Goal: Information Seeking & Learning: Learn about a topic

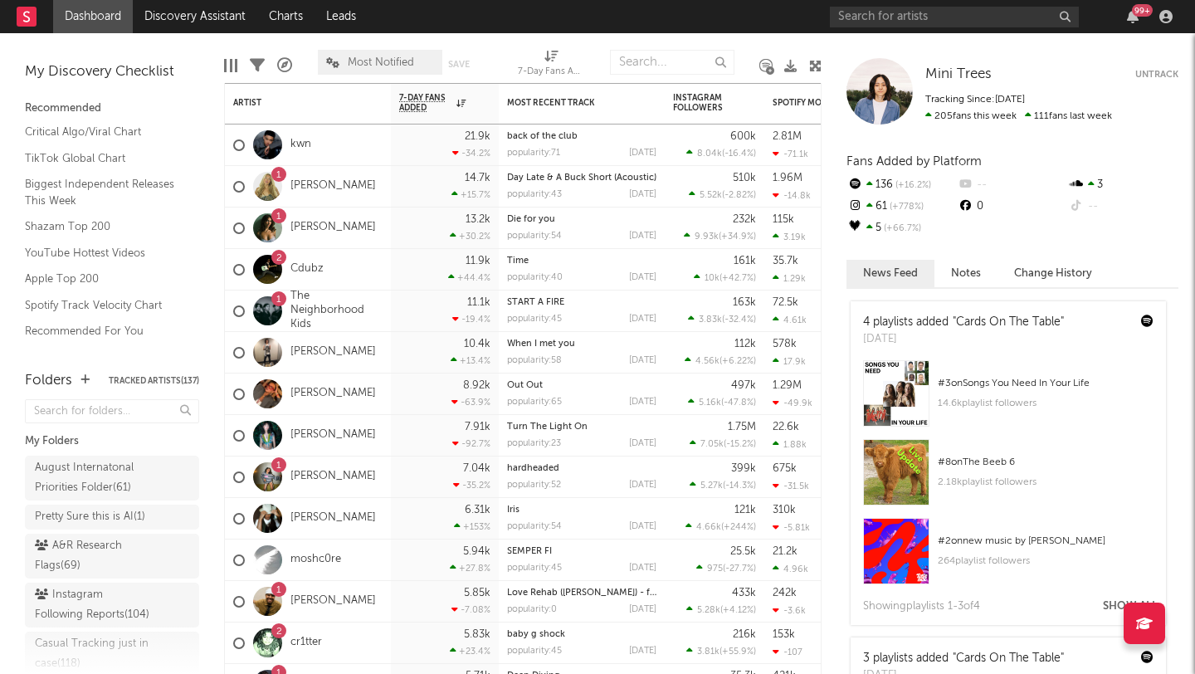
click at [935, 29] on div "99 +" at bounding box center [1004, 16] width 349 height 33
click at [923, 20] on input "text" at bounding box center [954, 17] width 249 height 21
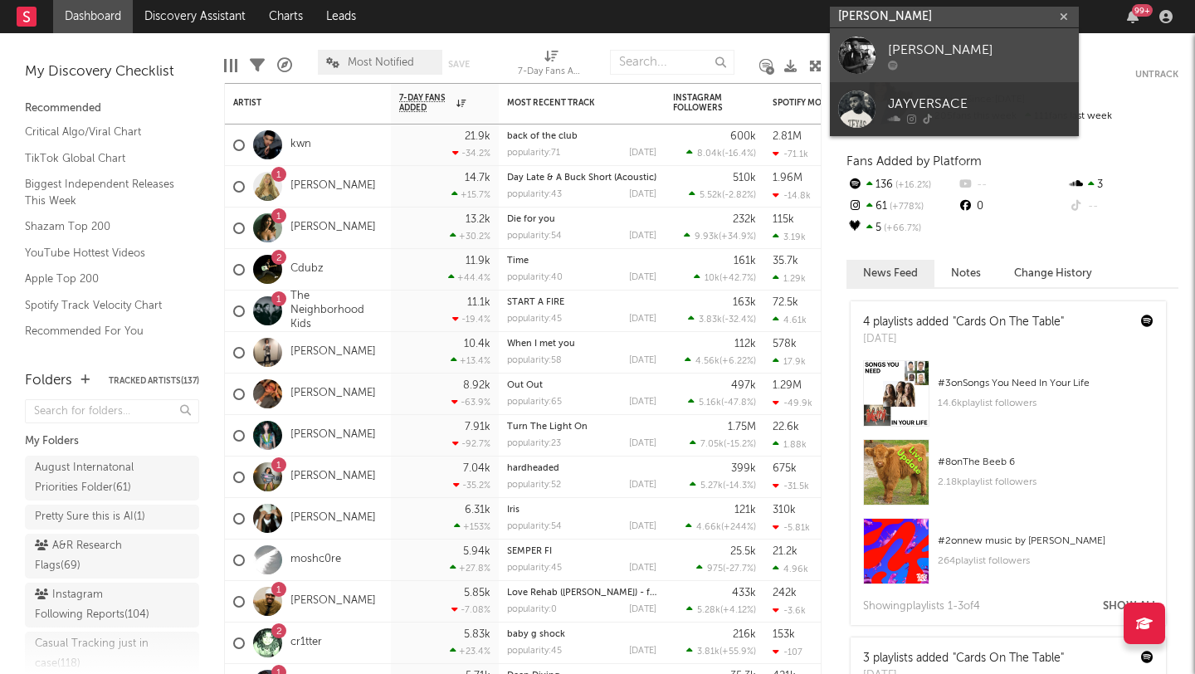
type input "jay versace"
click at [853, 67] on div at bounding box center [856, 55] width 37 height 37
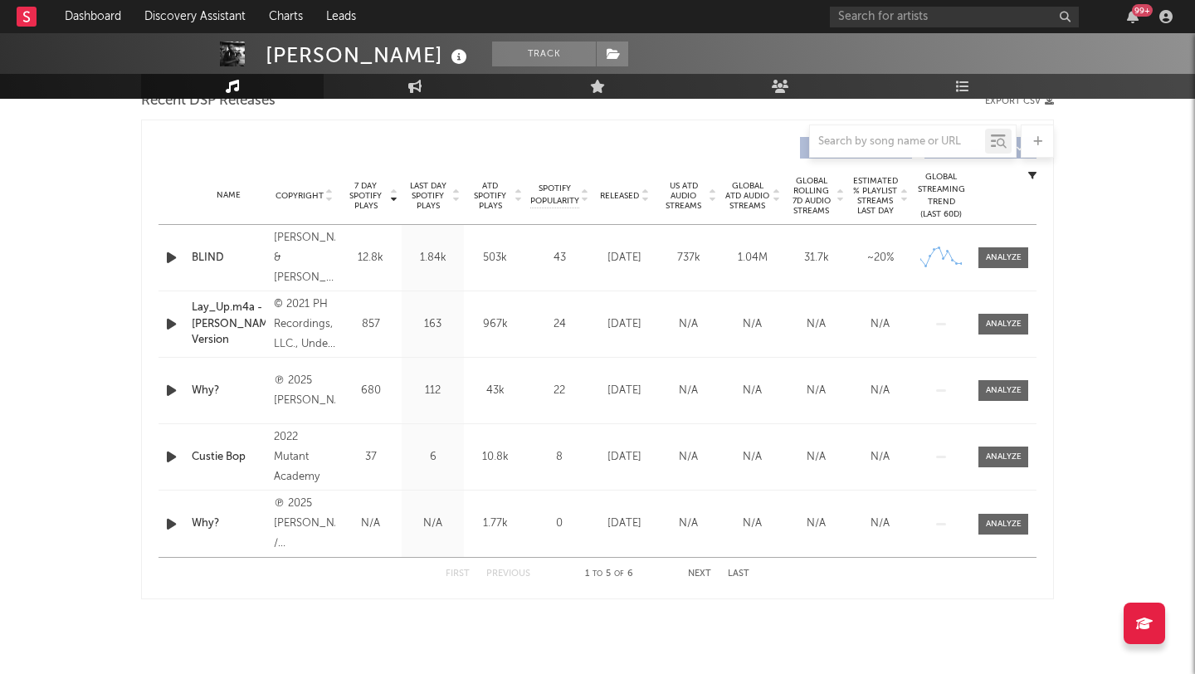
select select "1w"
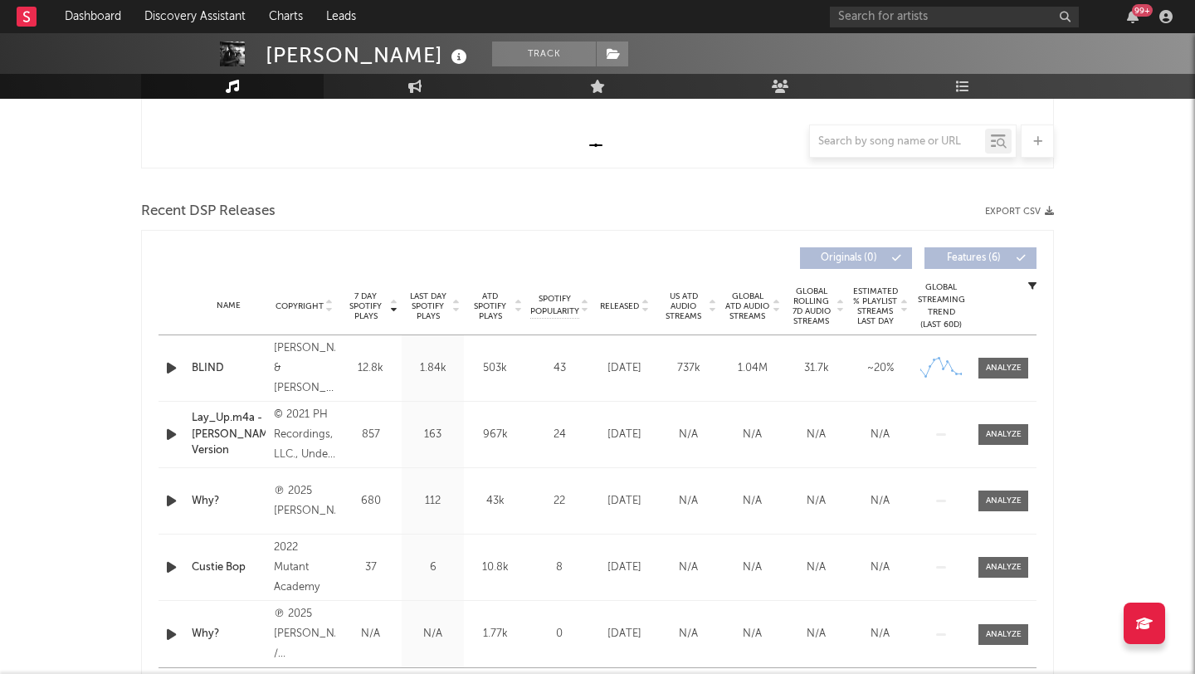
scroll to position [495, 0]
click at [373, 305] on span "7 Day Spotify Plays" at bounding box center [366, 305] width 44 height 30
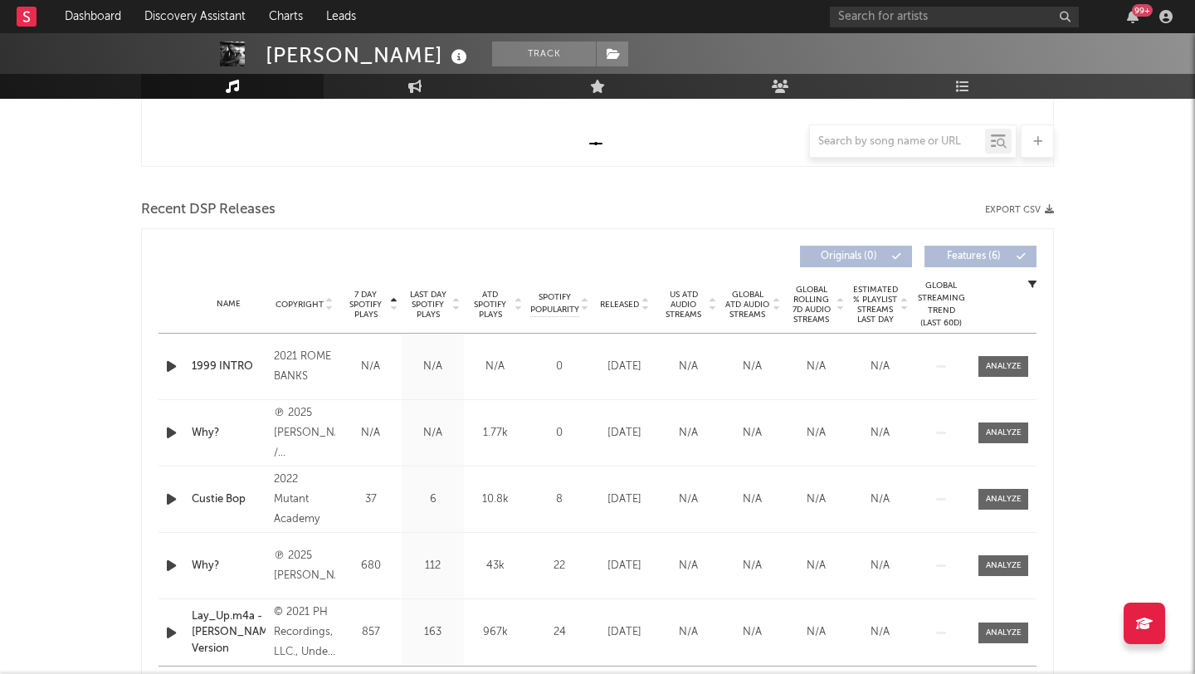
click at [373, 305] on span "7 Day Spotify Plays" at bounding box center [366, 305] width 44 height 30
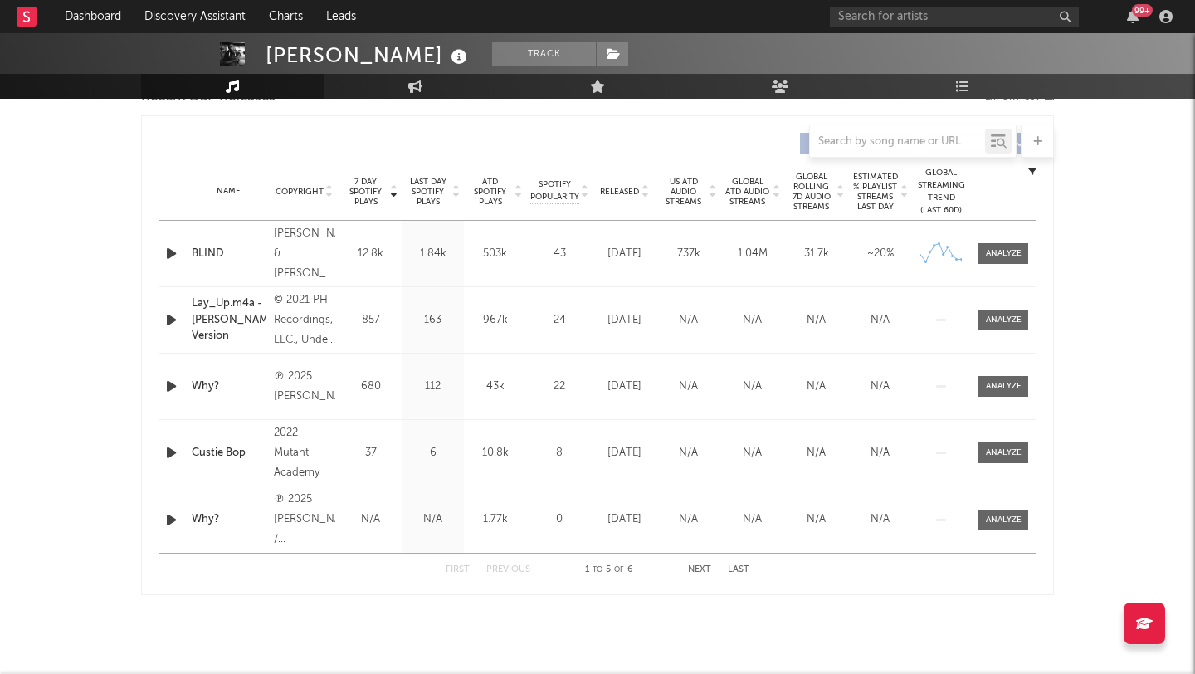
scroll to position [0, 0]
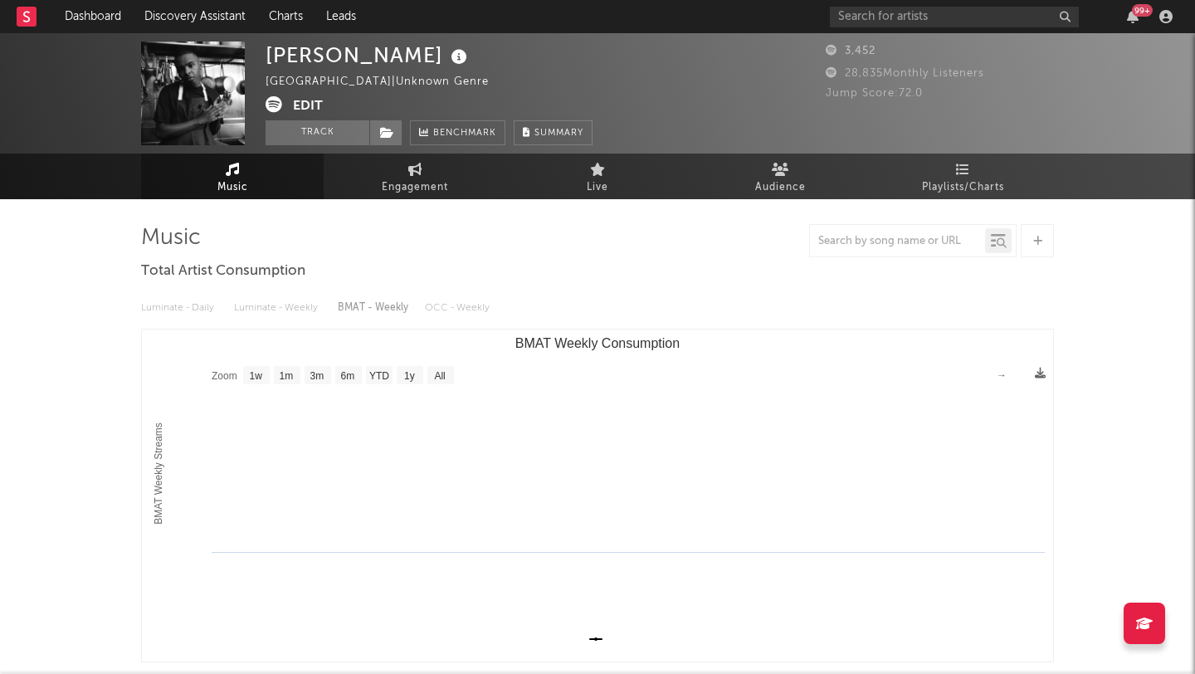
click at [266, 102] on icon at bounding box center [274, 104] width 17 height 17
click at [908, 13] on input "text" at bounding box center [954, 17] width 249 height 21
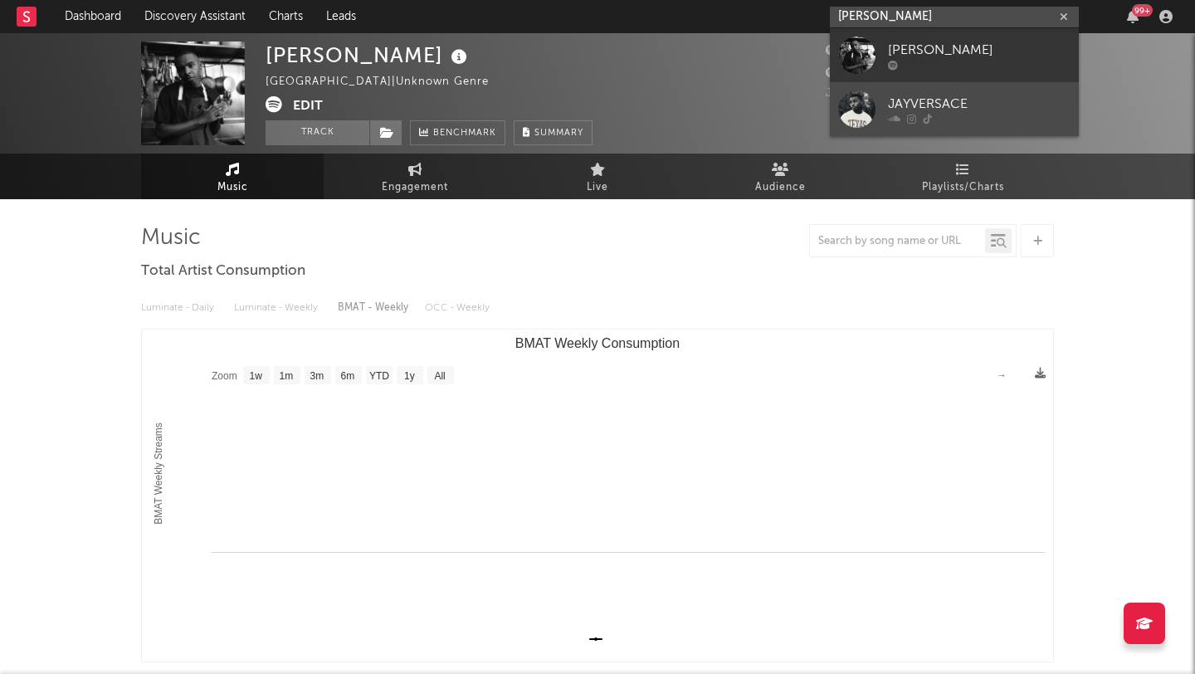
type input "jay versace"
click at [872, 100] on div at bounding box center [856, 108] width 37 height 37
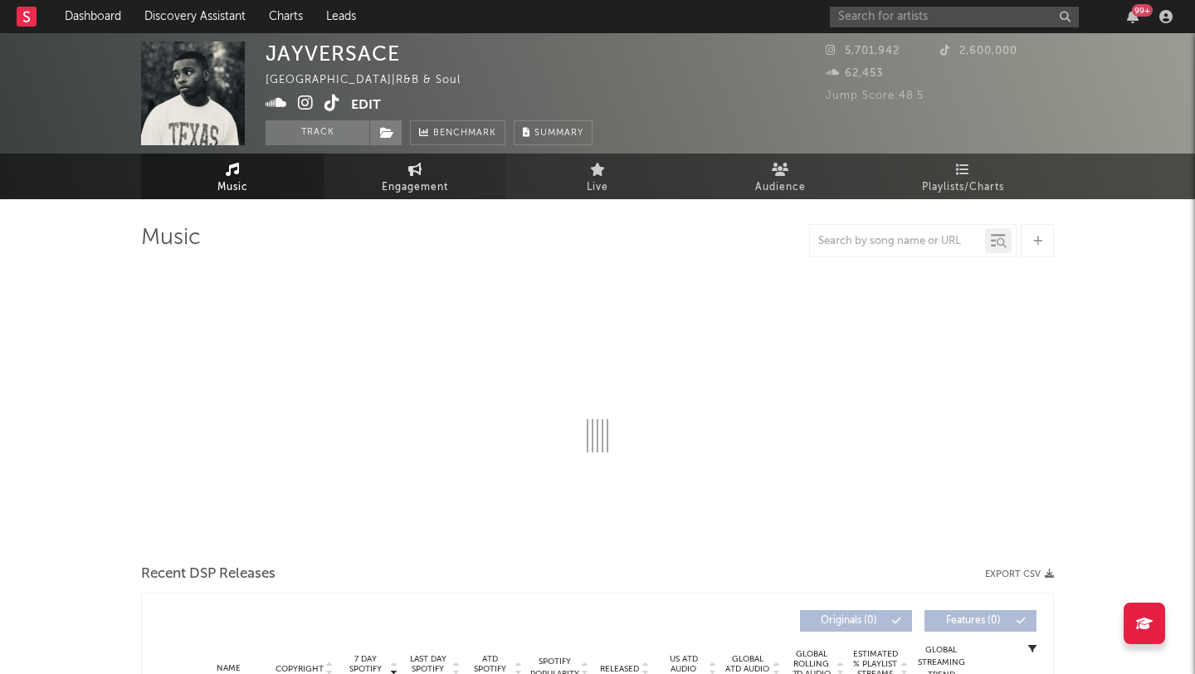
click at [408, 168] on icon at bounding box center [415, 169] width 14 height 13
select select "1w"
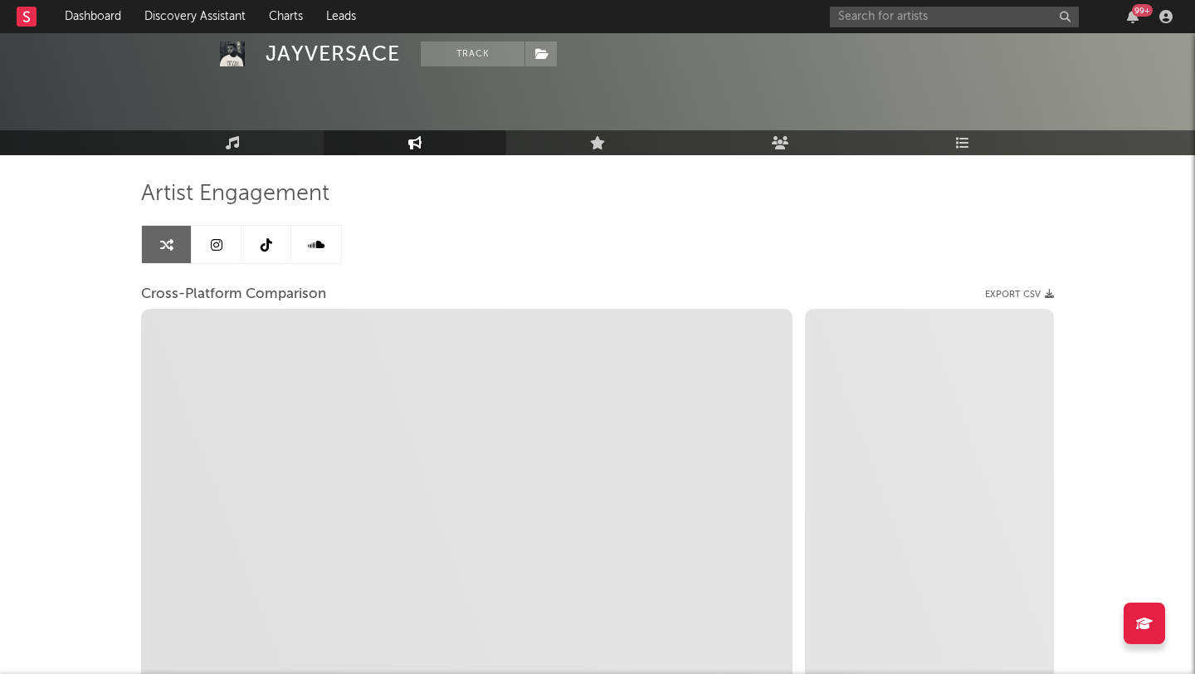
scroll to position [85, 0]
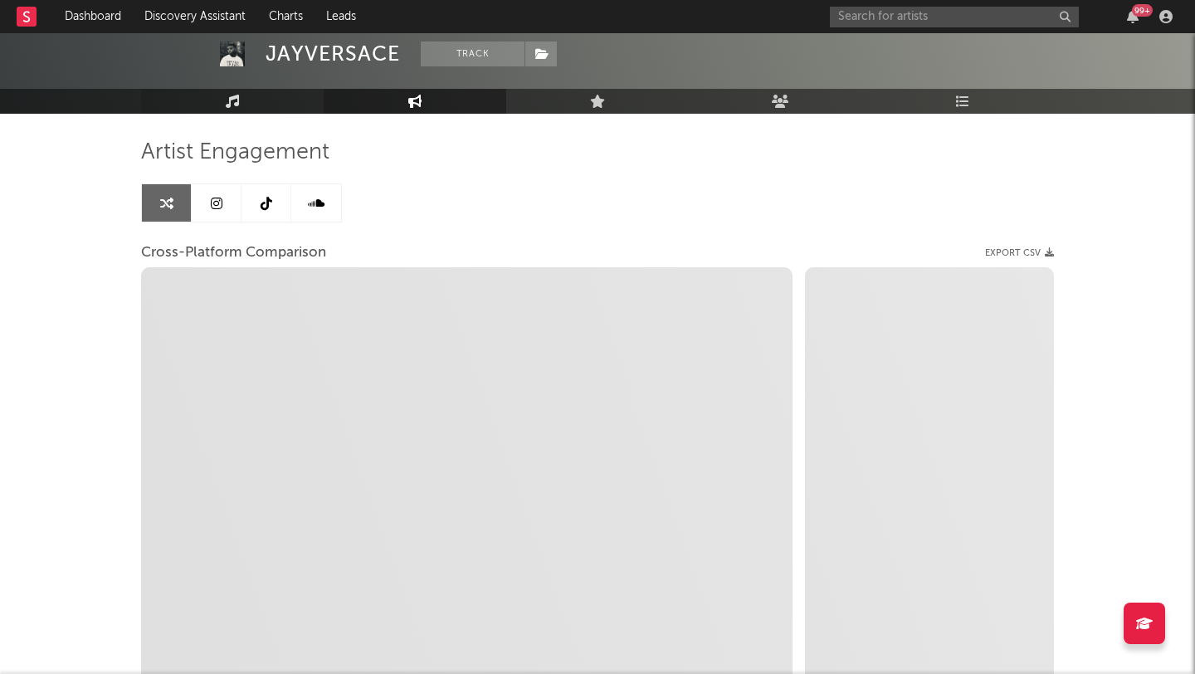
select select "1m"
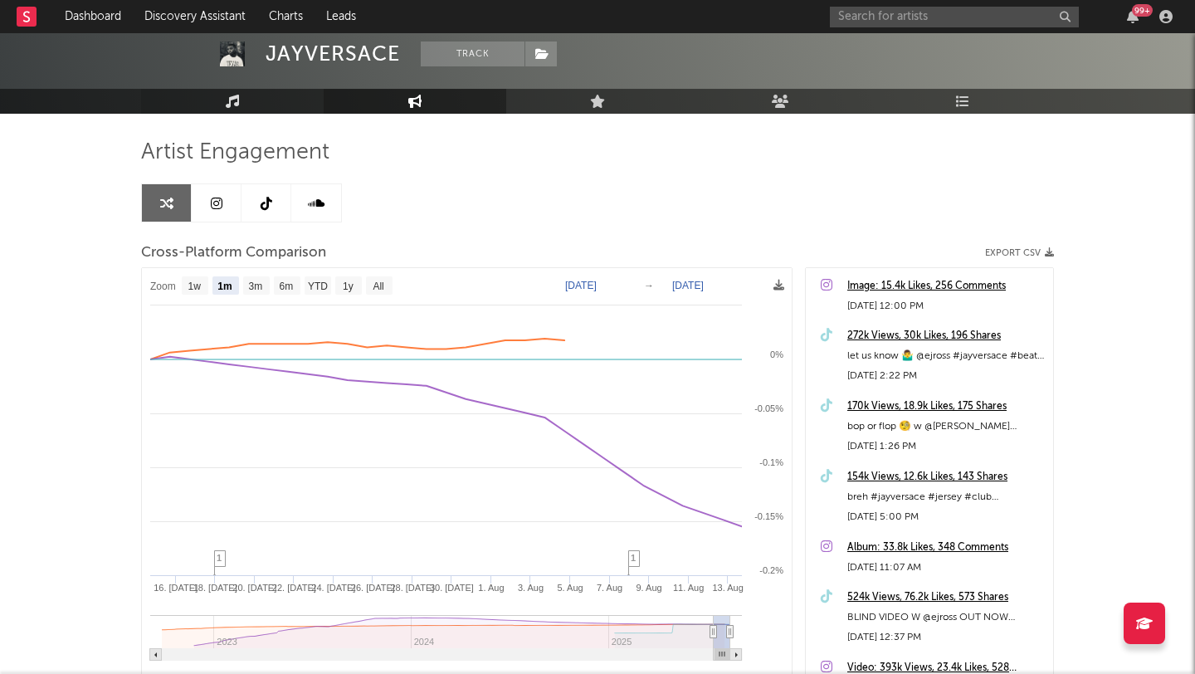
scroll to position [0, 0]
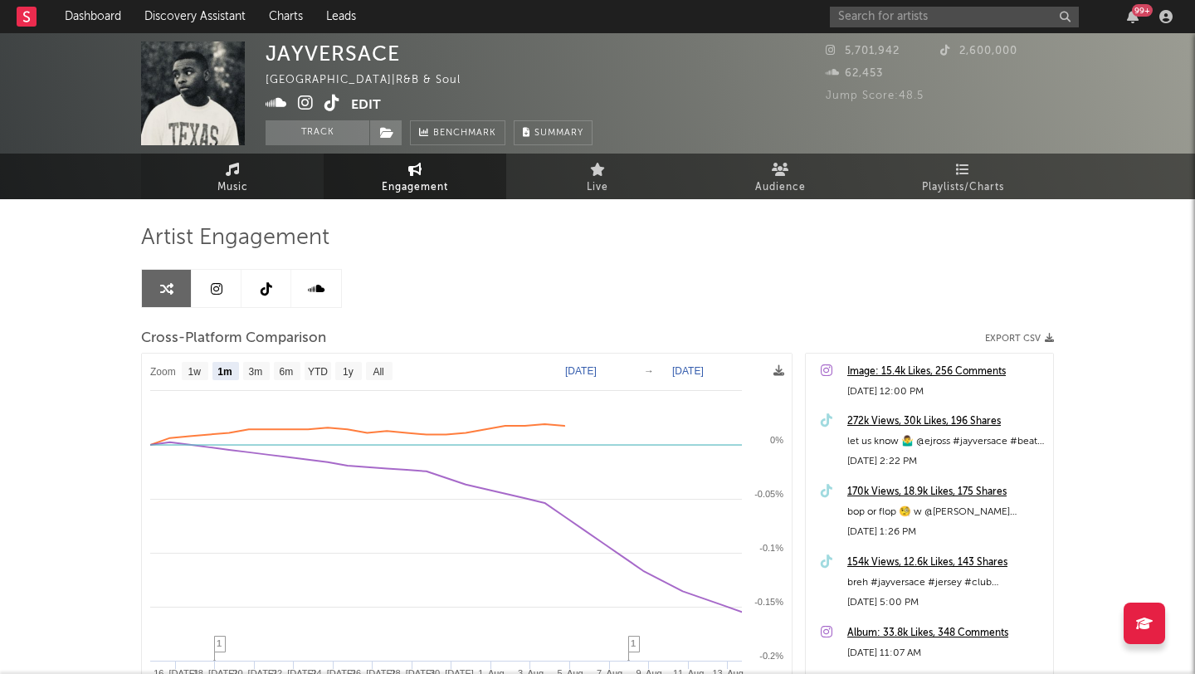
click at [260, 168] on link "Music" at bounding box center [232, 177] width 183 height 46
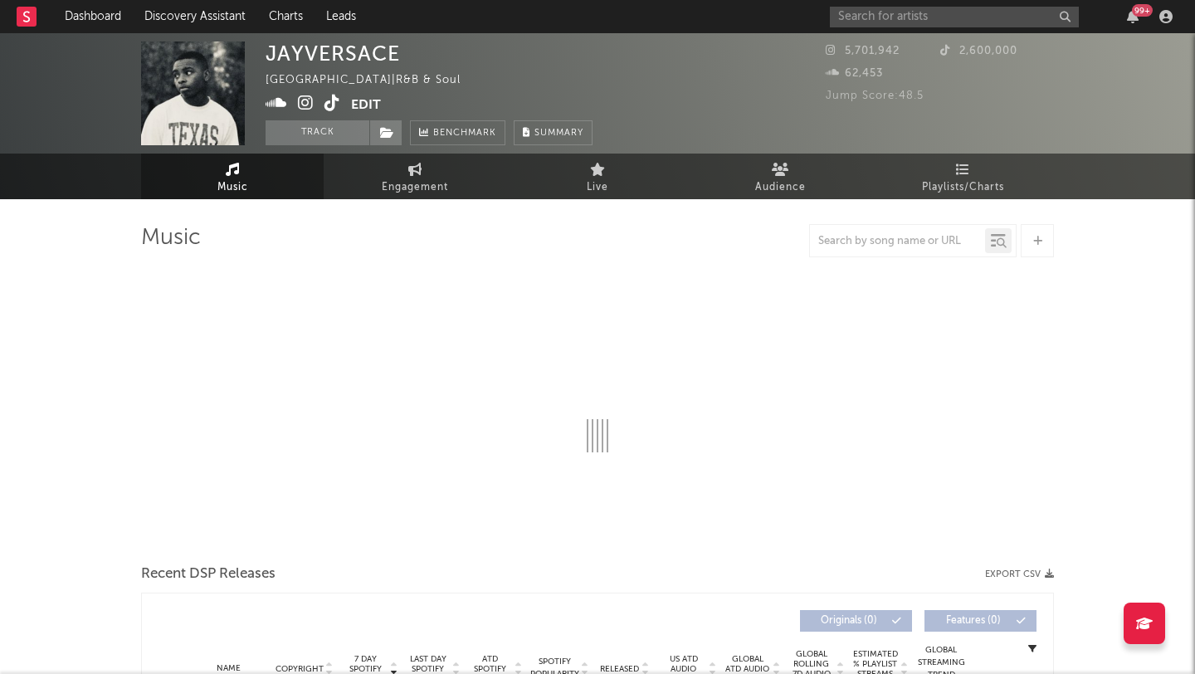
select select "1w"
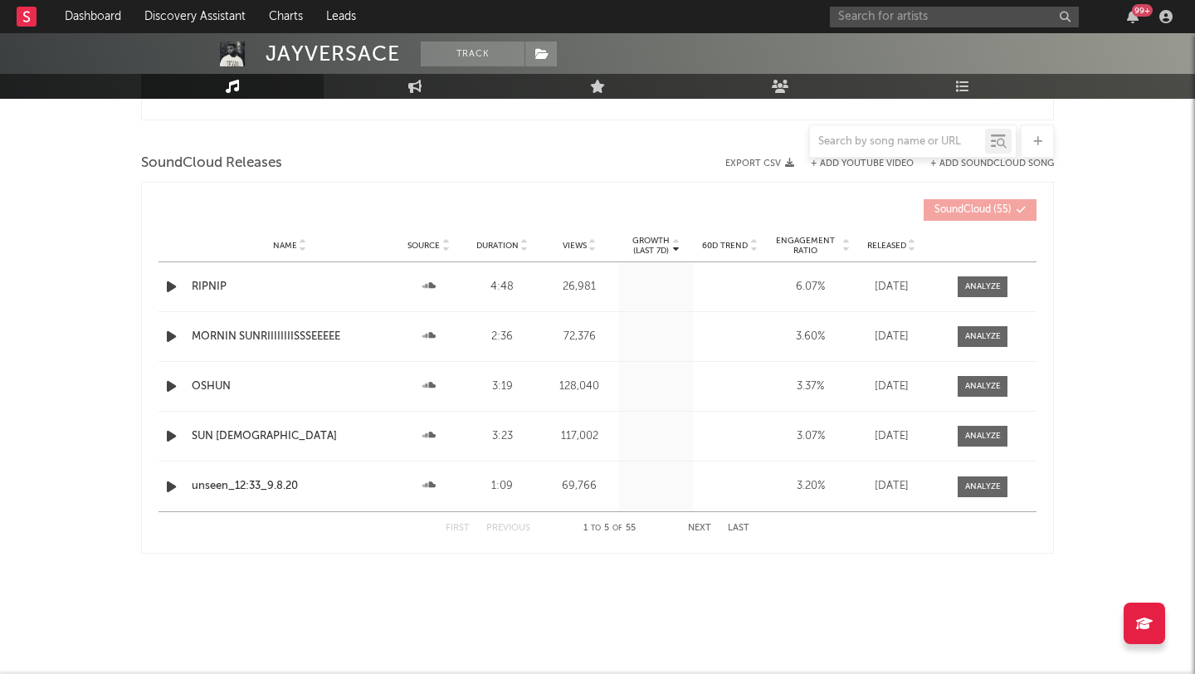
scroll to position [923, 0]
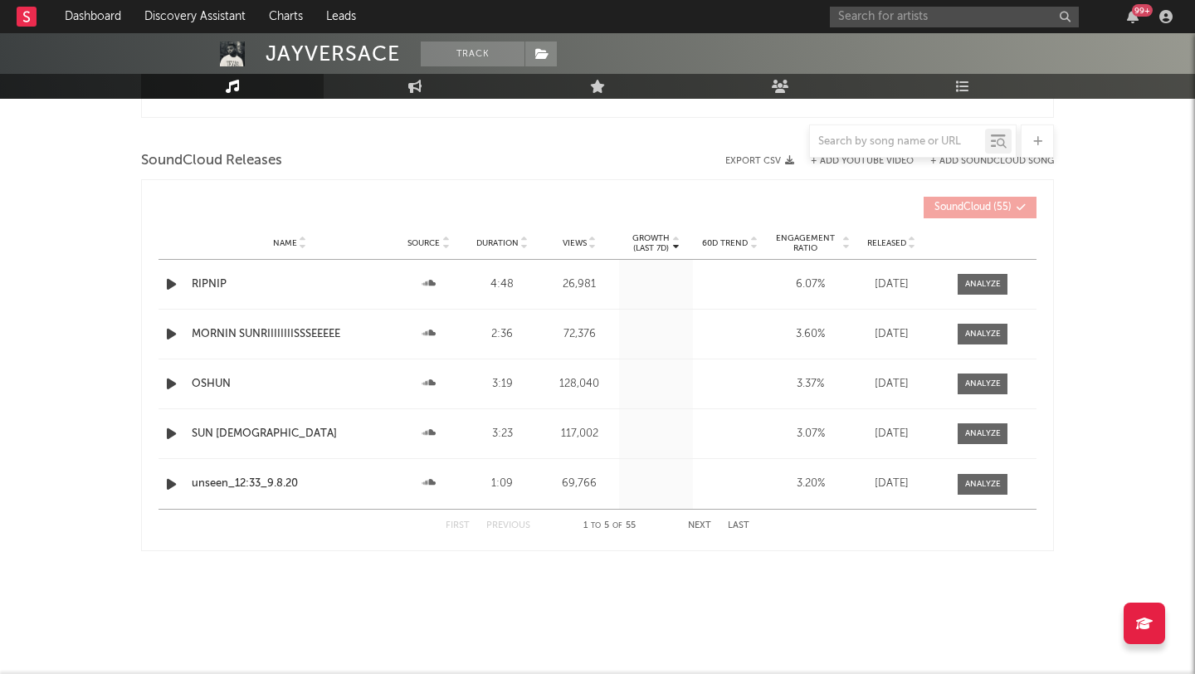
click at [705, 525] on button "Next" at bounding box center [699, 525] width 23 height 9
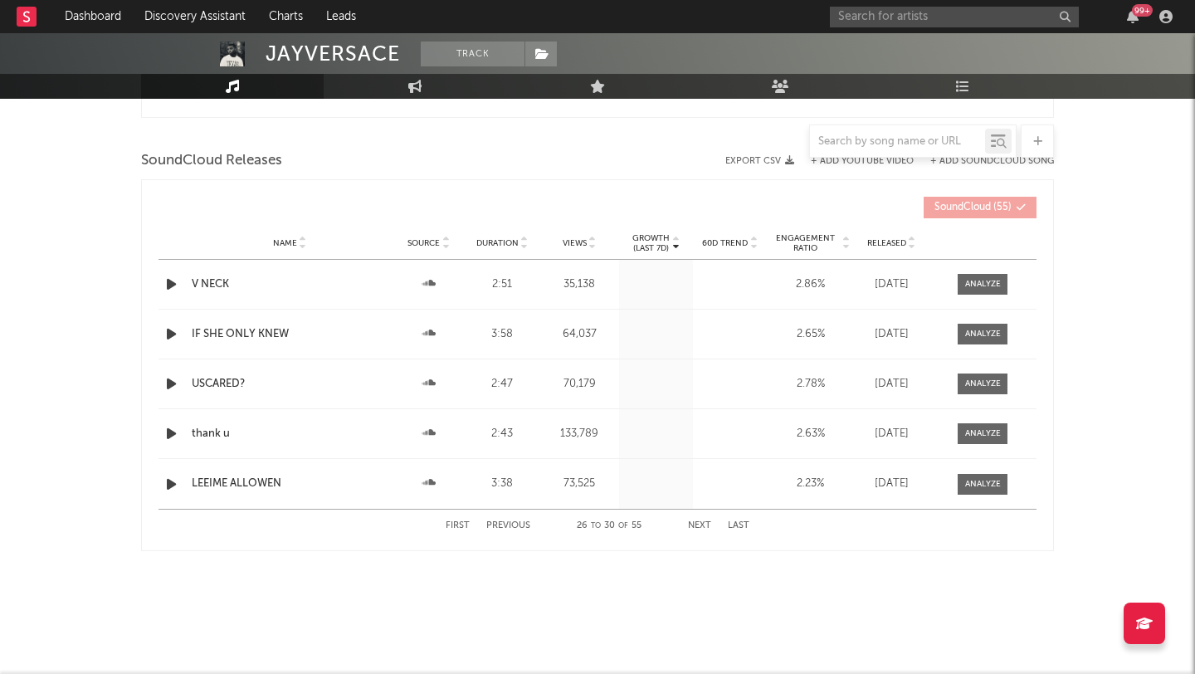
click at [705, 525] on button "Next" at bounding box center [699, 525] width 23 height 9
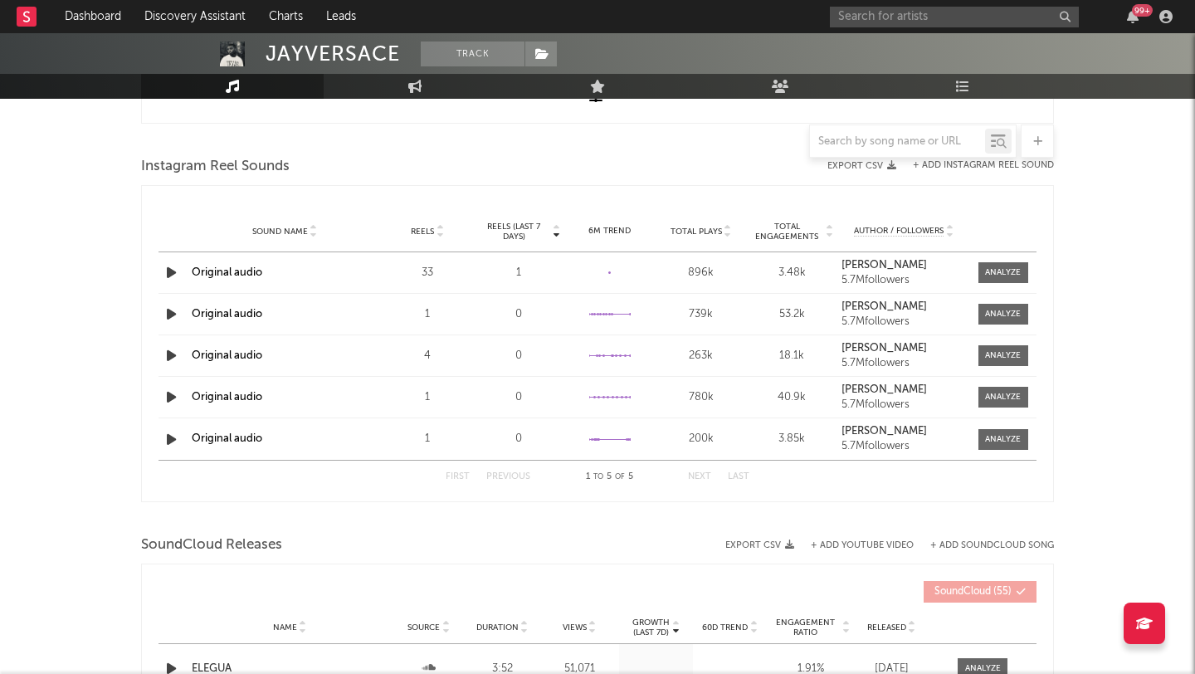
scroll to position [0, 0]
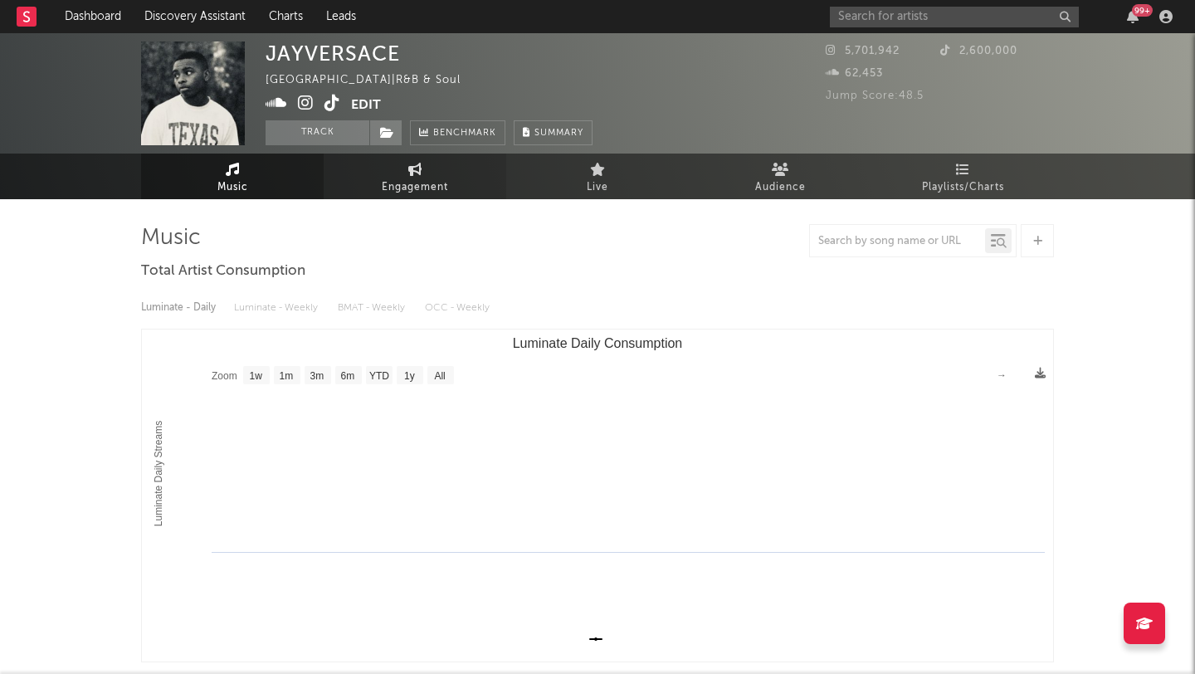
click at [407, 178] on span "Engagement" at bounding box center [415, 188] width 66 height 20
select select "1w"
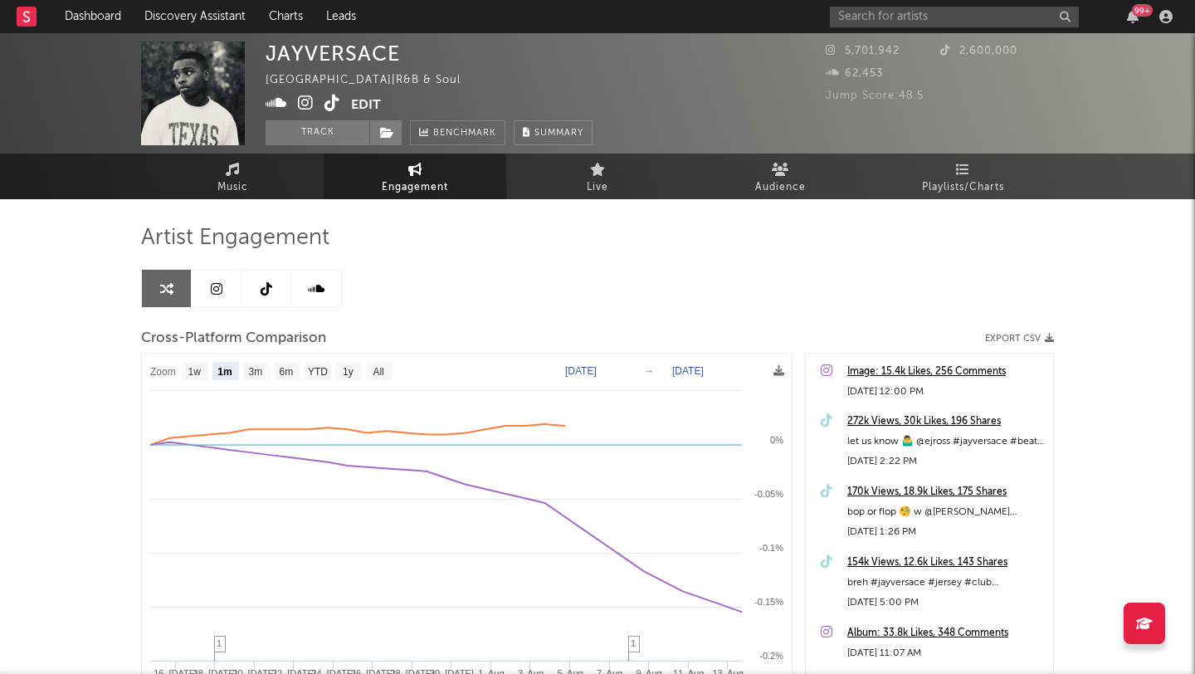
click at [217, 290] on icon at bounding box center [217, 288] width 12 height 13
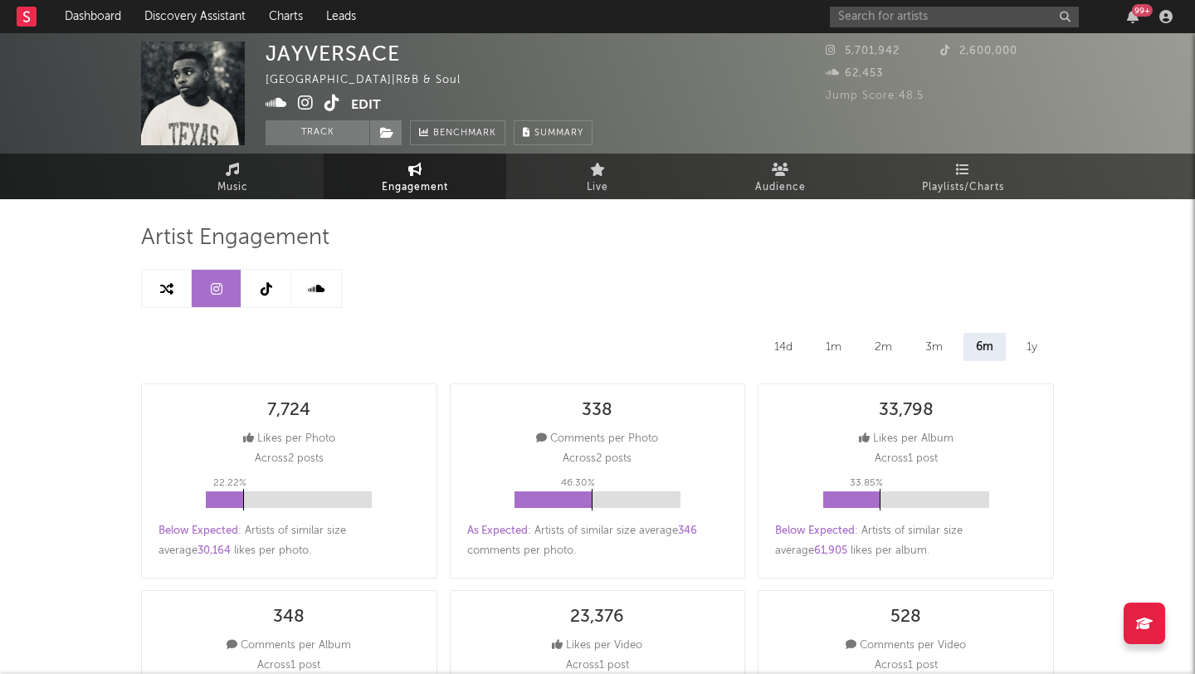
select select "6m"
click at [265, 286] on icon at bounding box center [267, 288] width 12 height 13
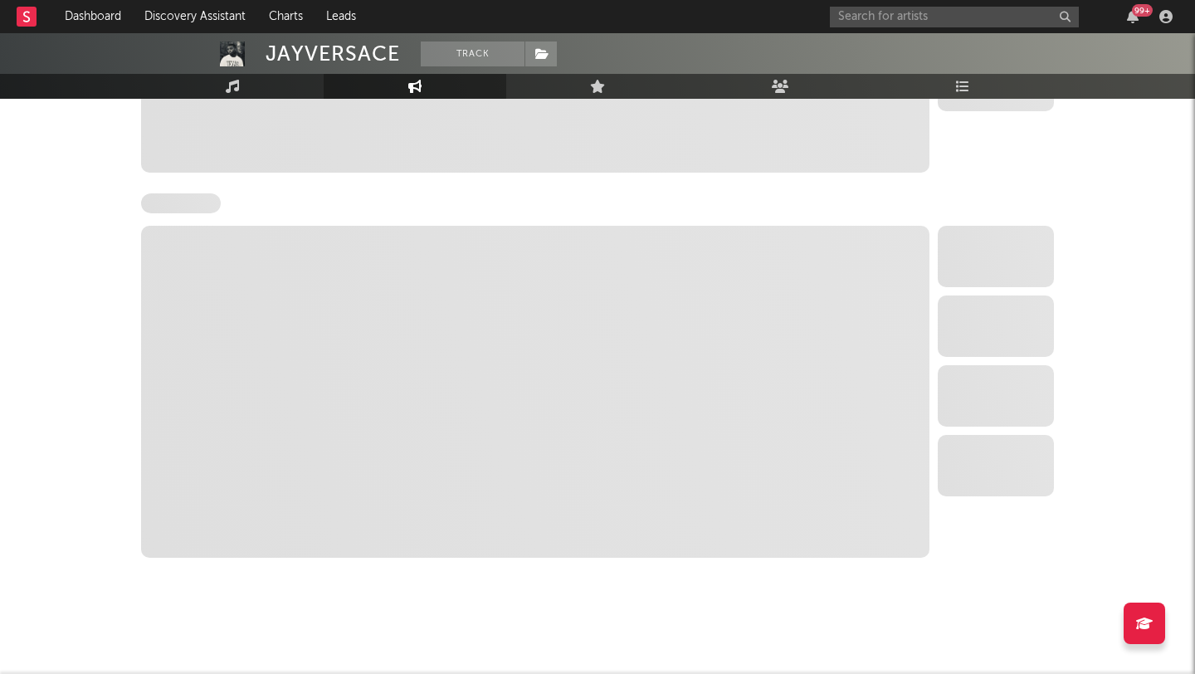
select select "6m"
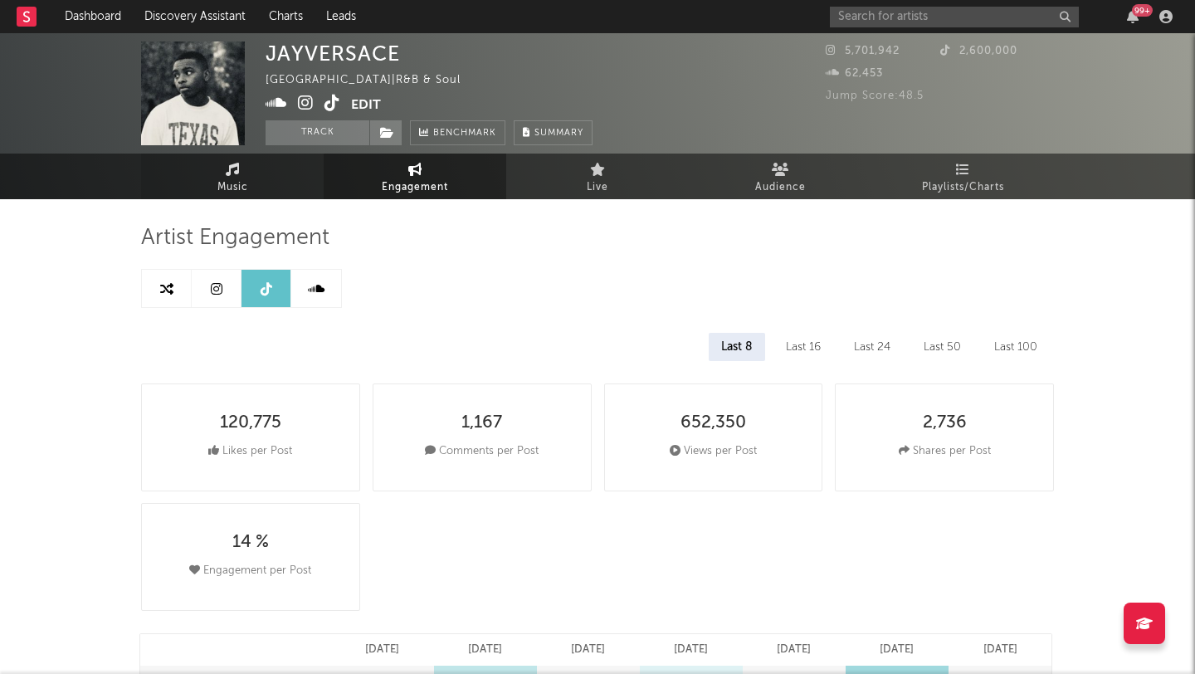
click at [247, 182] on span "Music" at bounding box center [232, 188] width 31 height 20
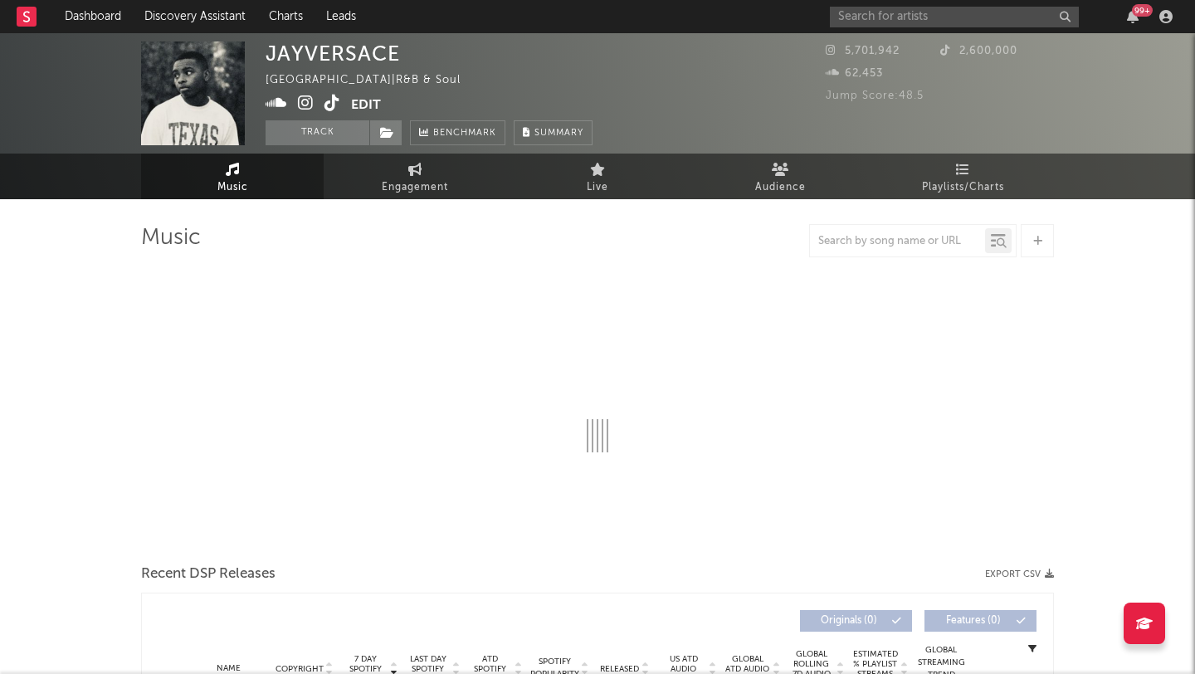
select select "1w"
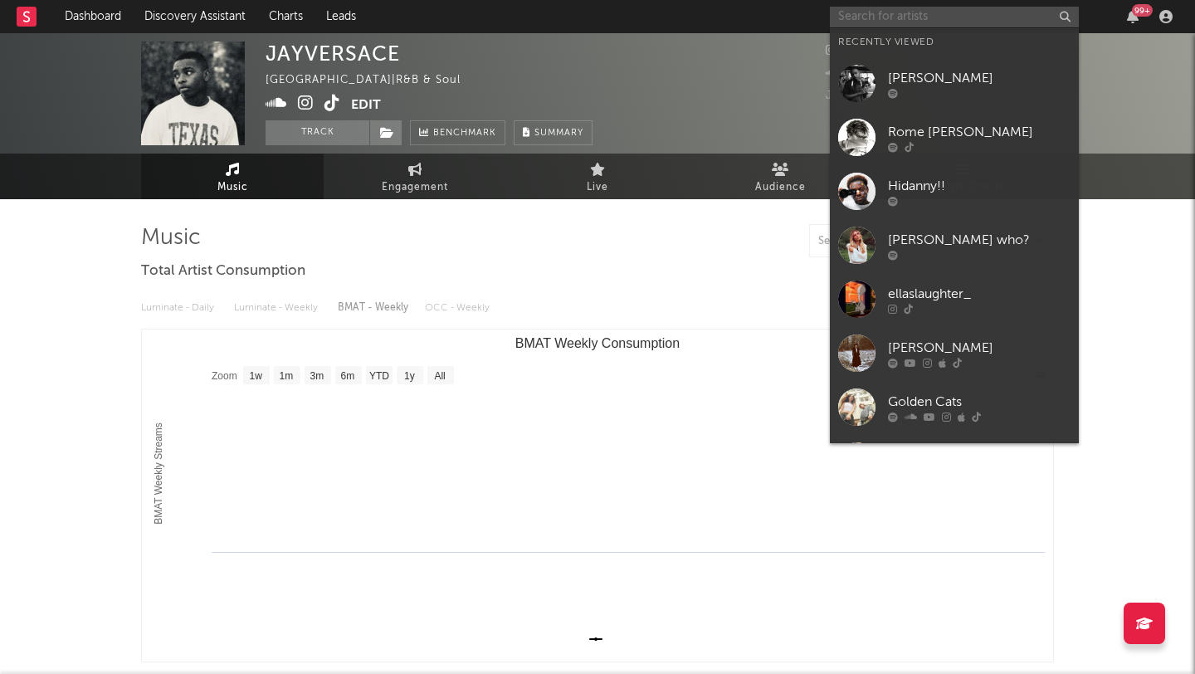
click at [869, 7] on input "text" at bounding box center [954, 17] width 249 height 21
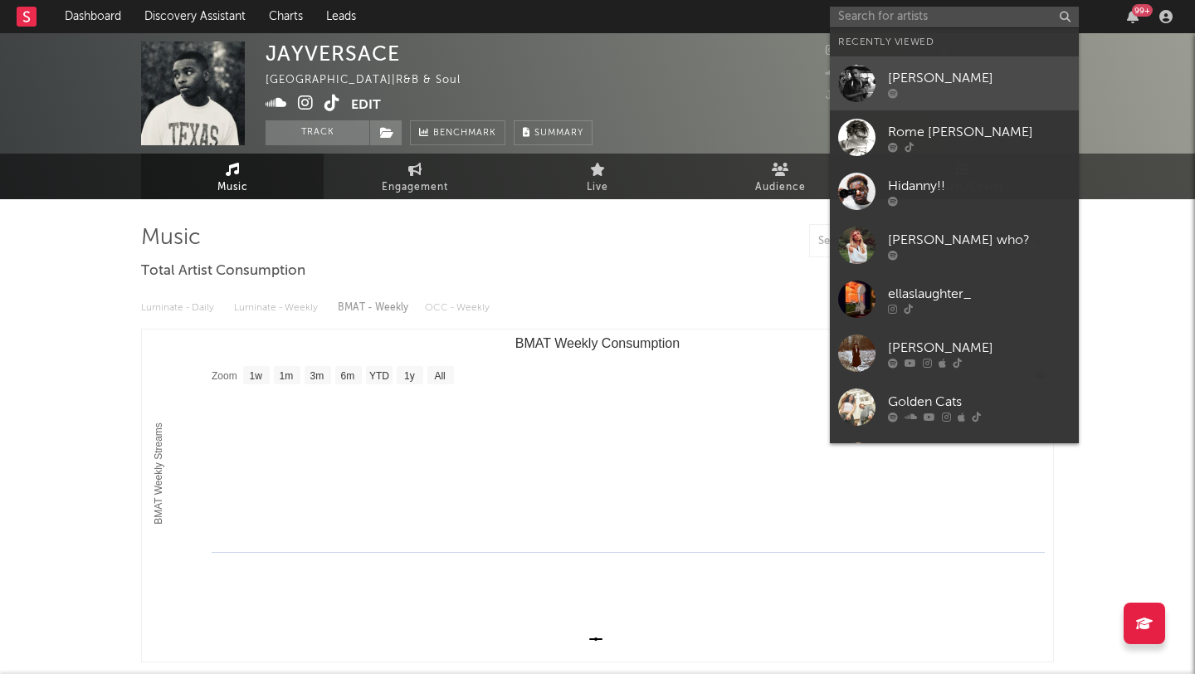
click at [867, 80] on div at bounding box center [856, 83] width 37 height 37
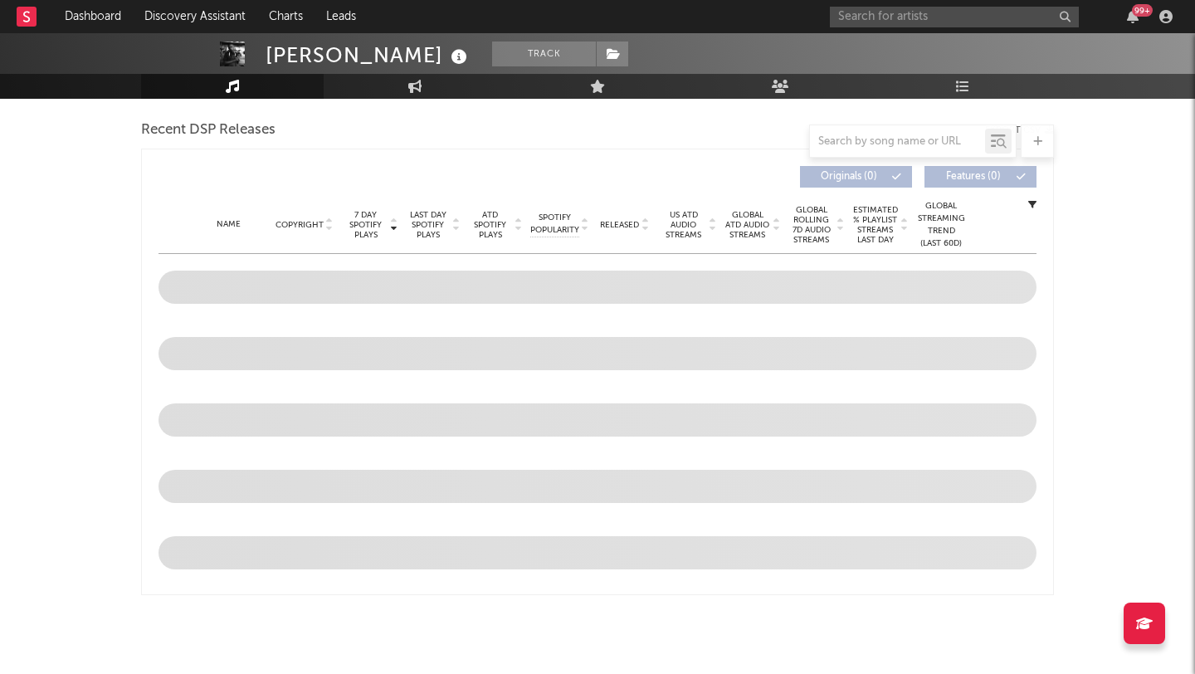
select select "1w"
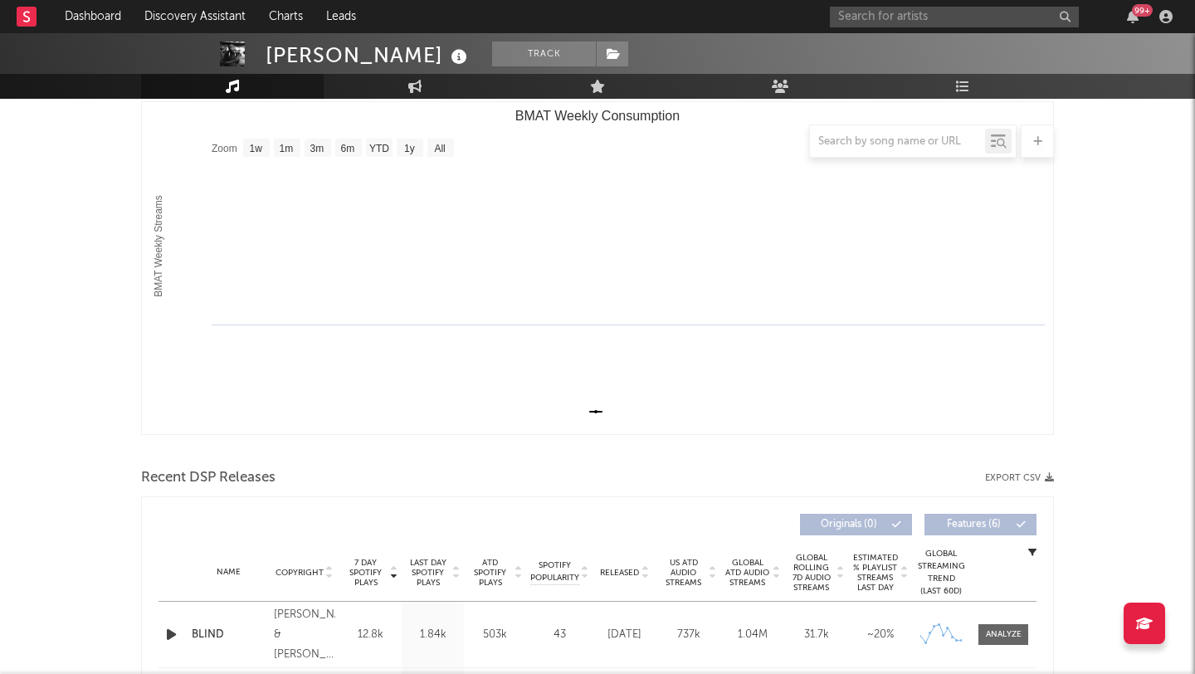
scroll to position [608, 0]
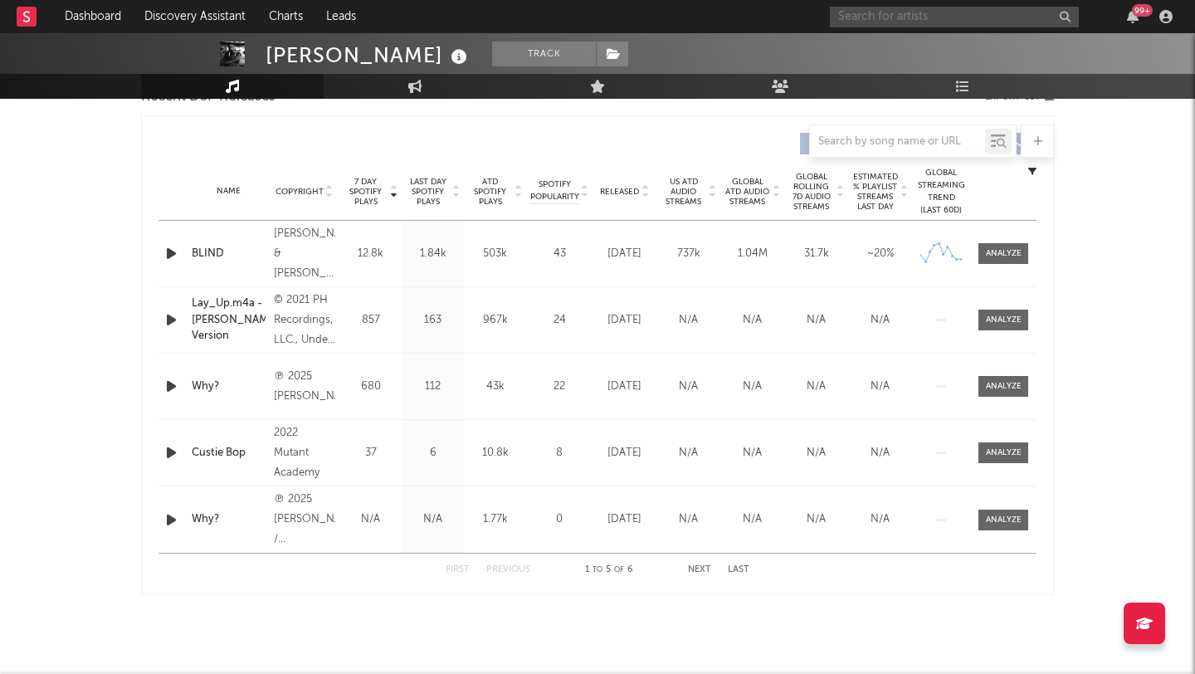
click at [896, 14] on input "text" at bounding box center [954, 17] width 249 height 21
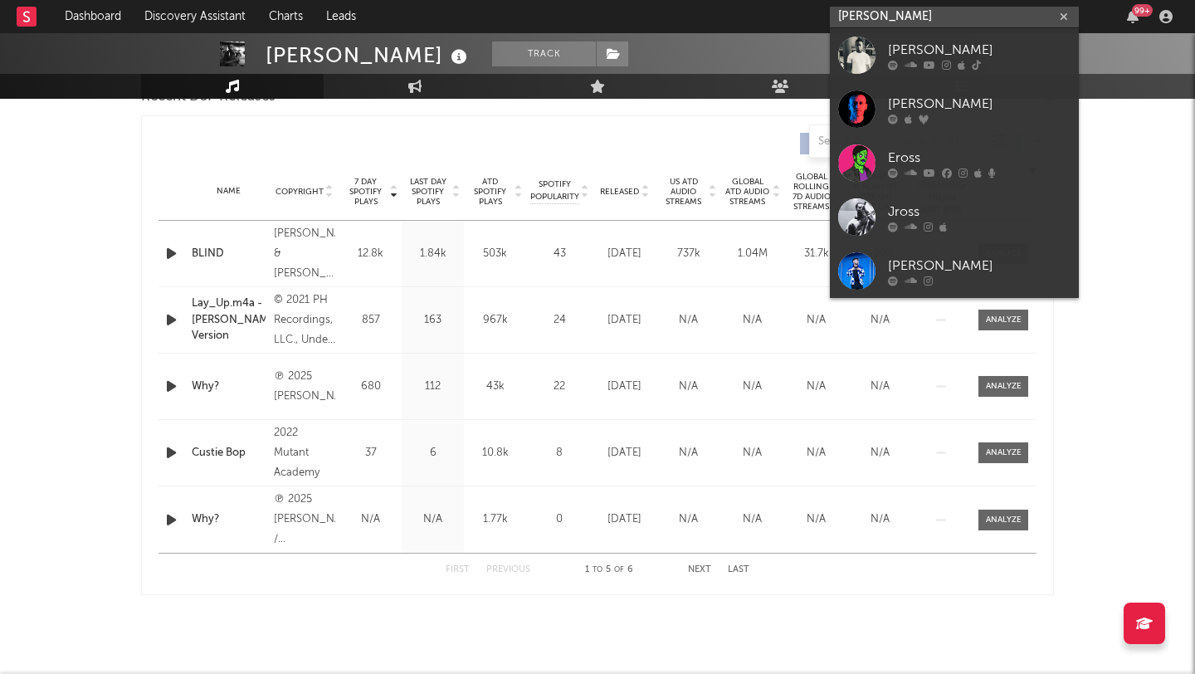
type input "ej ross"
click at [862, 63] on div at bounding box center [856, 55] width 37 height 37
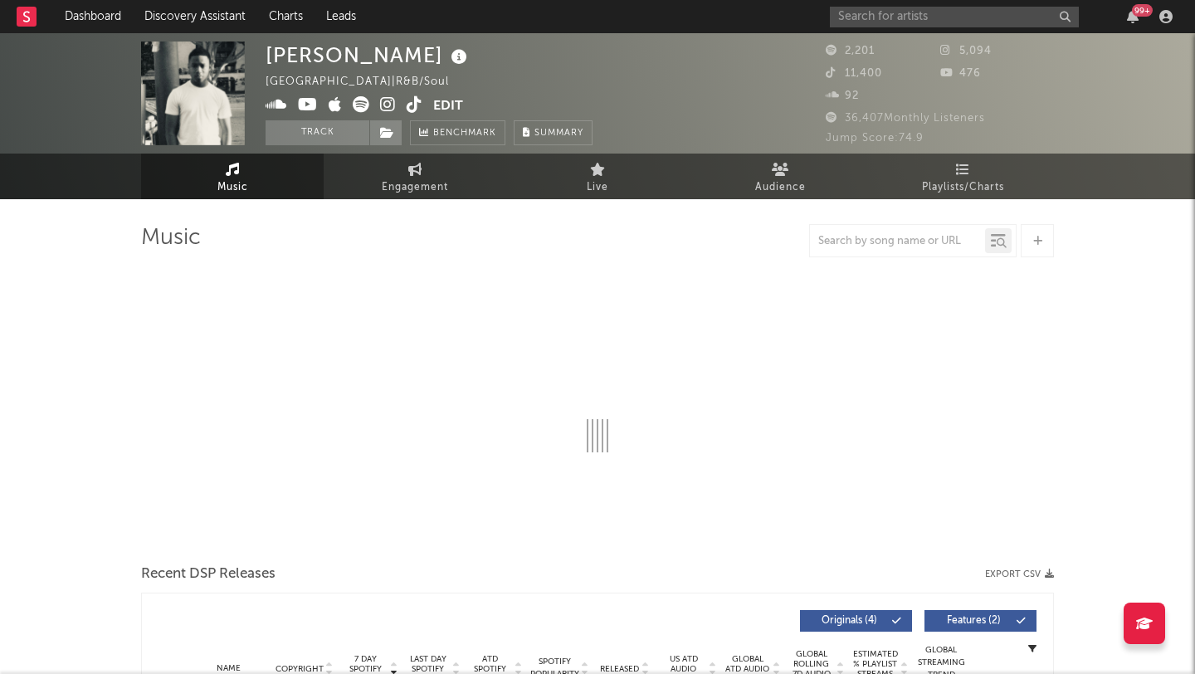
select select "1w"
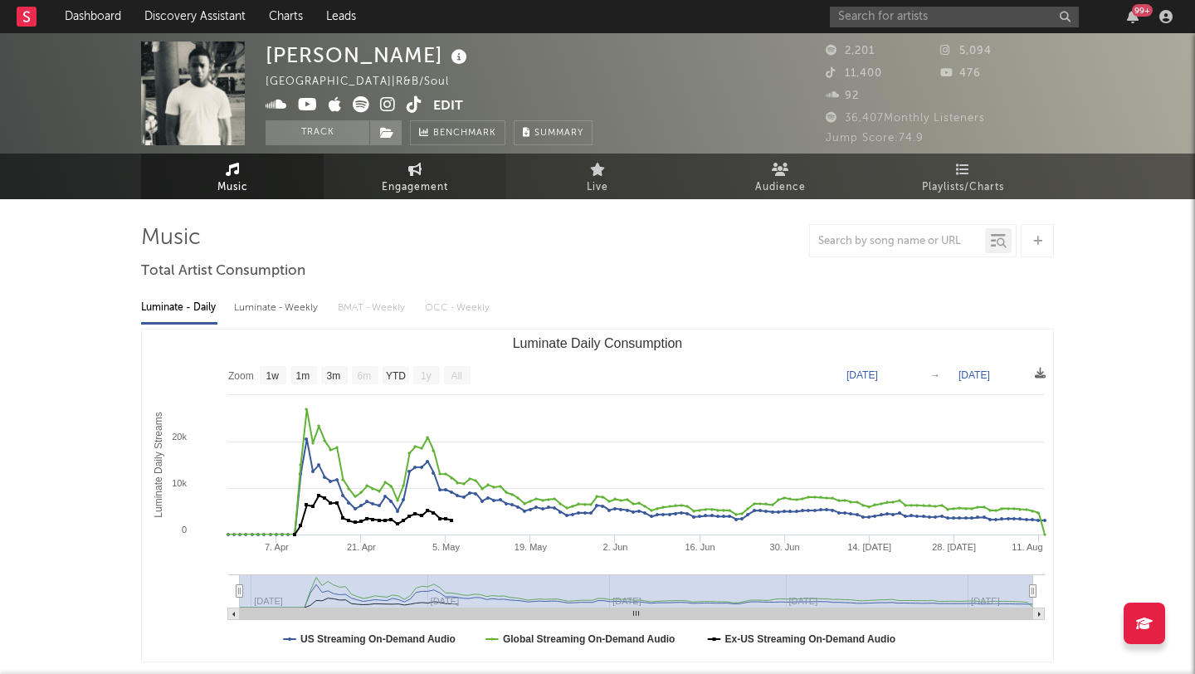
click at [374, 198] on link "Engagement" at bounding box center [415, 177] width 183 height 46
select select "1w"
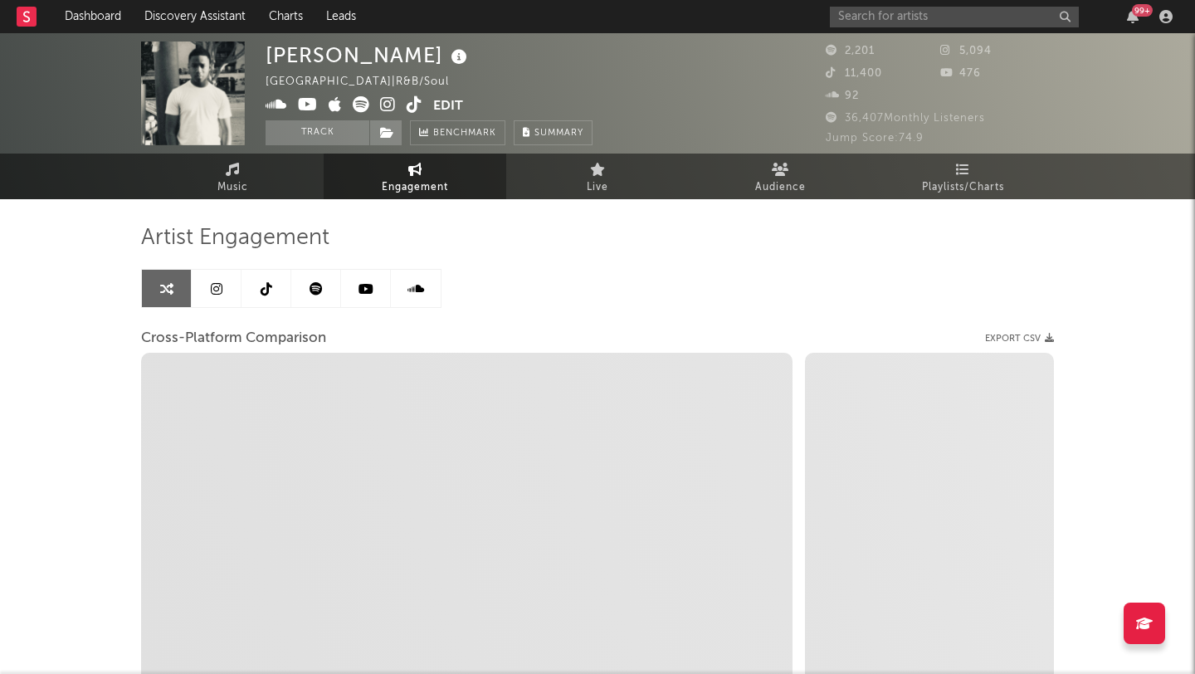
click at [213, 291] on icon at bounding box center [217, 288] width 12 height 13
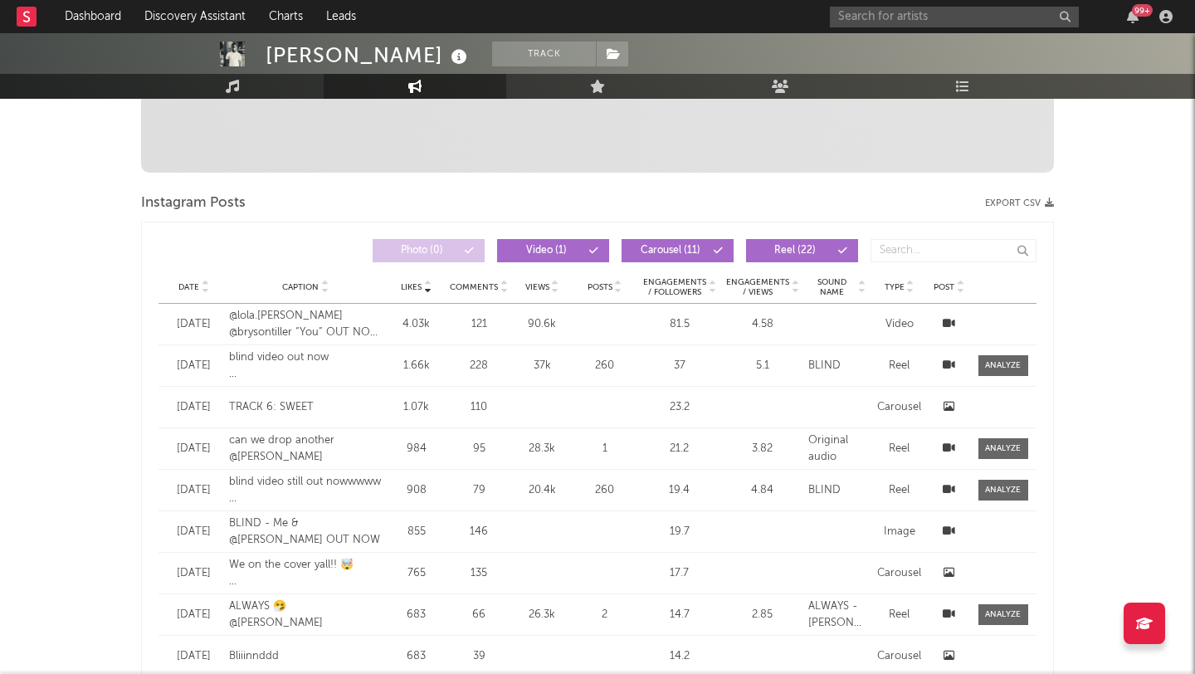
scroll to position [530, 0]
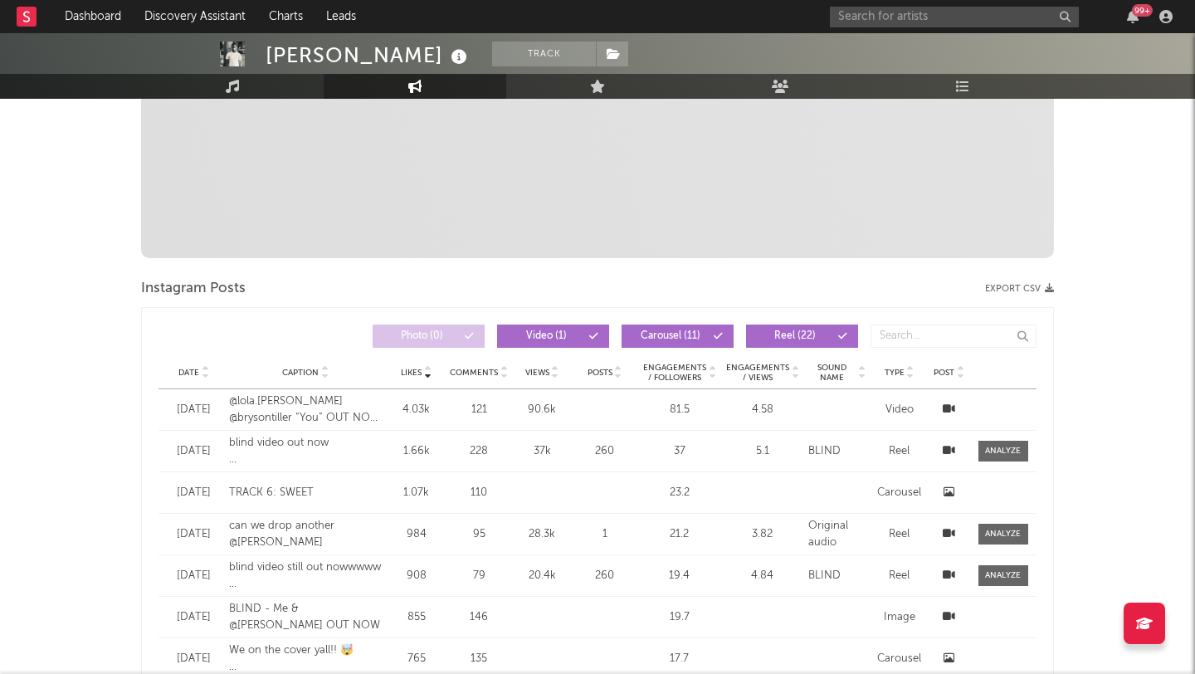
select select "1w"
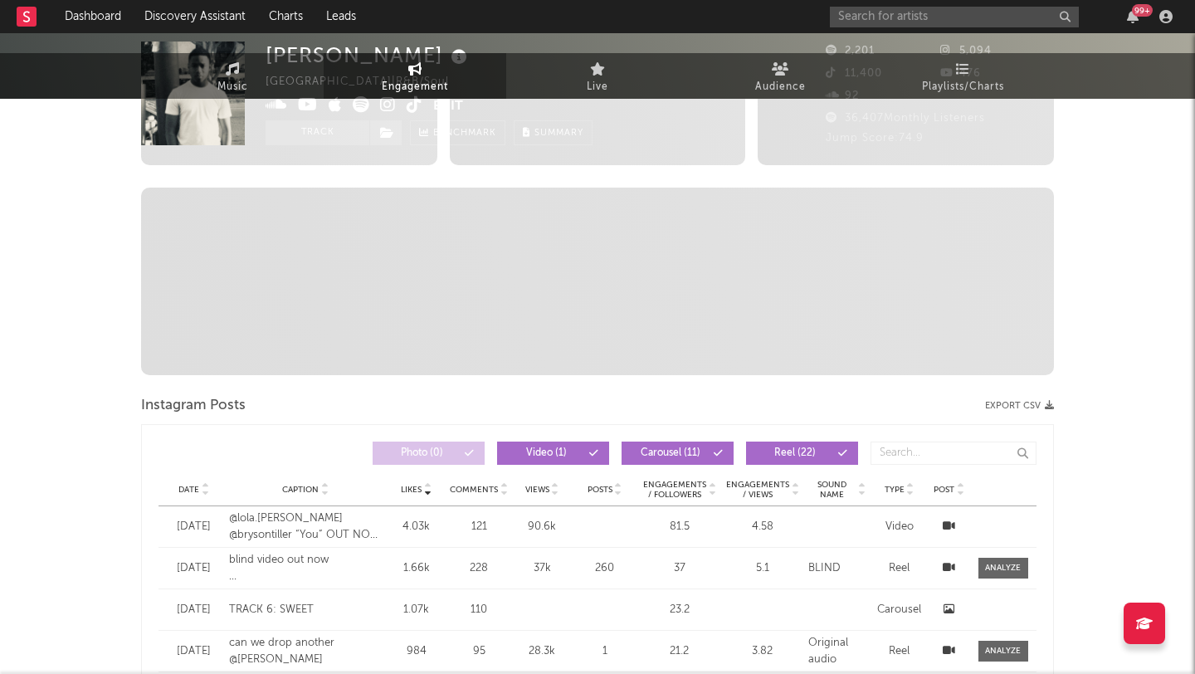
scroll to position [0, 0]
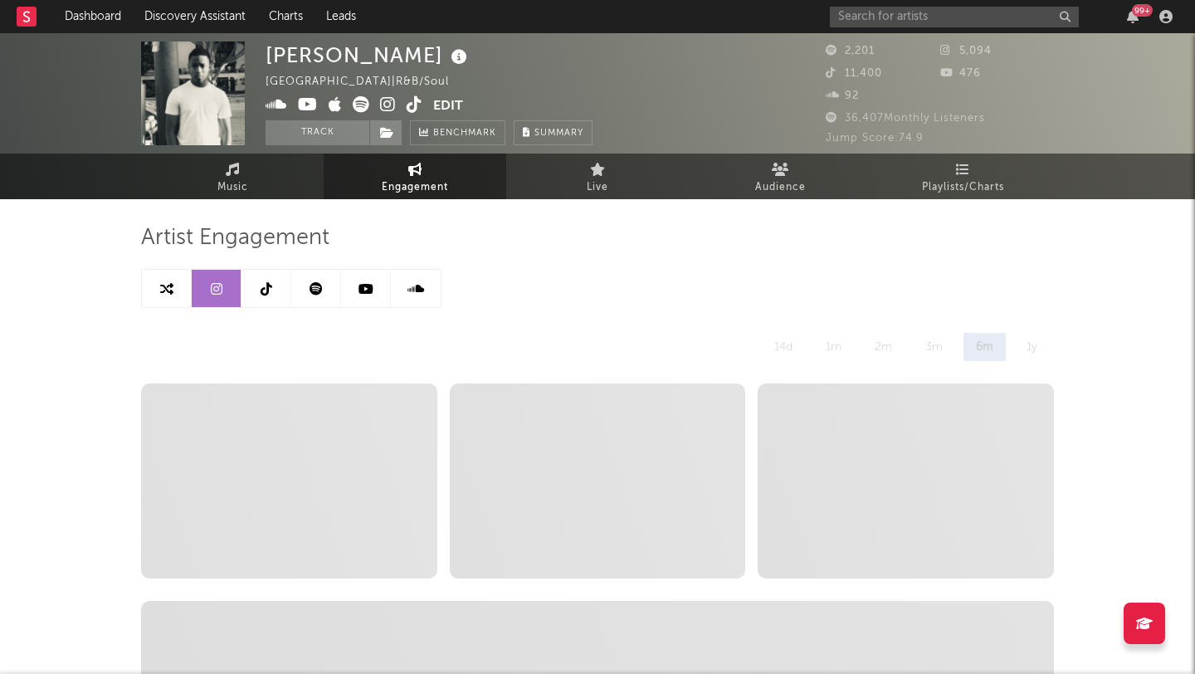
click at [263, 283] on icon at bounding box center [267, 288] width 12 height 13
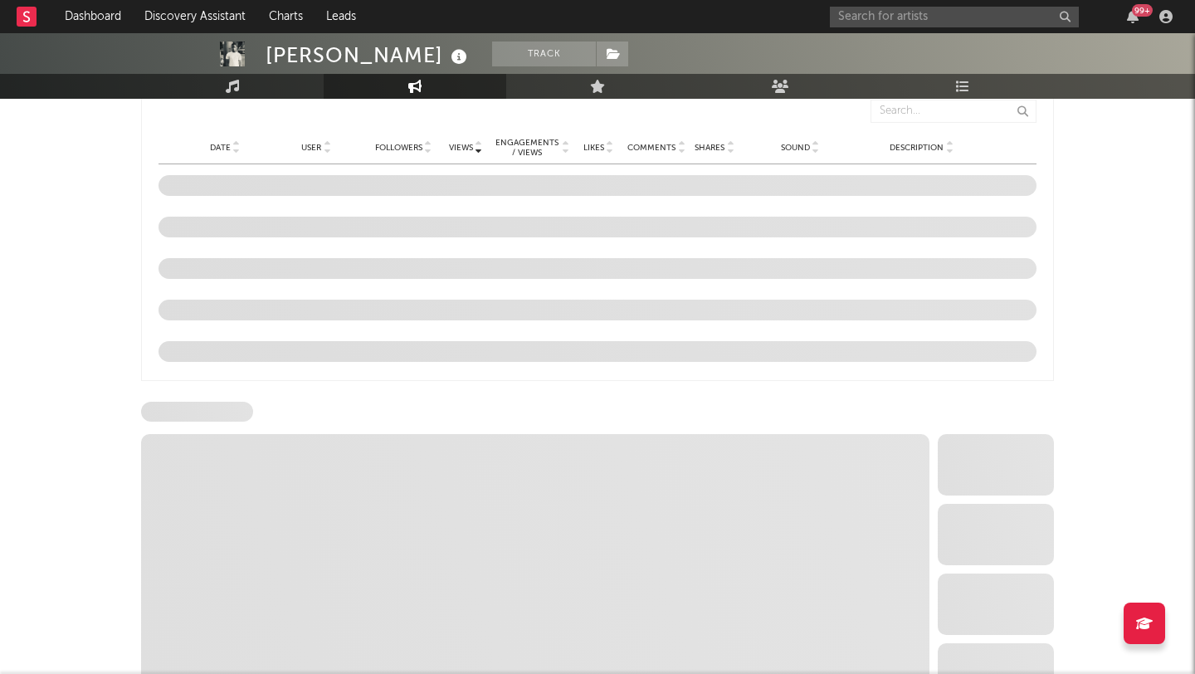
select select "1w"
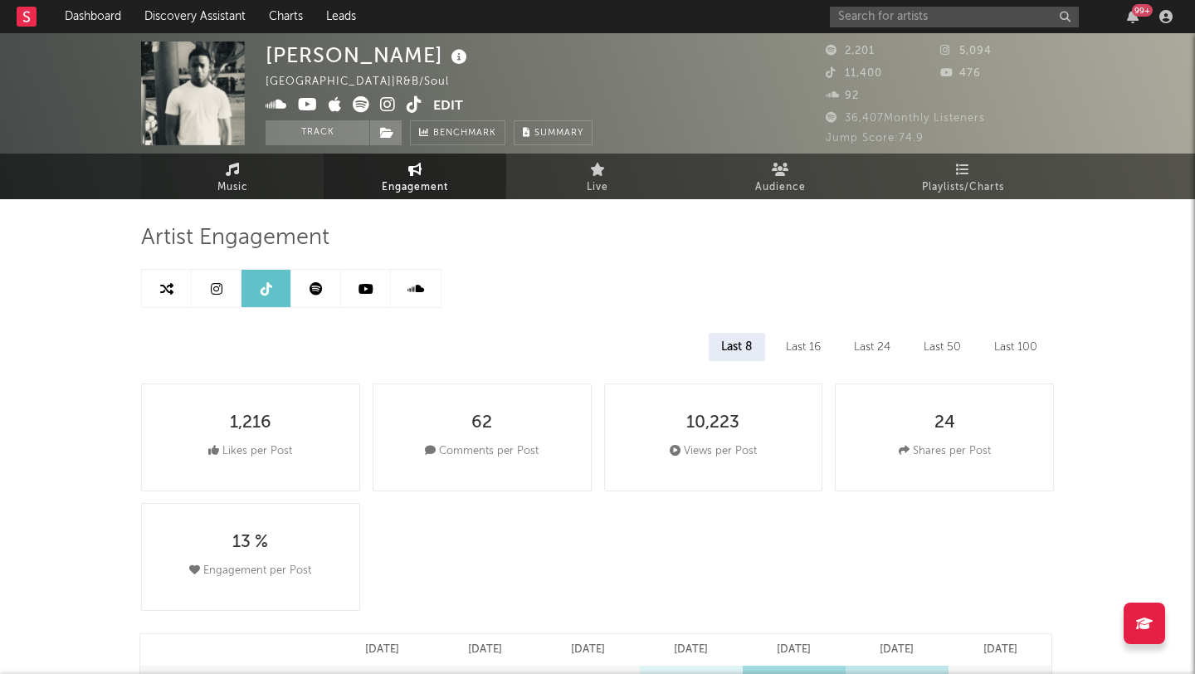
click at [270, 183] on link "Music" at bounding box center [232, 177] width 183 height 46
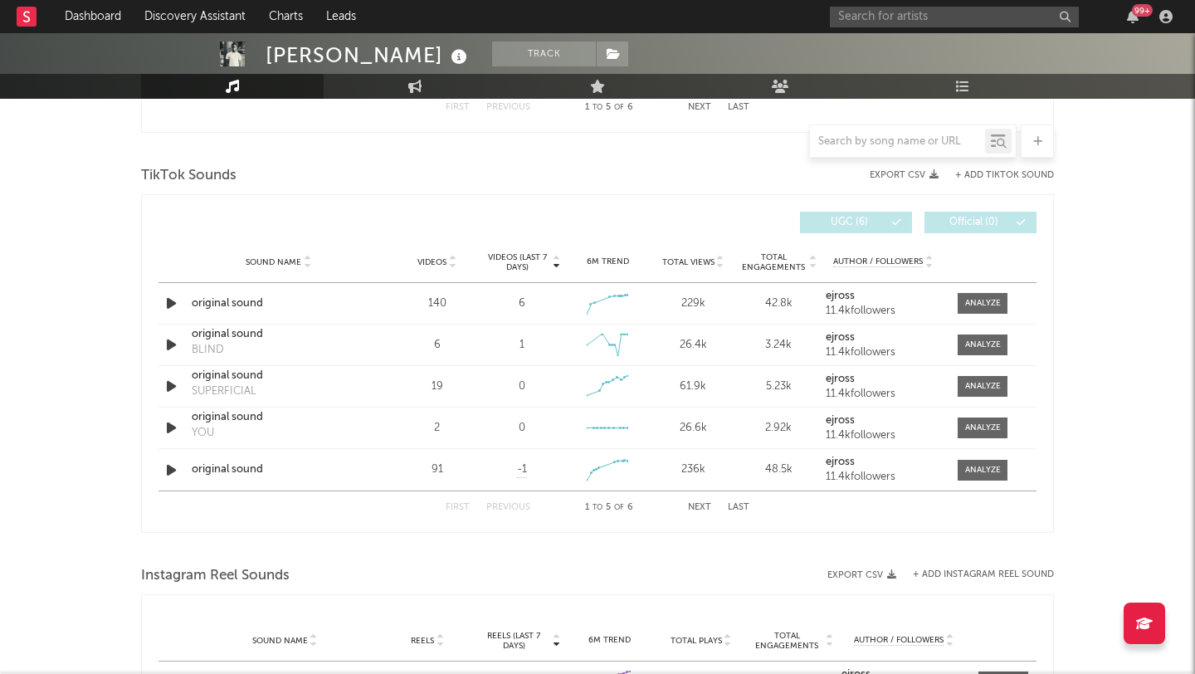
select select "1w"
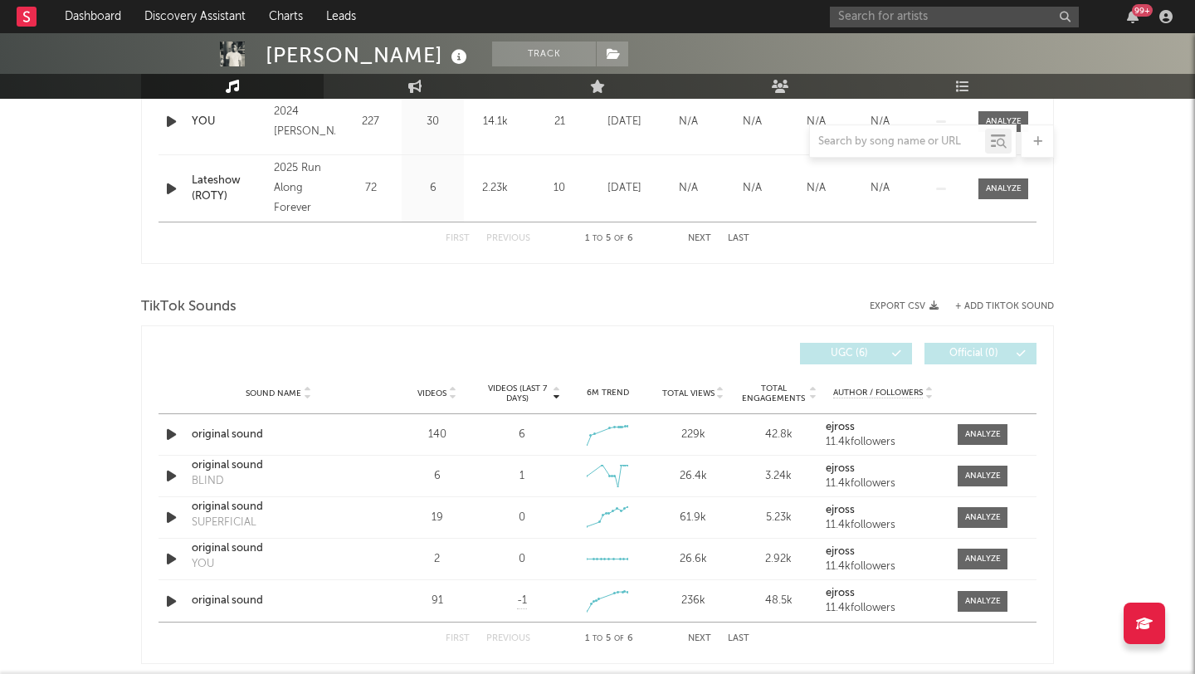
scroll to position [1056, 0]
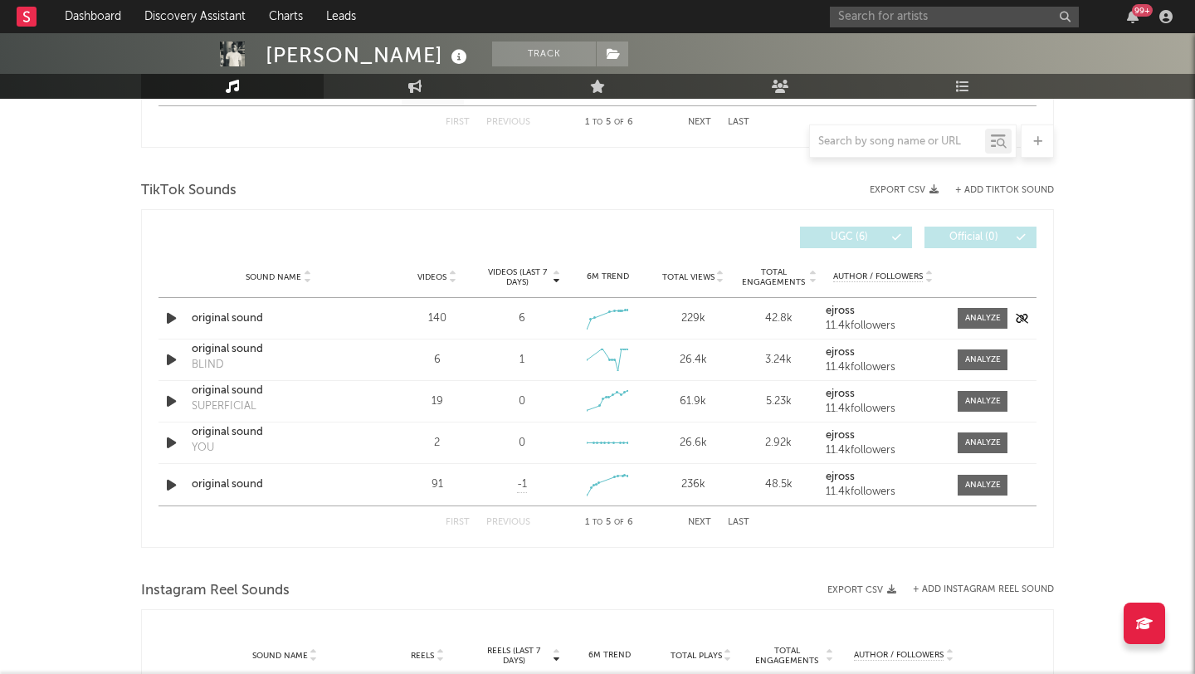
click at [168, 316] on icon "button" at bounding box center [171, 318] width 17 height 21
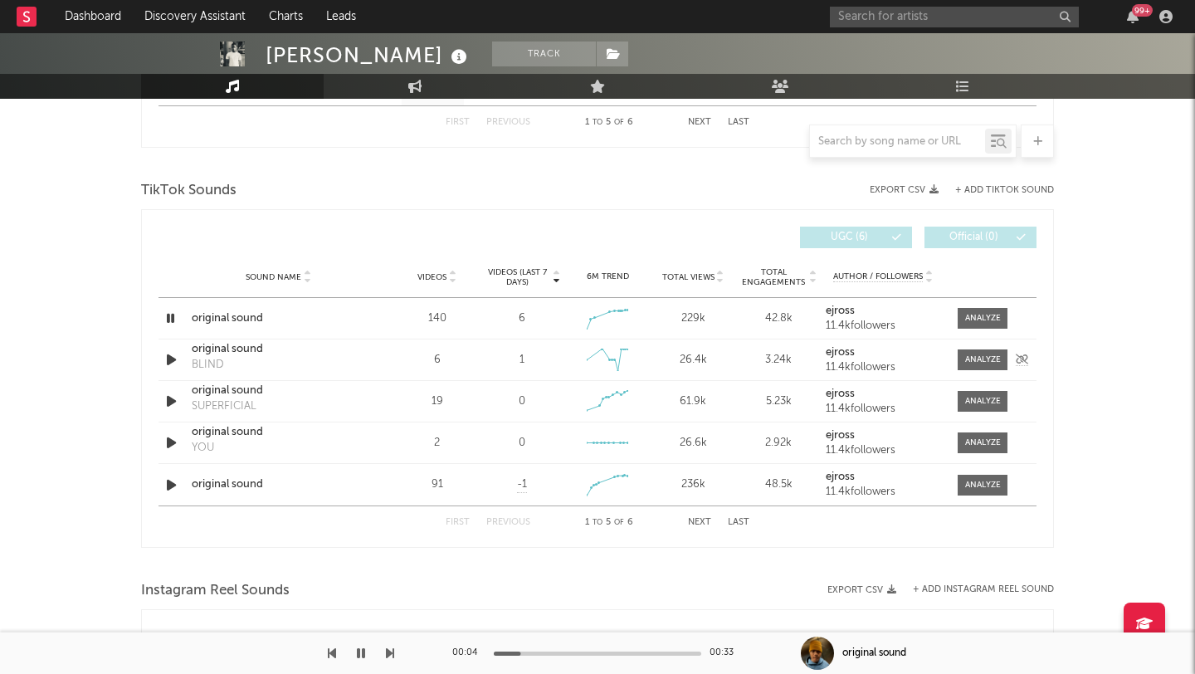
click at [173, 363] on icon "button" at bounding box center [171, 359] width 17 height 21
click at [176, 484] on icon "button" at bounding box center [171, 485] width 17 height 21
click at [168, 451] on icon "button" at bounding box center [171, 442] width 17 height 21
click at [168, 473] on div "Sound Name original sound Videos 91 Videos (last 7 days) -1 Weekly Growth % - 1…" at bounding box center [598, 484] width 878 height 41
click at [704, 524] on button "Next" at bounding box center [699, 522] width 23 height 9
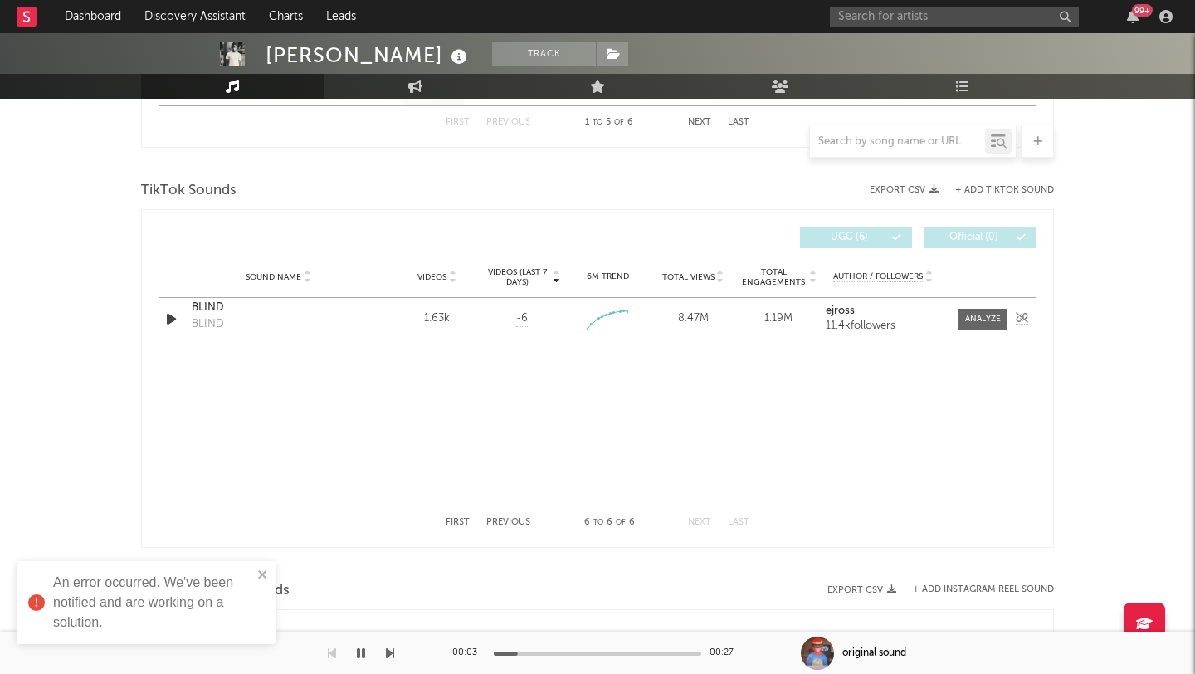
click at [167, 318] on icon "button" at bounding box center [171, 319] width 17 height 21
click at [970, 311] on span at bounding box center [983, 319] width 50 height 21
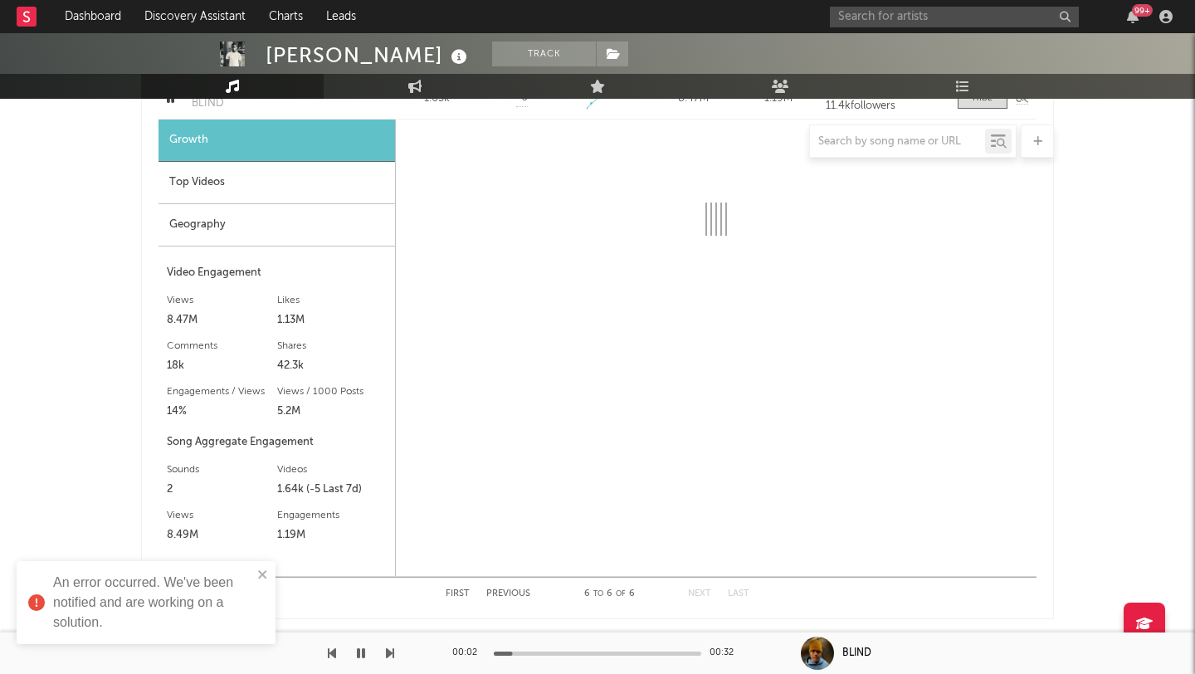
select select "1w"
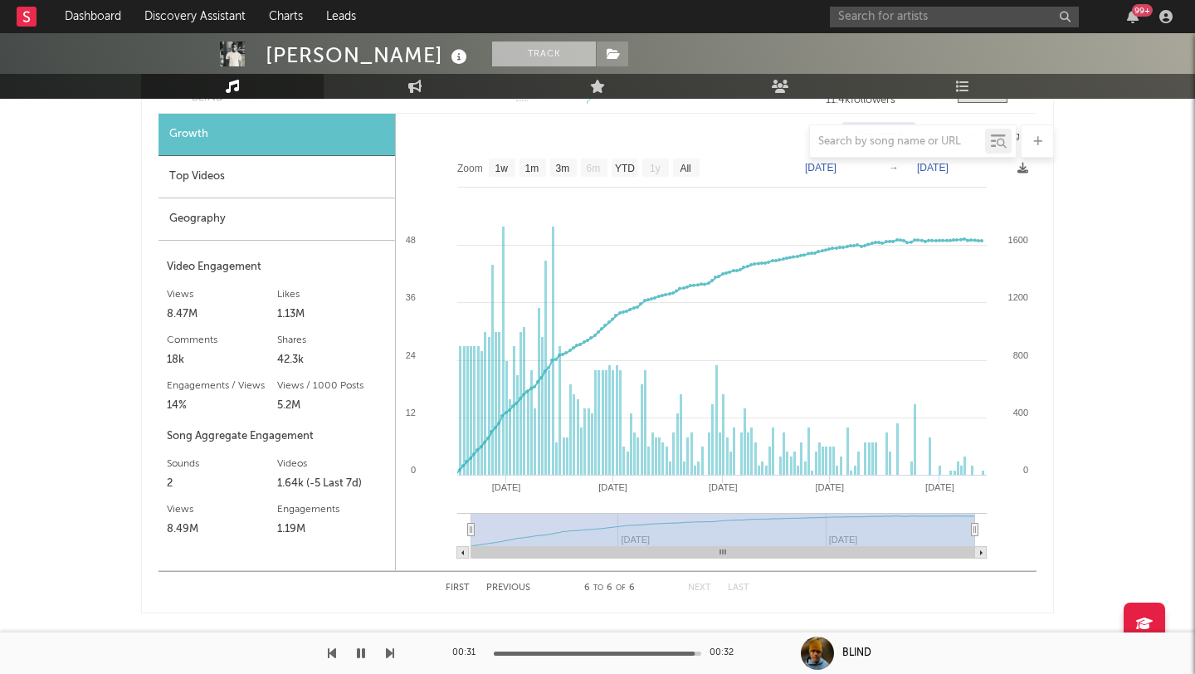
scroll to position [1121, 0]
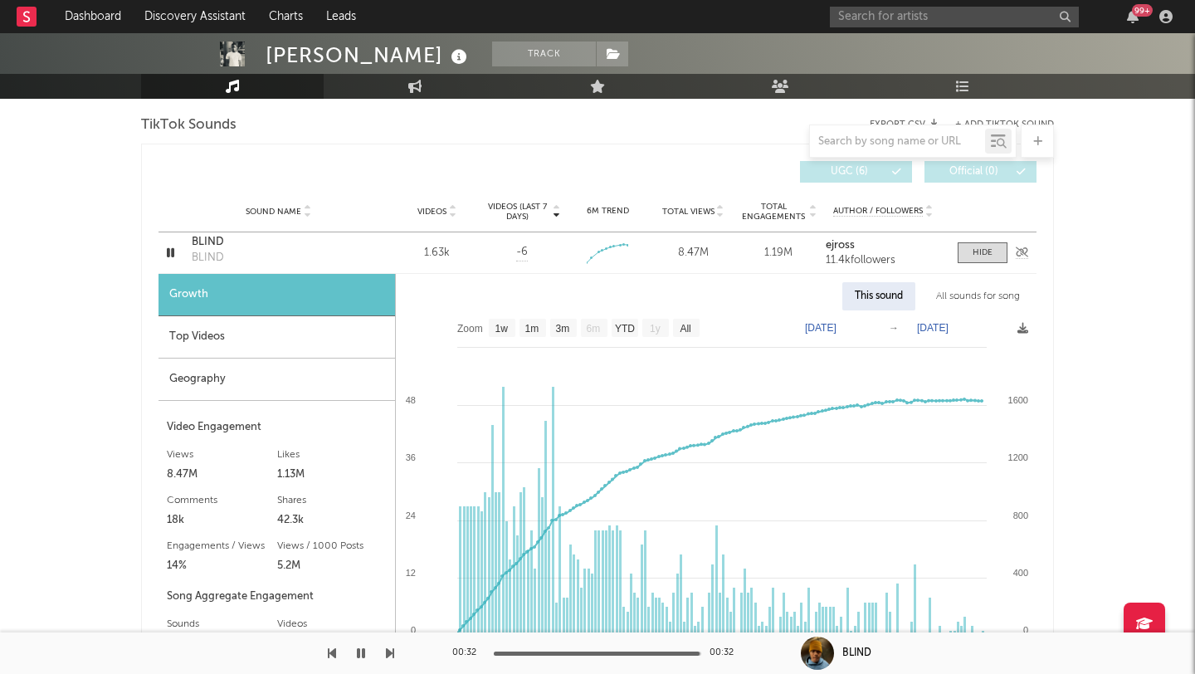
click at [213, 246] on div "BLIND" at bounding box center [278, 242] width 173 height 17
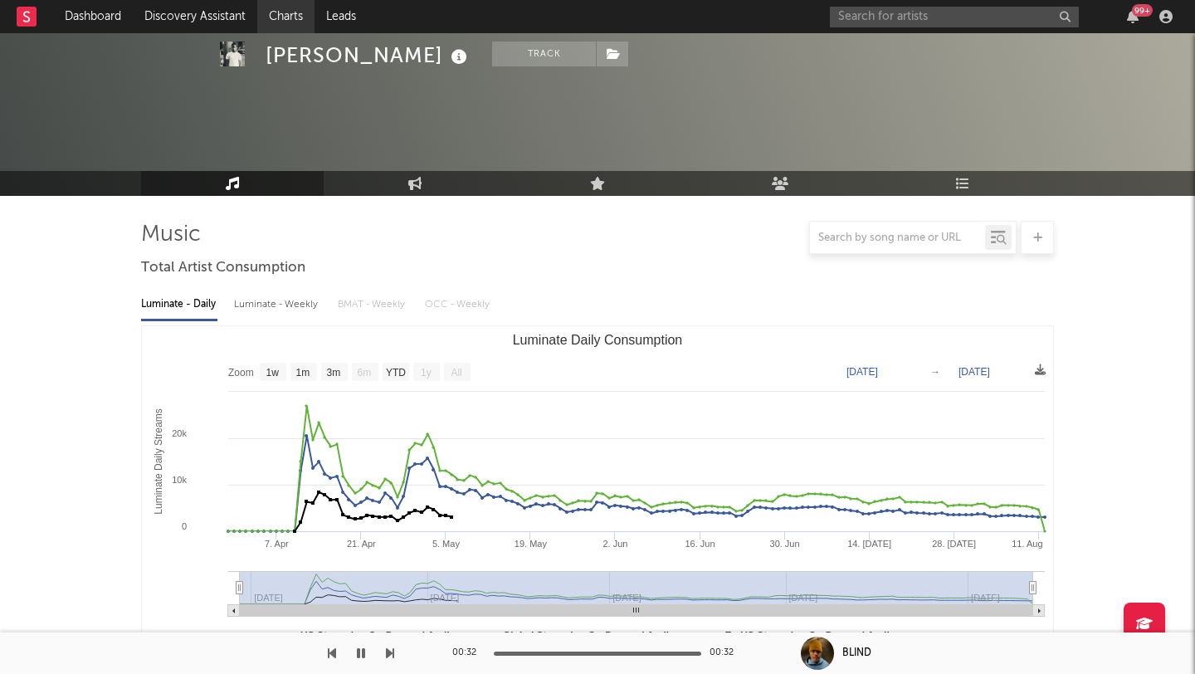
scroll to position [0, 0]
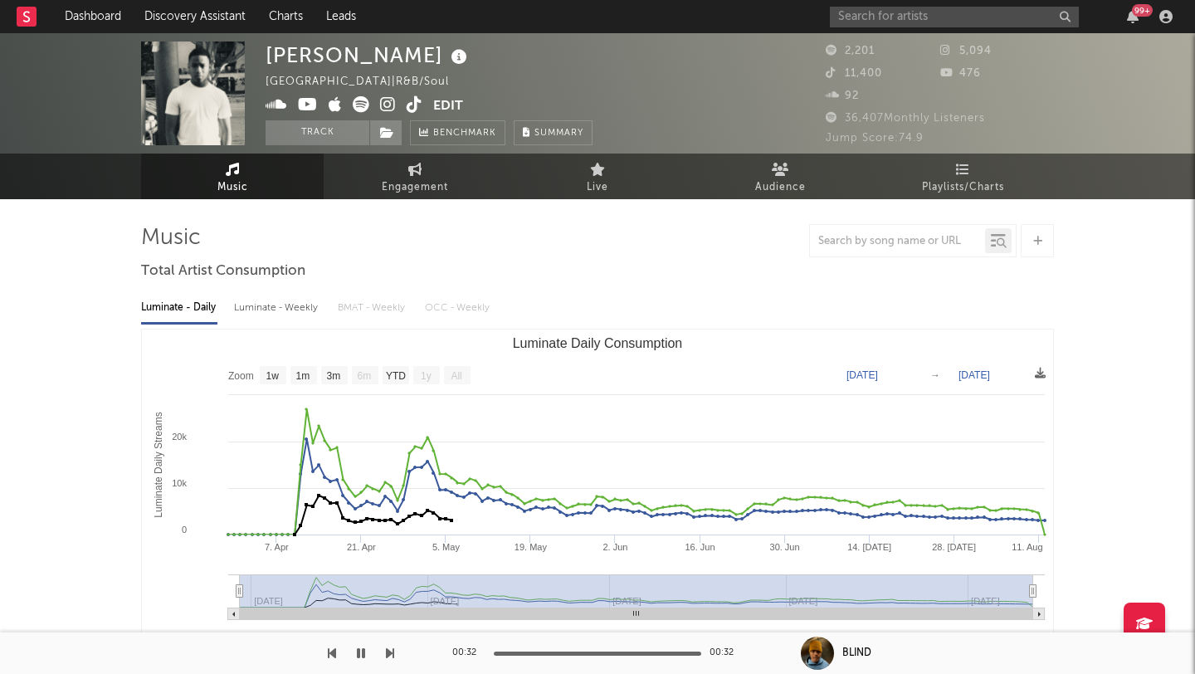
click at [378, 98] on span at bounding box center [350, 106] width 168 height 21
click at [388, 101] on icon at bounding box center [388, 104] width 16 height 17
click at [853, 17] on input "text" at bounding box center [954, 17] width 249 height 21
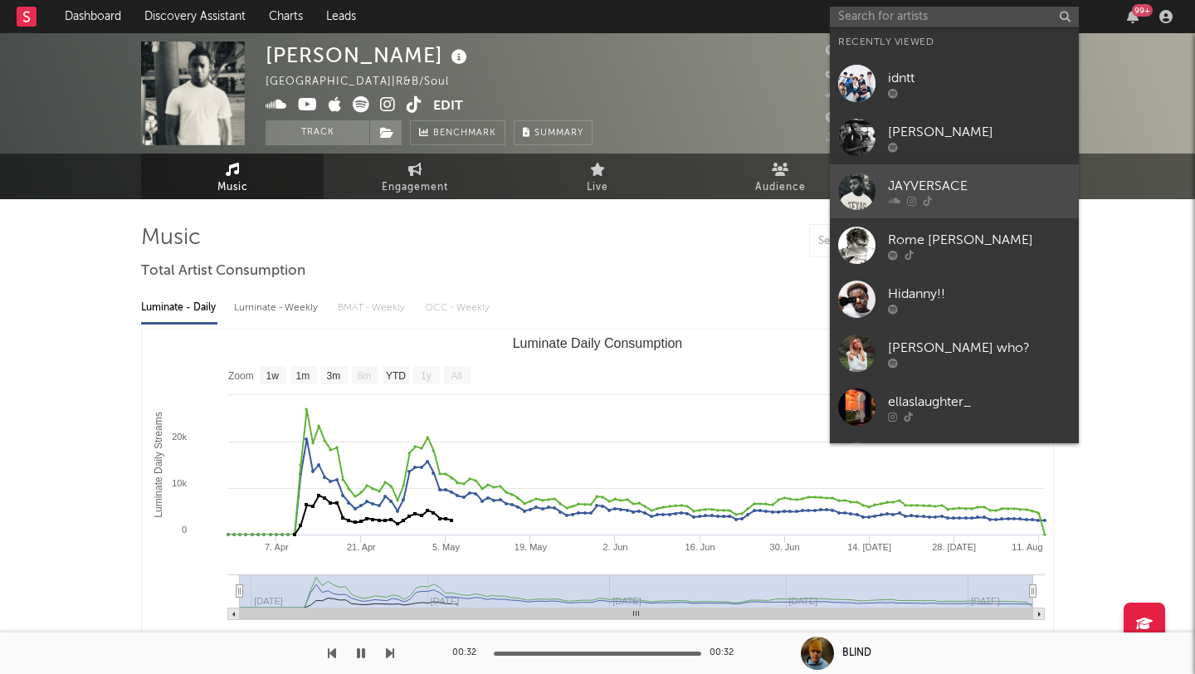
click at [872, 207] on div at bounding box center [856, 191] width 37 height 37
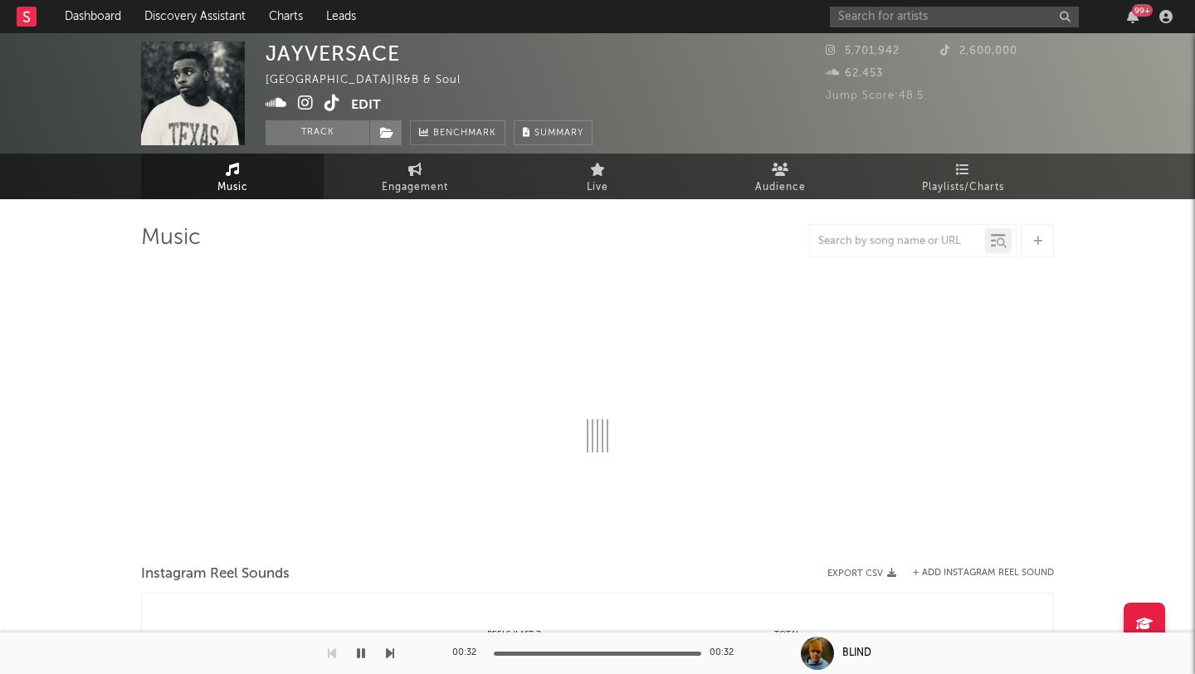
select select "1w"
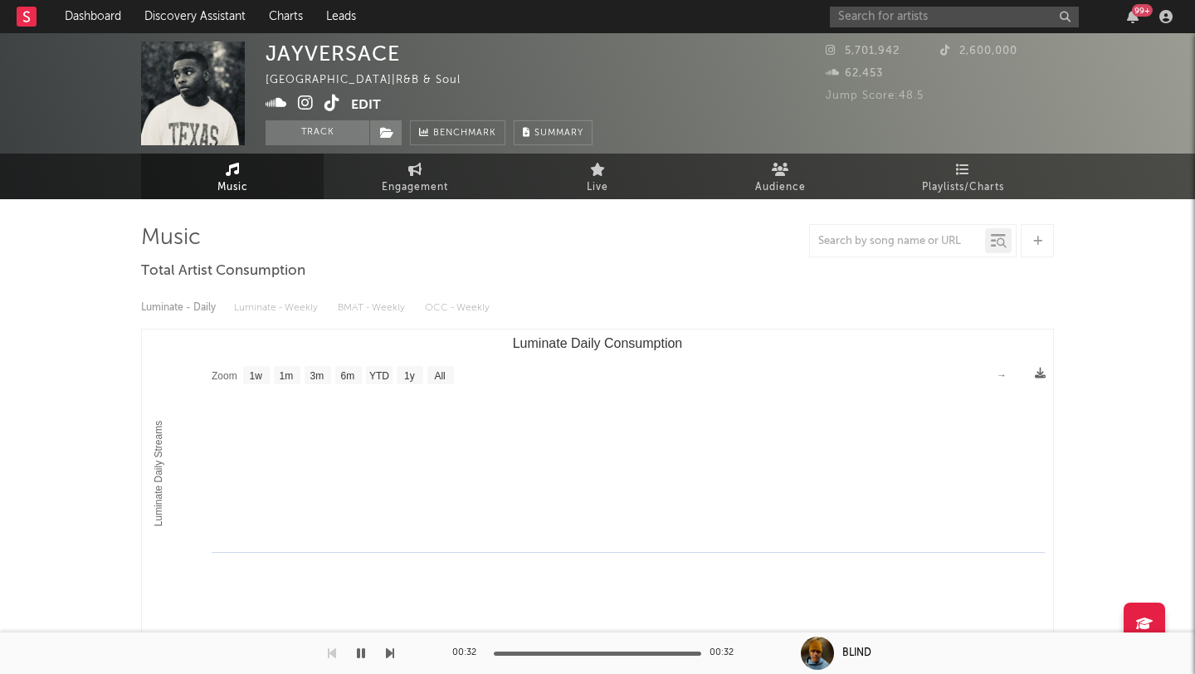
click at [325, 103] on icon at bounding box center [333, 103] width 16 height 17
click at [309, 107] on icon at bounding box center [306, 103] width 16 height 17
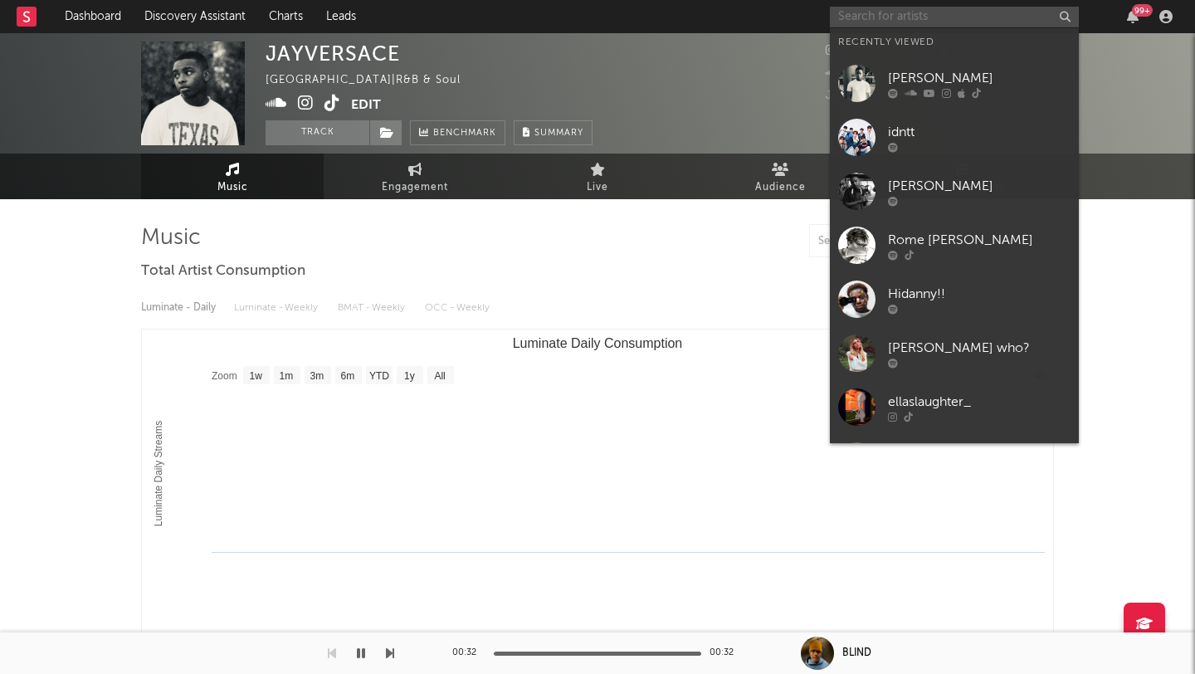
click at [887, 15] on input "text" at bounding box center [954, 17] width 249 height 21
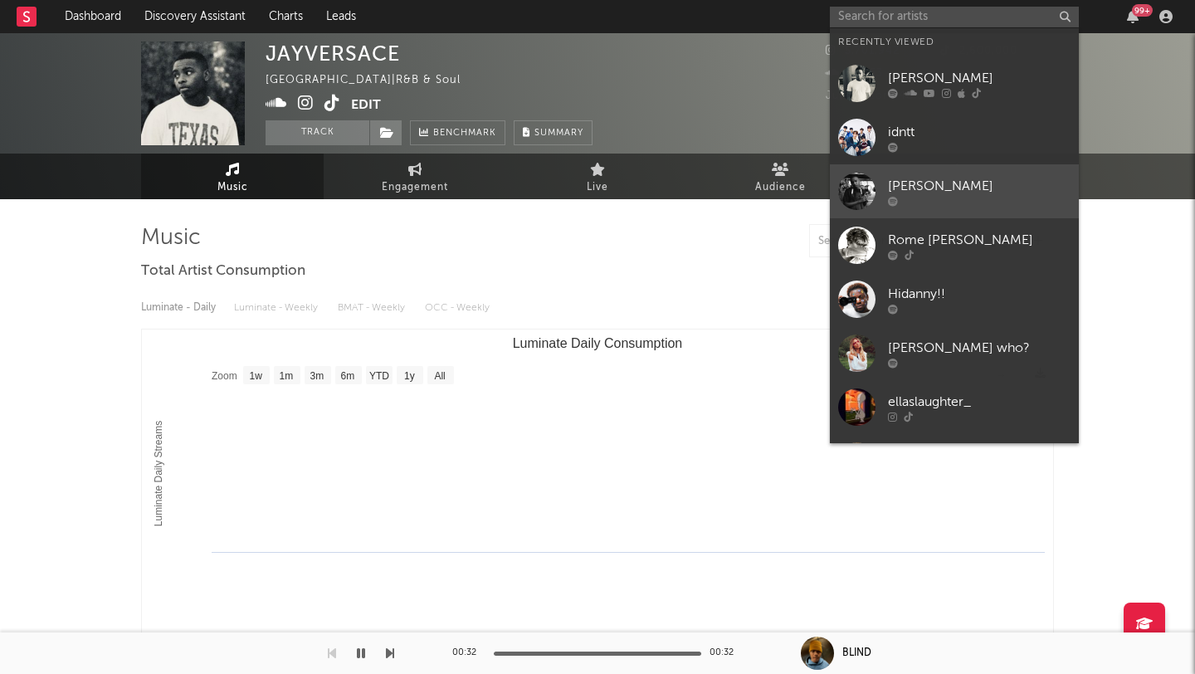
click at [876, 203] on link "Jay Versace" at bounding box center [954, 191] width 249 height 54
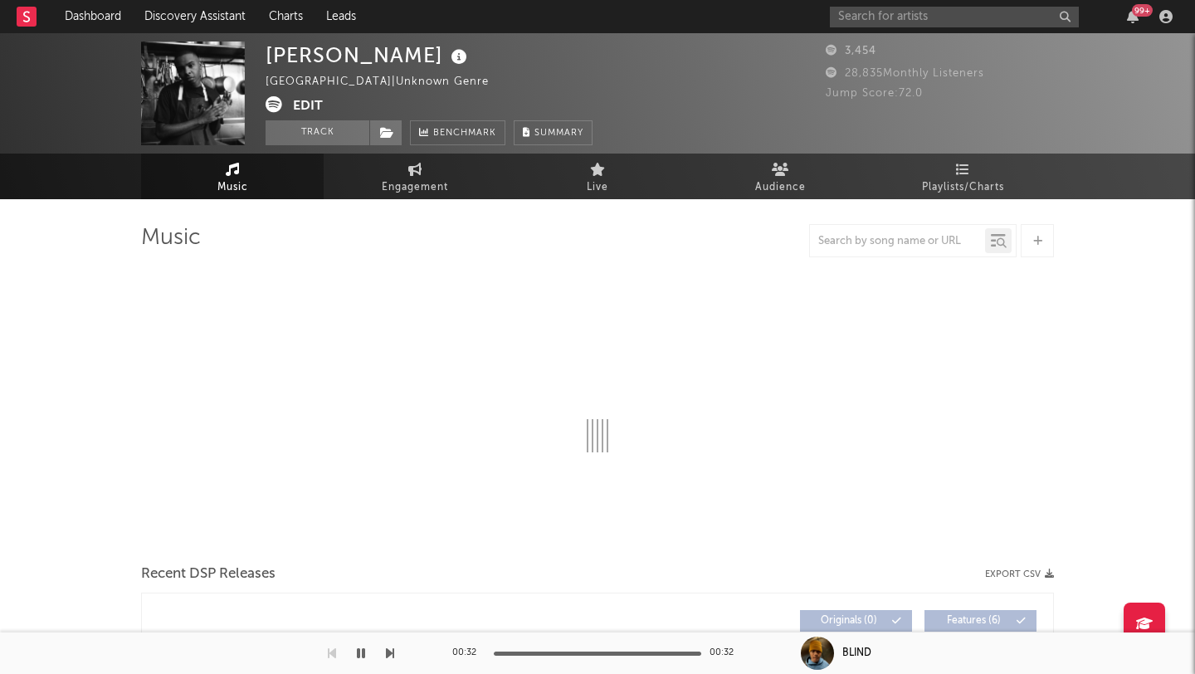
select select "1w"
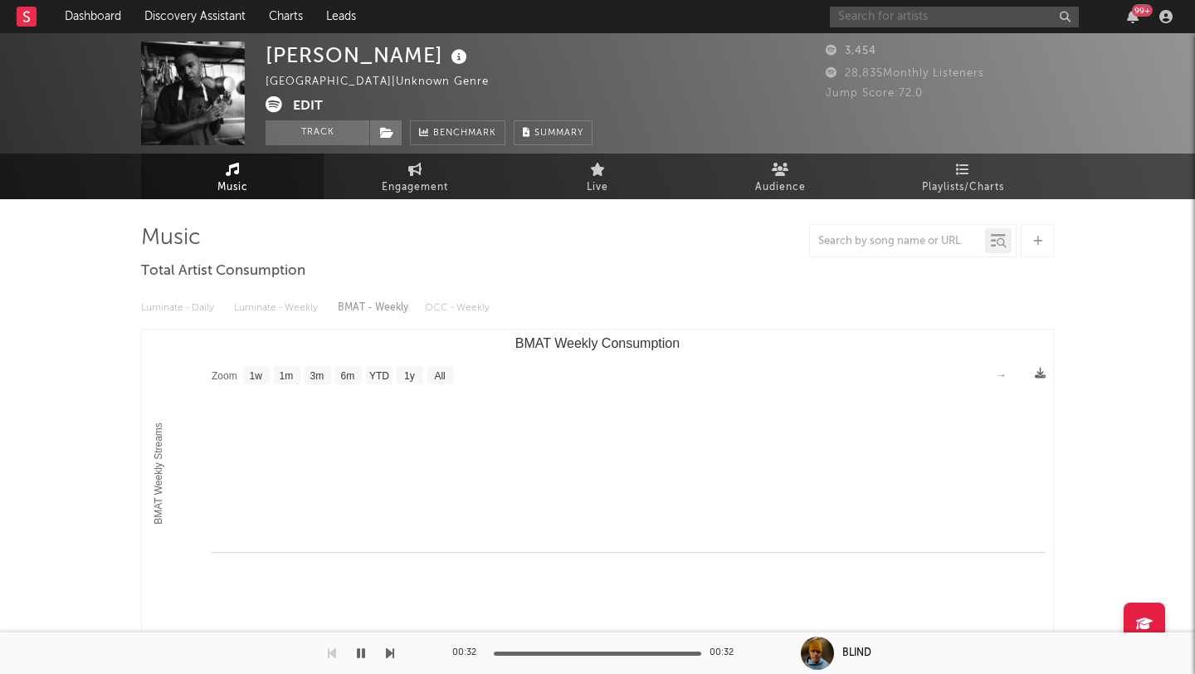
click at [965, 16] on input "text" at bounding box center [954, 17] width 249 height 21
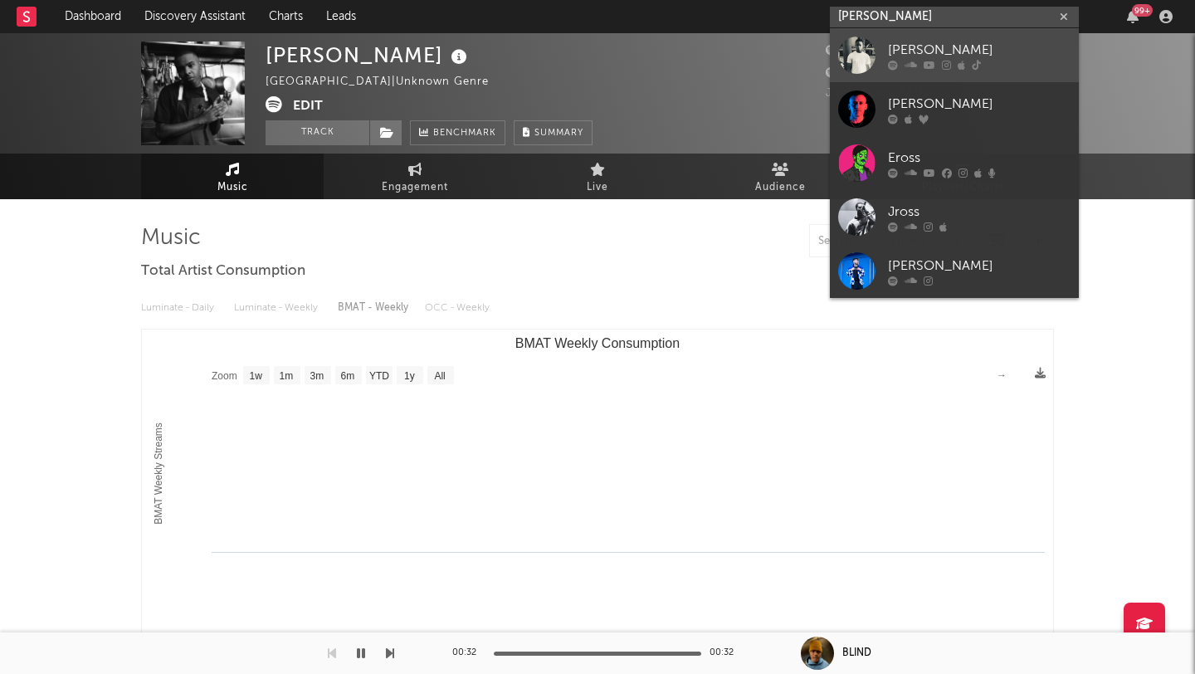
type input "ej ross"
click at [870, 46] on div at bounding box center [856, 55] width 37 height 37
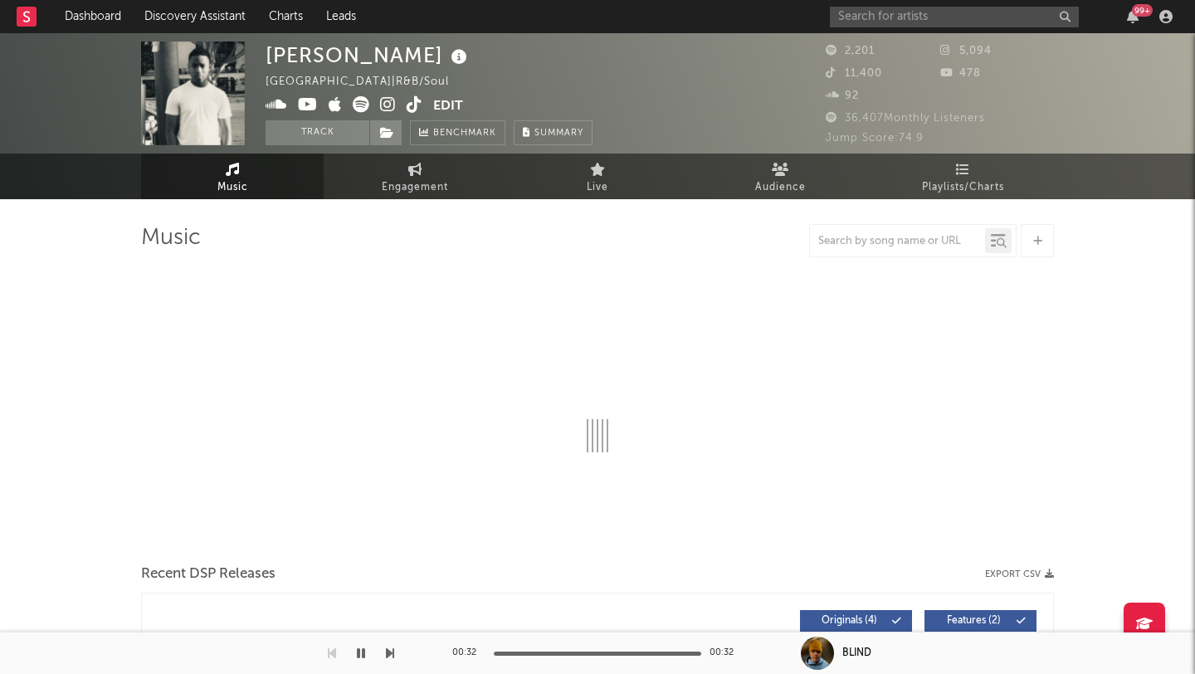
select select "1w"
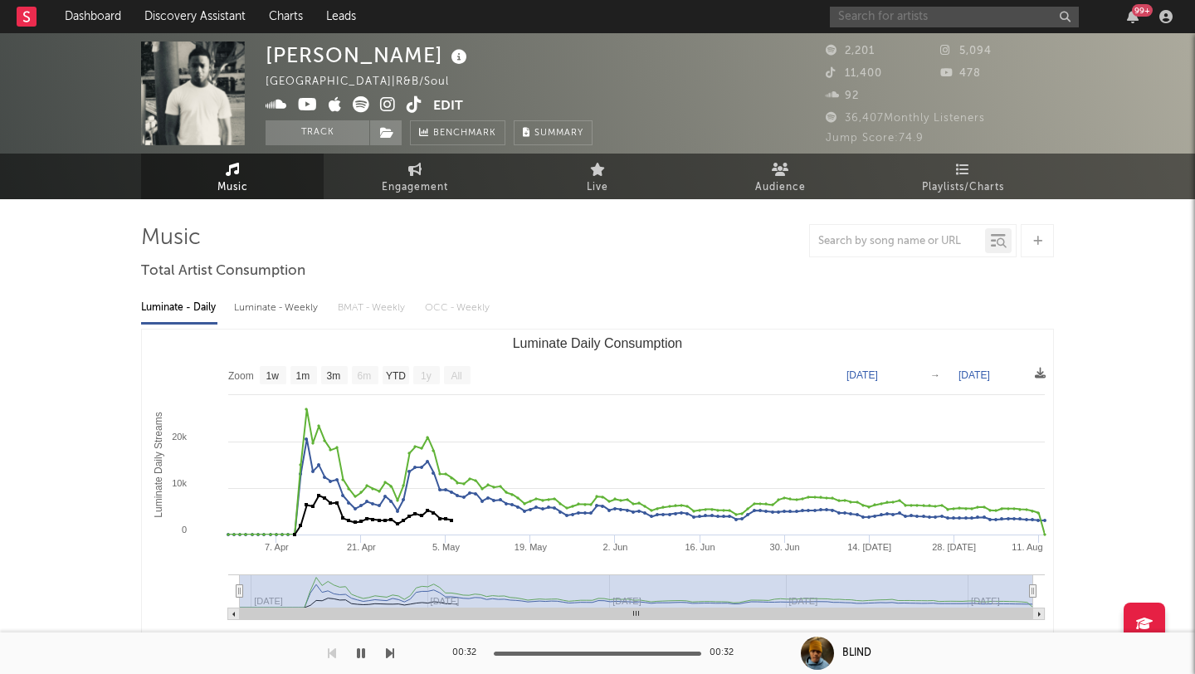
click at [916, 17] on input "text" at bounding box center [954, 17] width 249 height 21
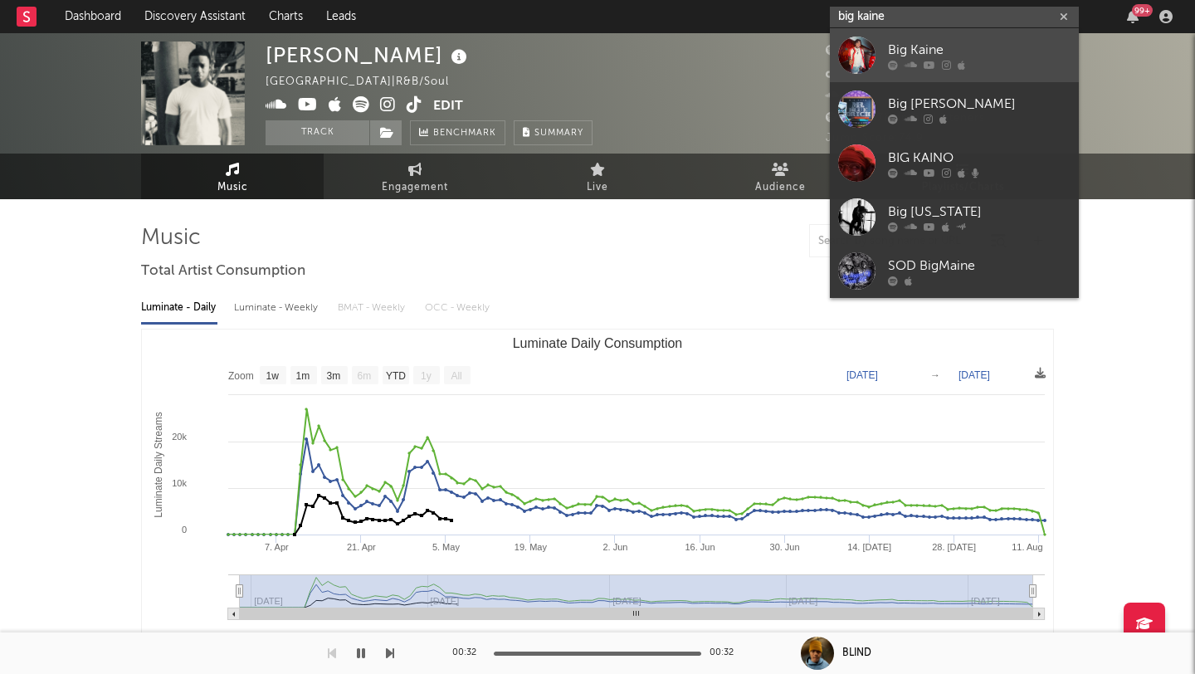
type input "big kaine"
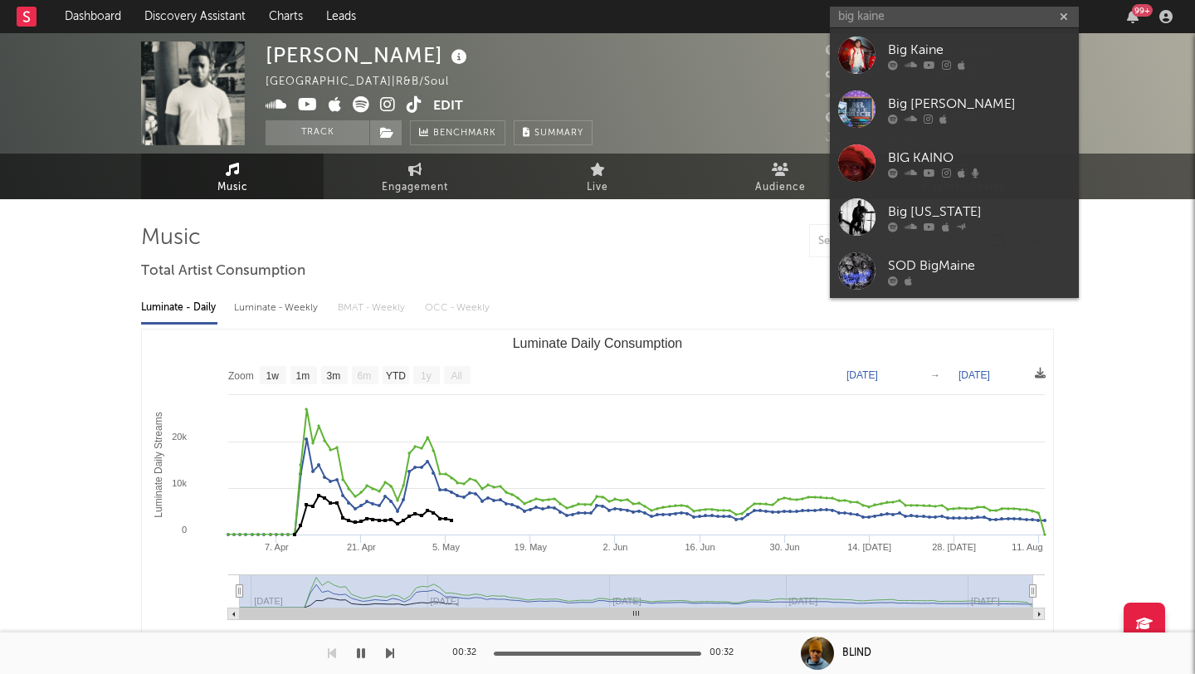
drag, startPoint x: 840, startPoint y: 55, endPoint x: 442, endPoint y: 5, distance: 400.6
click at [840, 55] on div at bounding box center [856, 55] width 37 height 37
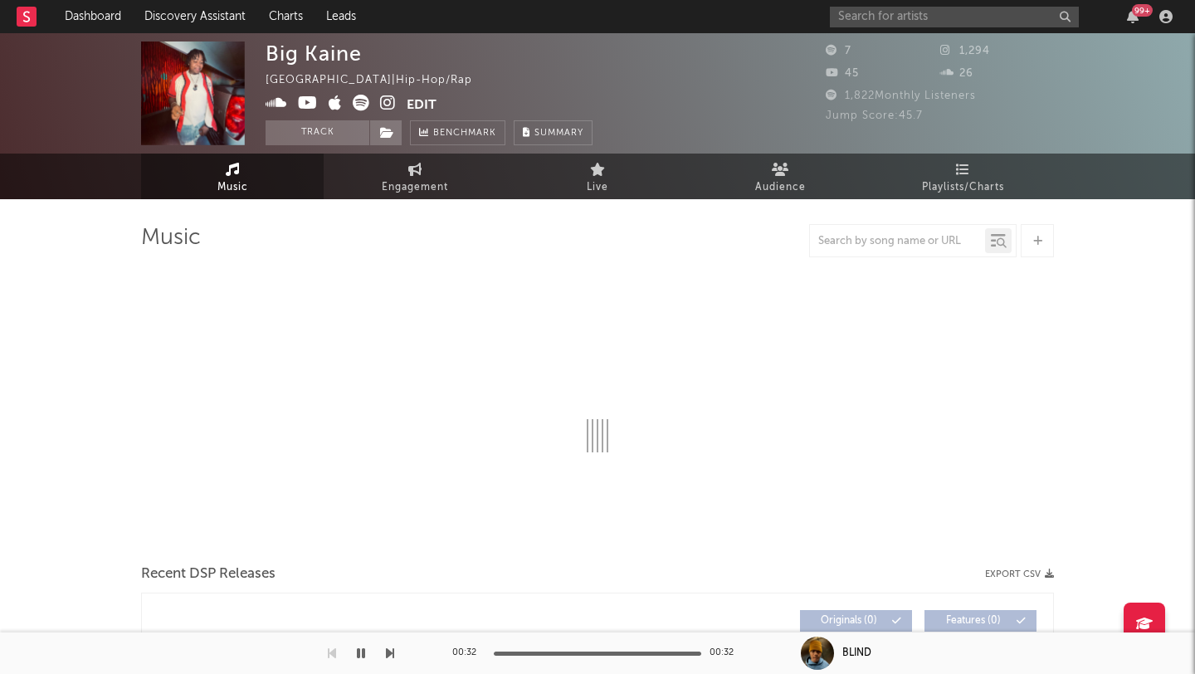
select select "1w"
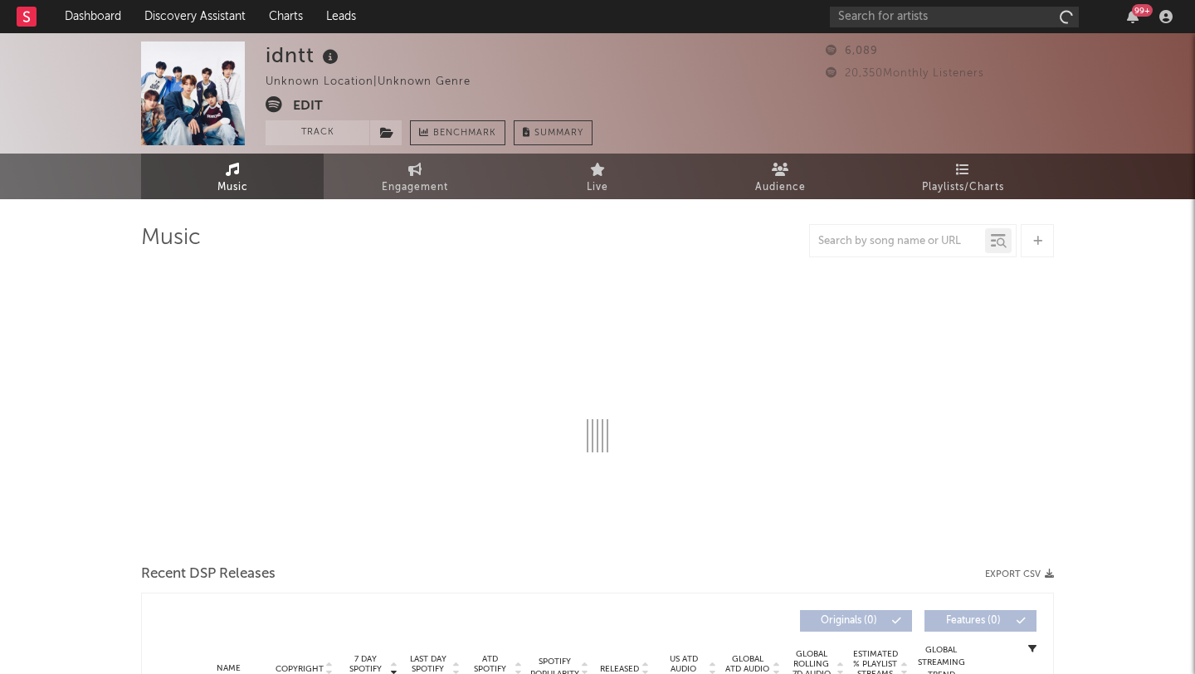
select select "1w"
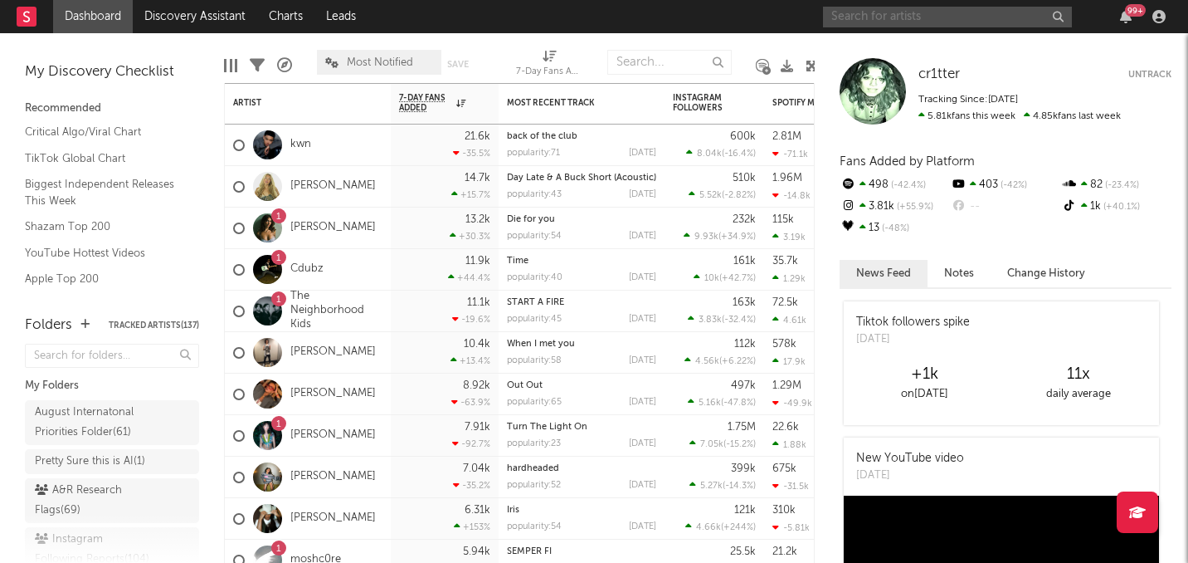
click at [887, 16] on input "text" at bounding box center [947, 17] width 249 height 21
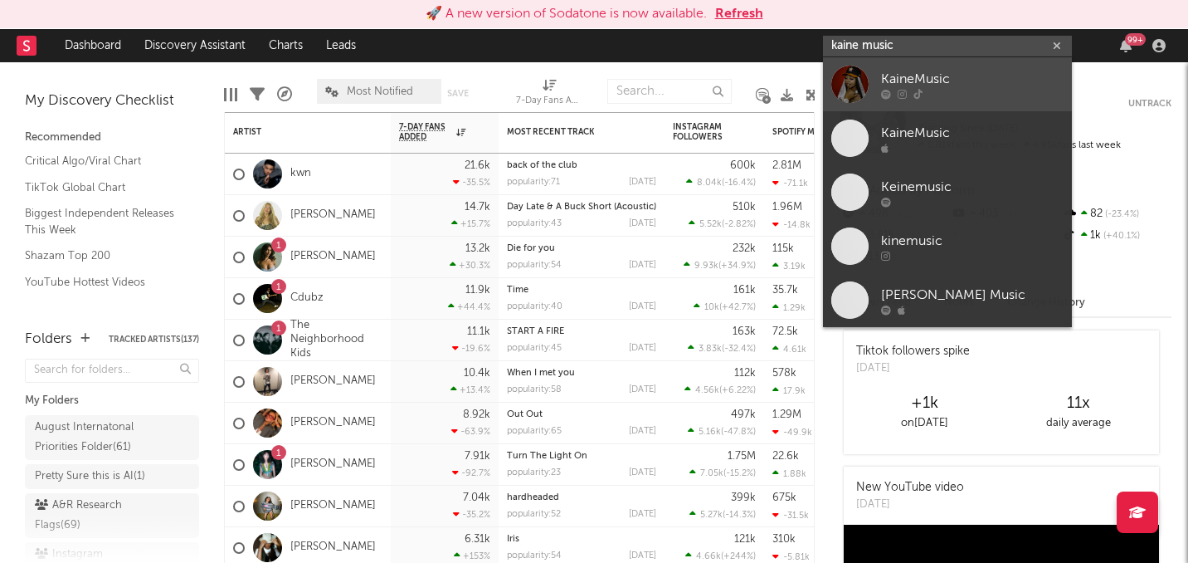
type input "kaine music"
click at [857, 85] on div at bounding box center [850, 84] width 37 height 37
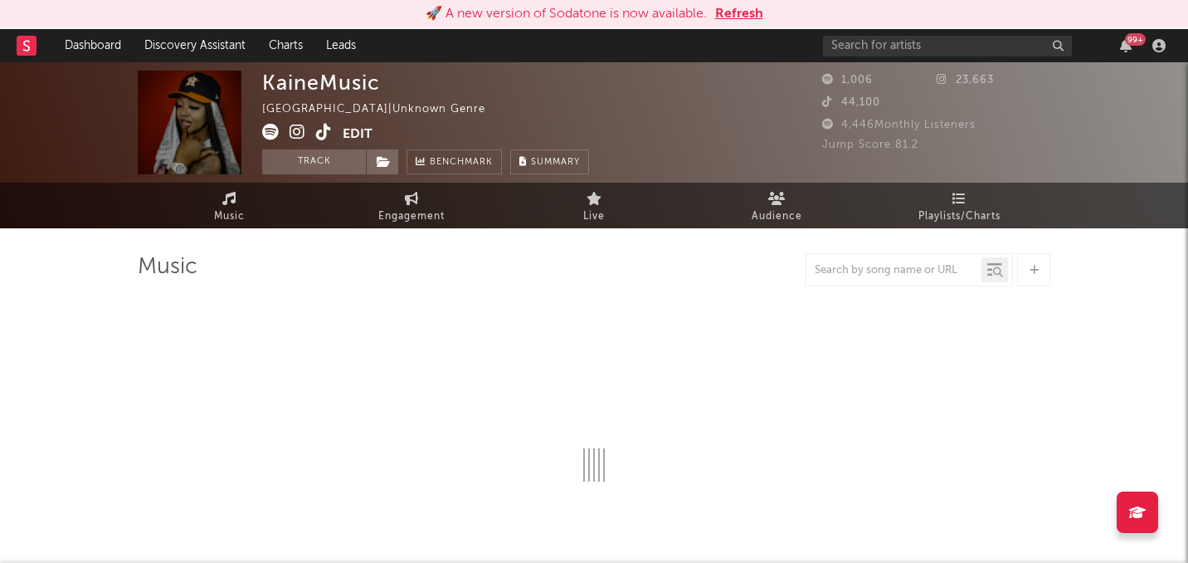
select select "1w"
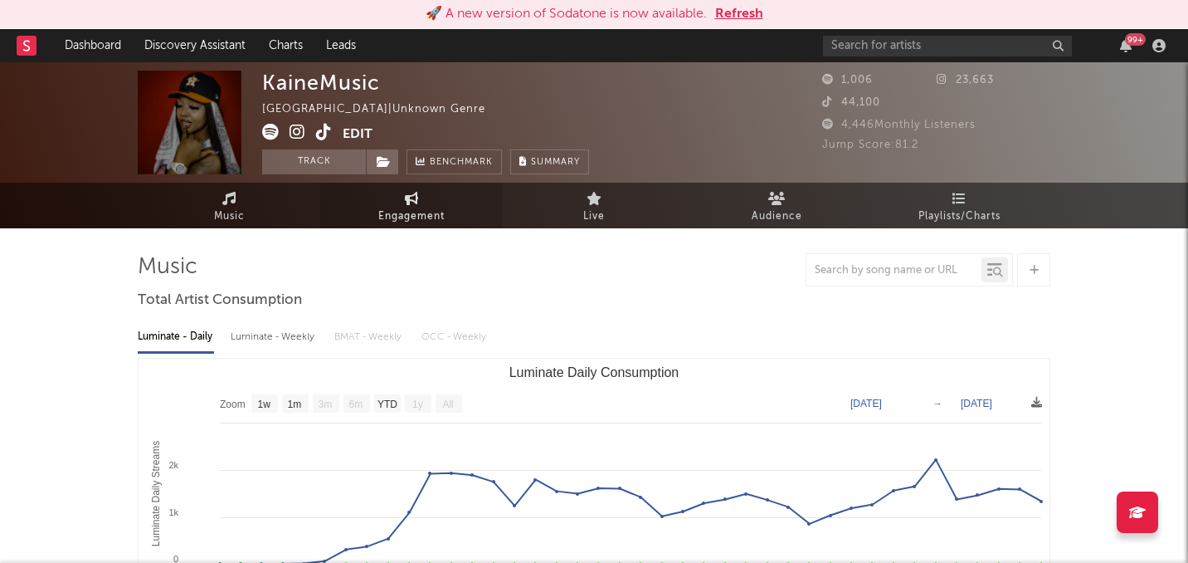
click at [364, 203] on link "Engagement" at bounding box center [411, 206] width 183 height 46
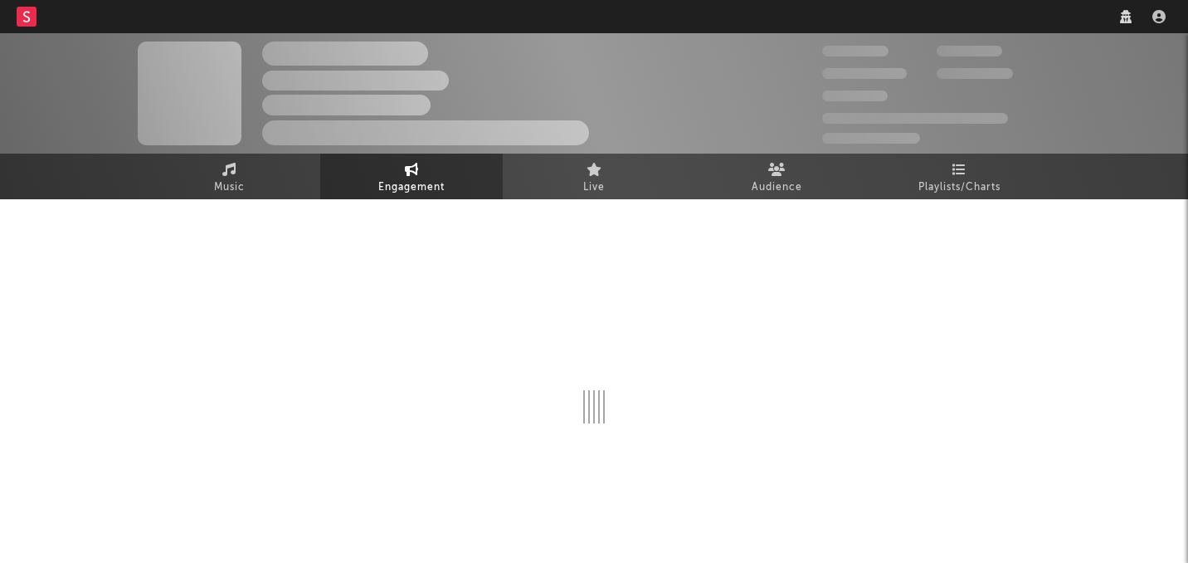
select select "1w"
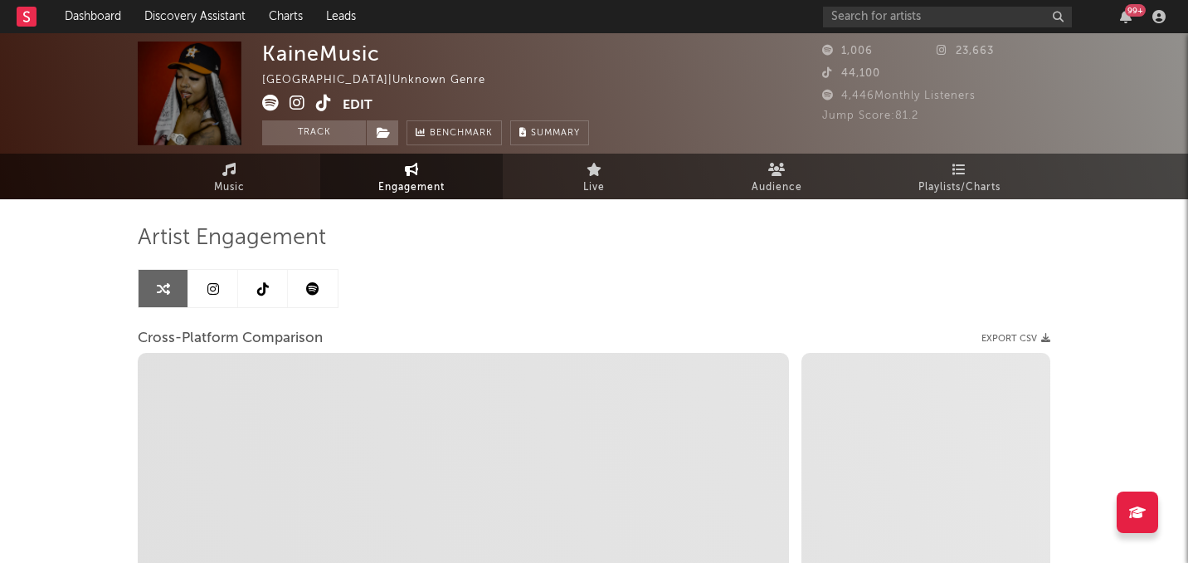
select select "1m"
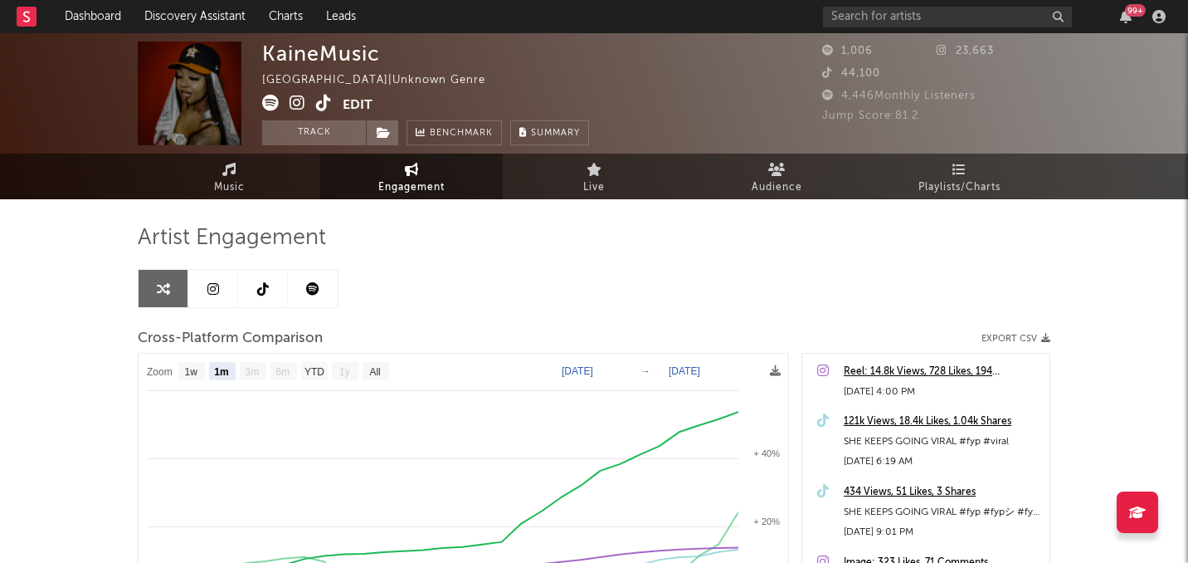
click at [211, 290] on icon at bounding box center [213, 288] width 12 height 13
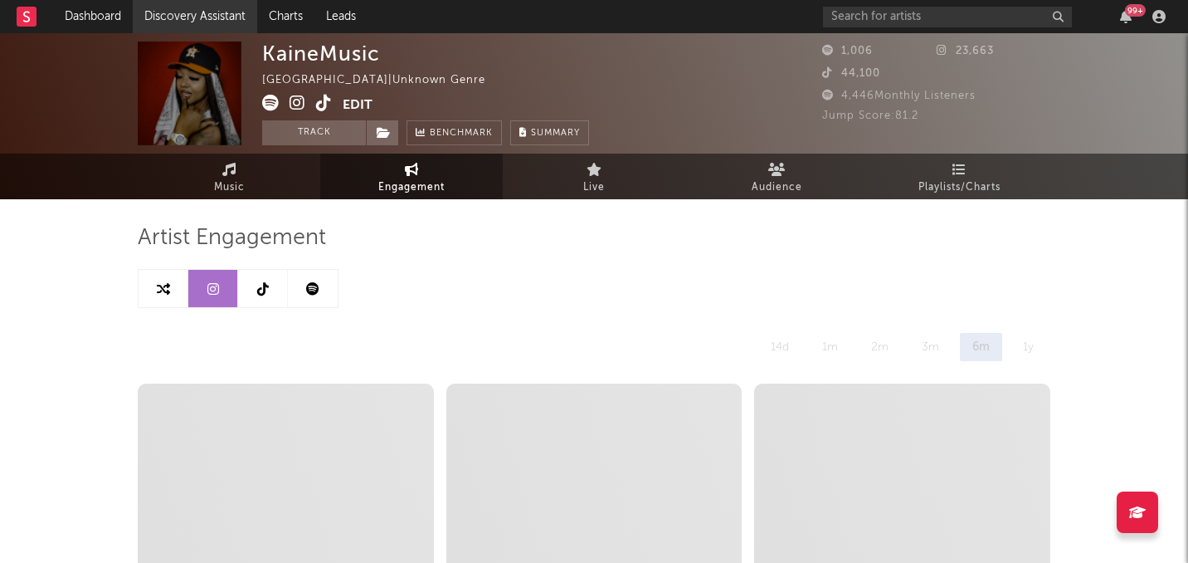
select select "1w"
click at [266, 290] on icon at bounding box center [263, 288] width 12 height 13
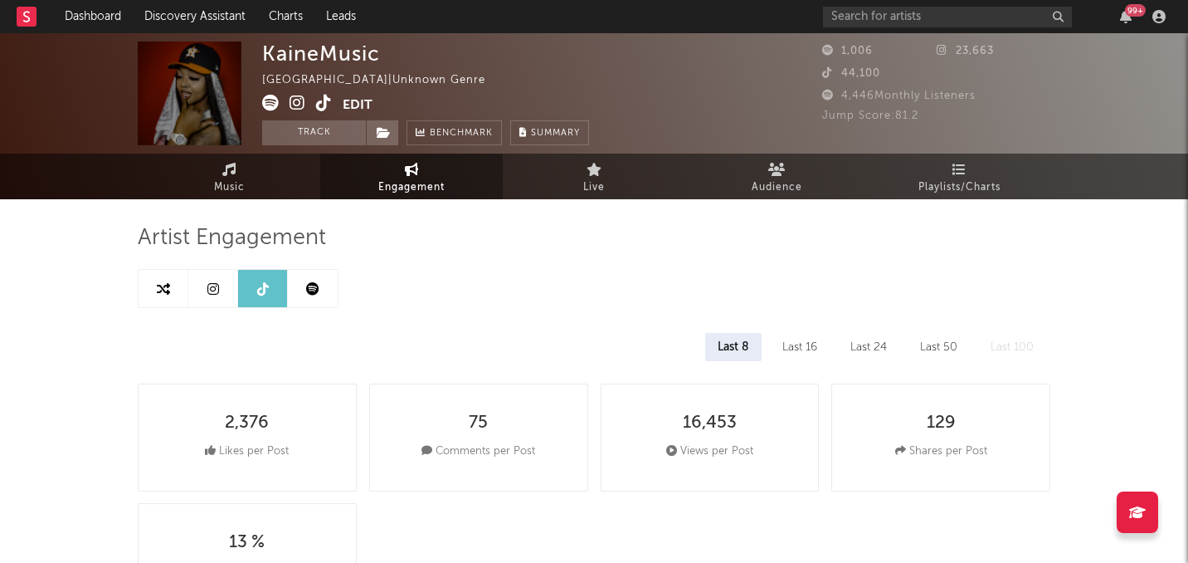
select select "1w"
click at [301, 105] on icon at bounding box center [298, 103] width 16 height 17
click at [320, 108] on icon at bounding box center [324, 103] width 16 height 17
click at [272, 102] on icon at bounding box center [270, 103] width 17 height 17
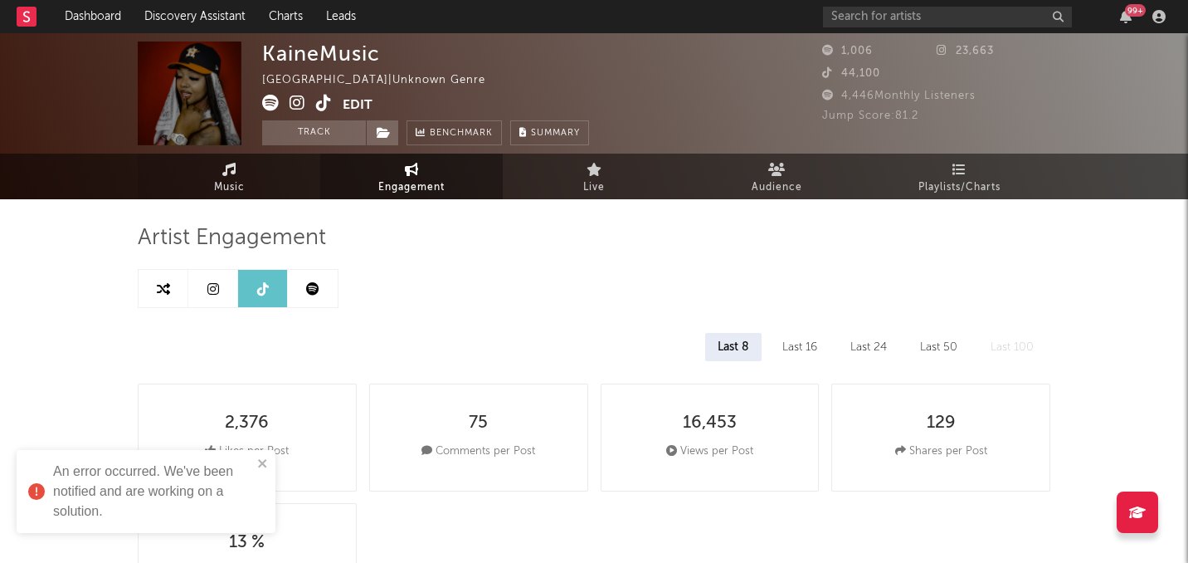
click at [225, 168] on icon at bounding box center [229, 169] width 14 height 13
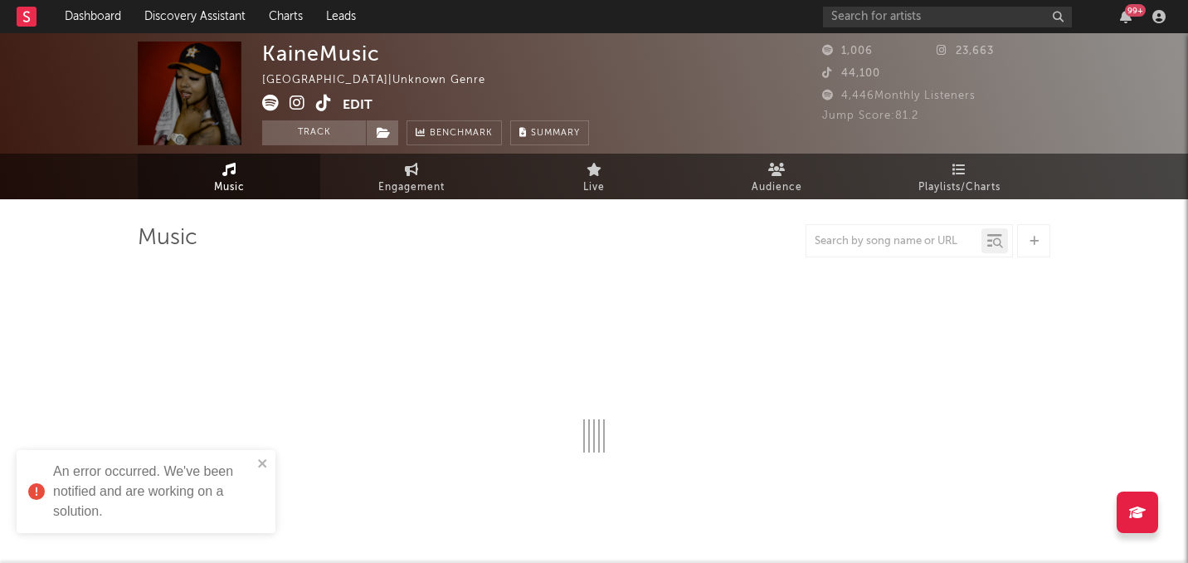
select select "1w"
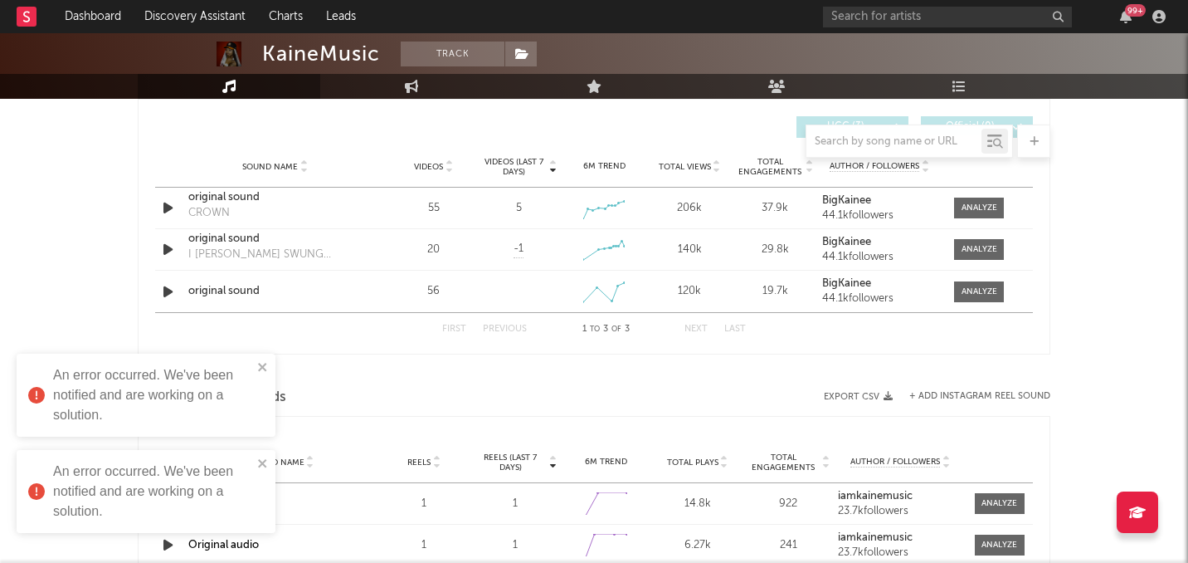
scroll to position [1135, 0]
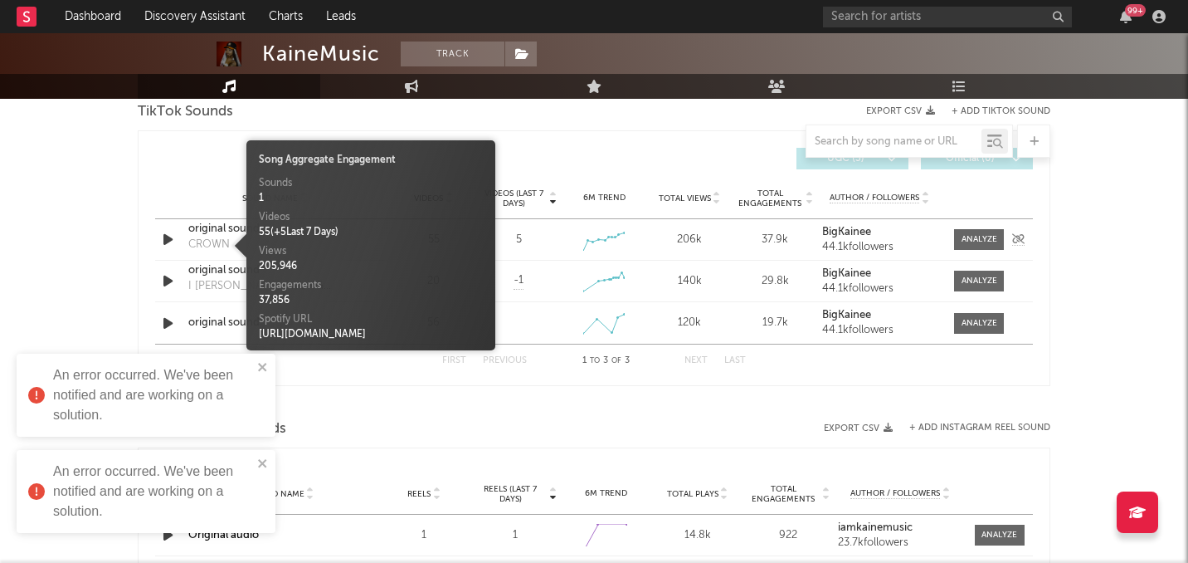
click at [222, 239] on div "CROWN" at bounding box center [208, 245] width 41 height 17
click at [168, 239] on icon "button" at bounding box center [167, 239] width 17 height 21
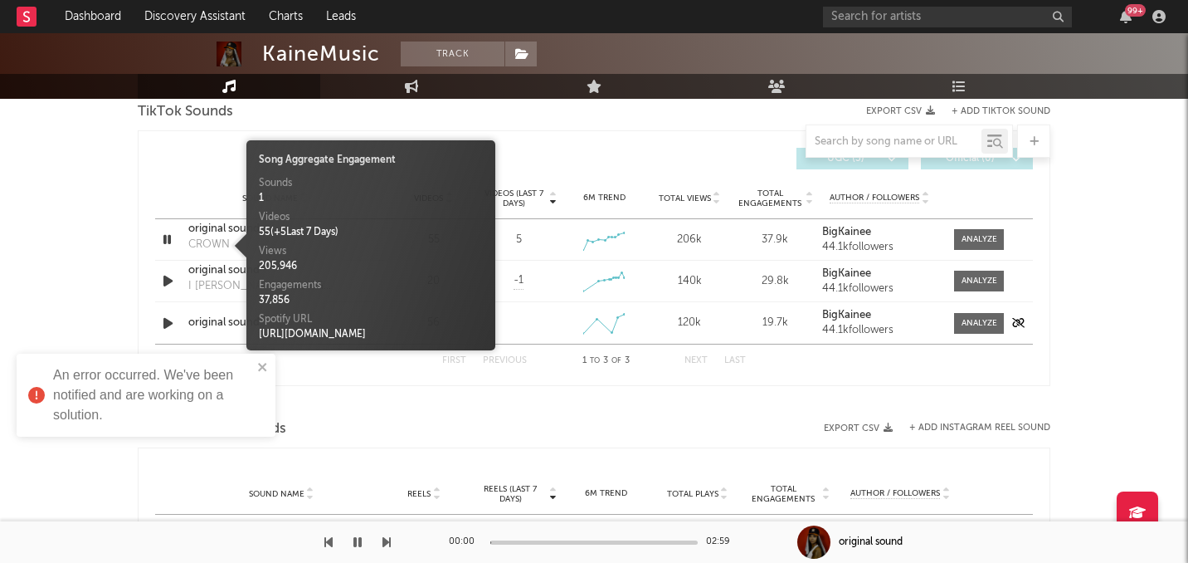
click at [168, 320] on icon "button" at bounding box center [167, 323] width 17 height 21
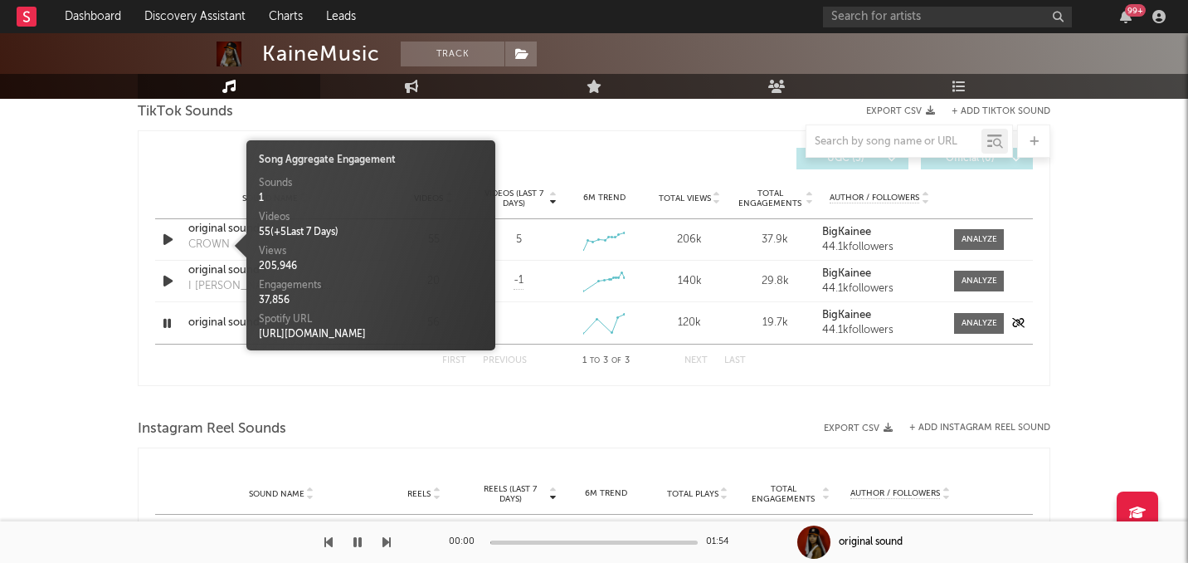
click at [168, 320] on icon "button" at bounding box center [167, 323] width 16 height 21
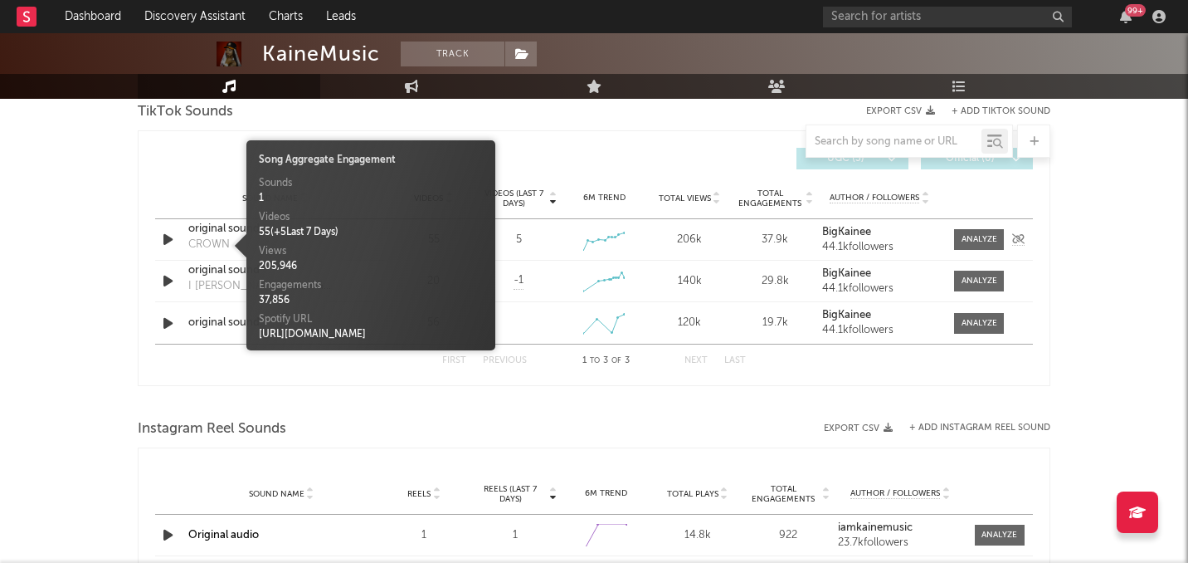
click at [207, 230] on div "original sound" at bounding box center [274, 229] width 173 height 17
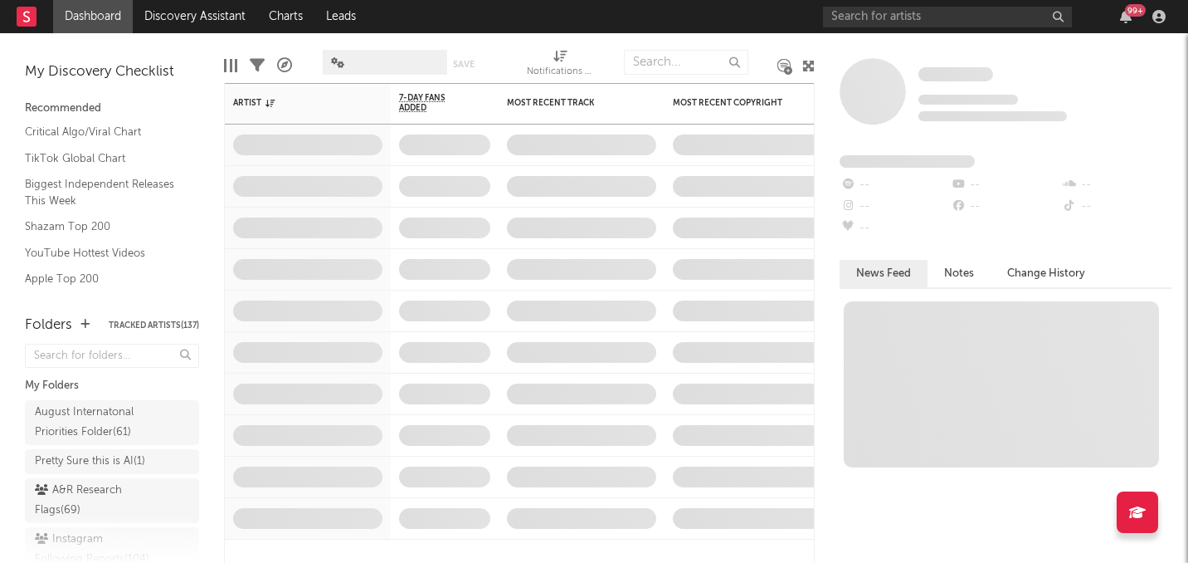
click at [883, 29] on div "99 +" at bounding box center [997, 16] width 349 height 33
click at [875, 22] on input "text" at bounding box center [947, 17] width 249 height 21
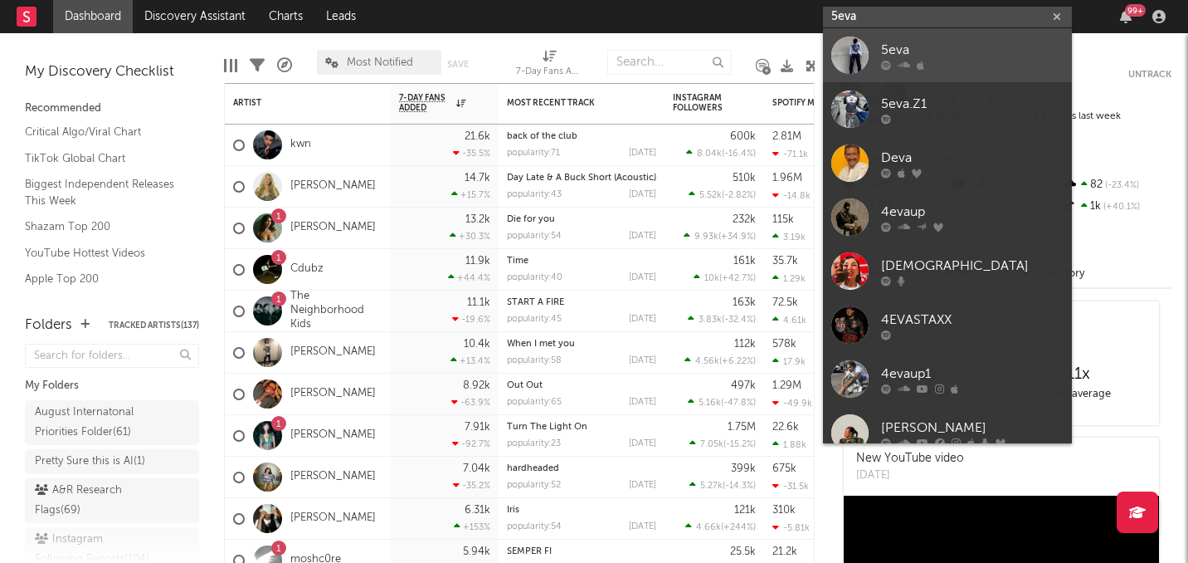
type input "5eva"
click at [853, 61] on div at bounding box center [850, 55] width 37 height 37
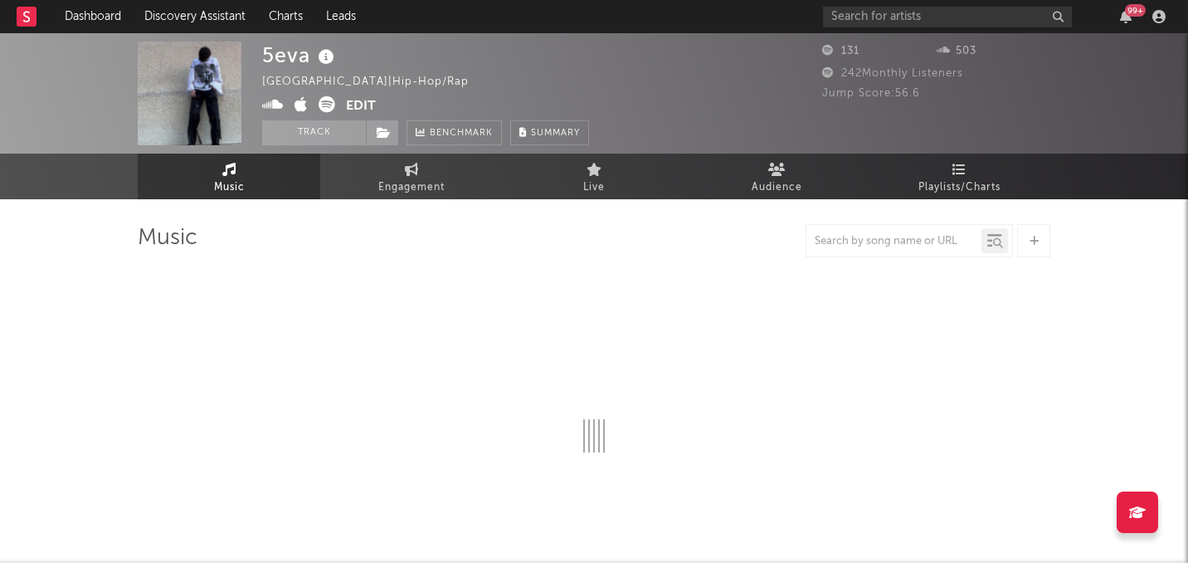
select select "1w"
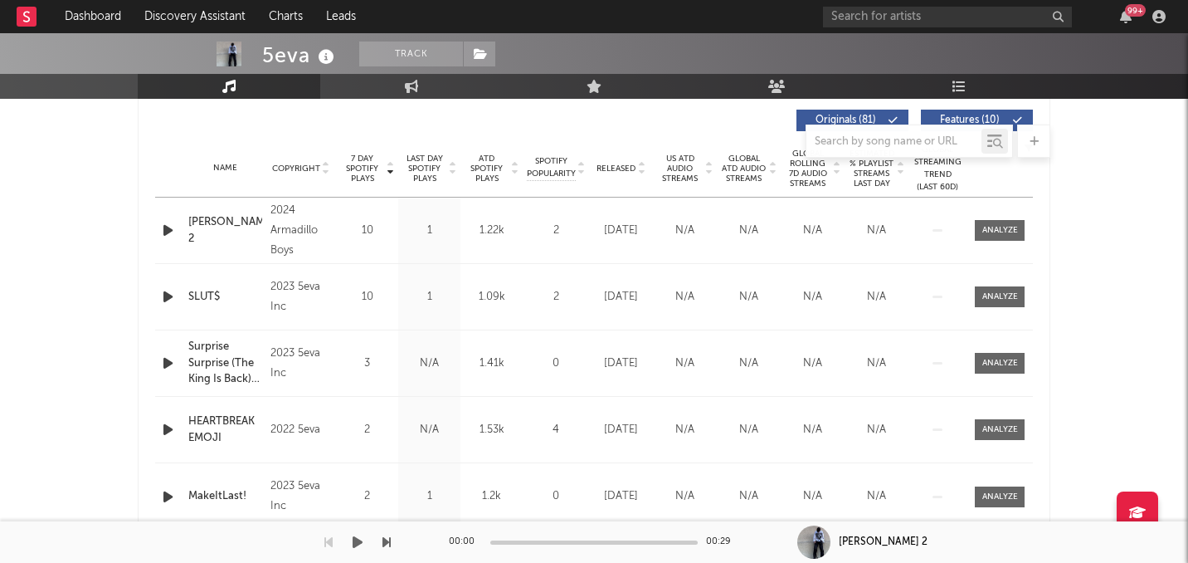
scroll to position [644, 0]
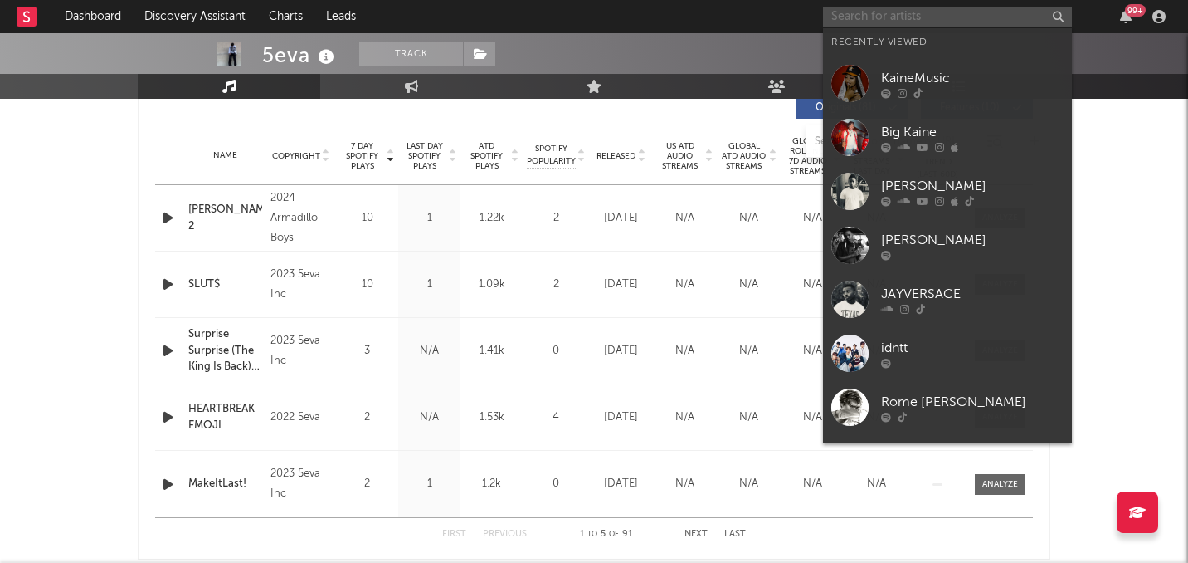
click at [848, 20] on input "text" at bounding box center [947, 17] width 249 height 21
paste input "https://open.spotify.com/artist/7fXdopT2EHhdp2krjFxB58?si=GO_LKQ8zTfWdwdzj5Bb2C…"
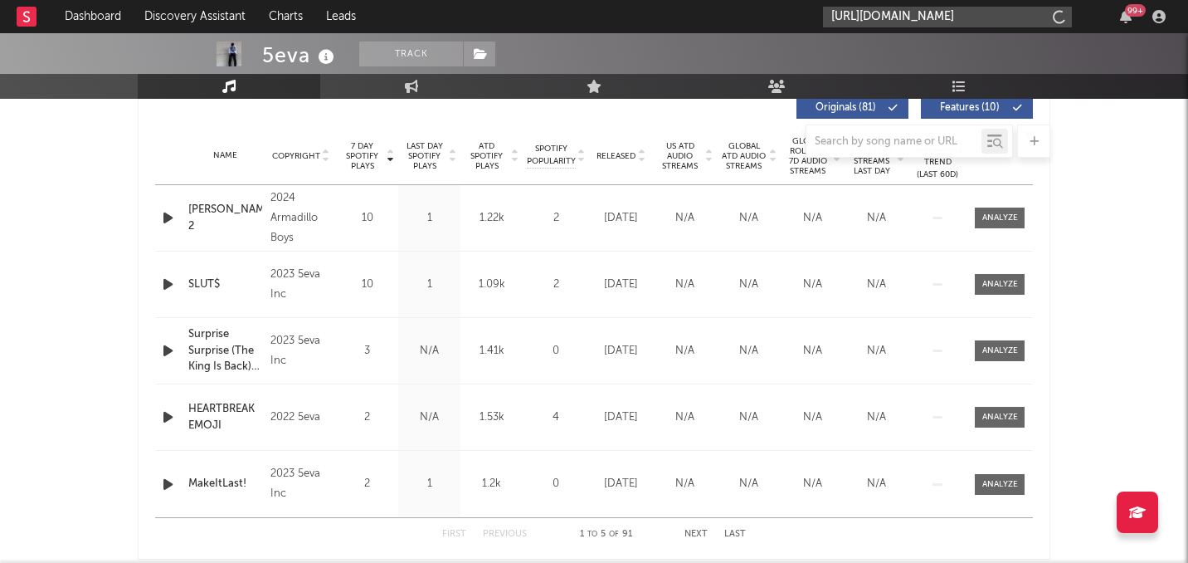
scroll to position [0, 448]
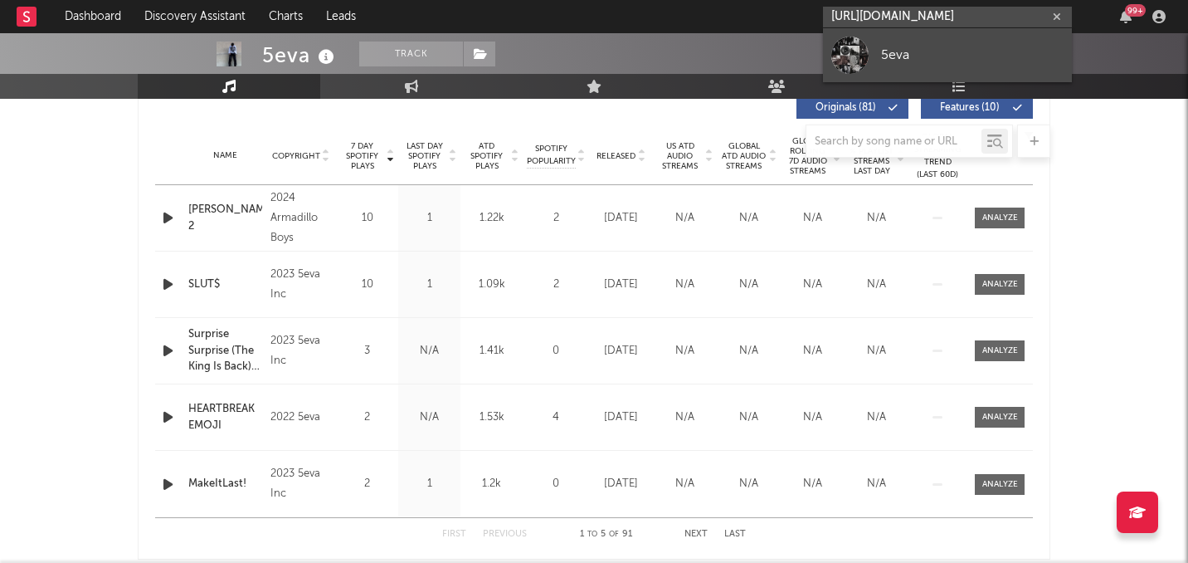
type input "https://open.spotify.com/artist/7fXdopT2EHhdp2krjFxB58?si=GO_LKQ8zTfWdwdzj5Bb2C…"
click at [845, 61] on div at bounding box center [850, 55] width 37 height 37
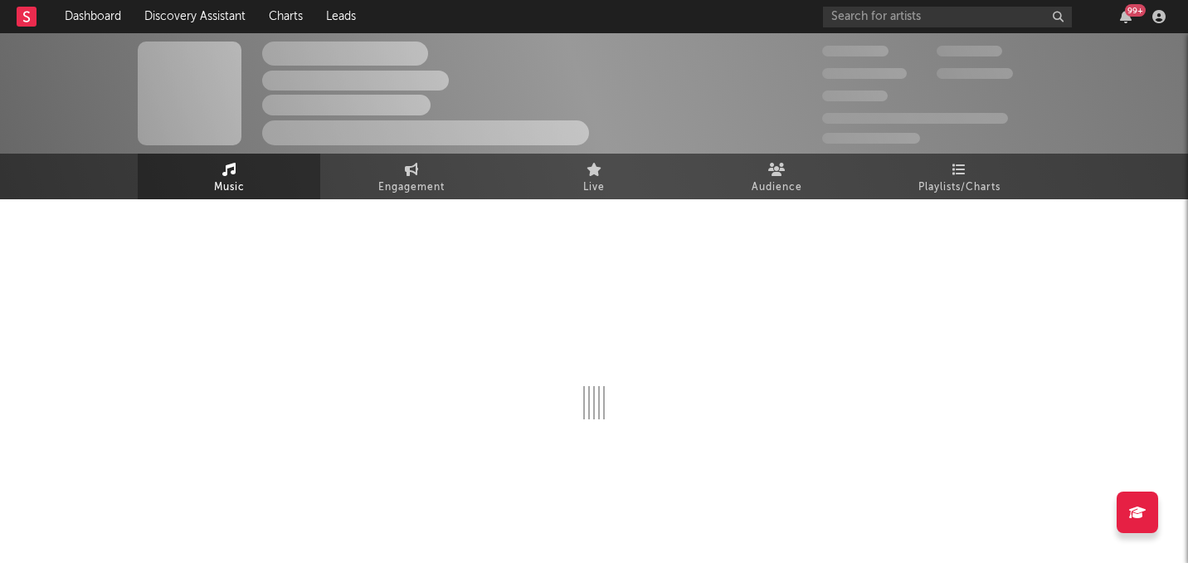
select select "6m"
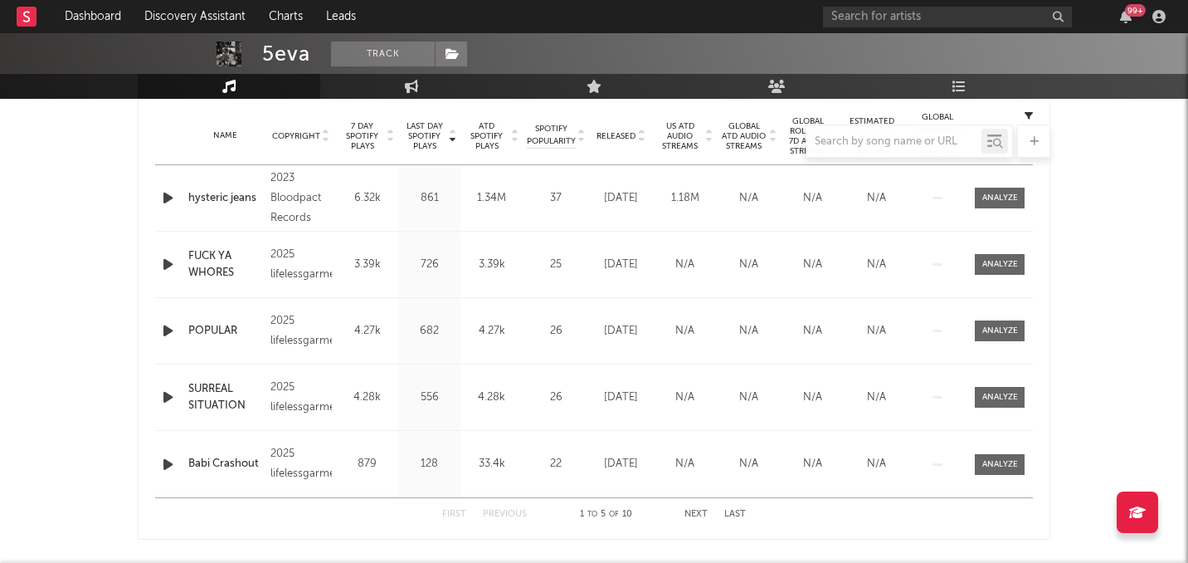
scroll to position [644, 0]
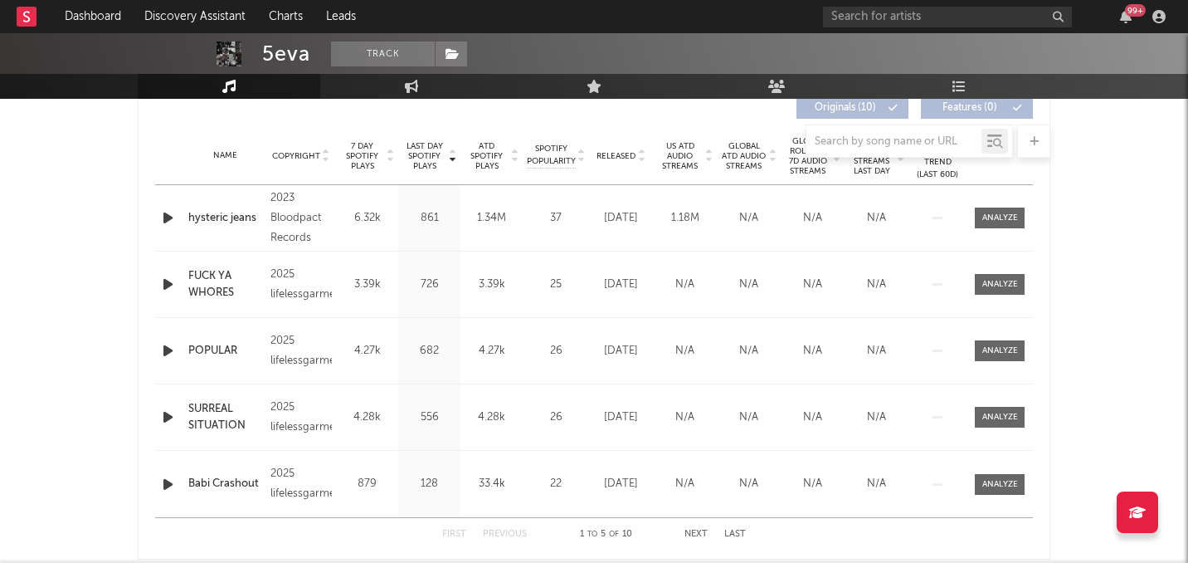
click at [156, 213] on div at bounding box center [169, 217] width 29 height 21
click at [163, 219] on icon "button" at bounding box center [167, 217] width 17 height 21
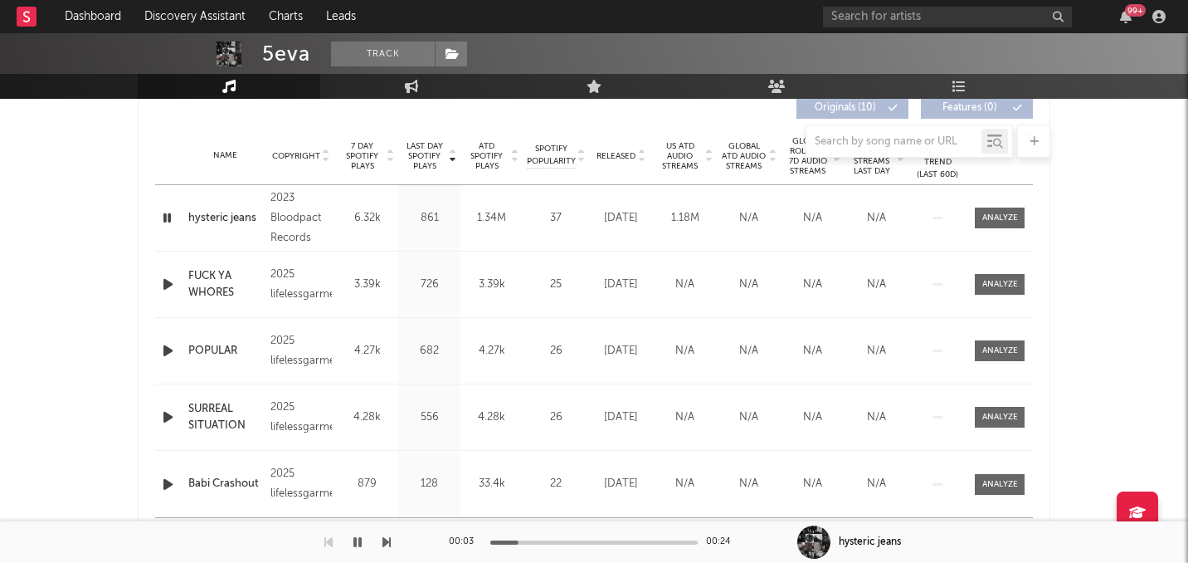
click at [163, 281] on icon "button" at bounding box center [167, 284] width 17 height 21
click at [166, 354] on icon "button" at bounding box center [167, 350] width 17 height 21
click at [878, 13] on input "text" at bounding box center [947, 17] width 249 height 21
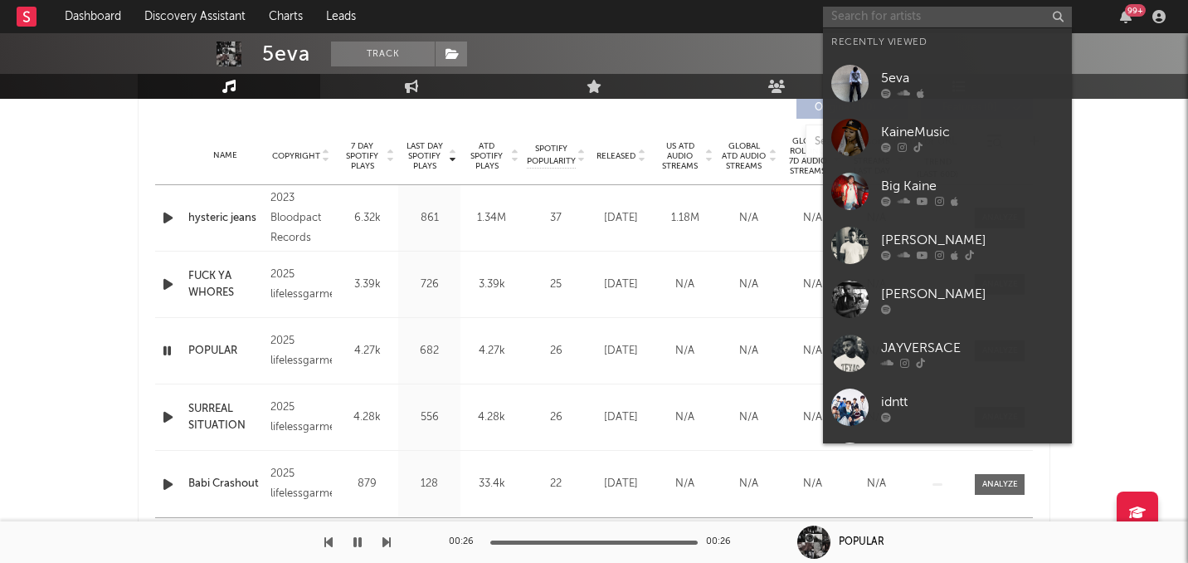
paste input "https://open.spotify.com/artist/4gNkaCX9mRN7a4S96bkHoc"
type input "https://open.spotify.com/artist/4gNkaCX9mRN7a4S96bkHoc"
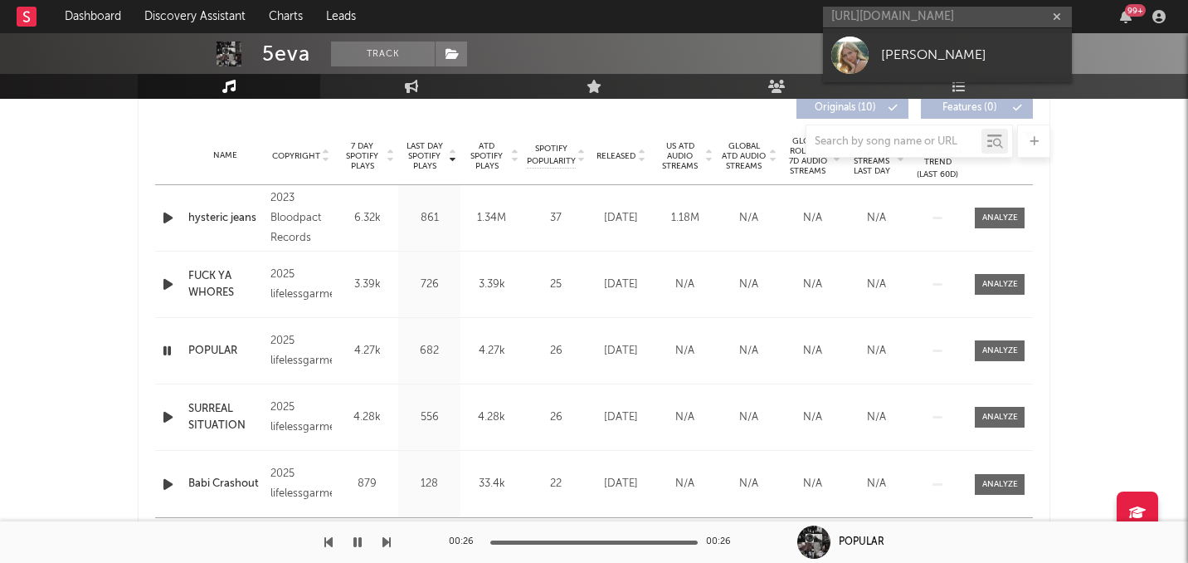
click at [863, 51] on div at bounding box center [850, 55] width 37 height 37
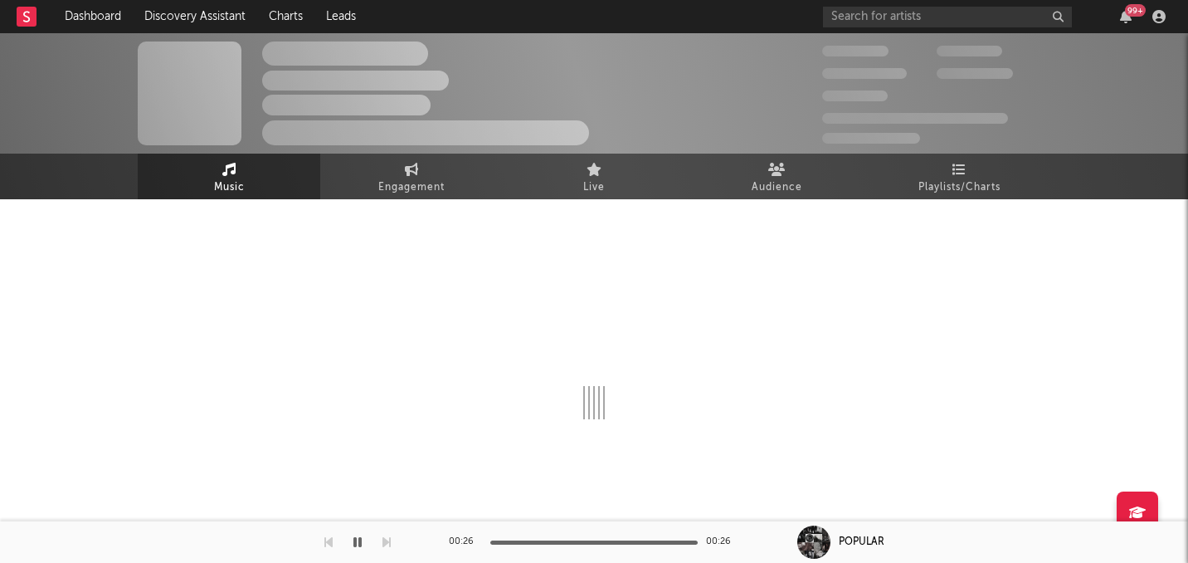
select select "1w"
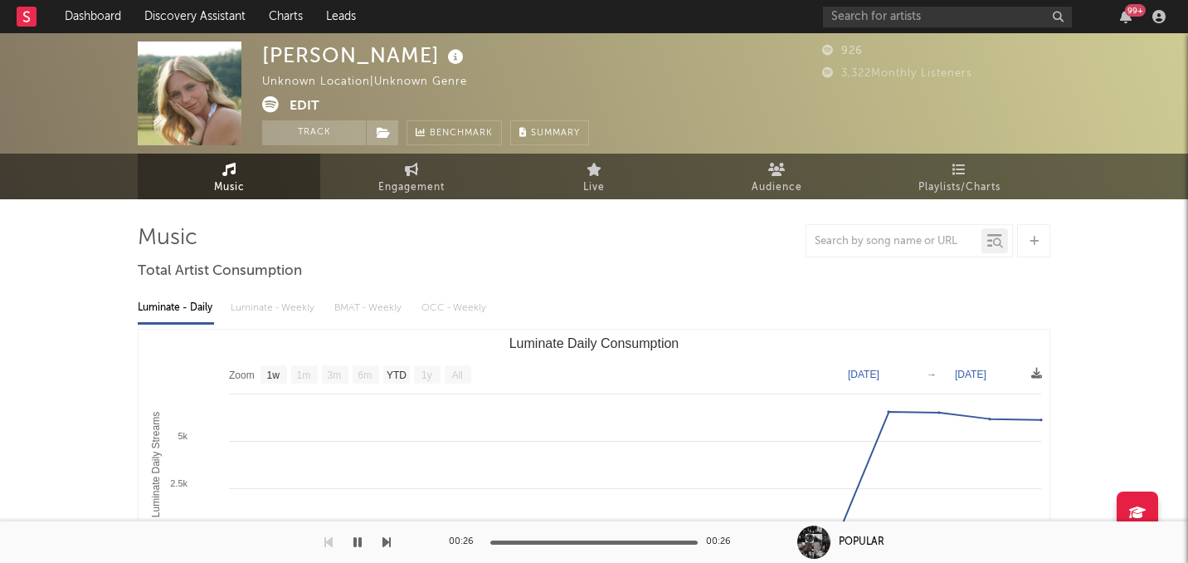
click at [305, 104] on button "Edit" at bounding box center [305, 106] width 30 height 21
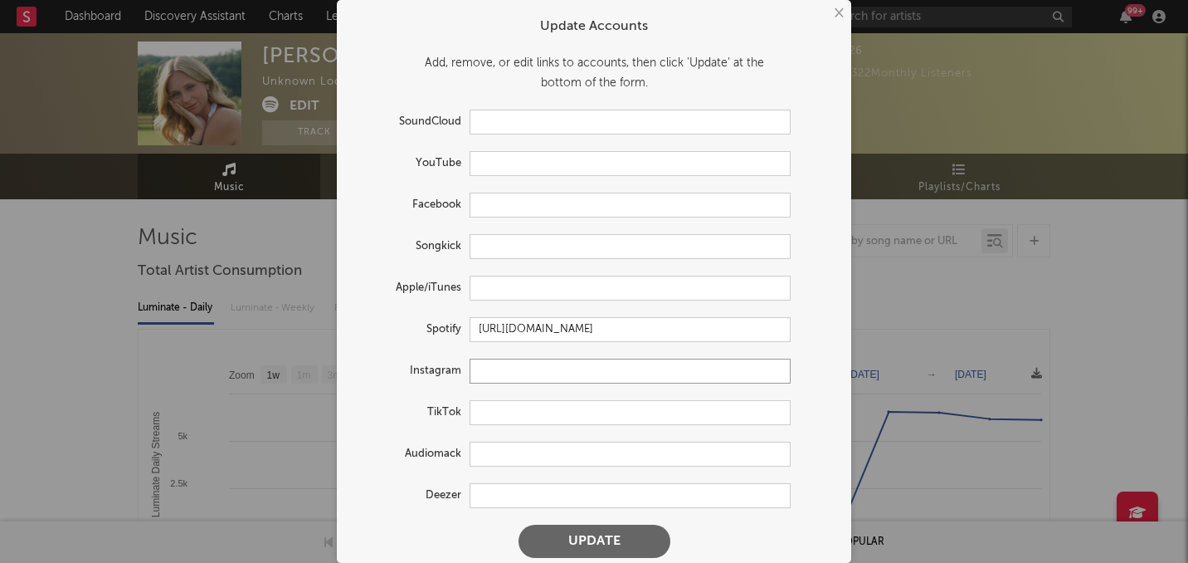
click at [489, 368] on input "text" at bounding box center [630, 371] width 321 height 25
paste input "https://www.instagram.com/addisonrosemusic"
type input "https://www.instagram.com/addisonrosemusic"
click at [519, 525] on button "Update" at bounding box center [595, 541] width 152 height 33
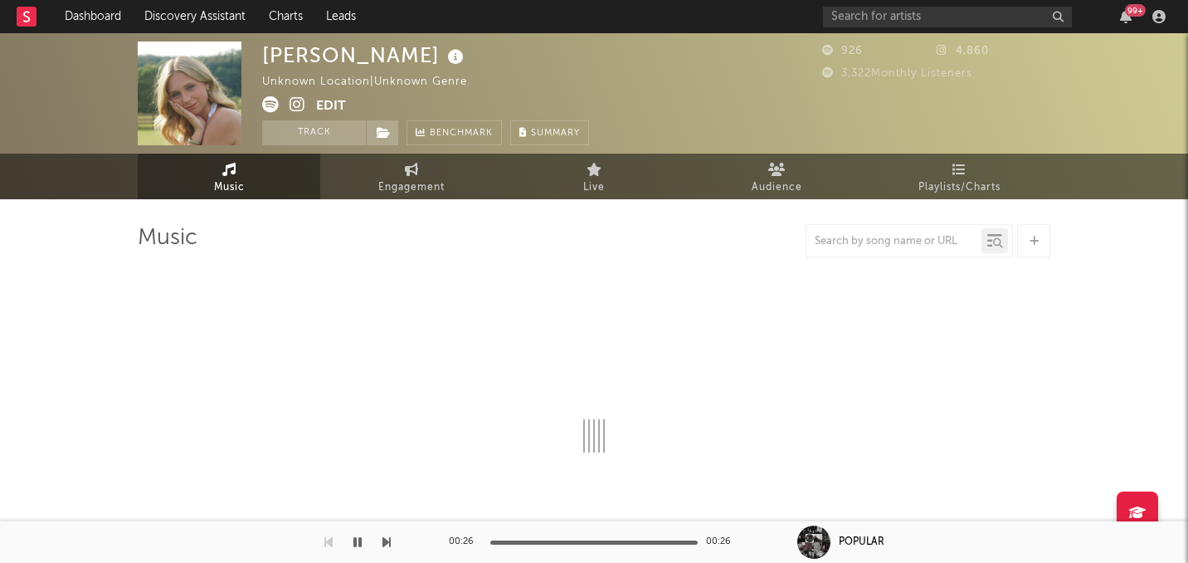
select select "1w"
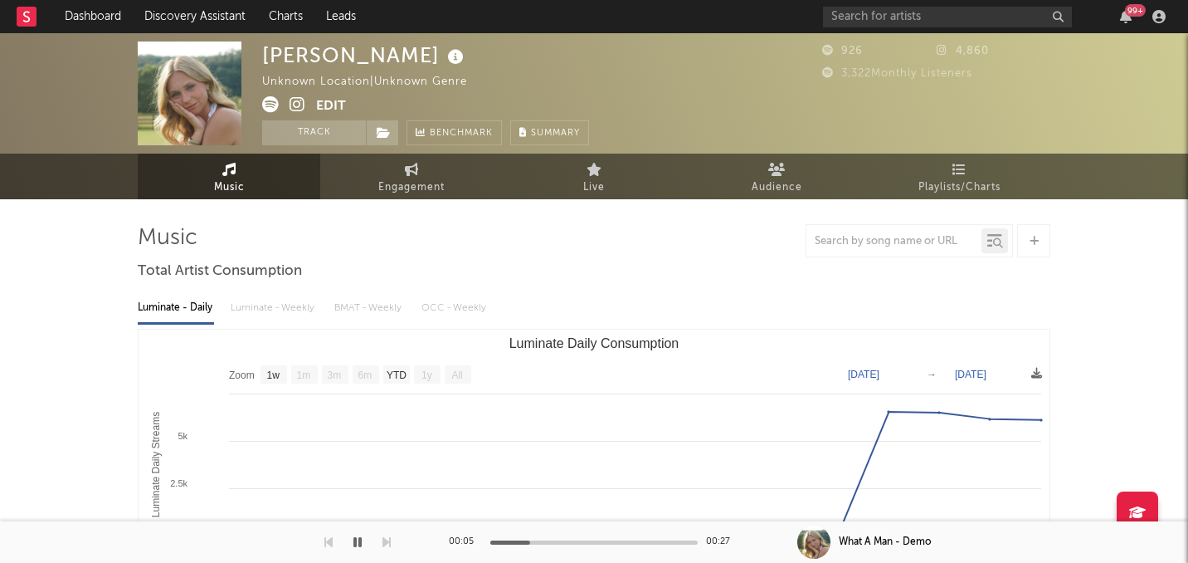
click at [361, 546] on icon "button" at bounding box center [358, 541] width 8 height 13
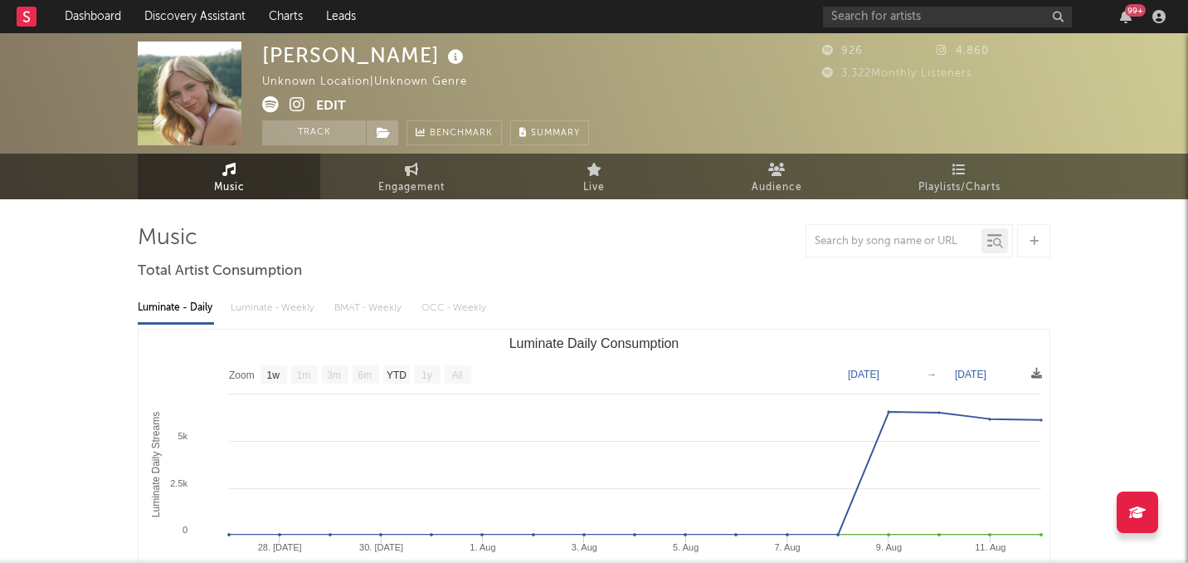
click at [1030, 248] on div at bounding box center [1034, 240] width 33 height 33
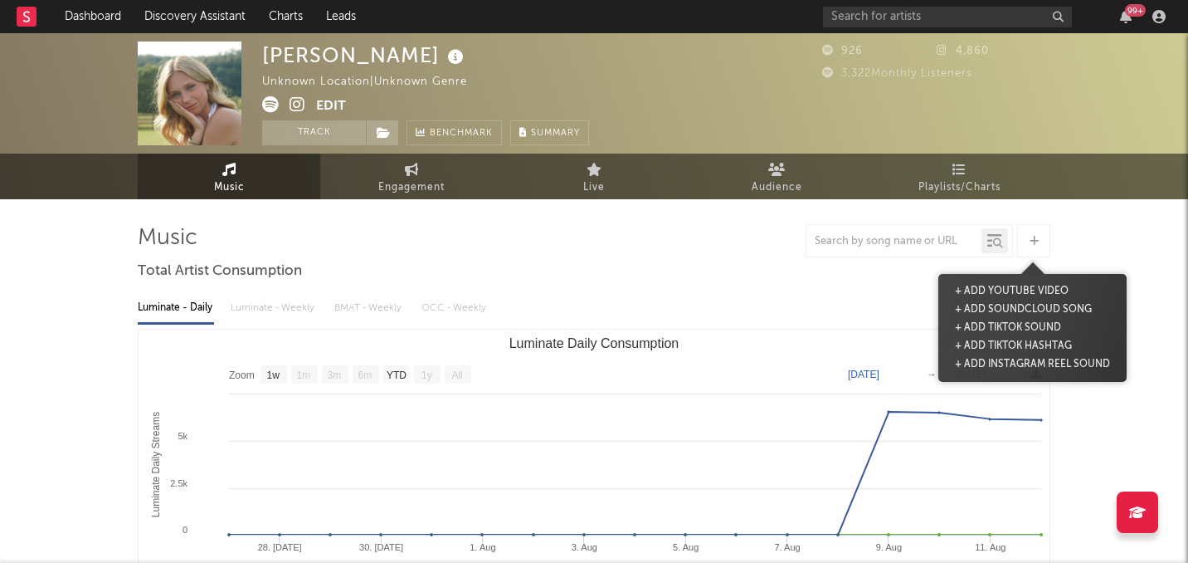
click at [1026, 237] on div at bounding box center [1034, 240] width 33 height 33
click at [1012, 320] on button "+ Add TikTok Sound" at bounding box center [1008, 328] width 115 height 18
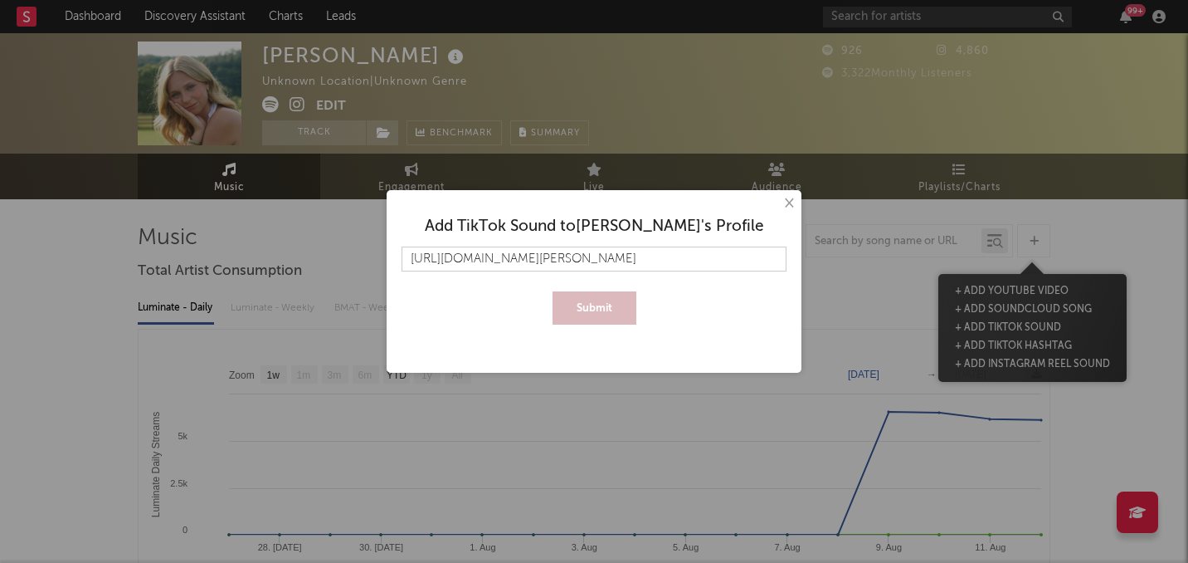
scroll to position [0, 96]
type input "https://www.tiktok.com/music/What-A-Man-Addison-Rose-7501427302954371886"
click at [553, 291] on button "Submit" at bounding box center [595, 307] width 84 height 33
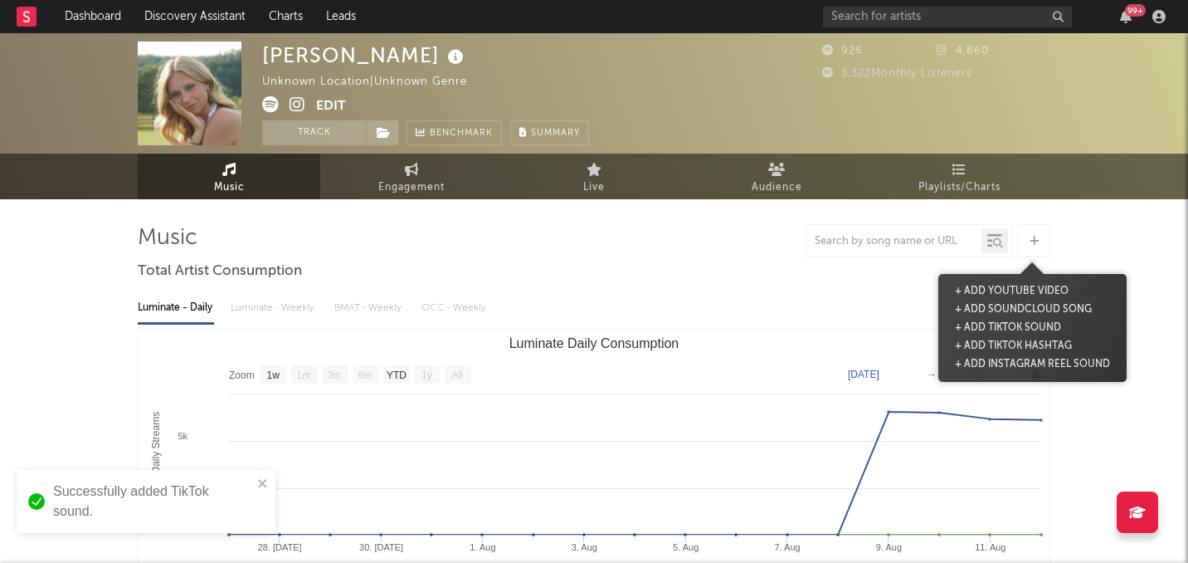
scroll to position [0, 0]
click at [333, 104] on button "Edit" at bounding box center [331, 106] width 30 height 21
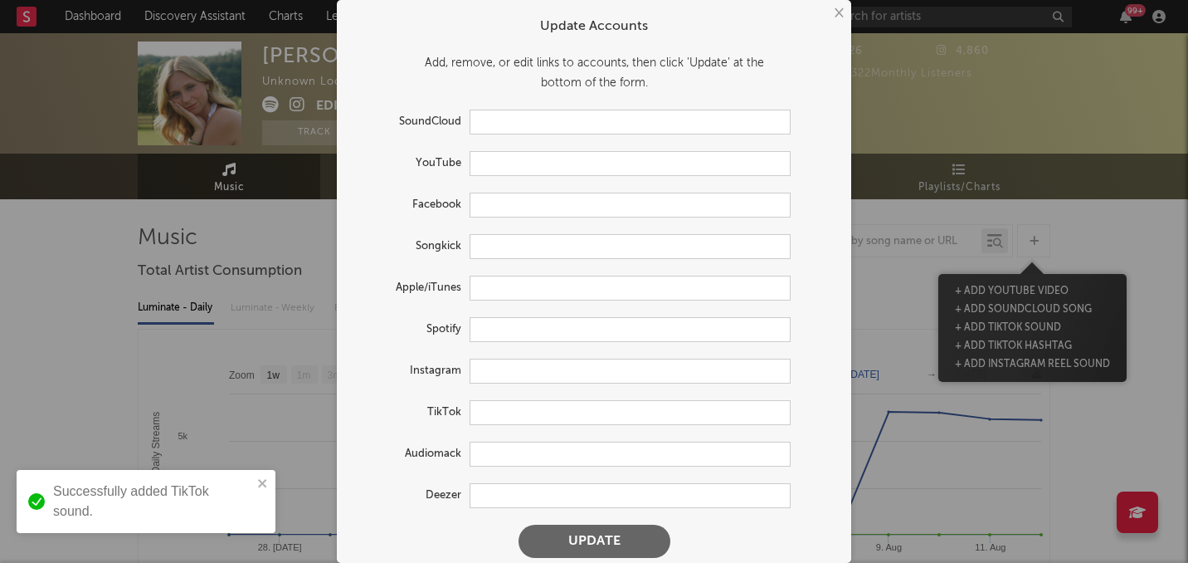
type input "https://open.spotify.com/artist/4gNkaCX9mRN7a4S96bkHoc"
type input "https://www.instagram.com/addisonrosemusic/"
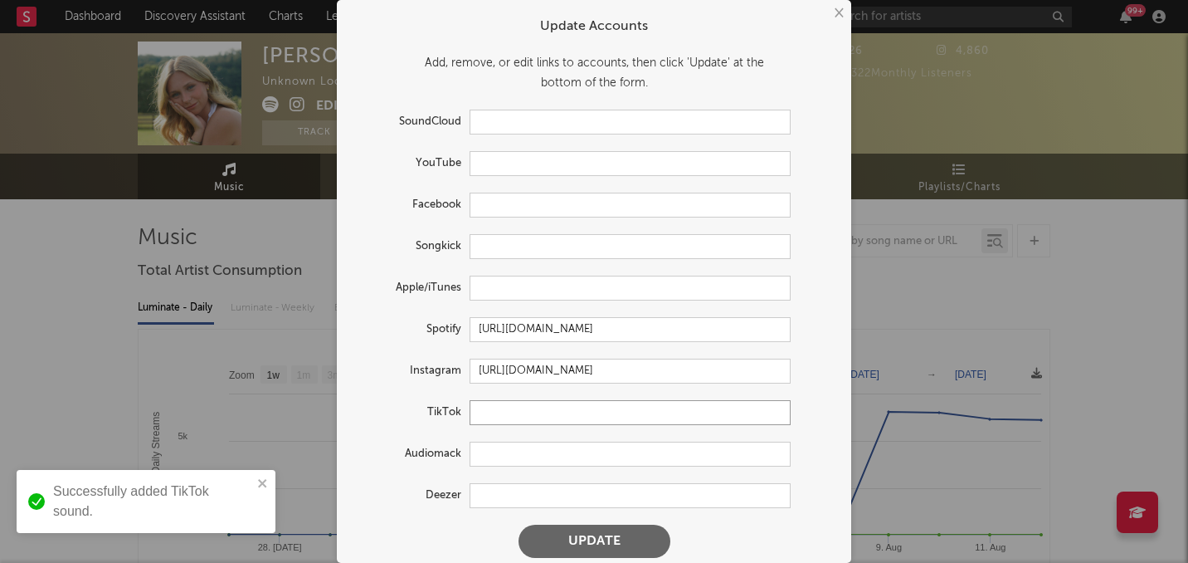
click at [473, 409] on input "text" at bounding box center [630, 412] width 321 height 25
paste input "https://www.tiktok.com/@addisonrosemusic"
click at [528, 528] on button "Update" at bounding box center [595, 541] width 152 height 33
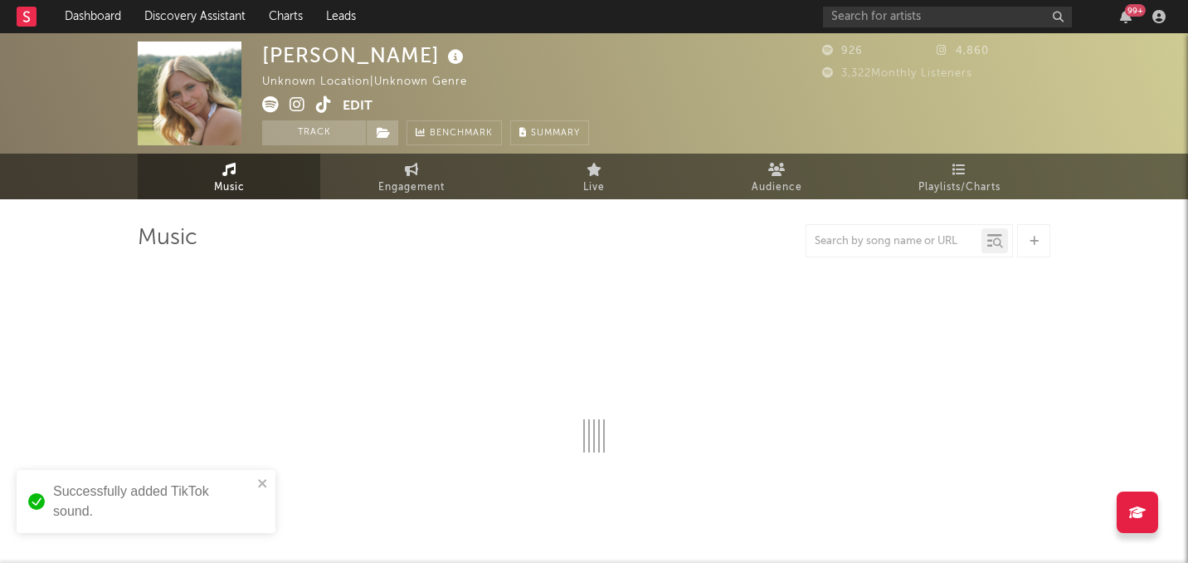
type input "https://www.tiktok.com/share/user/6810852441274319877"
select select "1w"
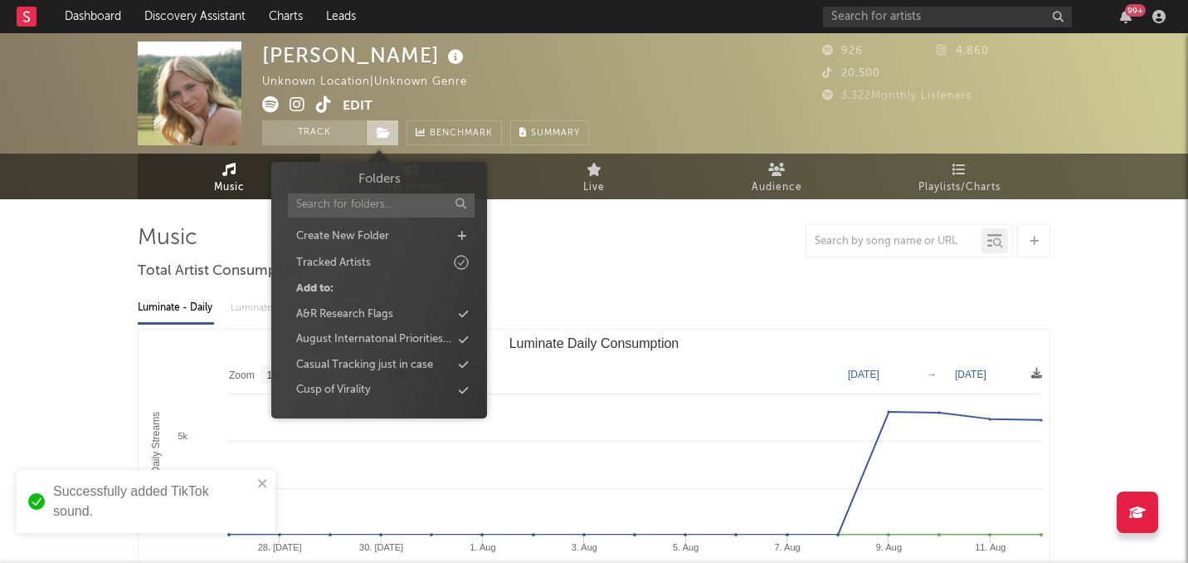
click at [382, 134] on icon at bounding box center [384, 133] width 14 height 12
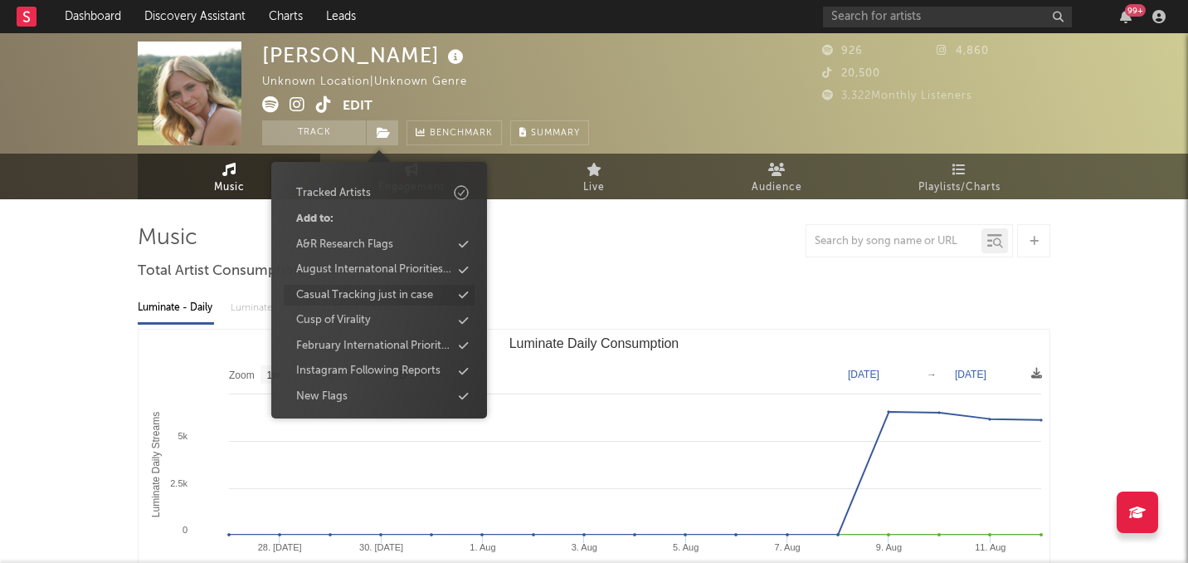
scroll to position [77, 0]
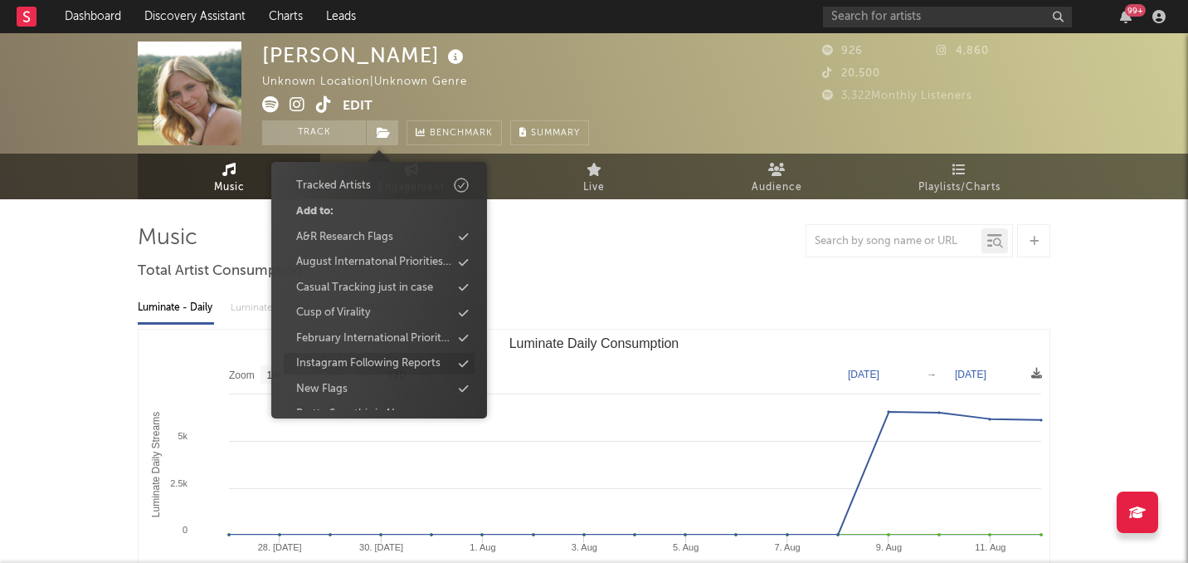
click at [355, 354] on div "Instagram Following Reports" at bounding box center [379, 364] width 191 height 22
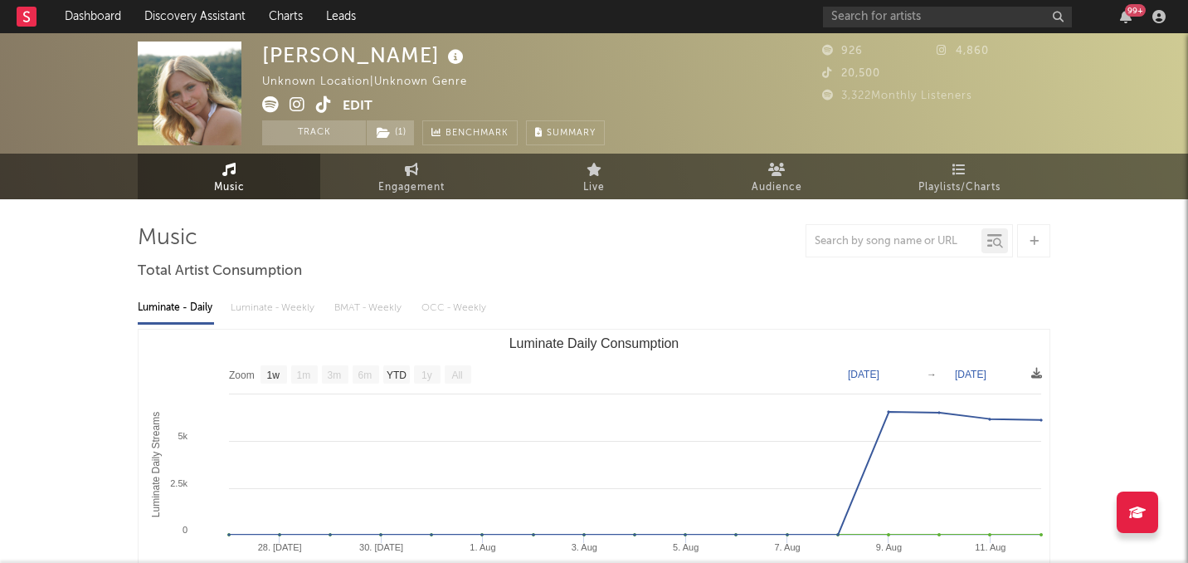
click at [223, 323] on div "Luminate - Daily Luminate - Weekly BMAT - Weekly OCC - Weekly Zoom 1w 1m 3m 6m …" at bounding box center [594, 475] width 913 height 381
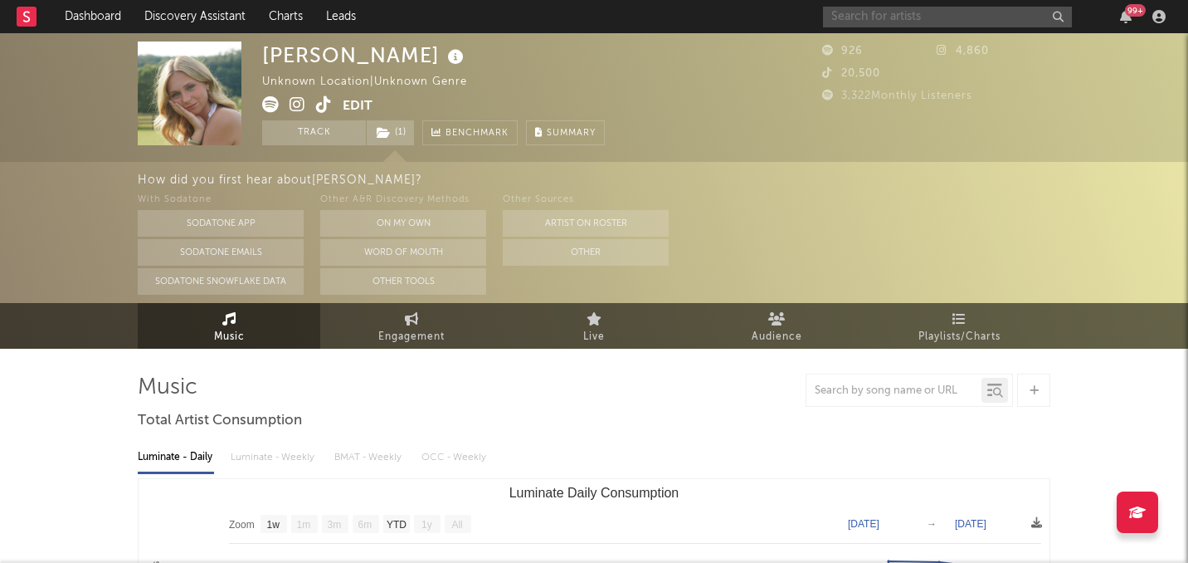
click at [895, 13] on input "text" at bounding box center [947, 17] width 249 height 21
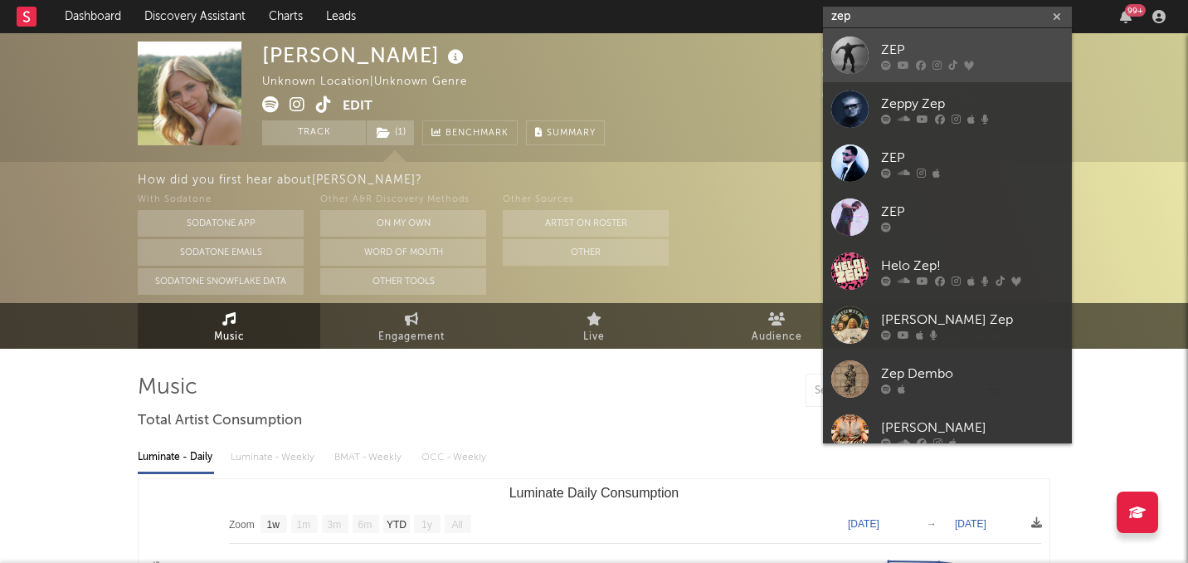
type input "zep"
click at [839, 56] on div at bounding box center [850, 55] width 37 height 37
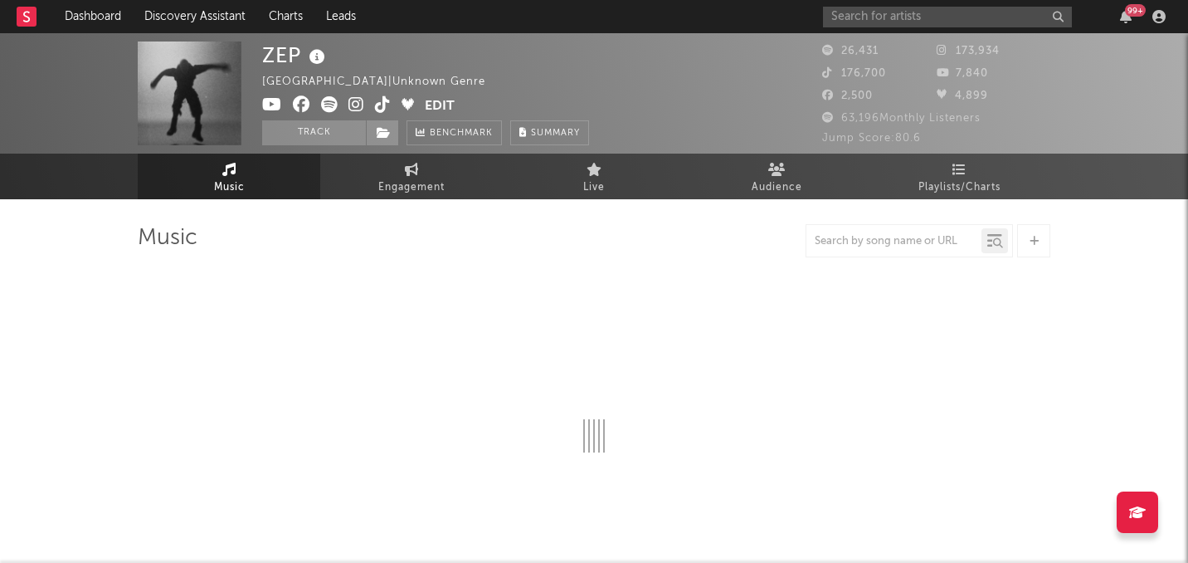
select select "6m"
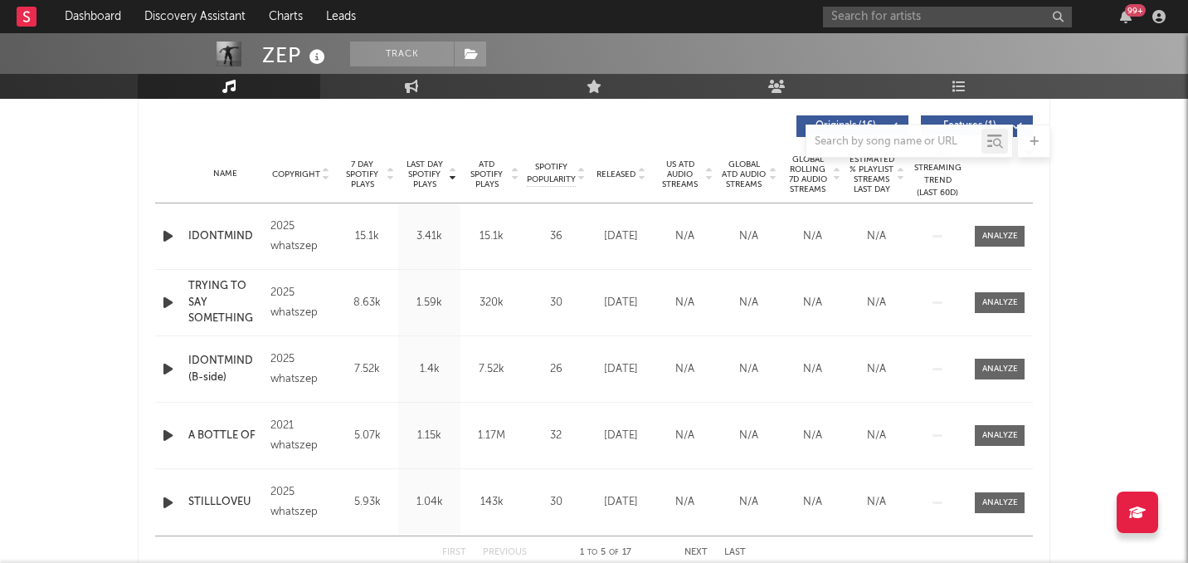
scroll to position [624, 0]
click at [372, 167] on span "7 Day Spotify Plays" at bounding box center [362, 176] width 44 height 30
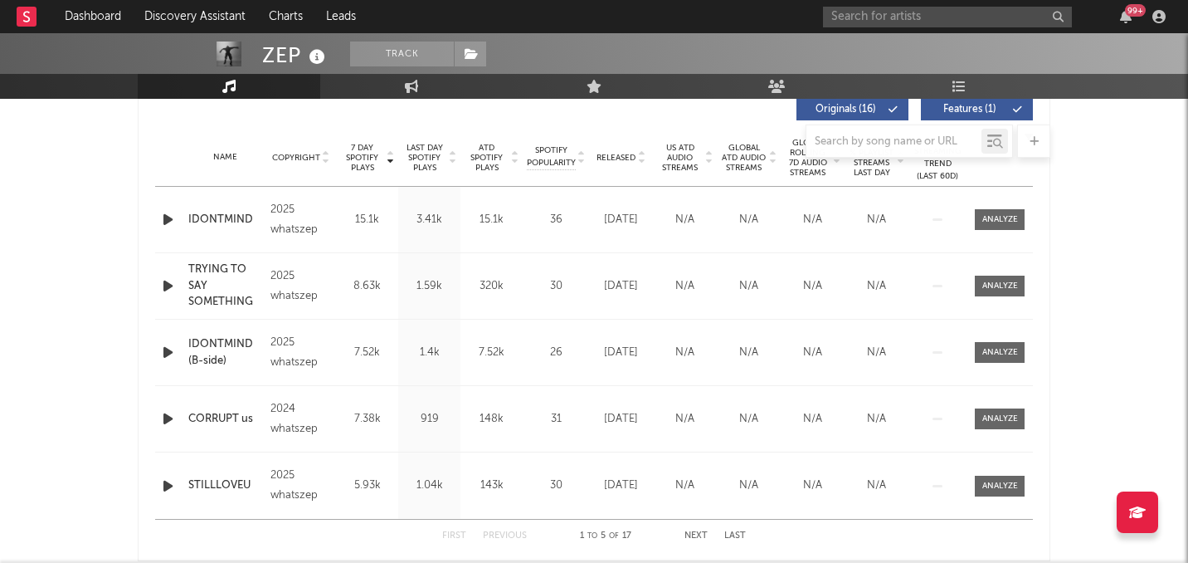
scroll to position [642, 0]
click at [163, 224] on icon "button" at bounding box center [167, 220] width 17 height 21
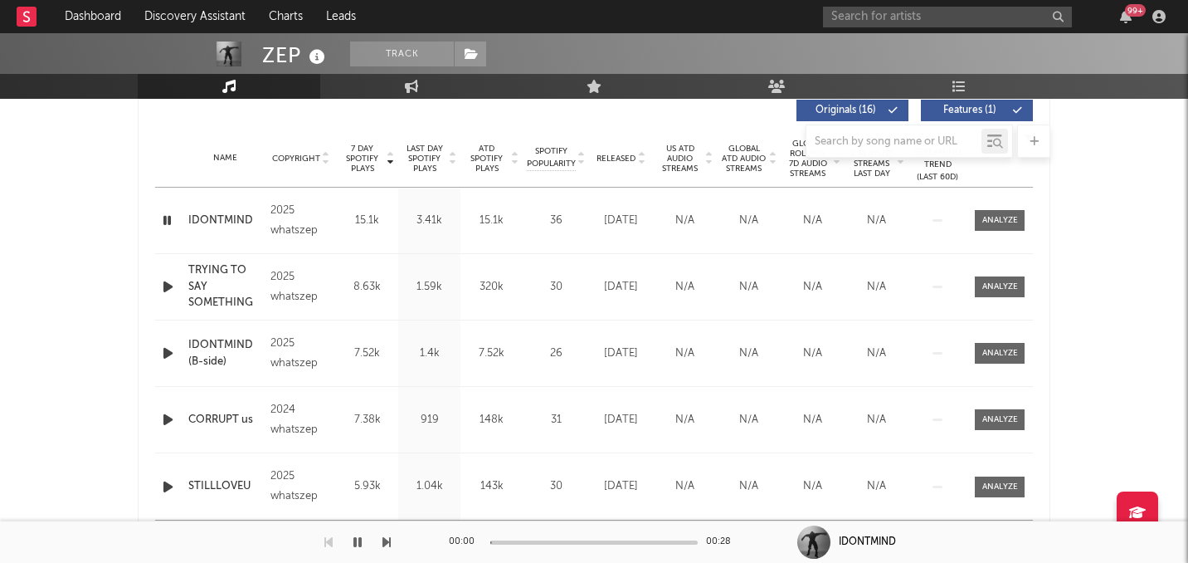
click at [163, 224] on icon "button" at bounding box center [167, 220] width 16 height 21
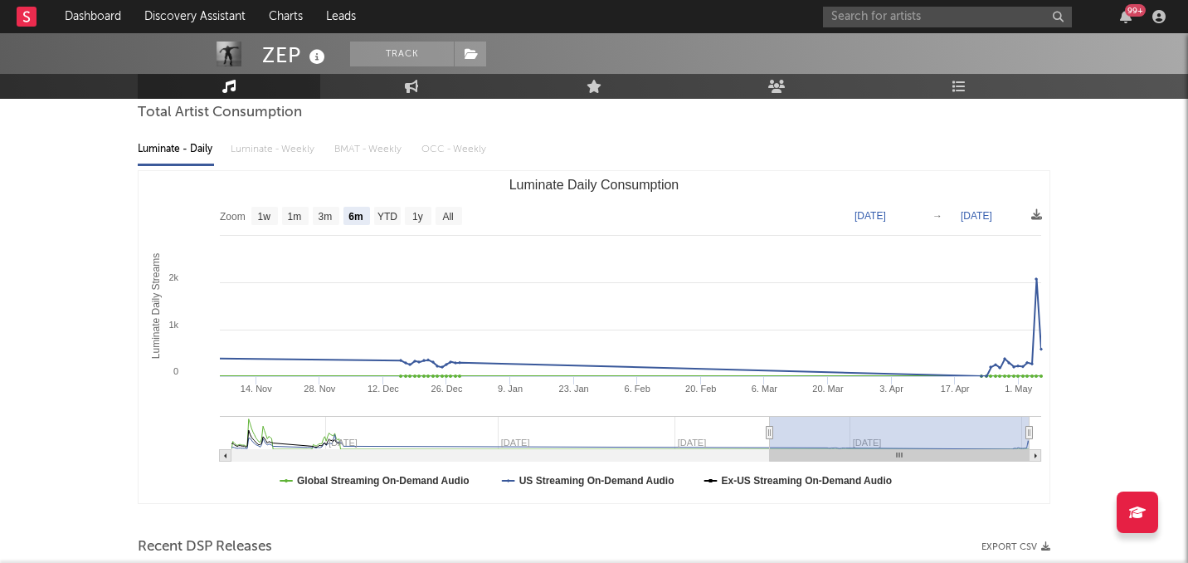
scroll to position [0, 0]
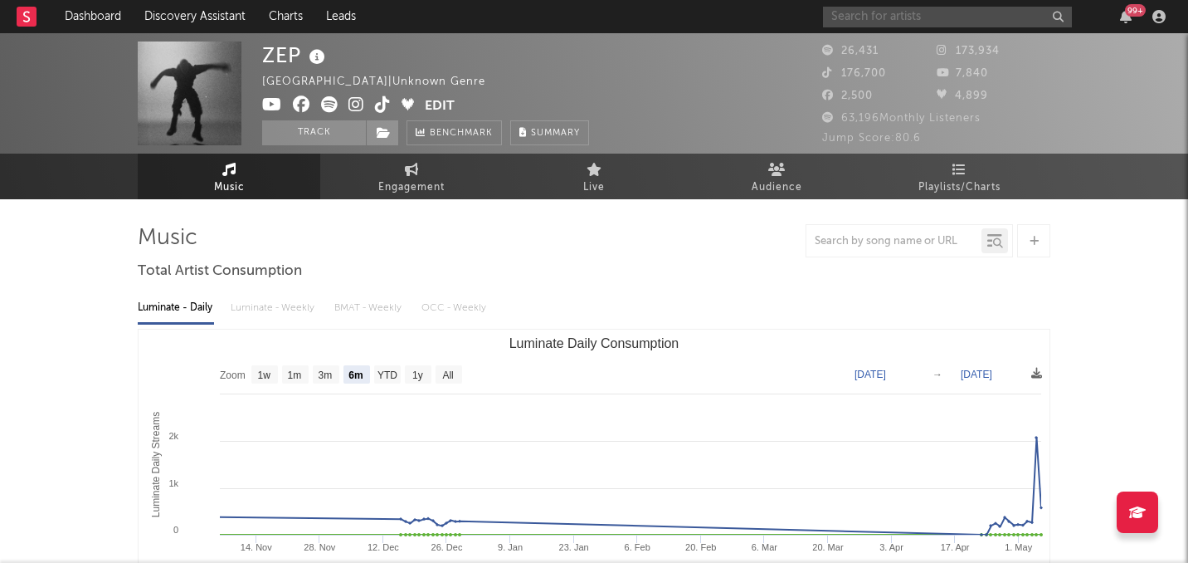
click at [883, 17] on input "text" at bounding box center [947, 17] width 249 height 21
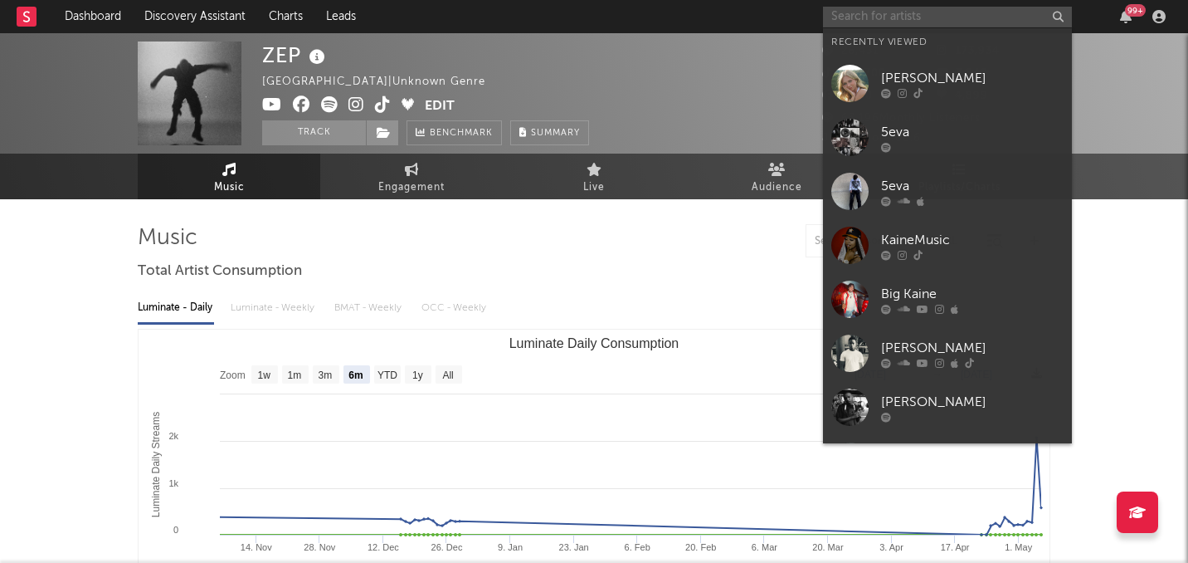
click at [883, 17] on input "text" at bounding box center [947, 17] width 249 height 21
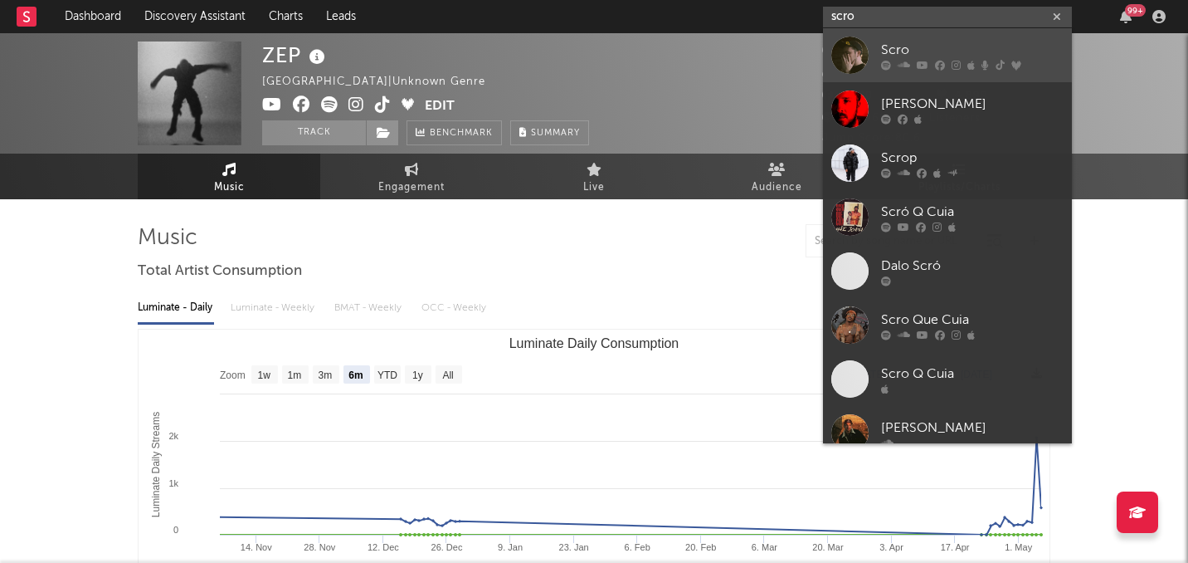
type input "scro"
click at [865, 69] on div at bounding box center [850, 55] width 37 height 37
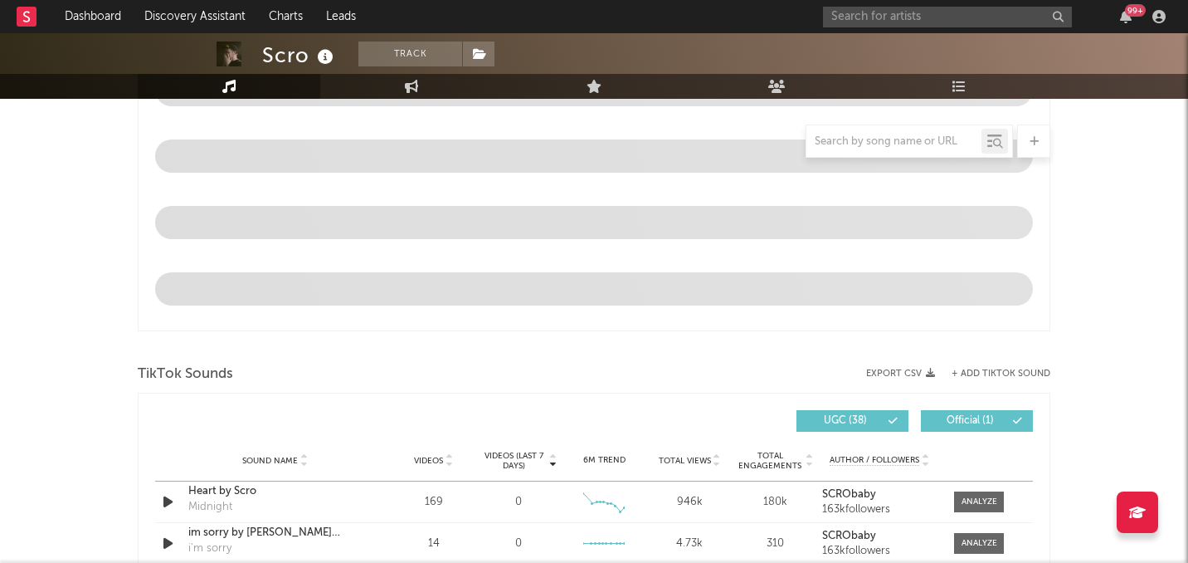
select select "6m"
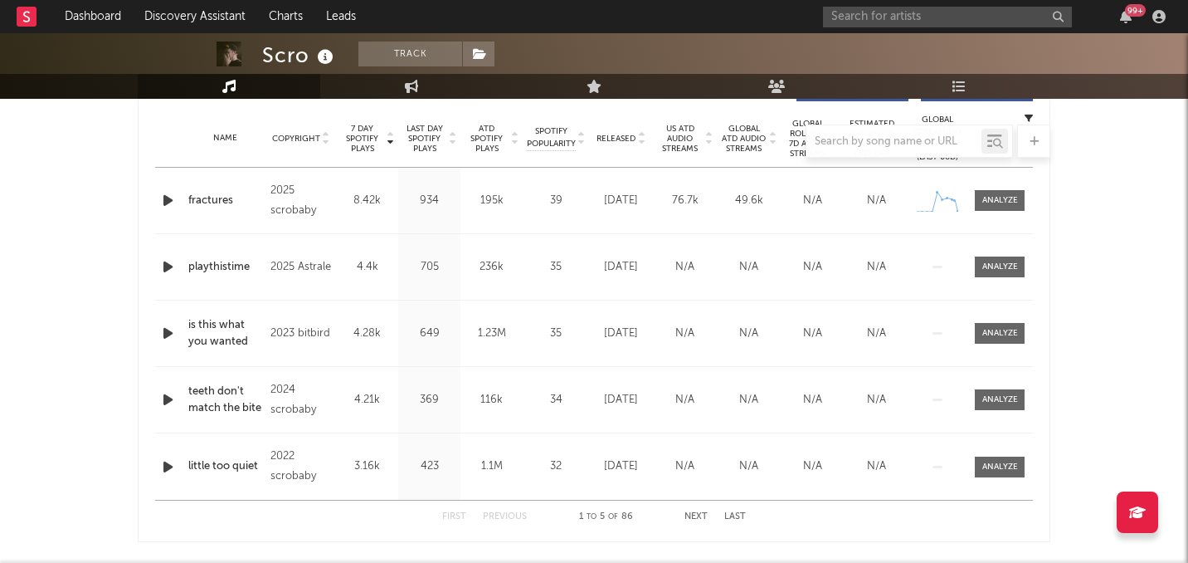
scroll to position [612, 0]
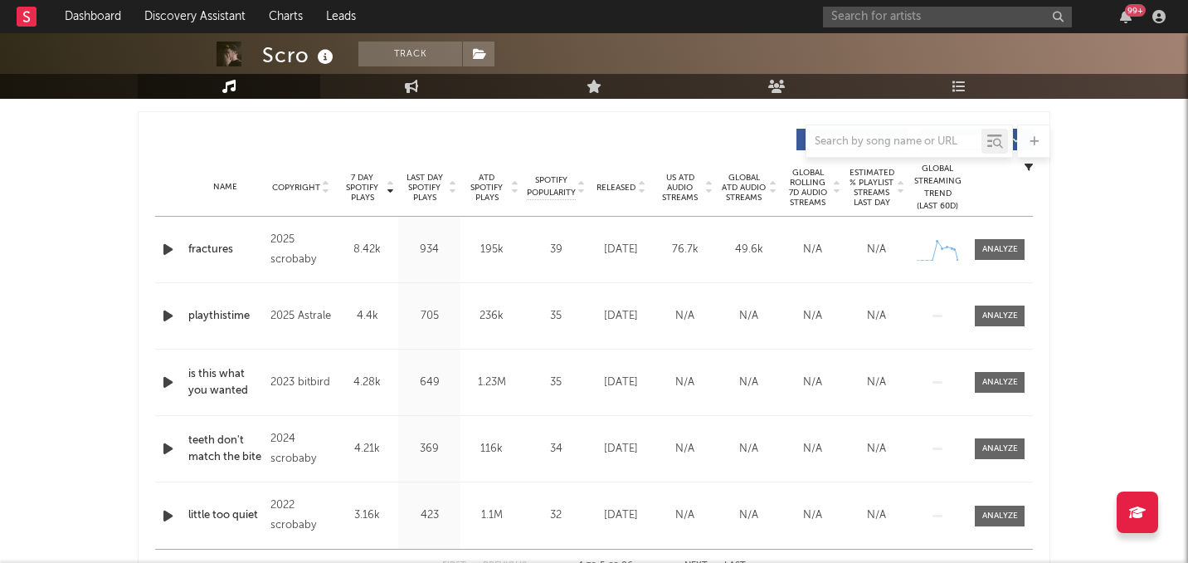
click at [617, 183] on span "Released" at bounding box center [616, 188] width 39 height 10
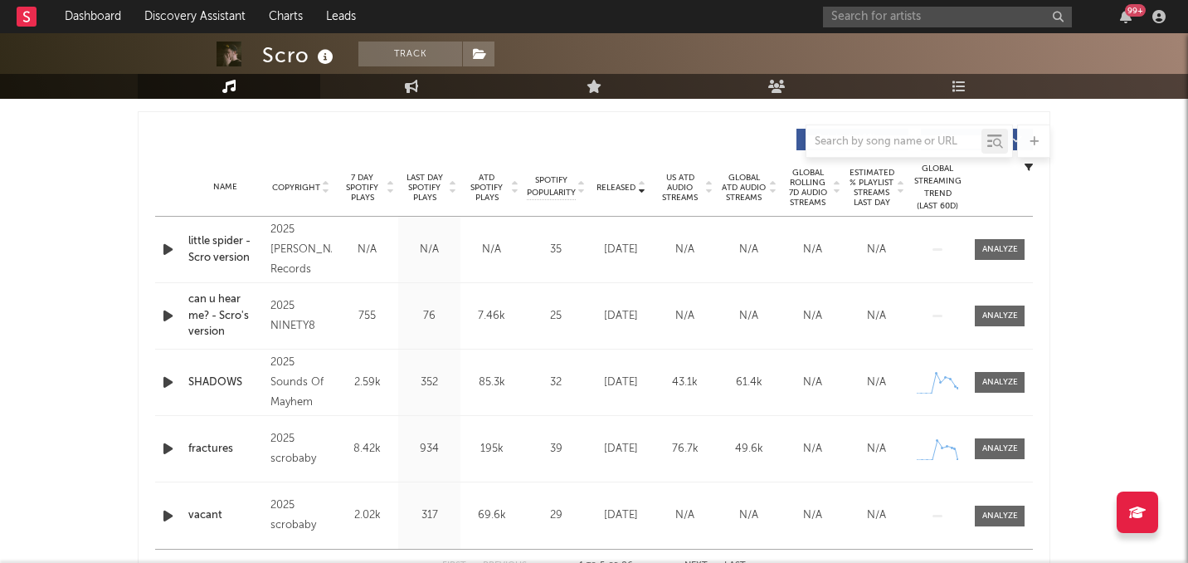
click at [366, 182] on span "7 Day Spotify Plays" at bounding box center [362, 188] width 44 height 30
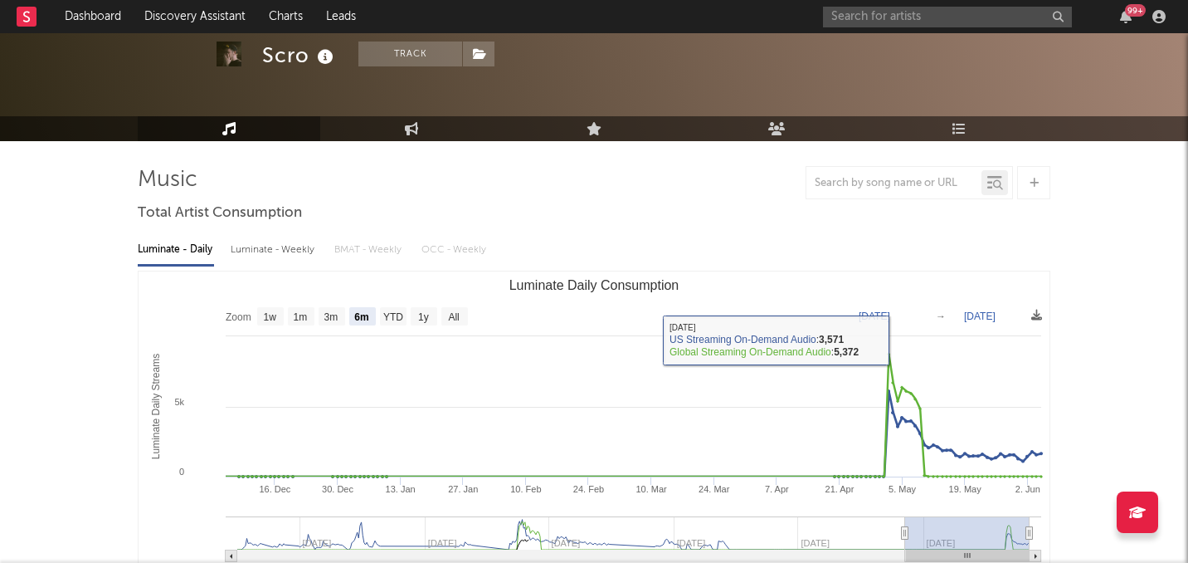
scroll to position [0, 0]
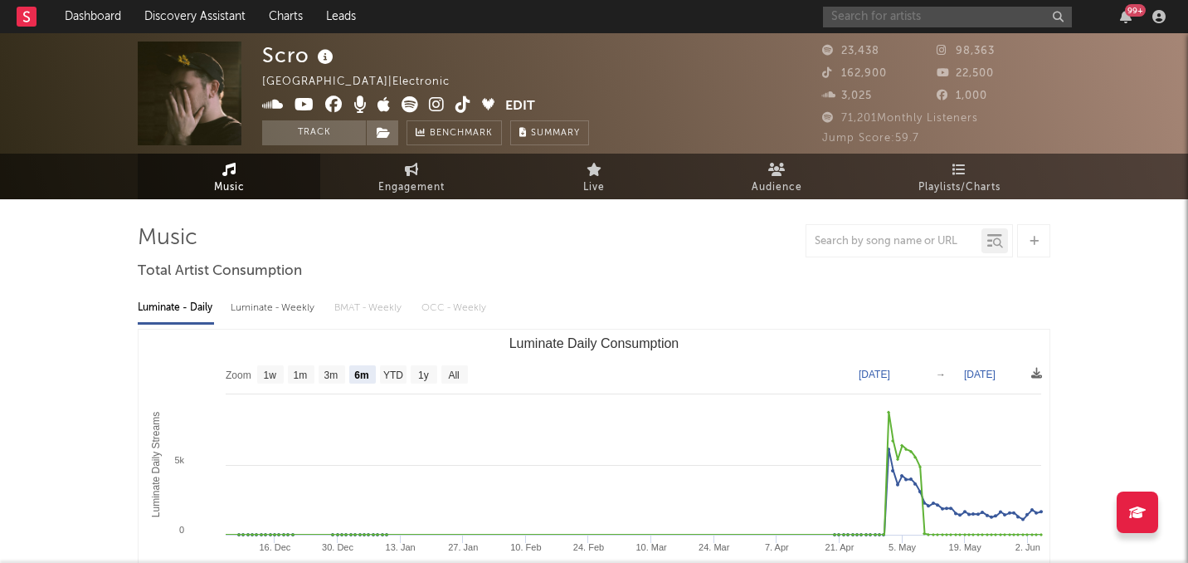
click at [870, 15] on input "text" at bounding box center [947, 17] width 249 height 21
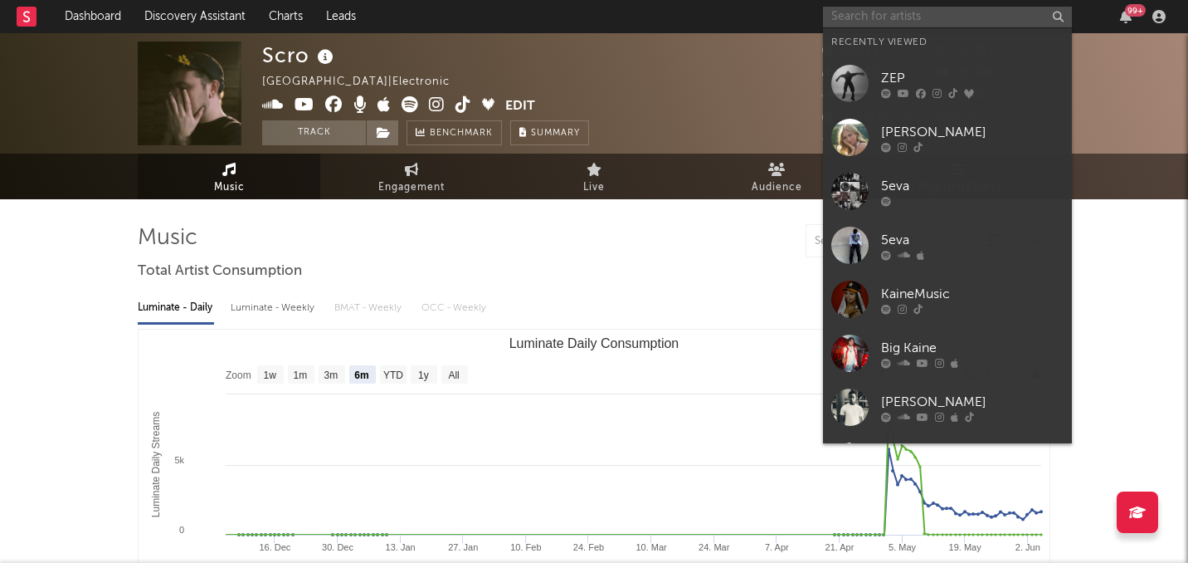
click at [879, 11] on input "text" at bounding box center [947, 17] width 249 height 21
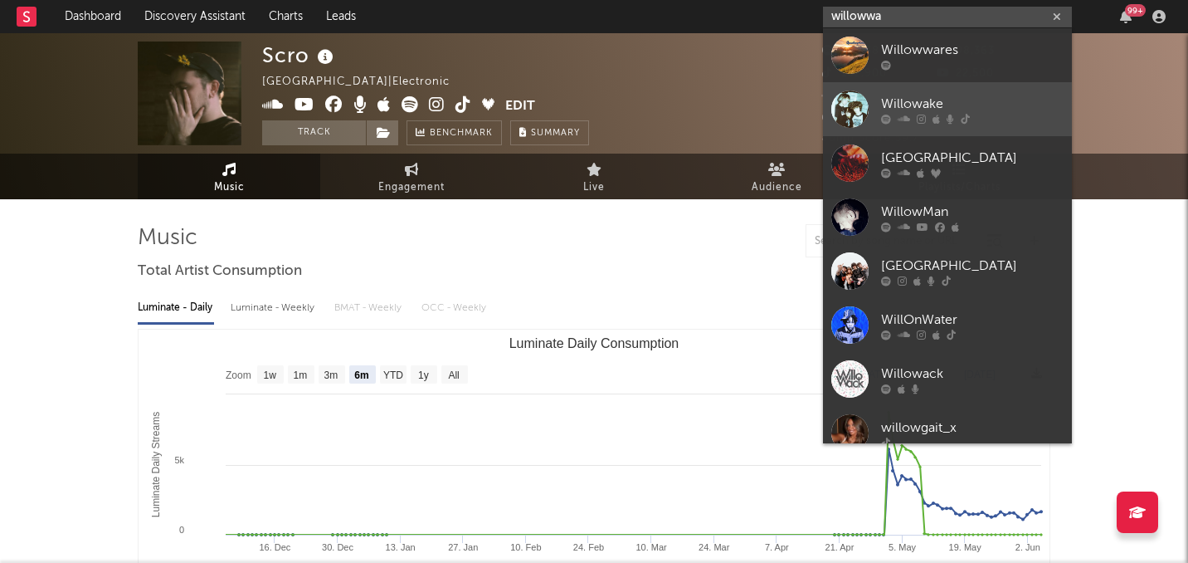
type input "willowwa"
click at [880, 103] on link "Willowake" at bounding box center [947, 109] width 249 height 54
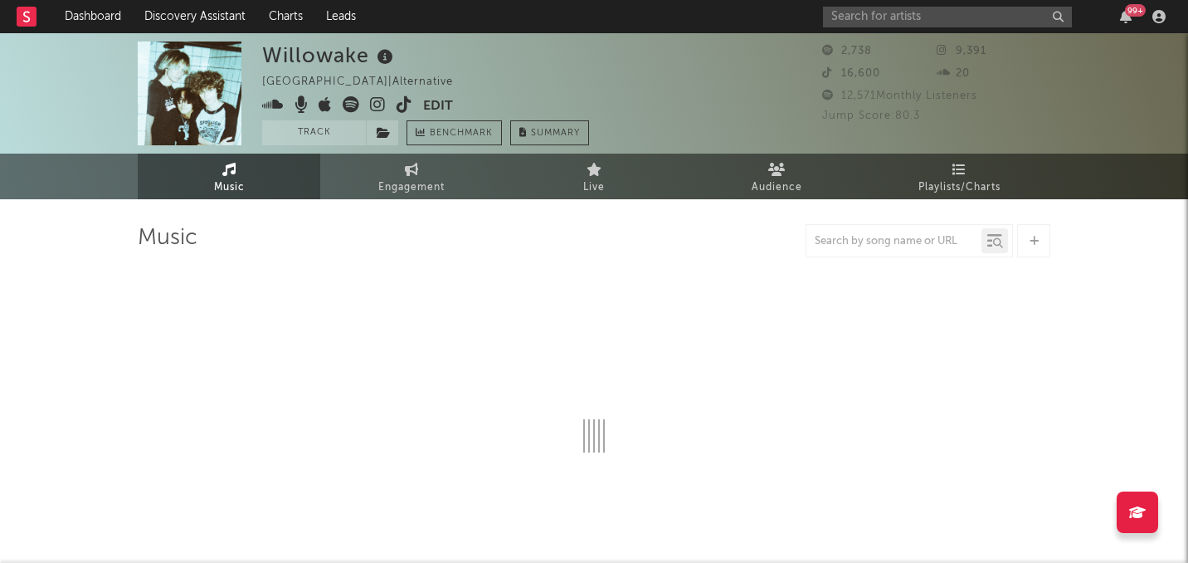
select select "1w"
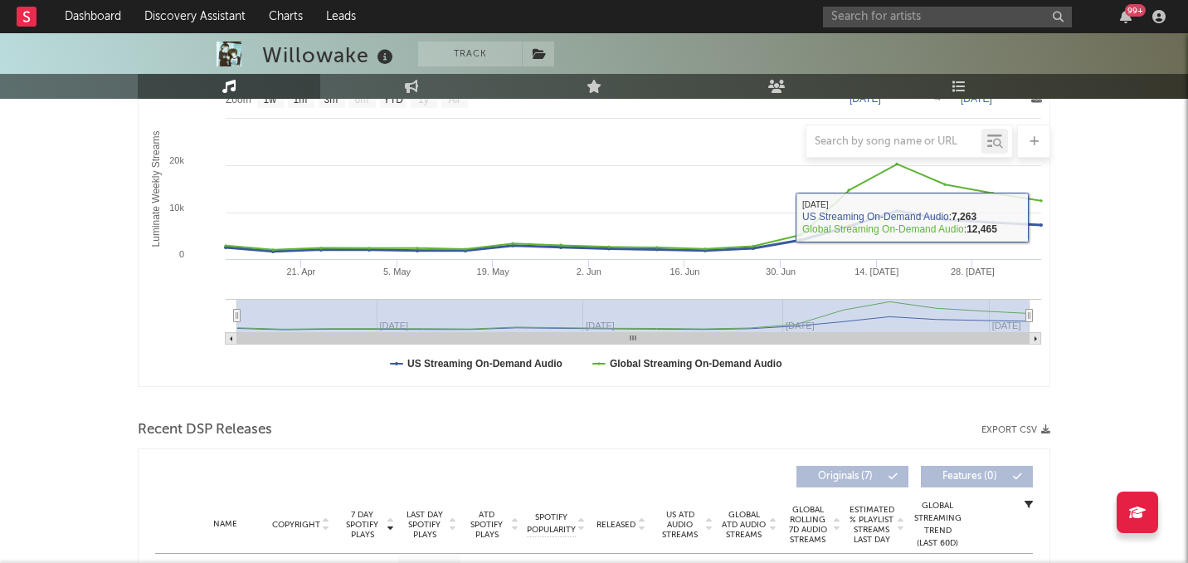
scroll to position [541, 0]
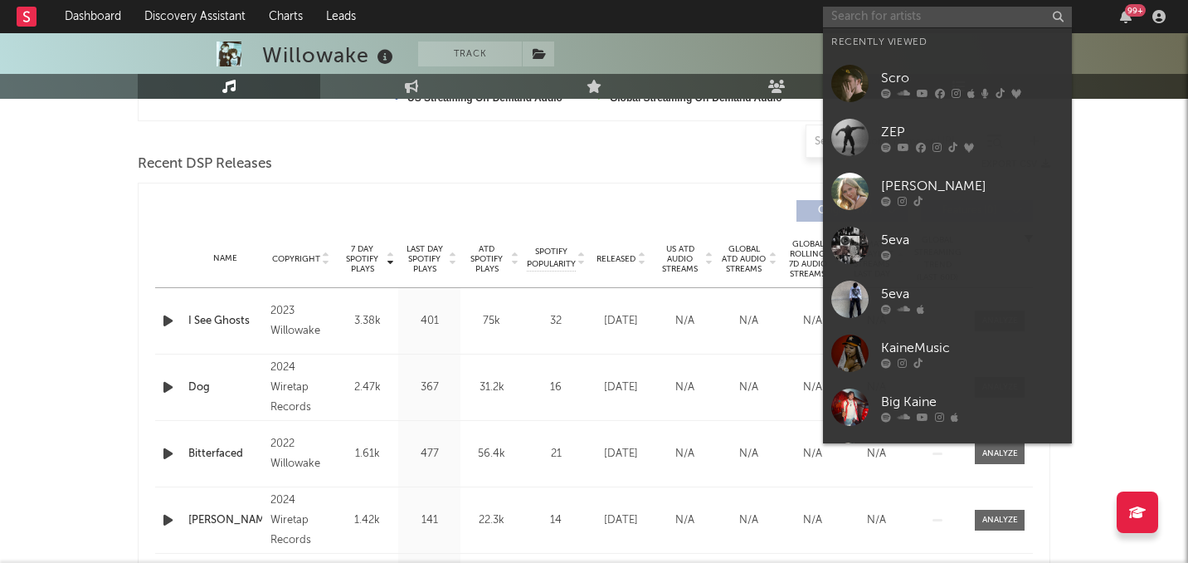
click at [854, 22] on input "text" at bounding box center [947, 17] width 249 height 21
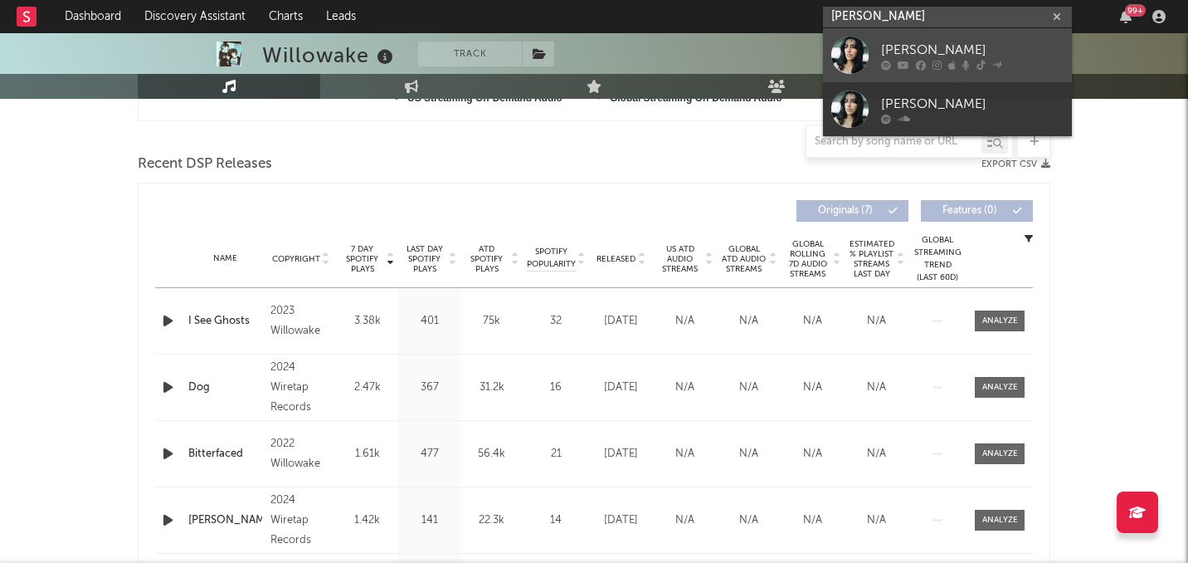
type input "sophie marks"
click at [859, 39] on div at bounding box center [850, 55] width 37 height 37
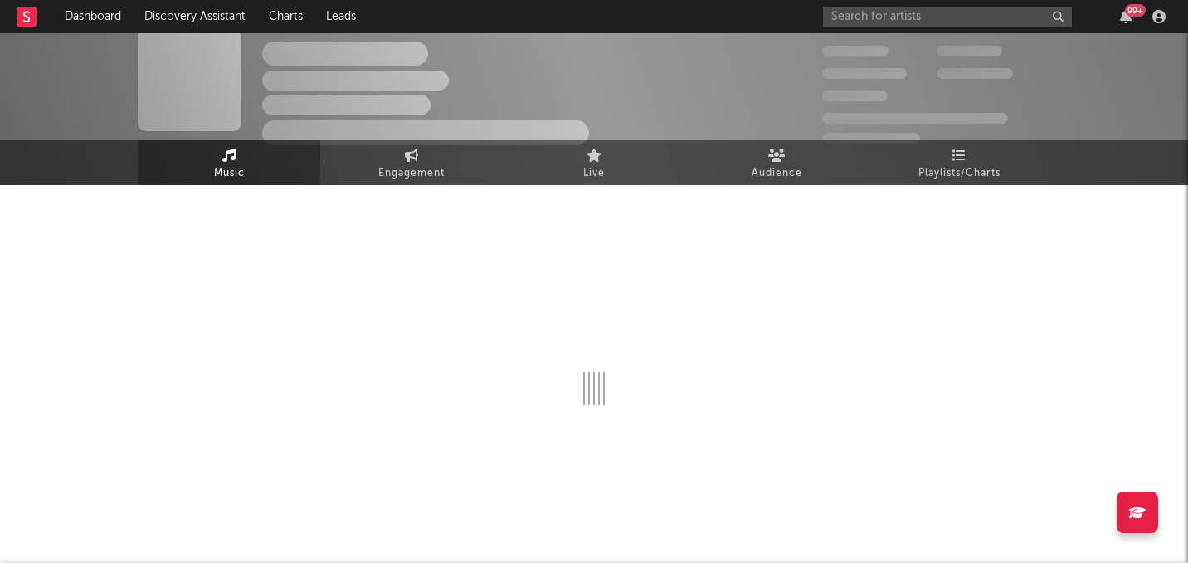
scroll to position [541, 0]
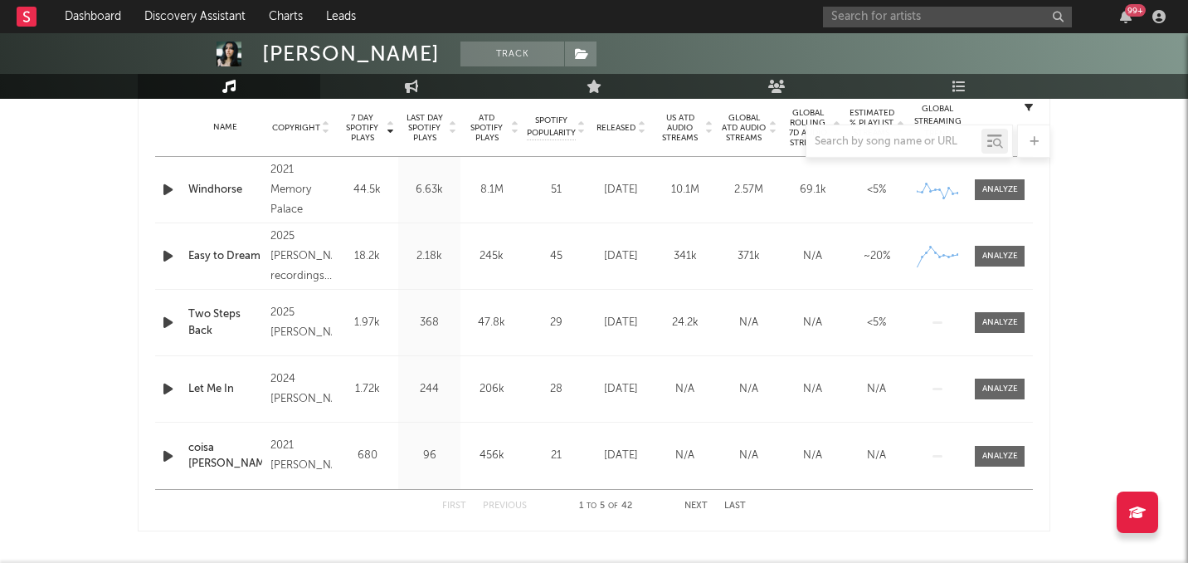
select select "6m"
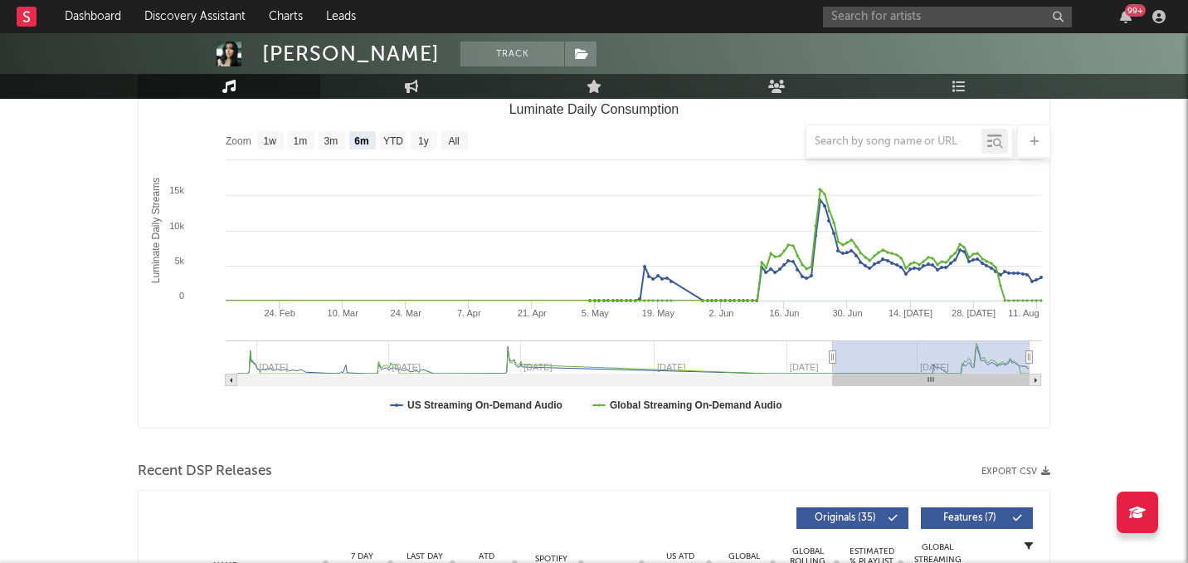
scroll to position [0, 0]
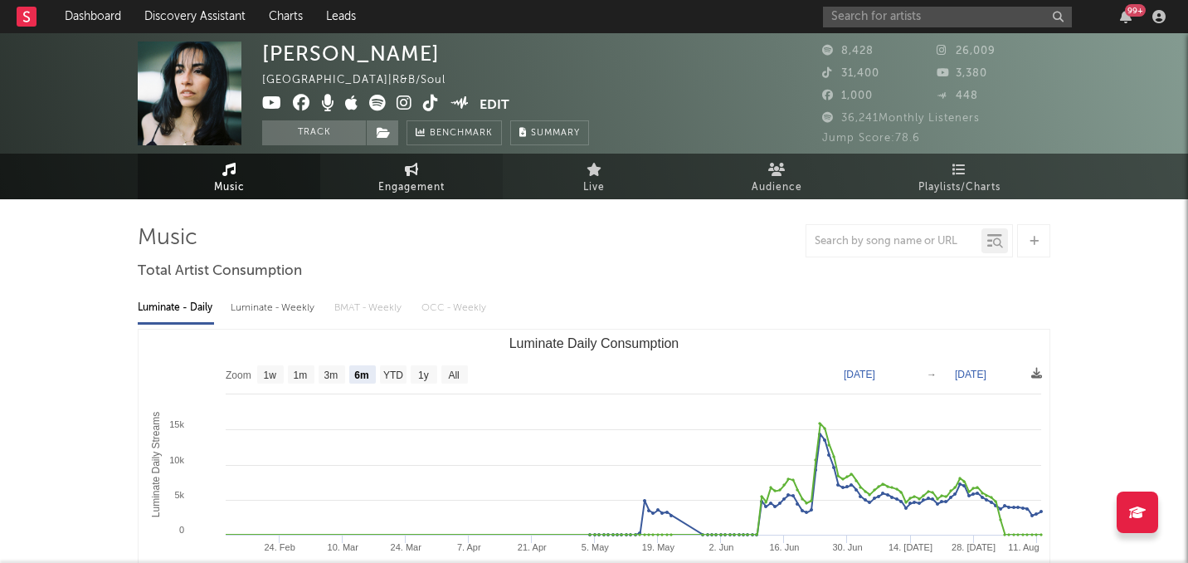
click at [400, 178] on span "Engagement" at bounding box center [411, 188] width 66 height 20
select select "1w"
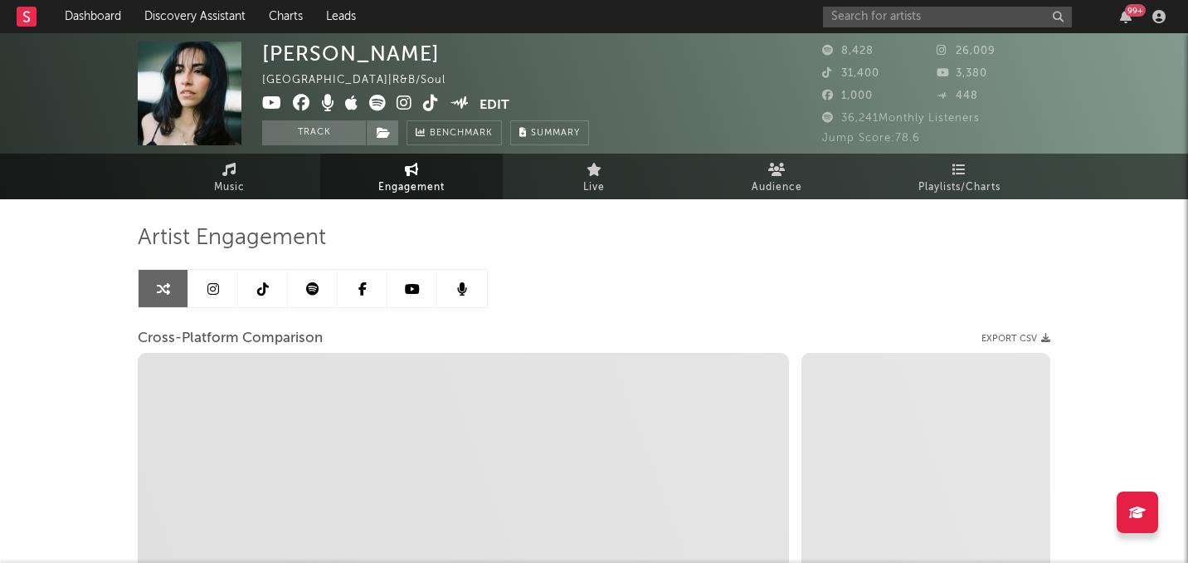
click at [218, 283] on link at bounding box center [213, 288] width 50 height 37
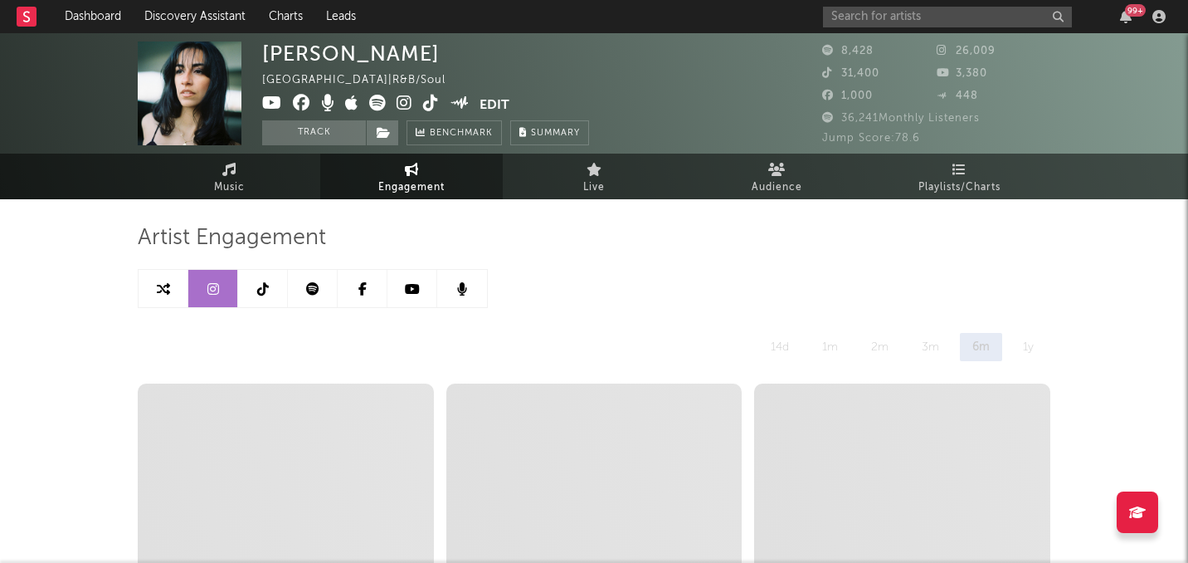
click at [433, 108] on icon at bounding box center [431, 103] width 16 height 17
select select "6m"
click at [232, 197] on link "Music" at bounding box center [229, 177] width 183 height 46
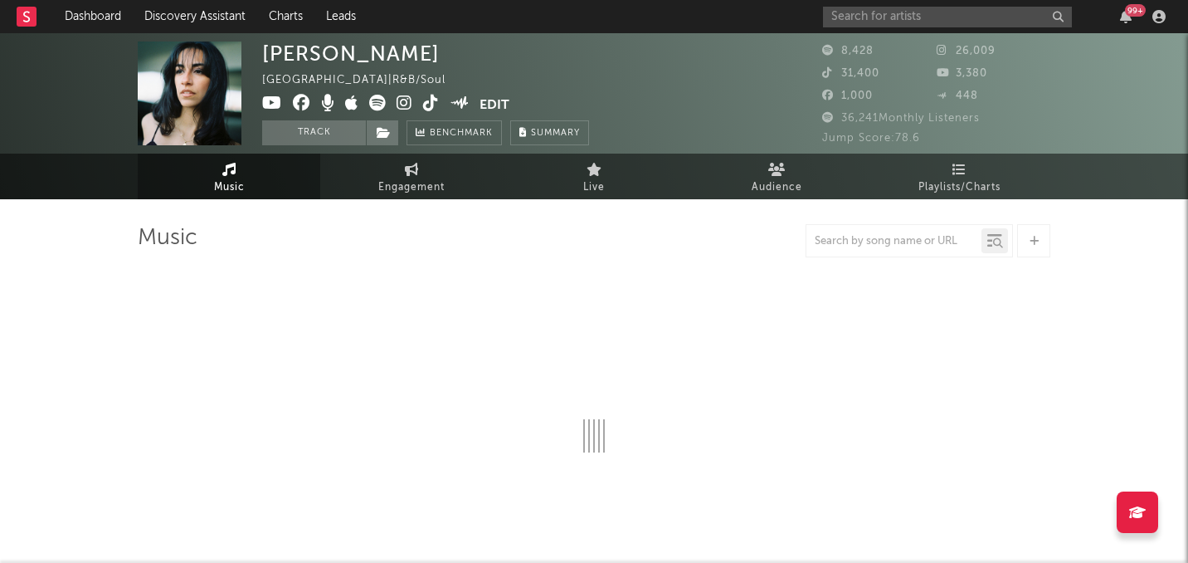
select select "6m"
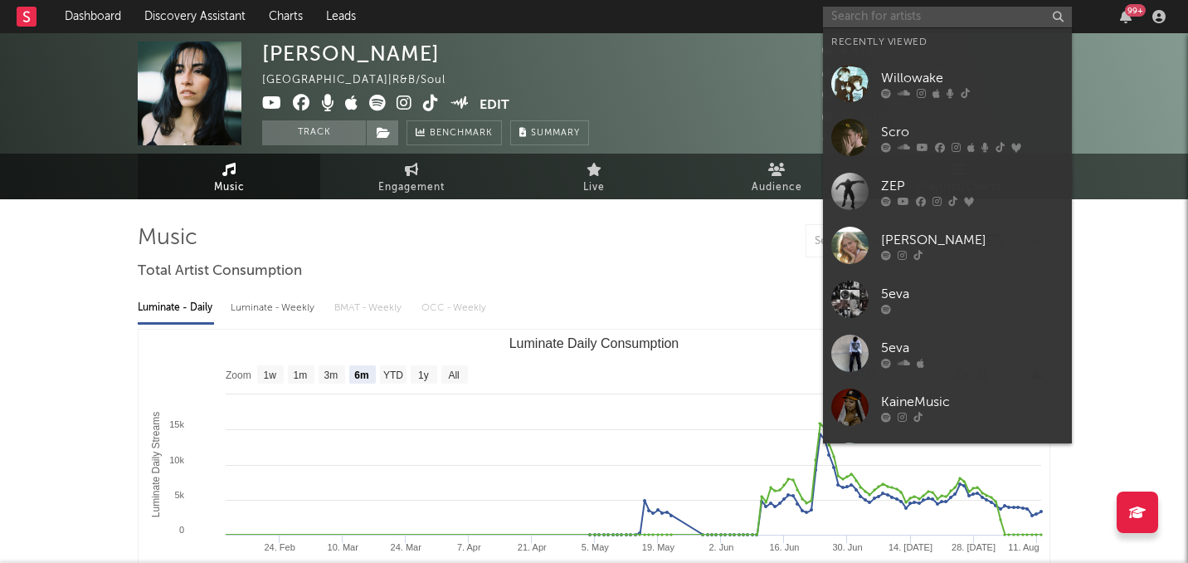
click at [853, 17] on input "text" at bounding box center [947, 17] width 249 height 21
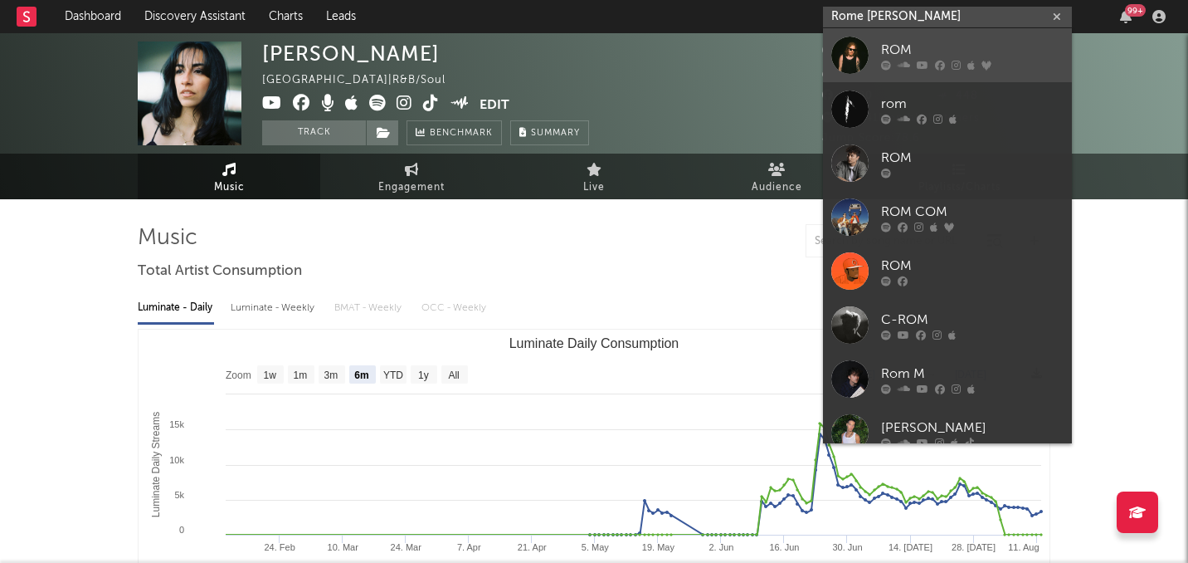
type input "Rome evers"
click at [944, 45] on div "ROM" at bounding box center [972, 50] width 183 height 20
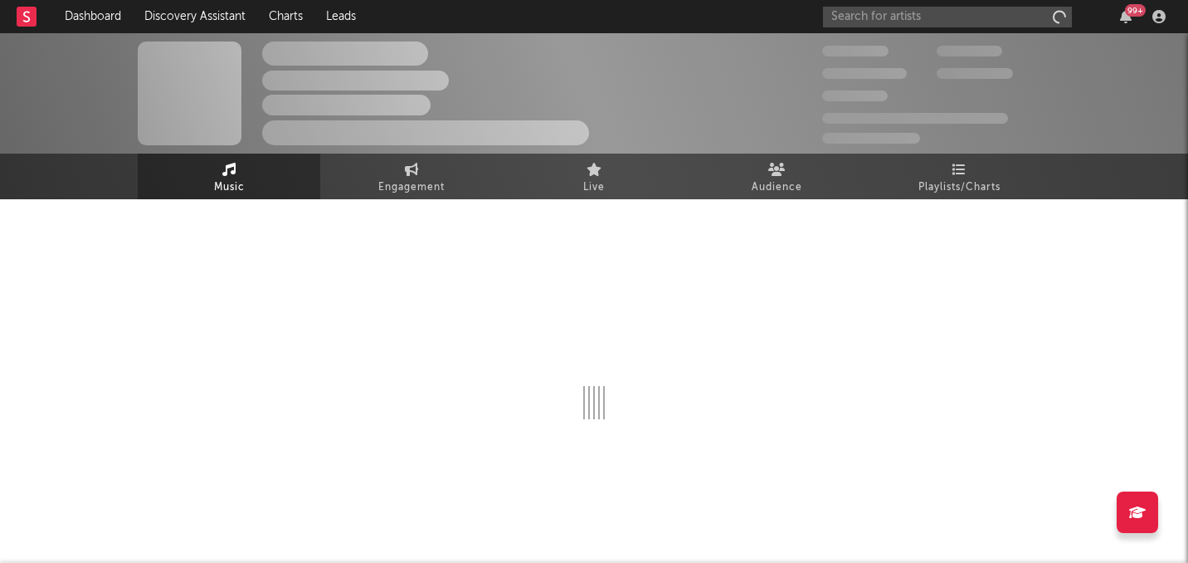
click at [944, 46] on span "100,000" at bounding box center [970, 51] width 66 height 11
click at [908, 18] on input "text" at bounding box center [947, 17] width 249 height 21
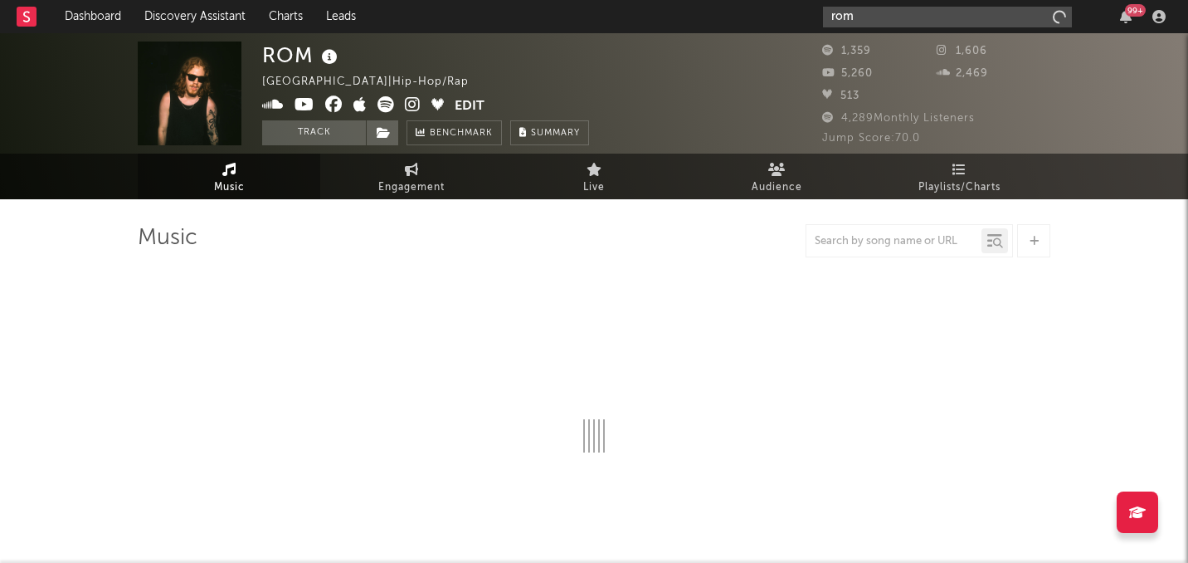
type input "rome"
select select "1w"
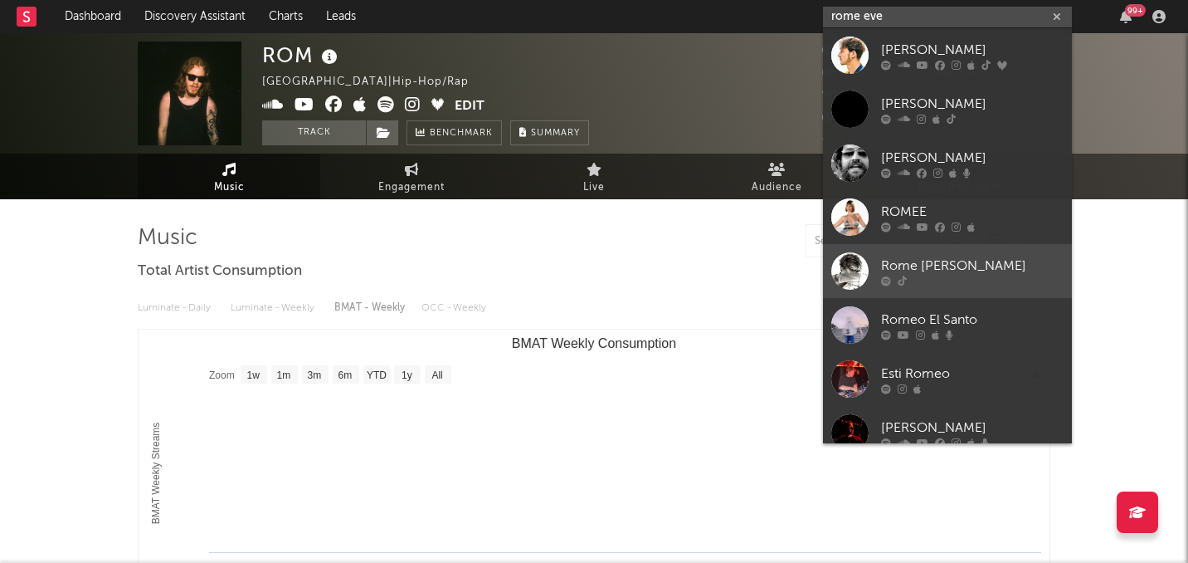
type input "rome eve"
click at [855, 293] on link "Rome [PERSON_NAME]" at bounding box center [947, 271] width 249 height 54
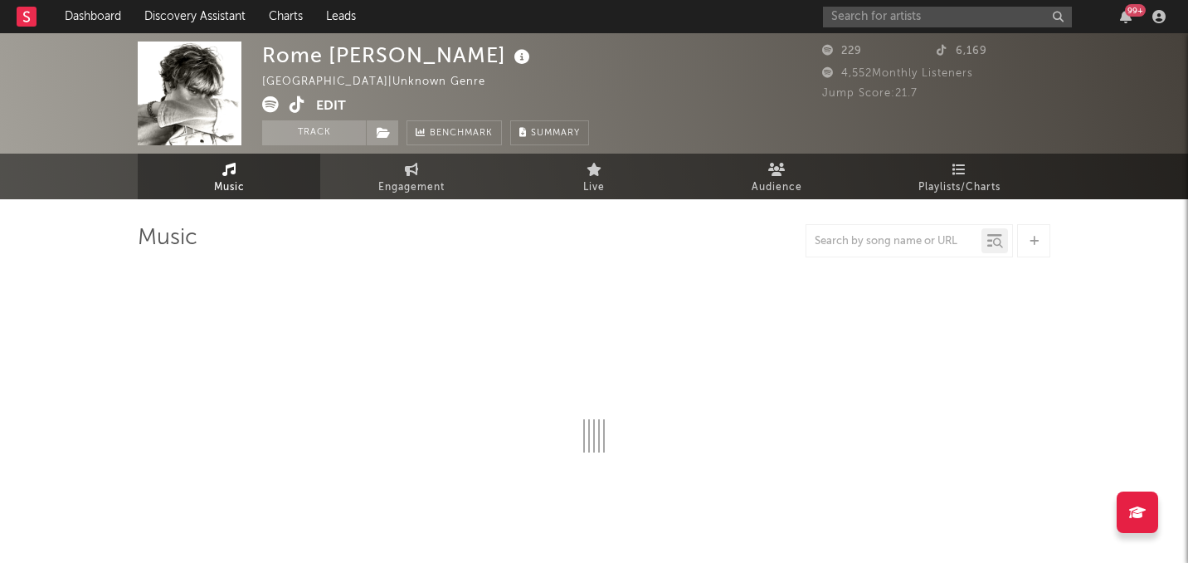
select select "1w"
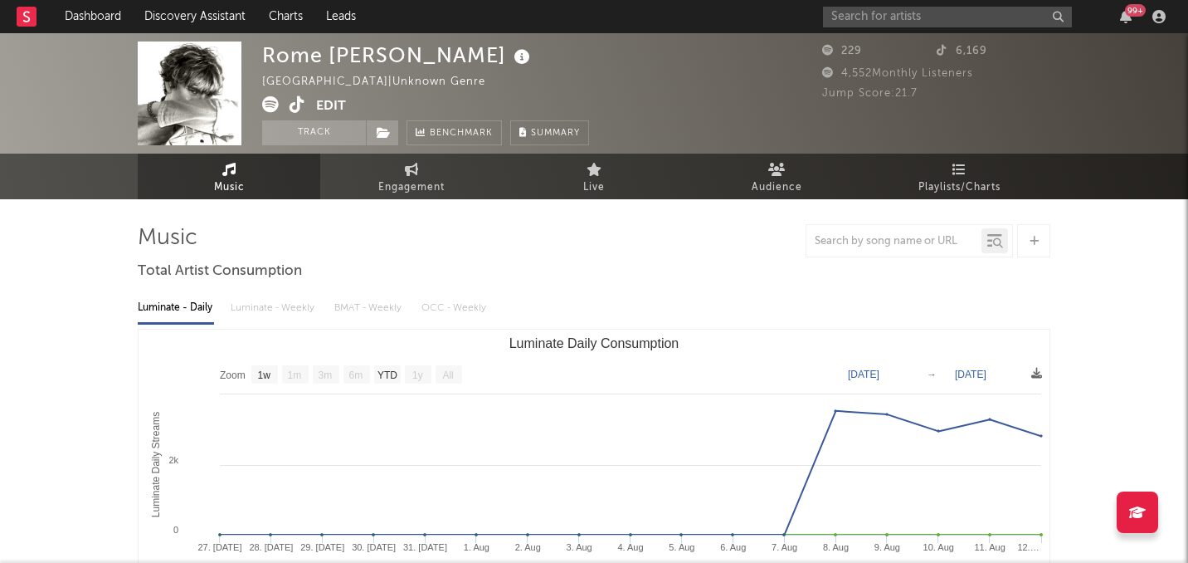
click at [85, 302] on div "Rome Evers United States | Unknown Genre Edit Track Benchmark Summary 229 6,169…" at bounding box center [594, 524] width 1188 height 983
click at [300, 105] on icon at bounding box center [298, 104] width 16 height 17
click at [1030, 242] on icon at bounding box center [1034, 241] width 9 height 11
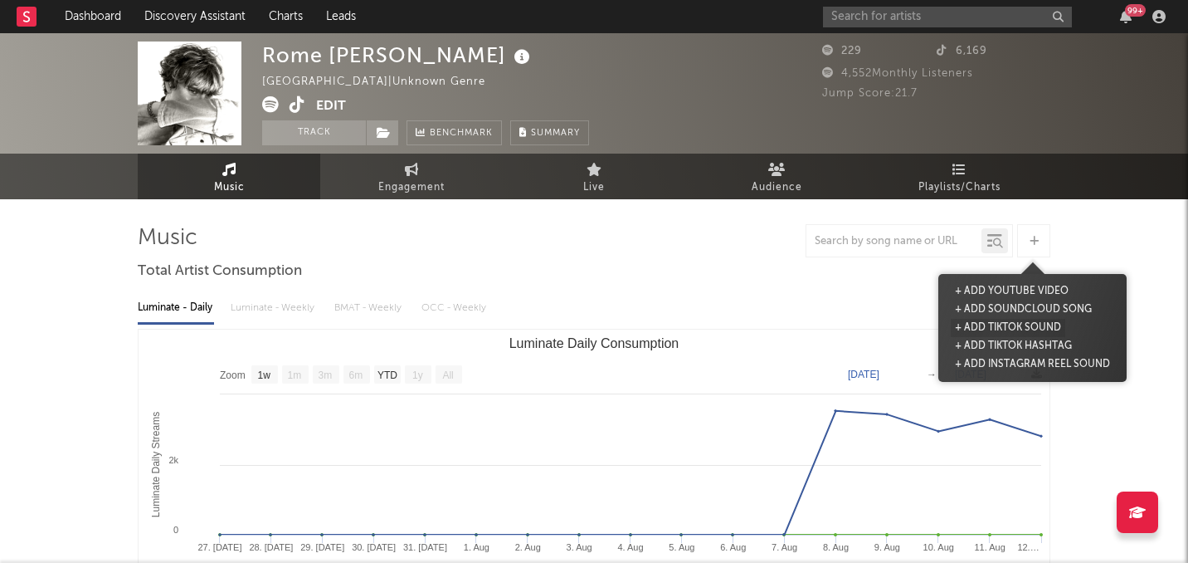
click at [1018, 322] on button "+ Add TikTok Sound" at bounding box center [1008, 328] width 115 height 18
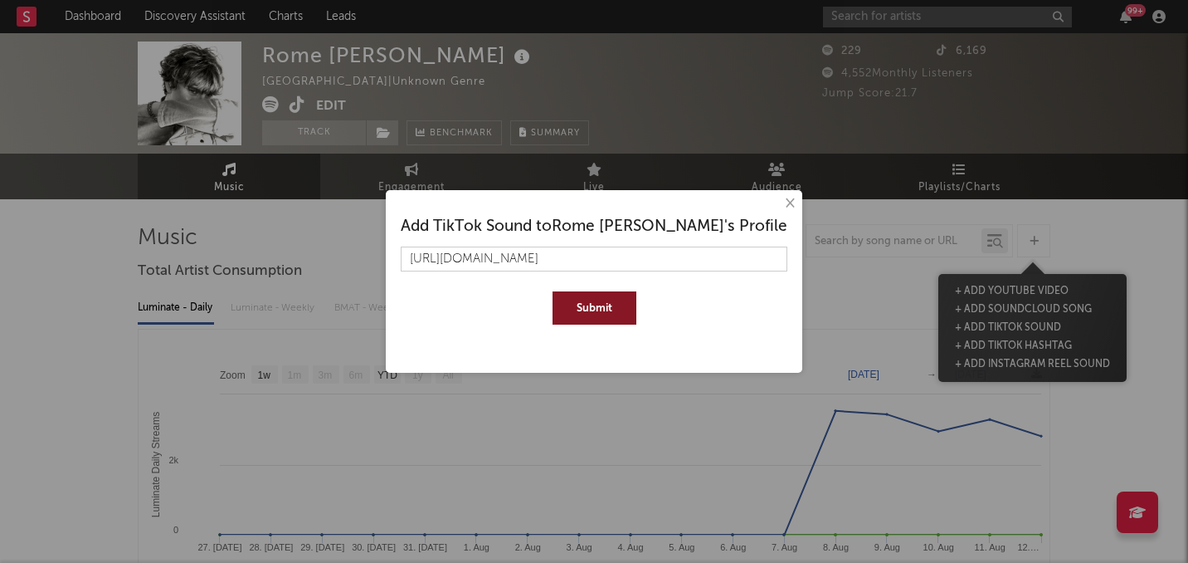
type input "https://www.tiktok.com/music/Heaven-7524596450513128222"
click at [553, 291] on button "Submit" at bounding box center [595, 307] width 84 height 33
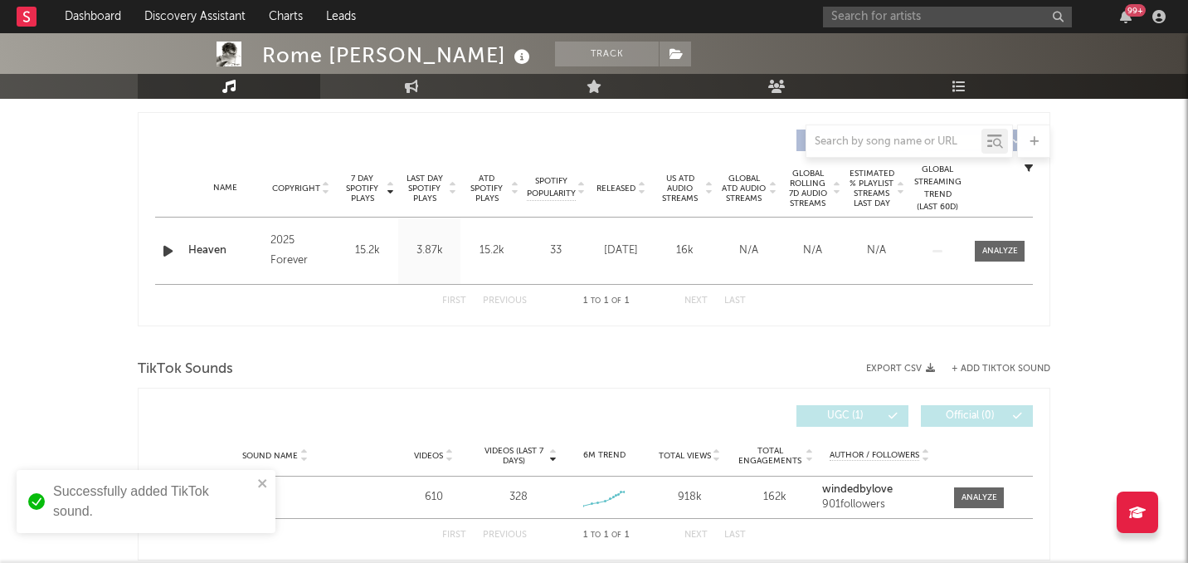
scroll to position [688, 0]
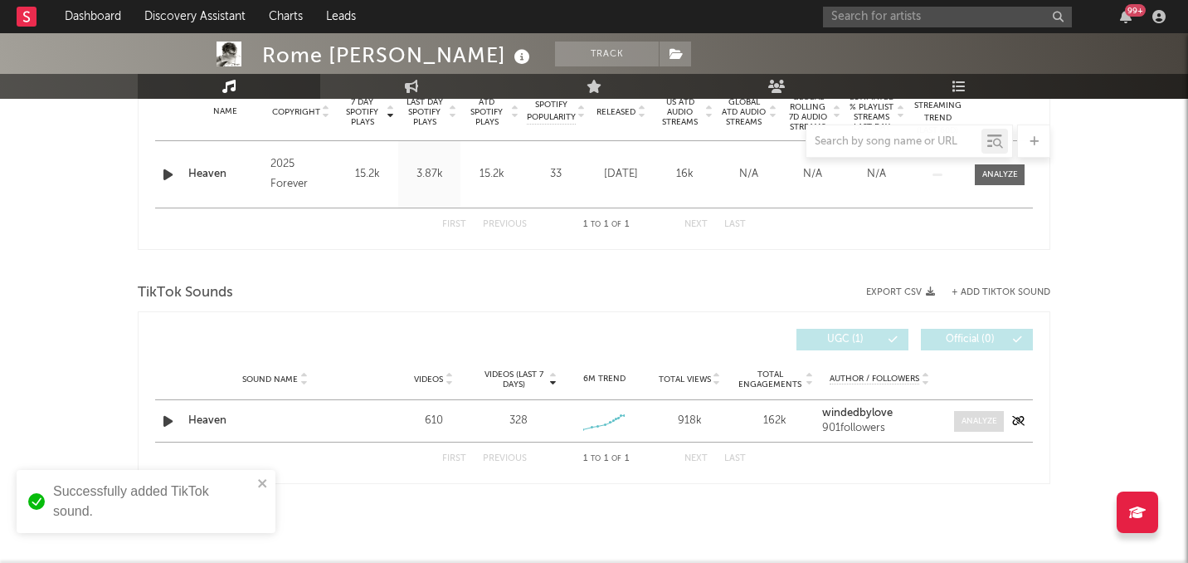
click at [957, 428] on span at bounding box center [979, 421] width 50 height 21
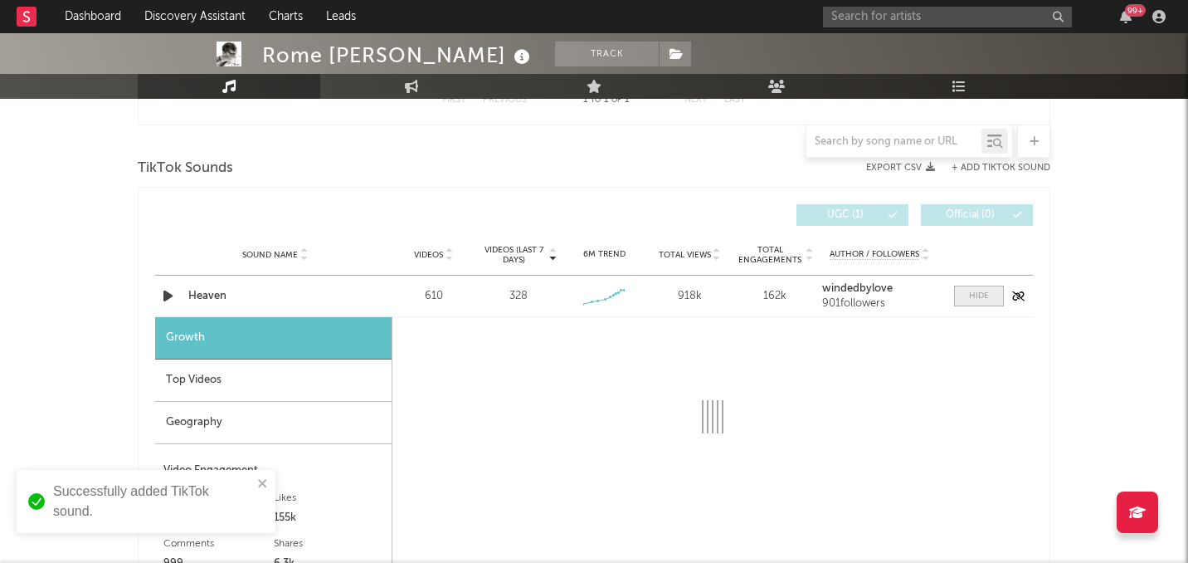
select select "1w"
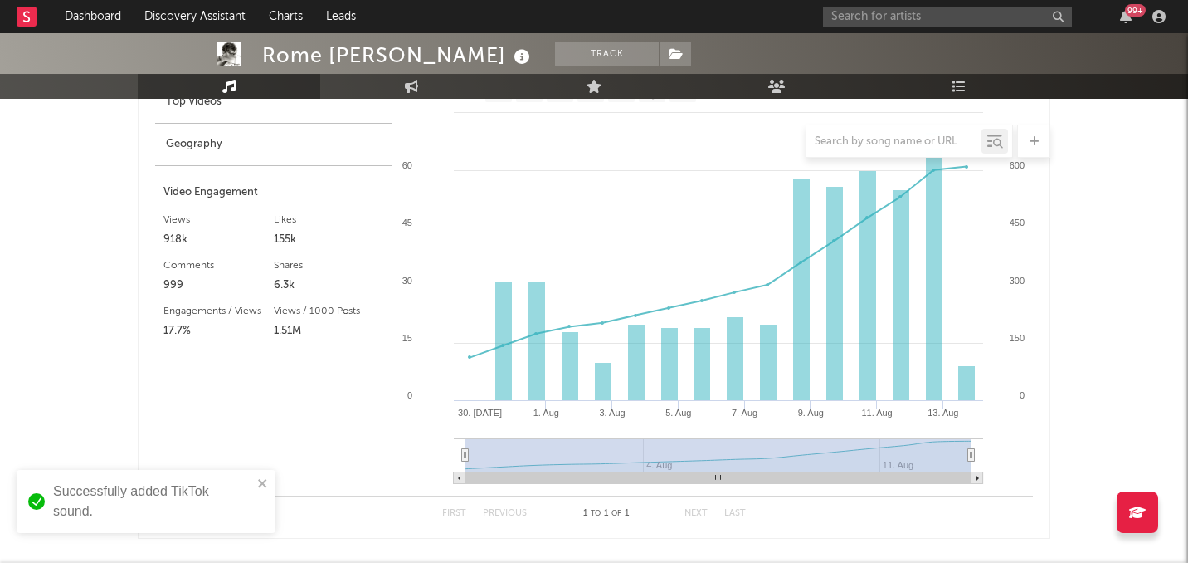
scroll to position [954, 0]
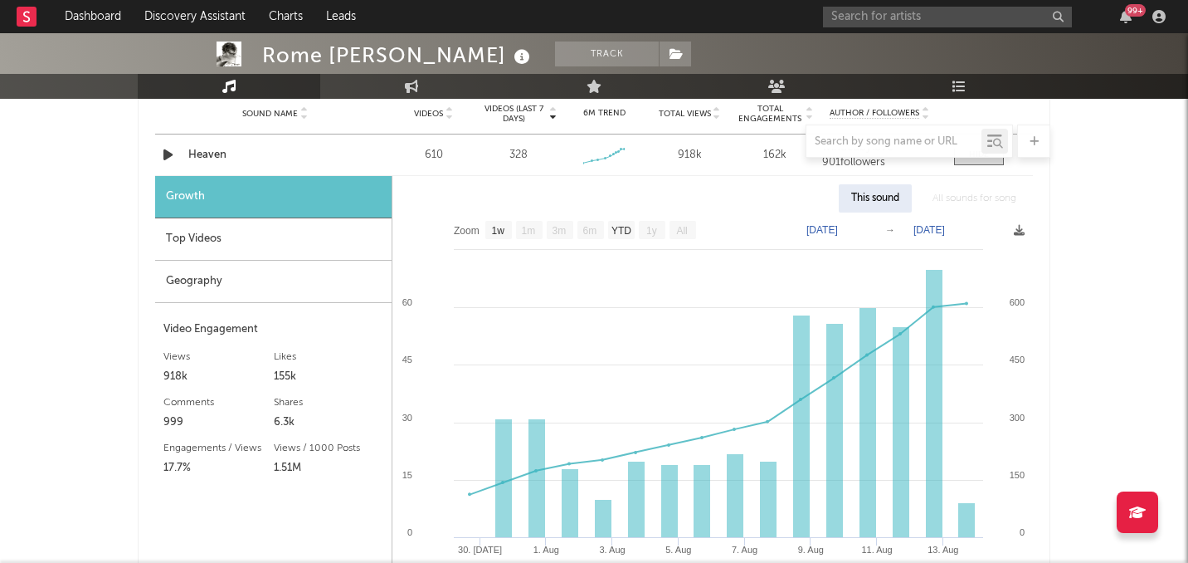
click at [842, 28] on div "99 +" at bounding box center [997, 16] width 349 height 33
click at [871, 19] on input "text" at bounding box center [947, 17] width 249 height 21
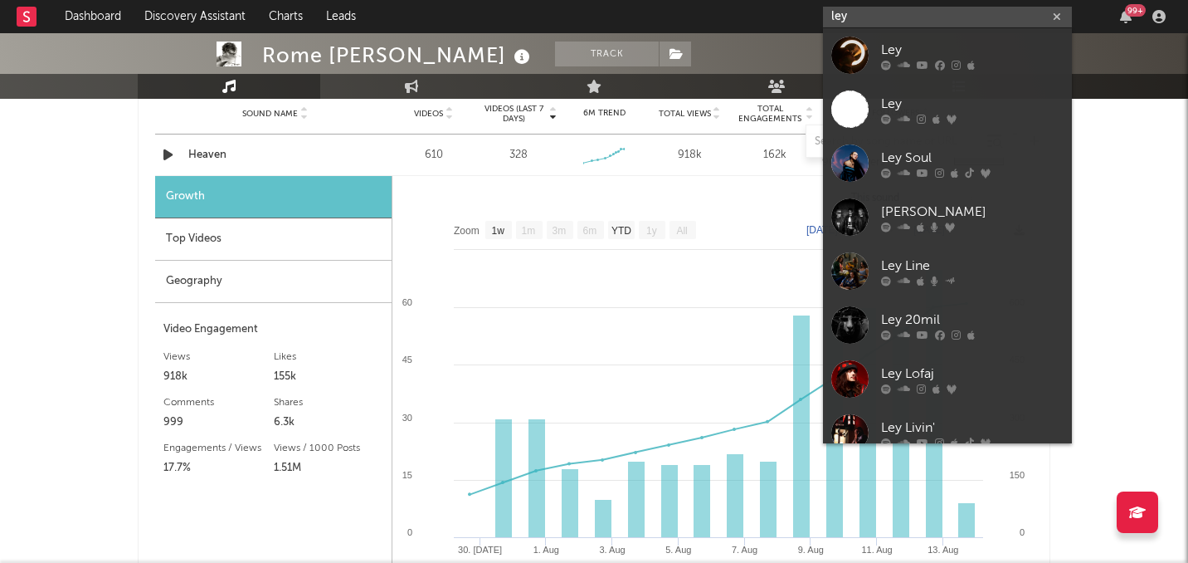
type input "ley"
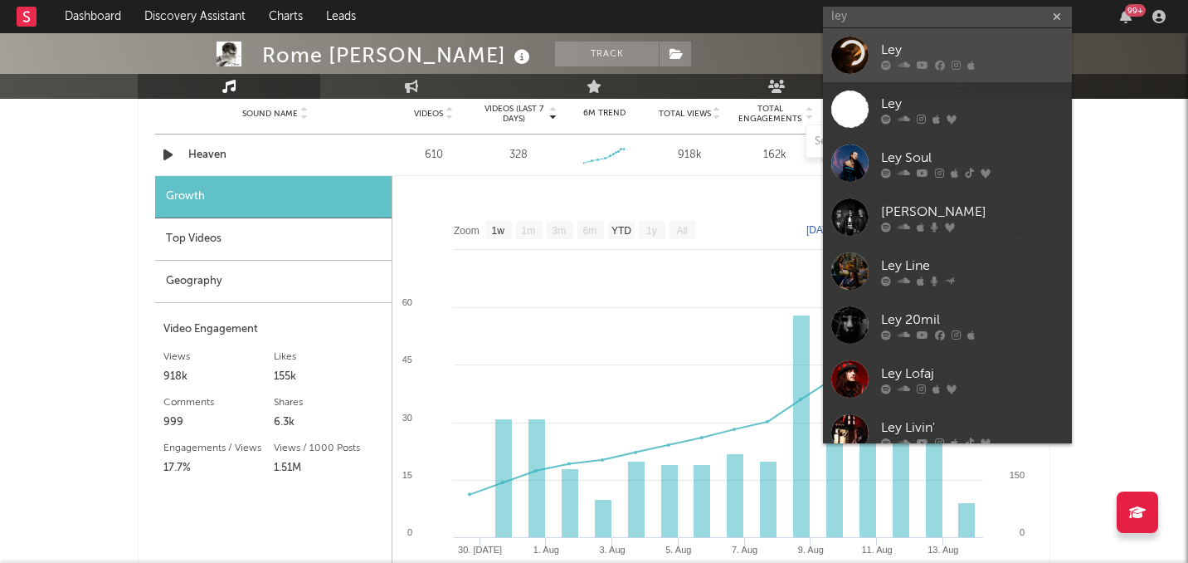
click at [838, 49] on div at bounding box center [850, 55] width 37 height 37
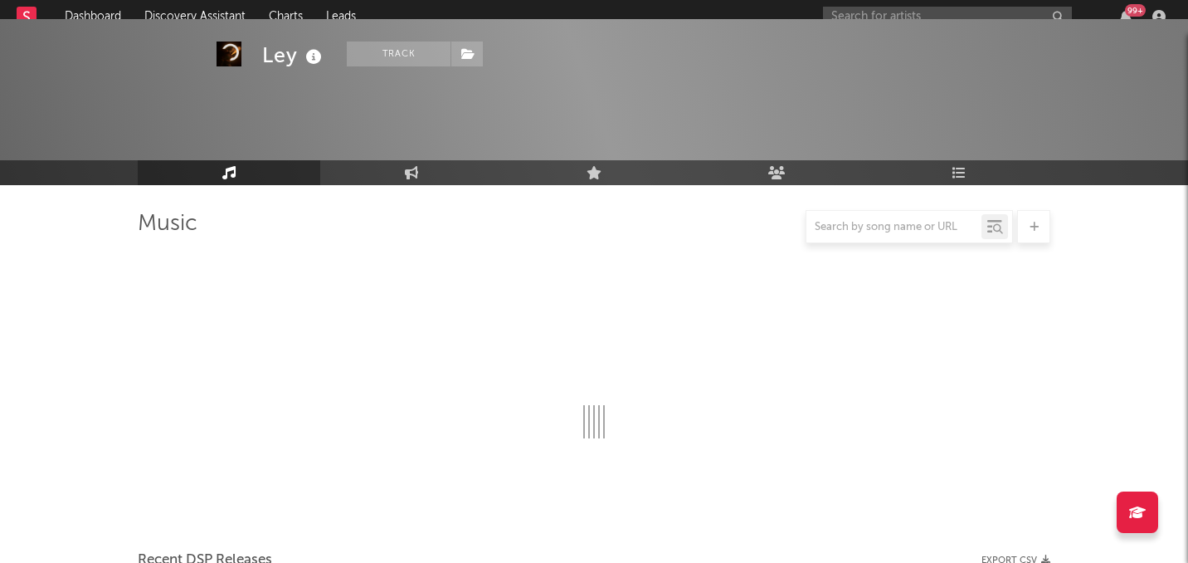
scroll to position [954, 0]
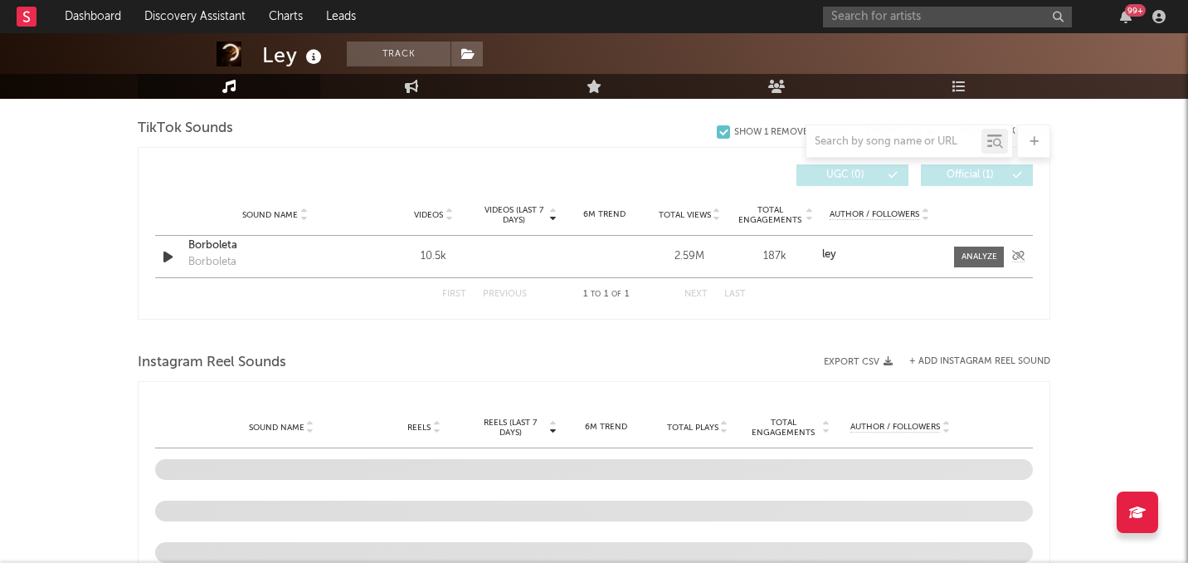
select select "6m"
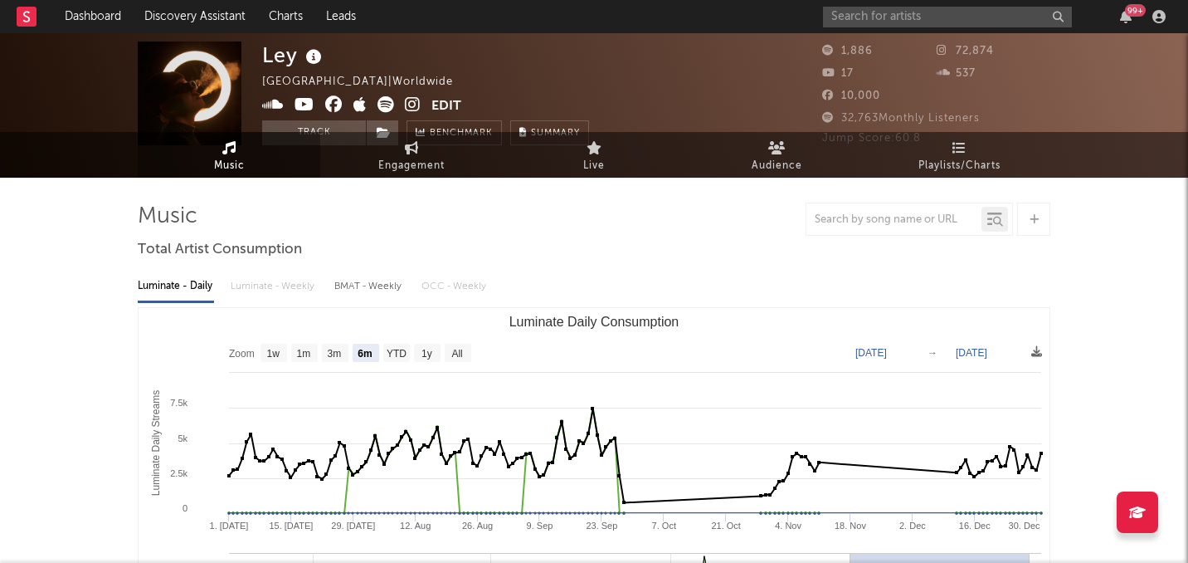
scroll to position [0, 0]
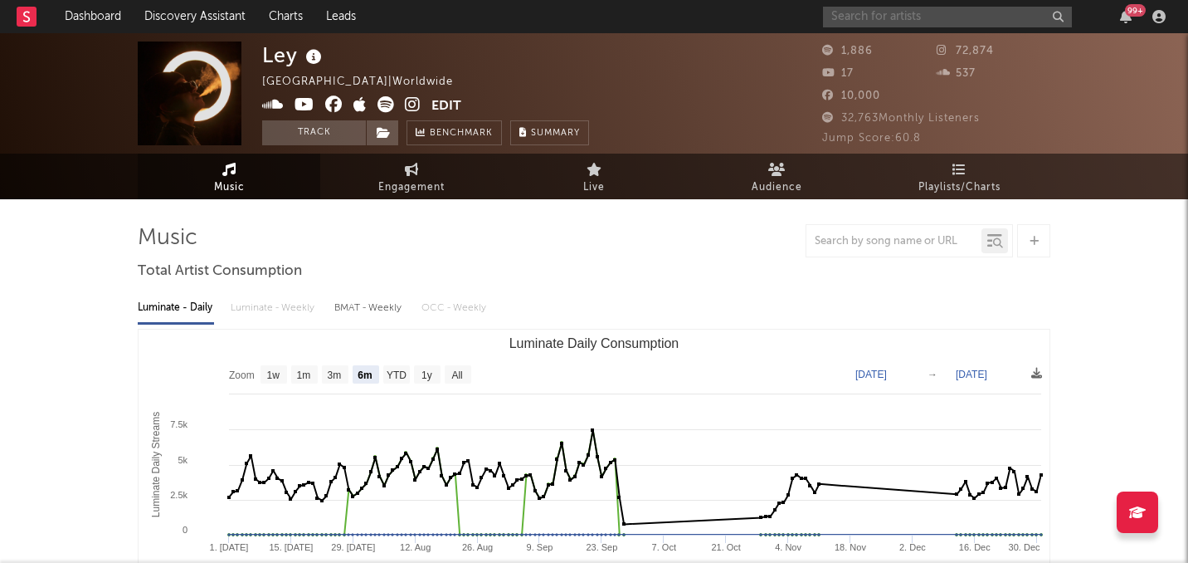
click at [862, 17] on input "text" at bounding box center [947, 17] width 249 height 21
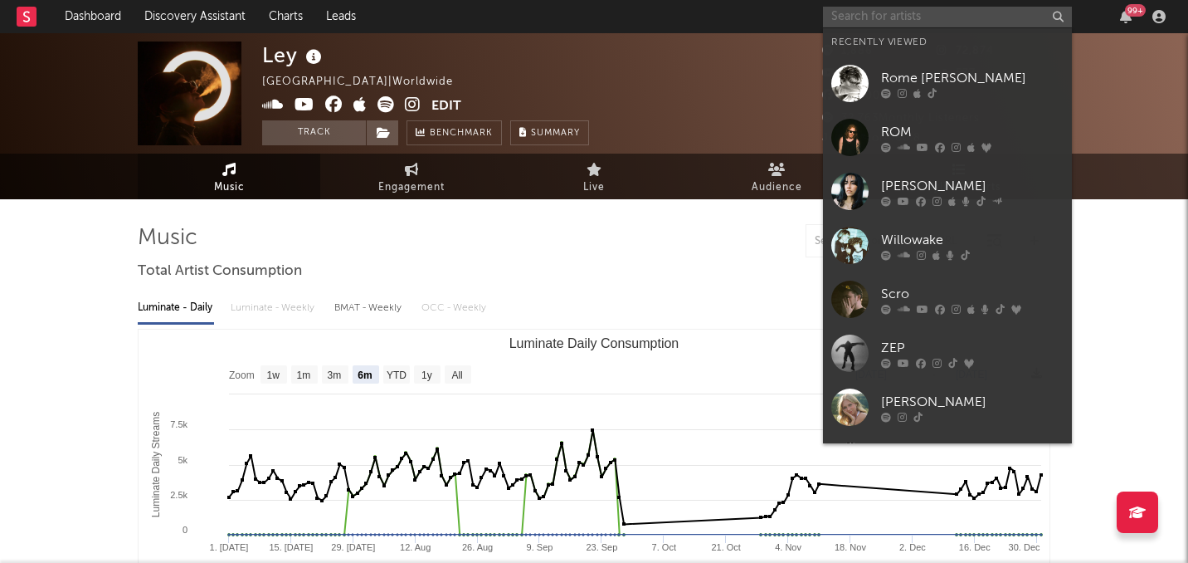
paste input "https://open.spotify.com/artist/2beOfQ91wbjgYyv8bCOiPI?si=bP7ZuBdiT1SFk4M9FB_ad…"
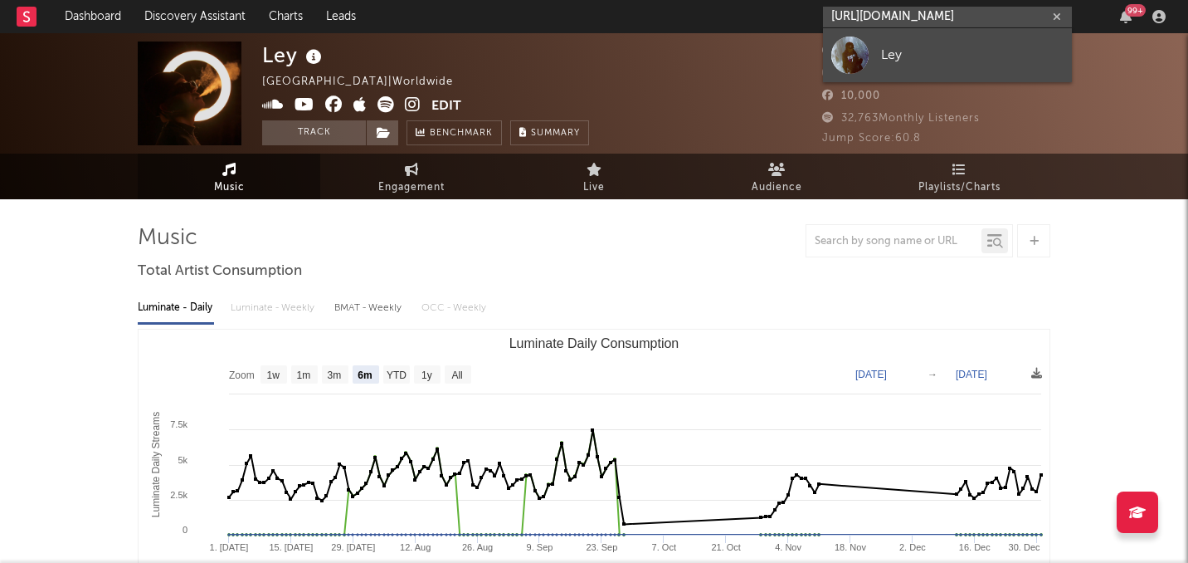
type input "https://open.spotify.com/artist/2beOfQ91wbjgYyv8bCOiPI?si=bP7ZuBdiT1SFk4M9FB_ad…"
click at [866, 53] on div at bounding box center [850, 55] width 37 height 37
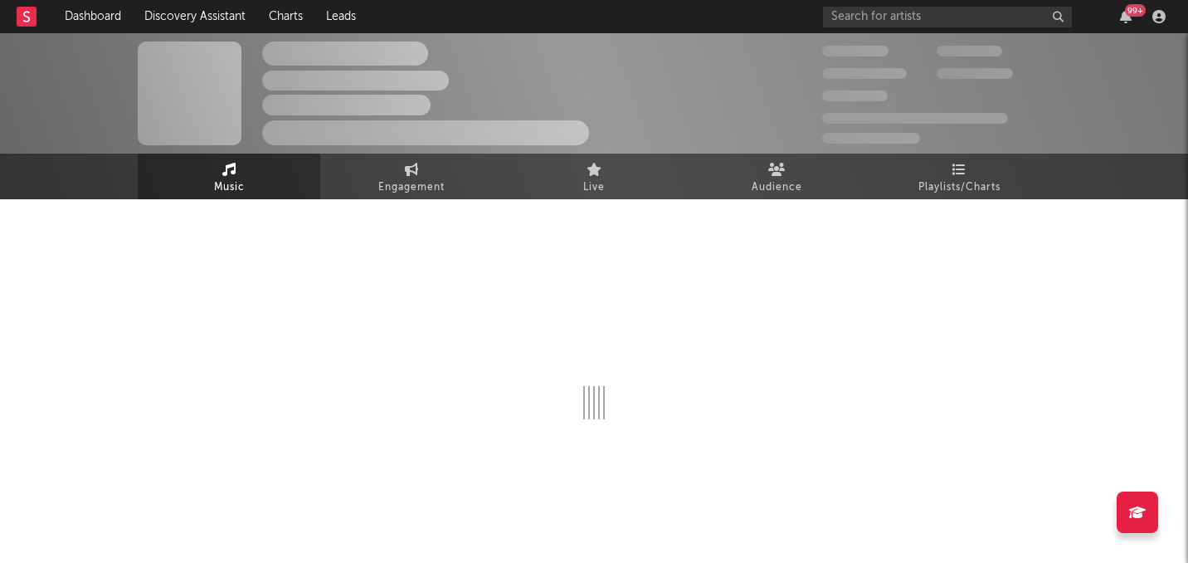
select select "1w"
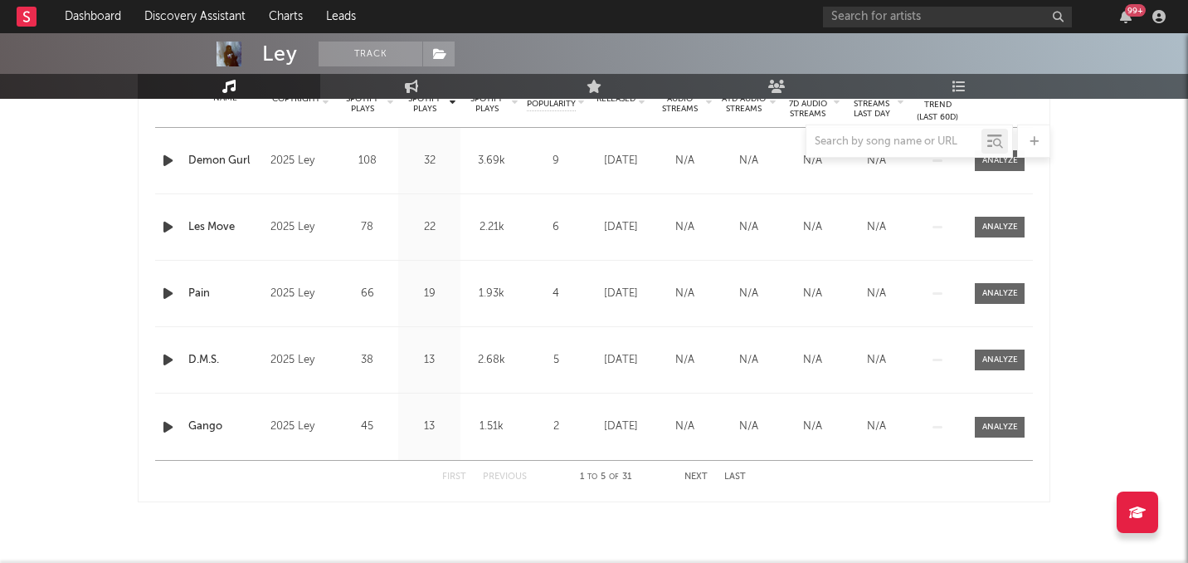
scroll to position [700, 0]
click at [164, 165] on icon "button" at bounding box center [167, 162] width 17 height 21
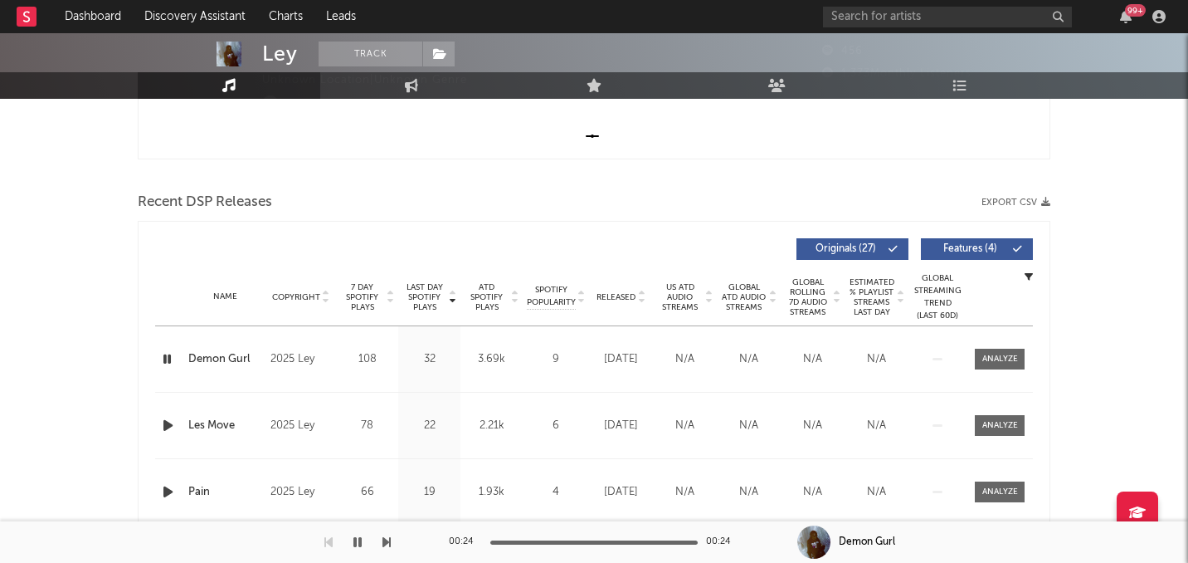
scroll to position [0, 0]
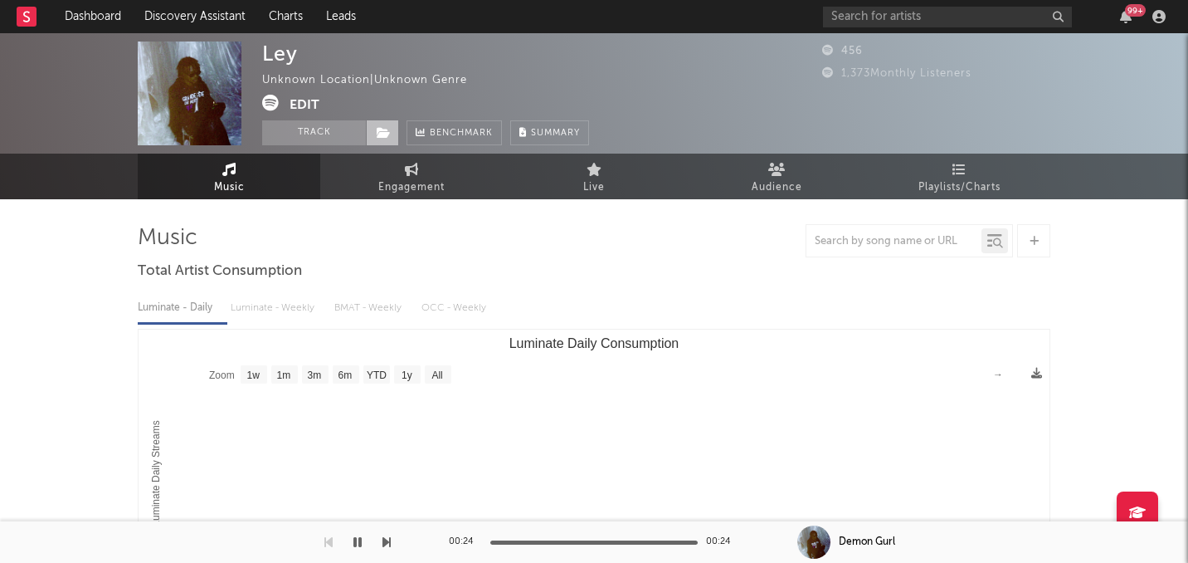
click at [380, 139] on span at bounding box center [382, 132] width 33 height 25
click at [378, 157] on link "Engagement" at bounding box center [411, 177] width 183 height 46
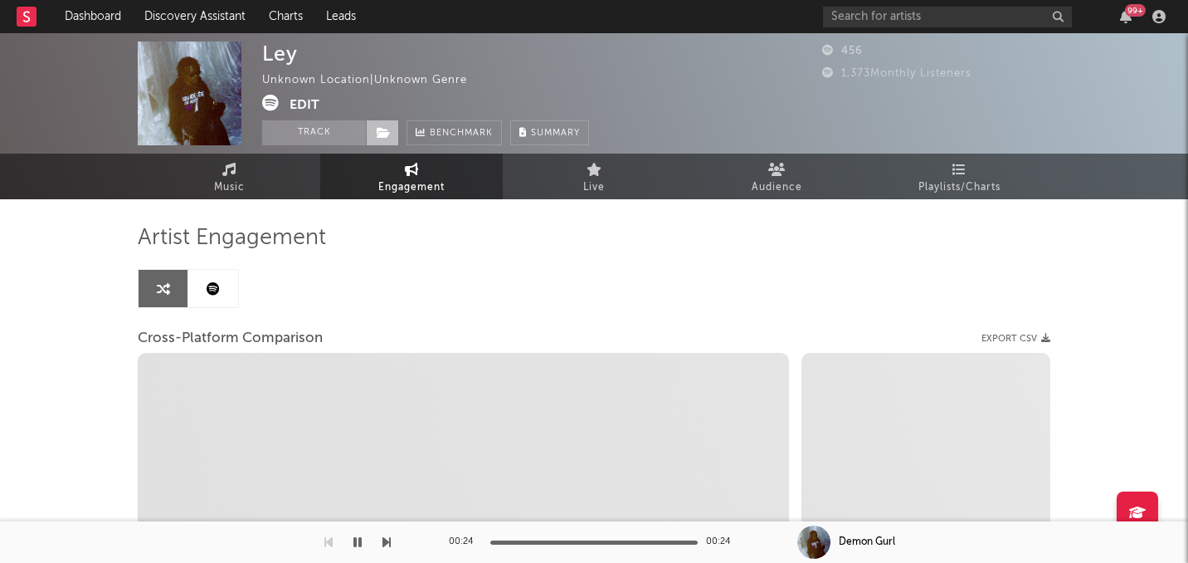
select select "1w"
click at [383, 131] on icon at bounding box center [384, 133] width 14 height 12
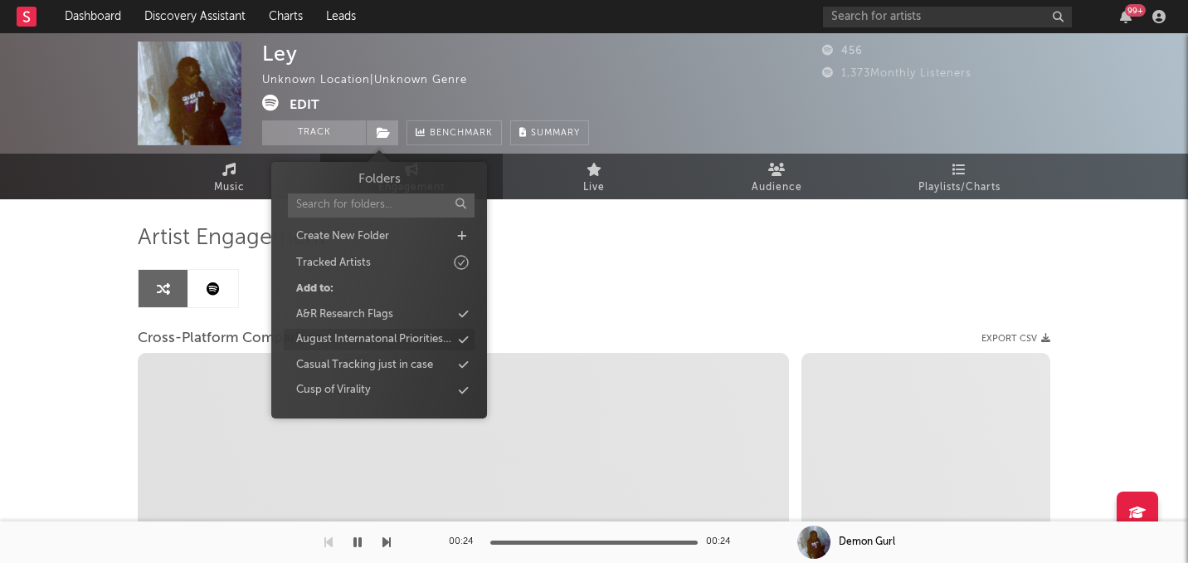
select select "1m"
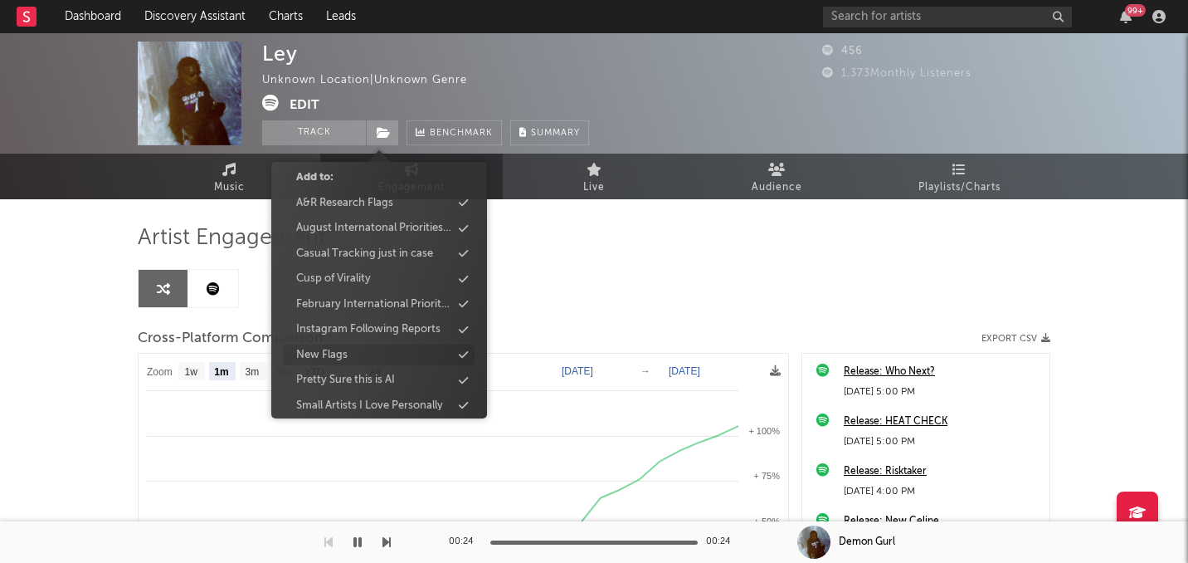
scroll to position [110, 0]
click at [380, 328] on div "Instagram Following Reports" at bounding box center [368, 331] width 144 height 17
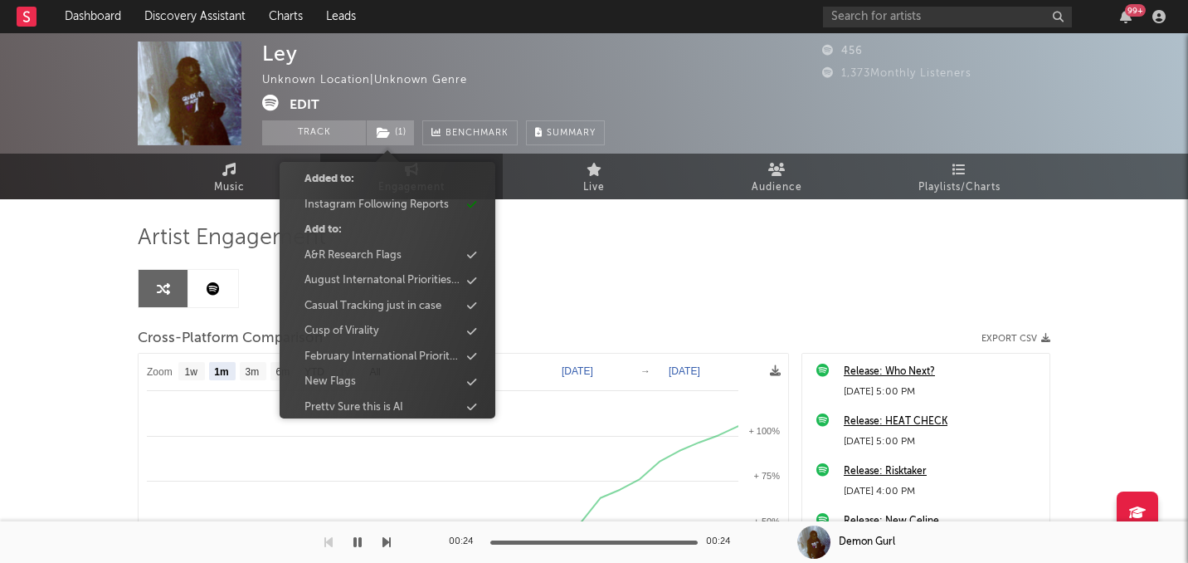
scroll to position [147, 0]
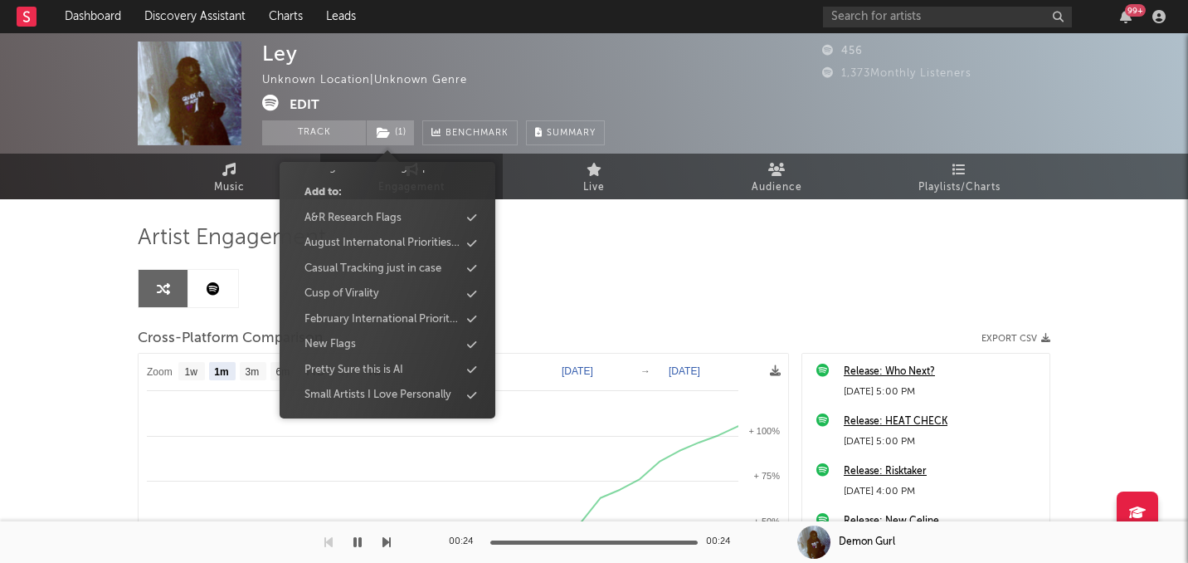
click at [98, 285] on div "Ley Unknown Location | Unknown Genre Edit Track ( 1 ) Benchmark Summary 456 1,3…" at bounding box center [594, 468] width 1188 height 871
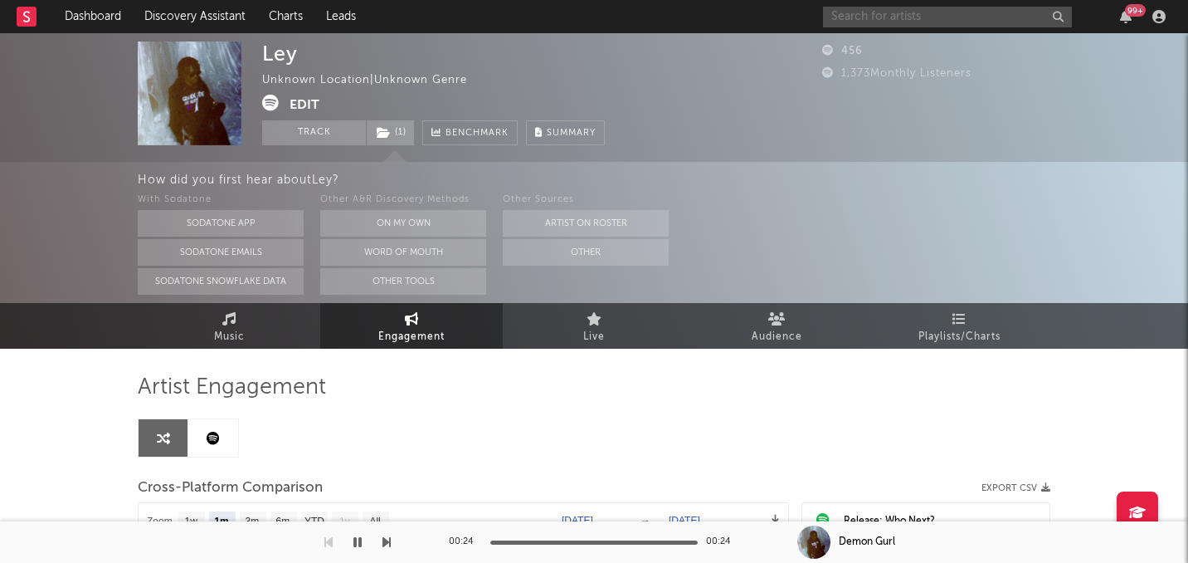
click at [869, 12] on input "text" at bounding box center [947, 17] width 249 height 21
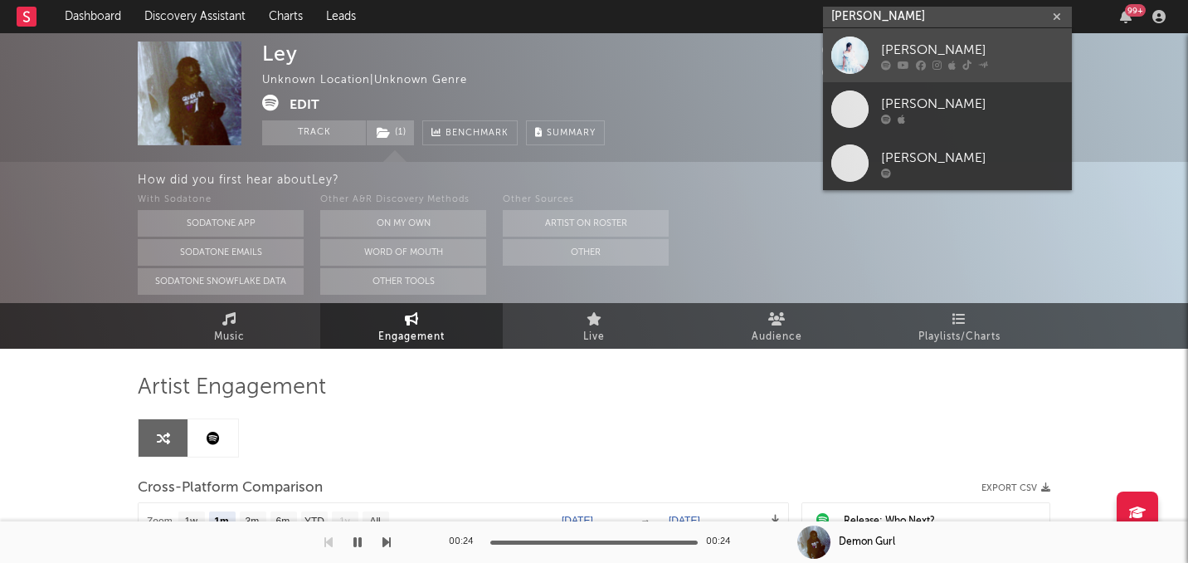
type input "sofia thomp"
click at [860, 47] on div at bounding box center [850, 55] width 37 height 37
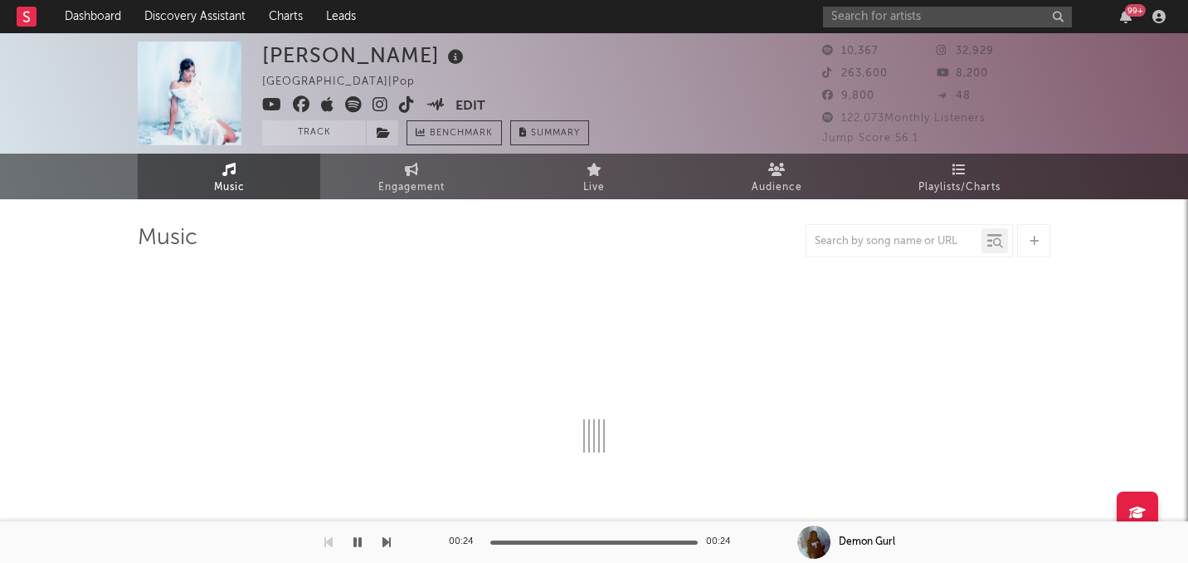
select select "6m"
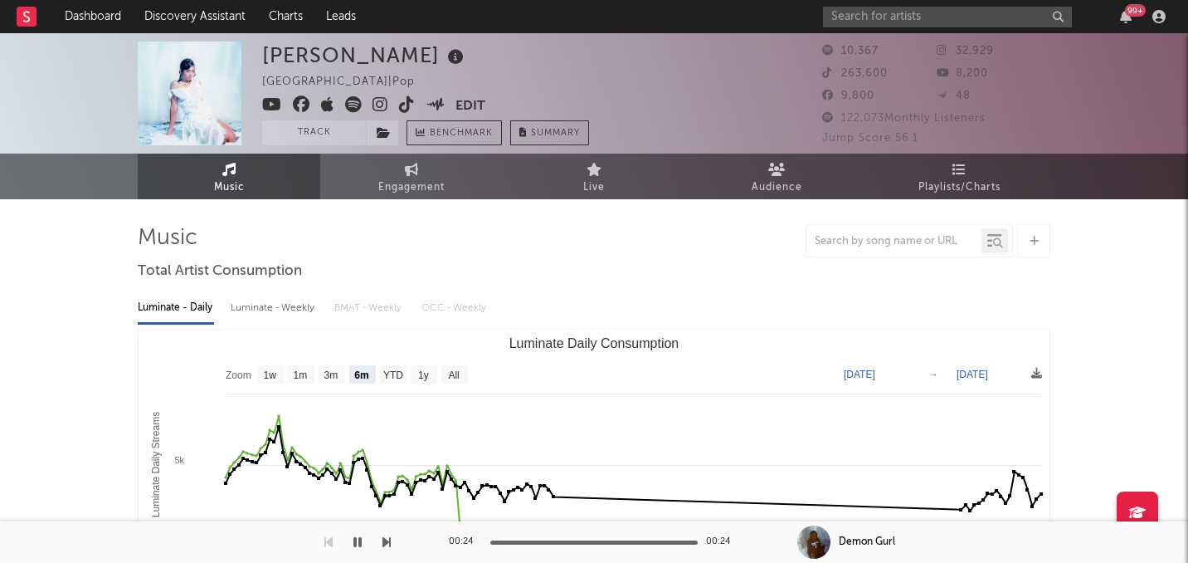
click at [383, 109] on icon at bounding box center [381, 104] width 16 height 17
click at [407, 105] on icon at bounding box center [407, 104] width 16 height 17
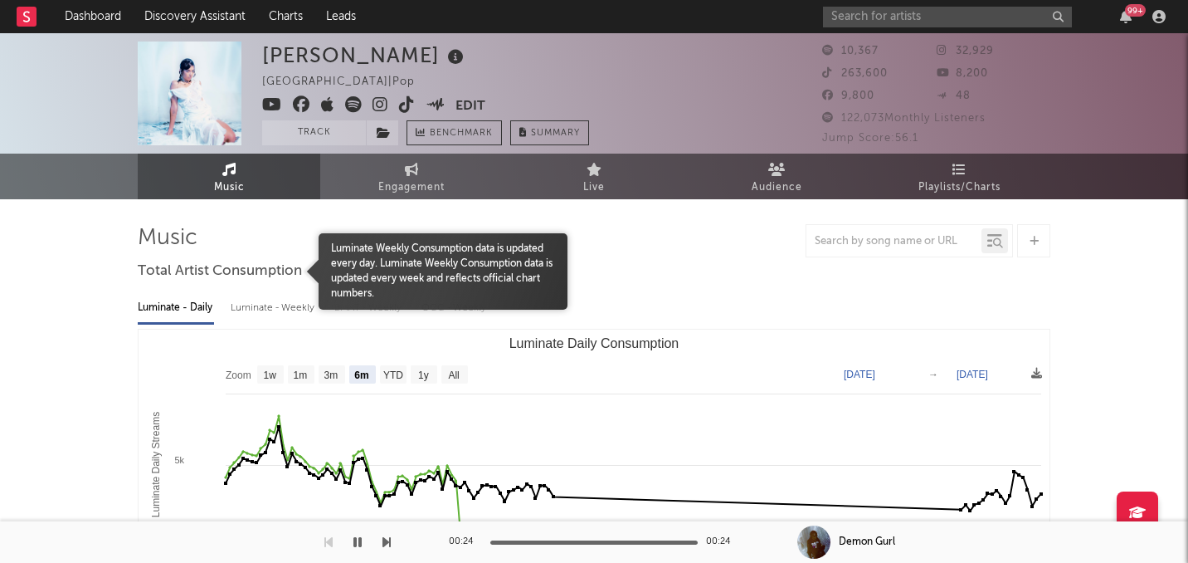
click at [256, 278] on span "Total Artist Consumption" at bounding box center [220, 271] width 164 height 20
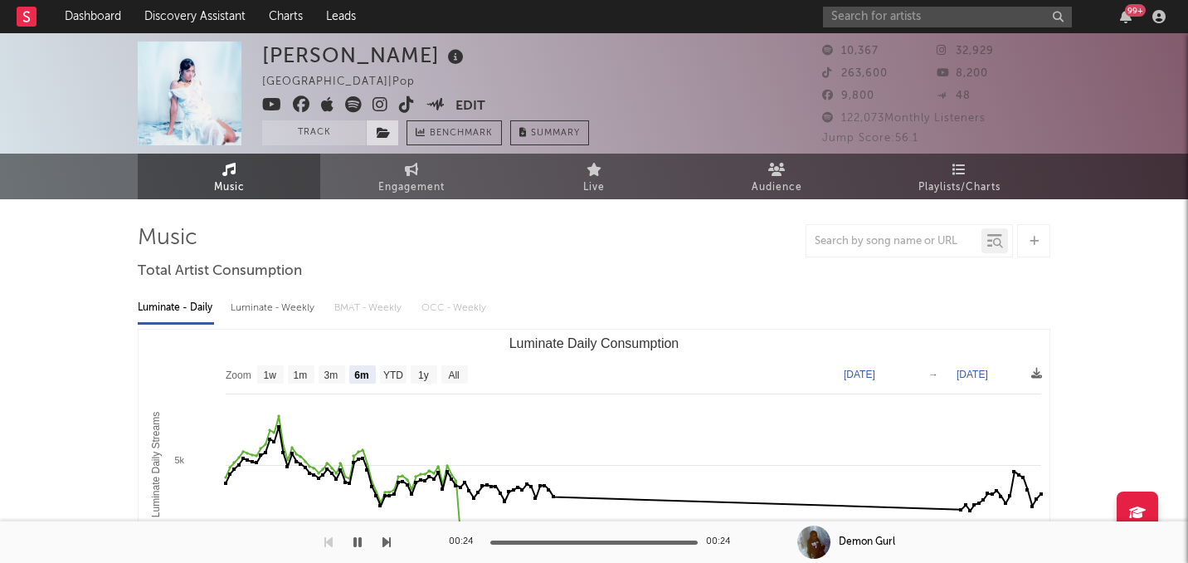
click at [382, 135] on icon at bounding box center [384, 133] width 14 height 12
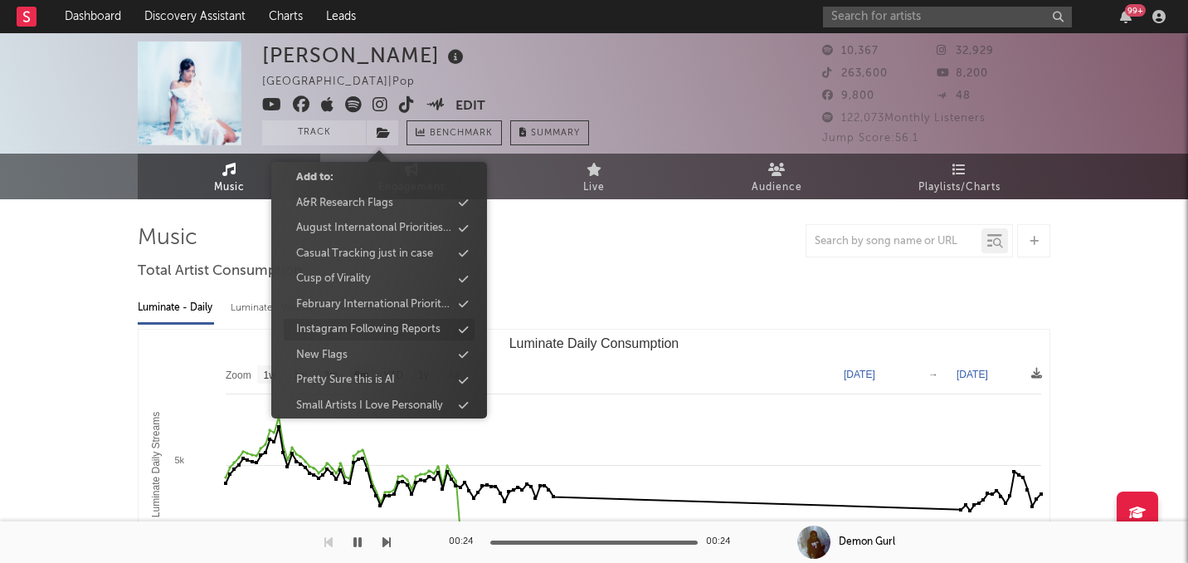
click at [358, 329] on div "Instagram Following Reports" at bounding box center [368, 329] width 144 height 17
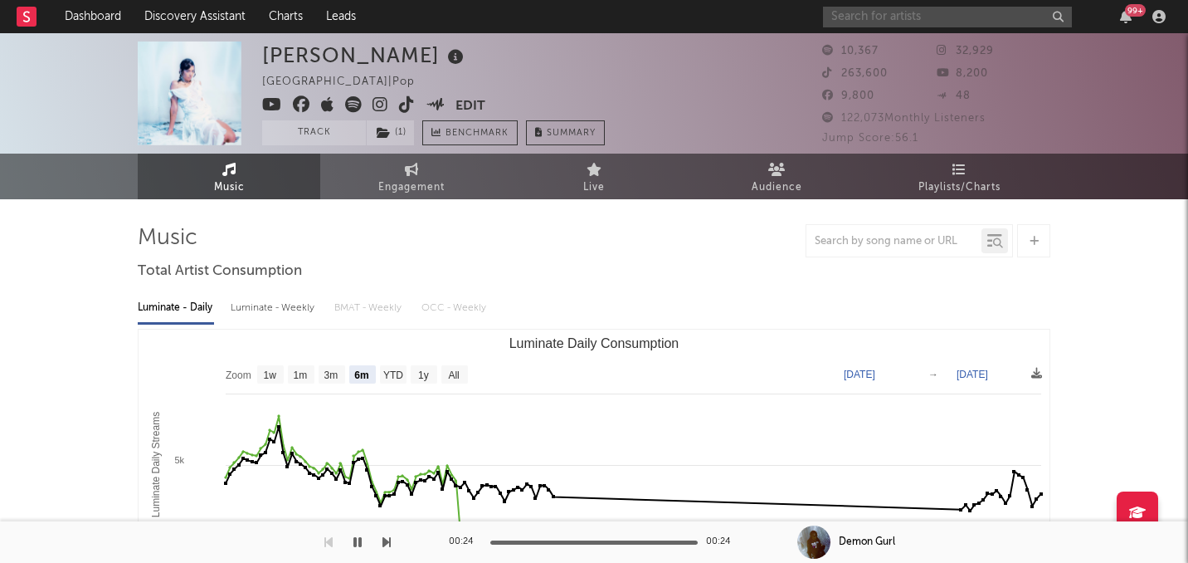
click at [970, 19] on input "text" at bounding box center [947, 17] width 249 height 21
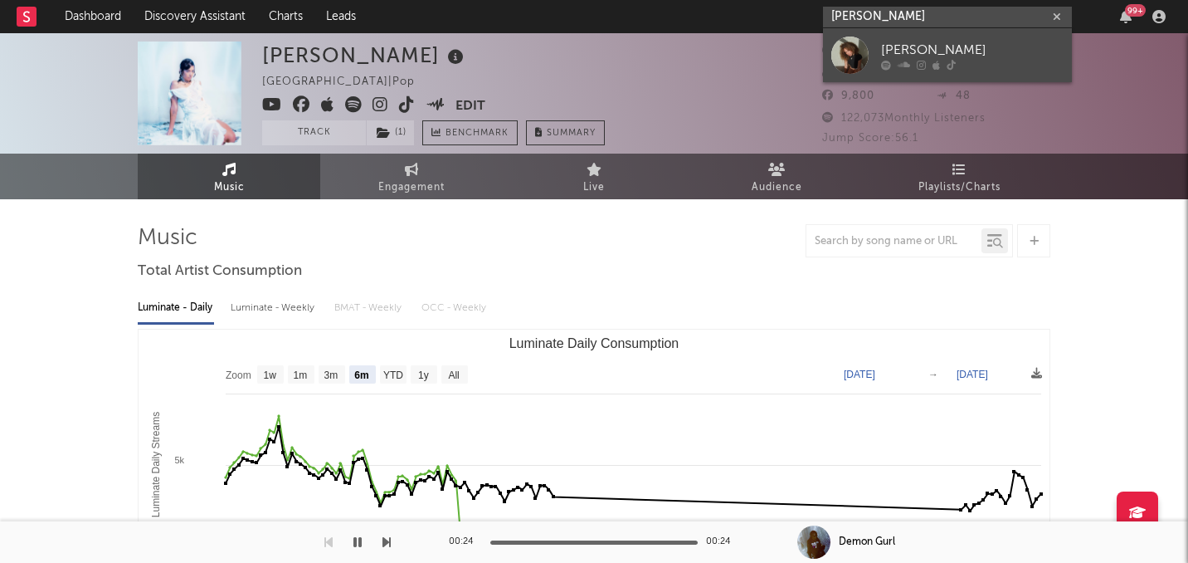
type input "emma brunn"
click at [893, 59] on div "[PERSON_NAME]" at bounding box center [972, 50] width 183 height 20
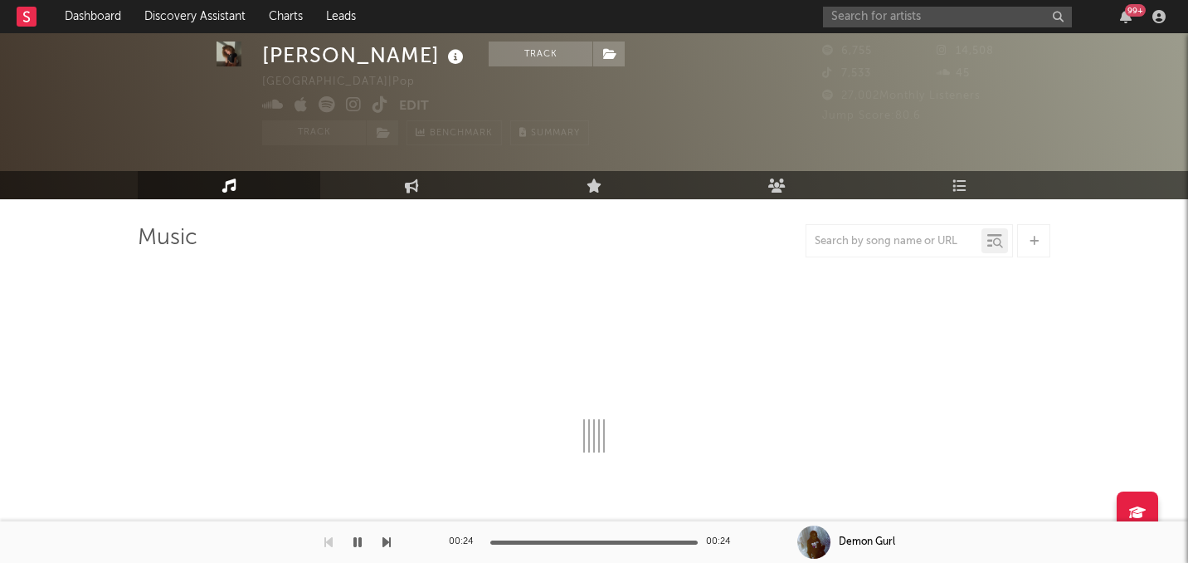
select select "1w"
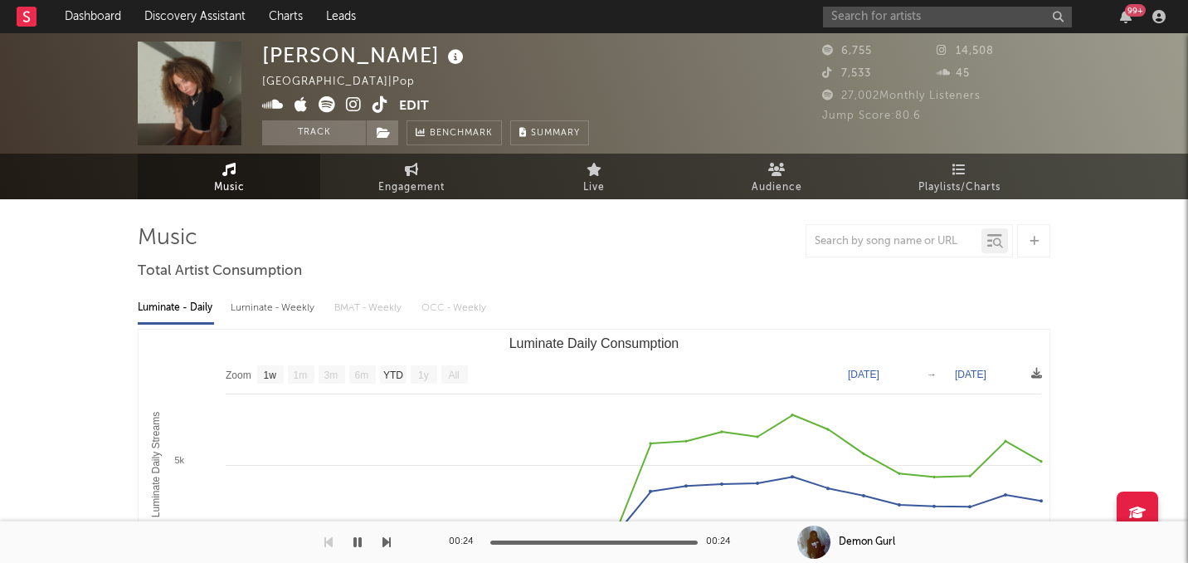
click at [378, 105] on icon at bounding box center [381, 104] width 16 height 17
click at [379, 119] on div "Emma Brunner United States | Pop Edit Track Benchmark Summary" at bounding box center [425, 93] width 327 height 104
click at [381, 132] on icon at bounding box center [384, 133] width 14 height 12
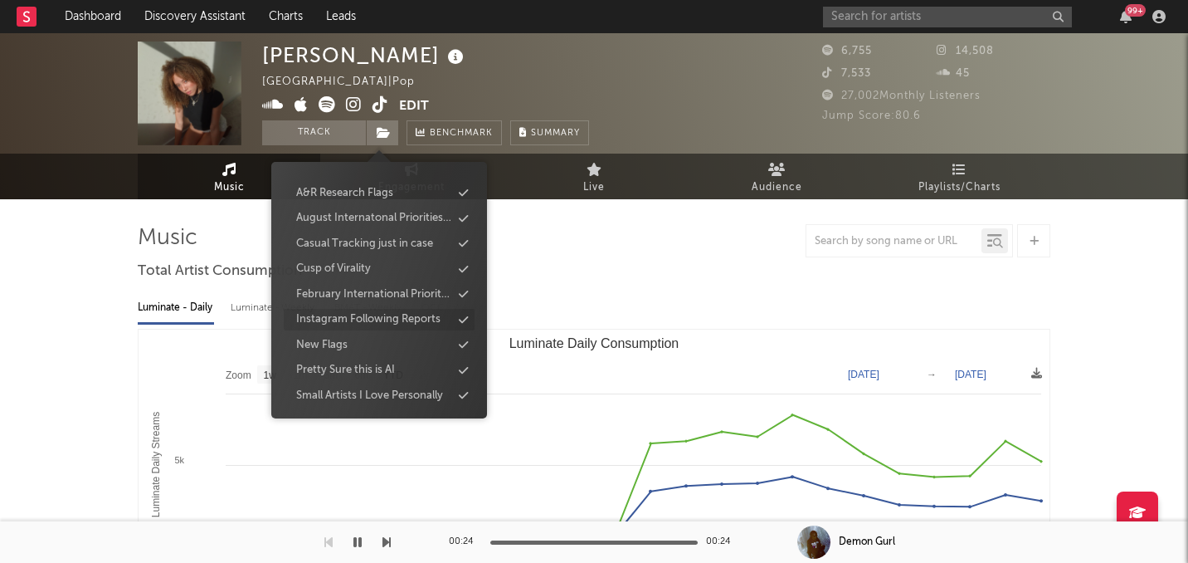
click at [369, 317] on div "Instagram Following Reports" at bounding box center [368, 319] width 144 height 17
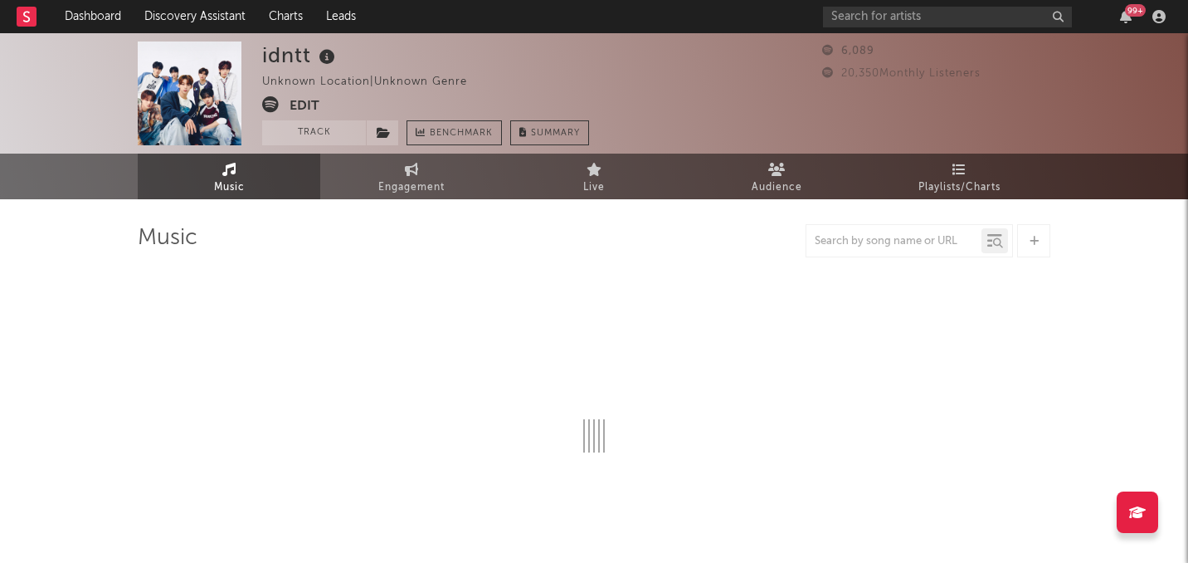
select select "1w"
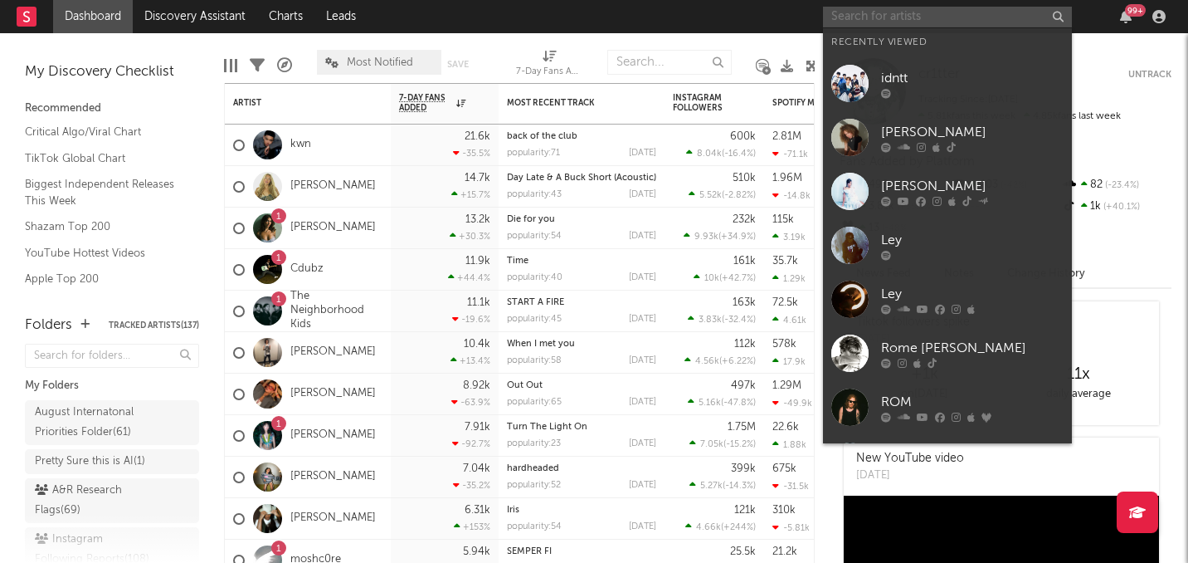
click at [856, 24] on input "text" at bounding box center [947, 17] width 249 height 21
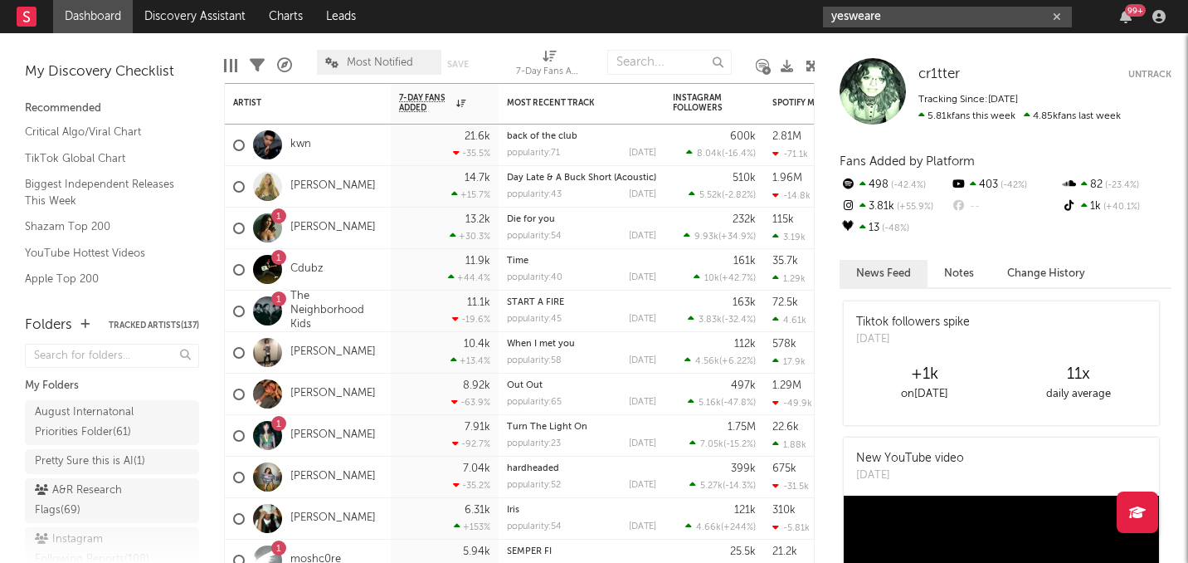
type input "yesweare"
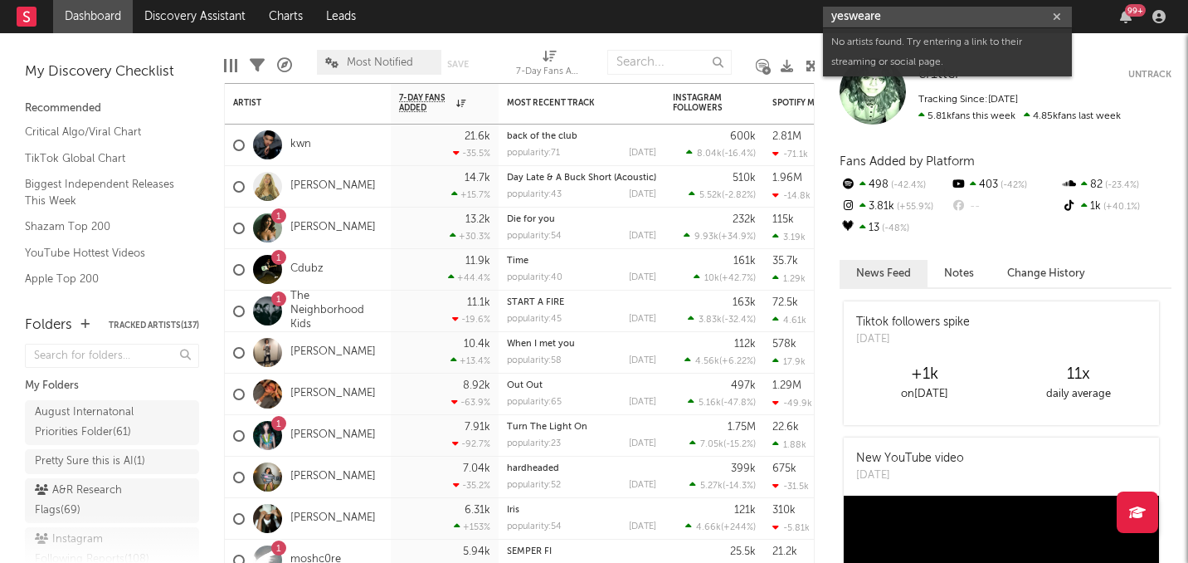
drag, startPoint x: 900, startPoint y: 24, endPoint x: 778, endPoint y: 7, distance: 122.3
click at [778, 7] on nav "Dashboard Discovery Assistant Charts Leads yesweare 99 +" at bounding box center [594, 16] width 1188 height 33
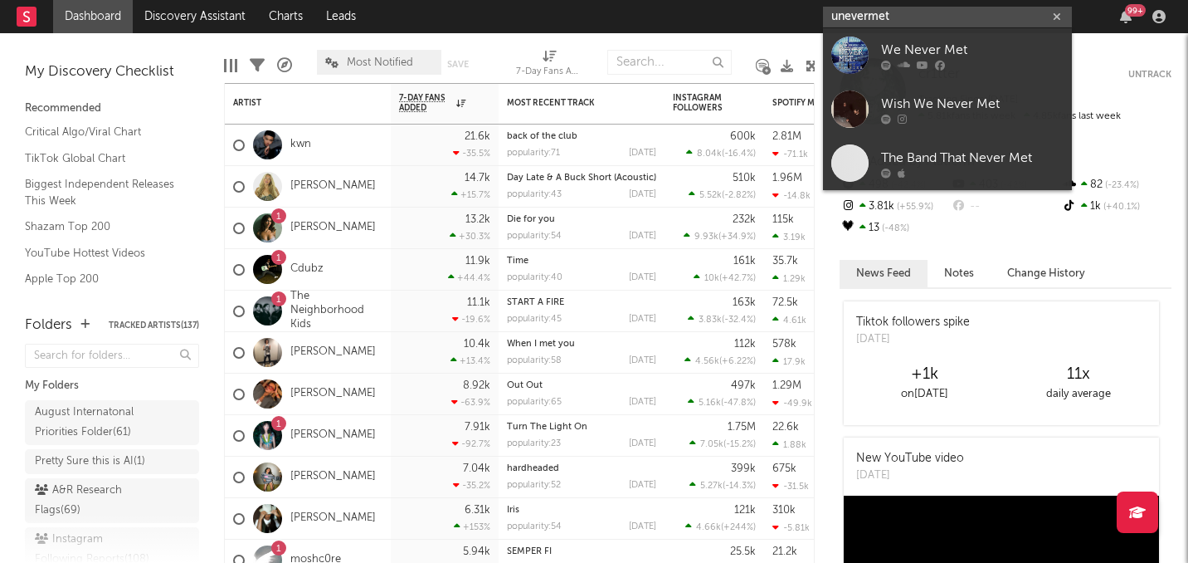
type input "unevermet"
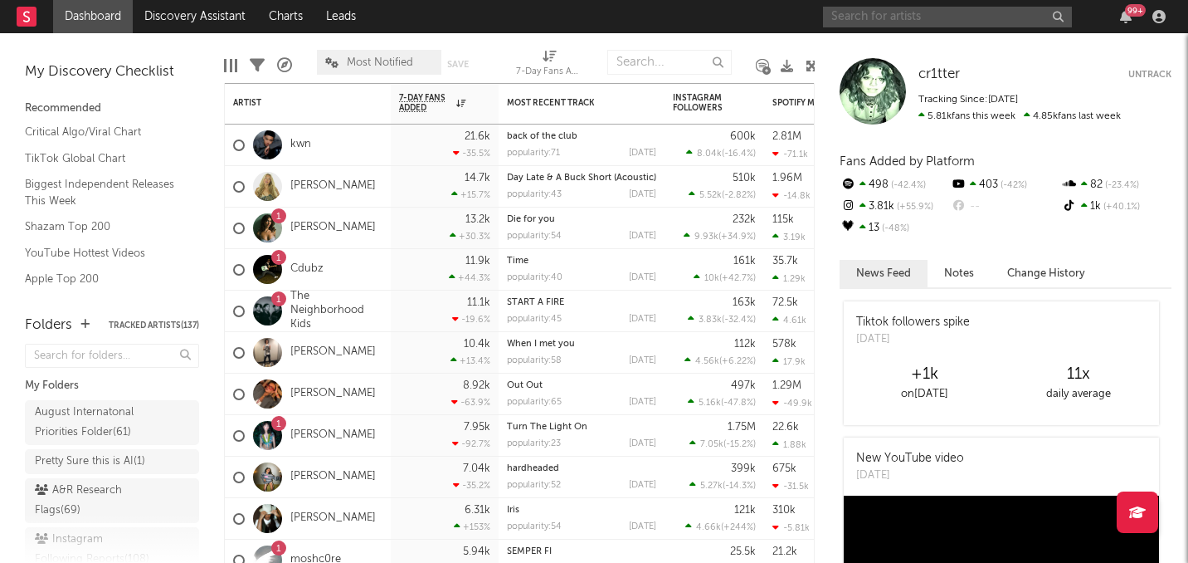
click at [968, 24] on input "text" at bounding box center [947, 17] width 249 height 21
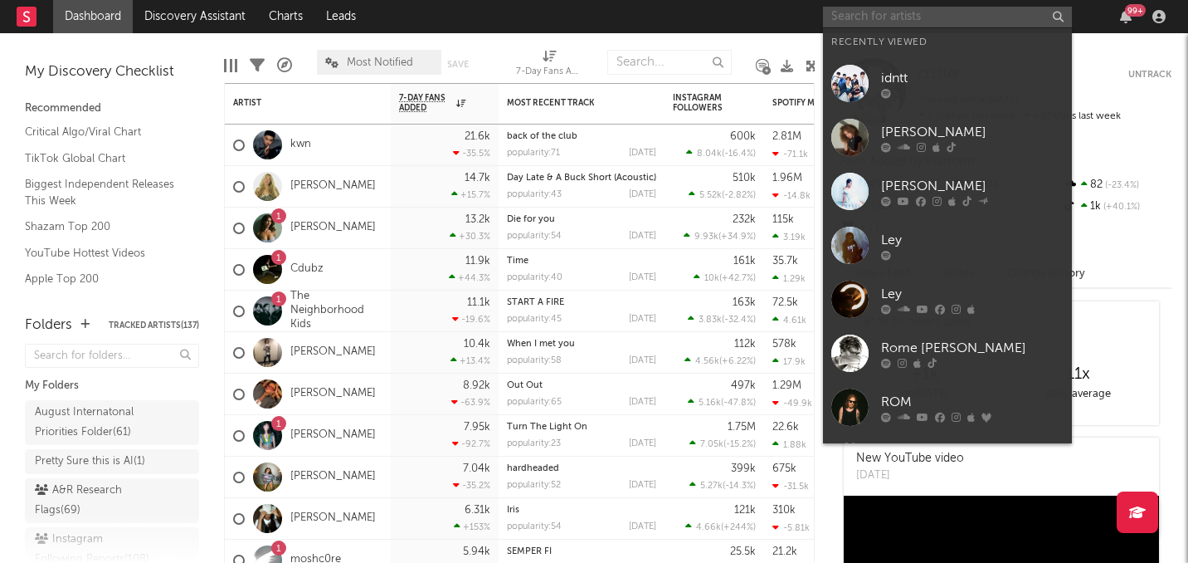
type input "c"
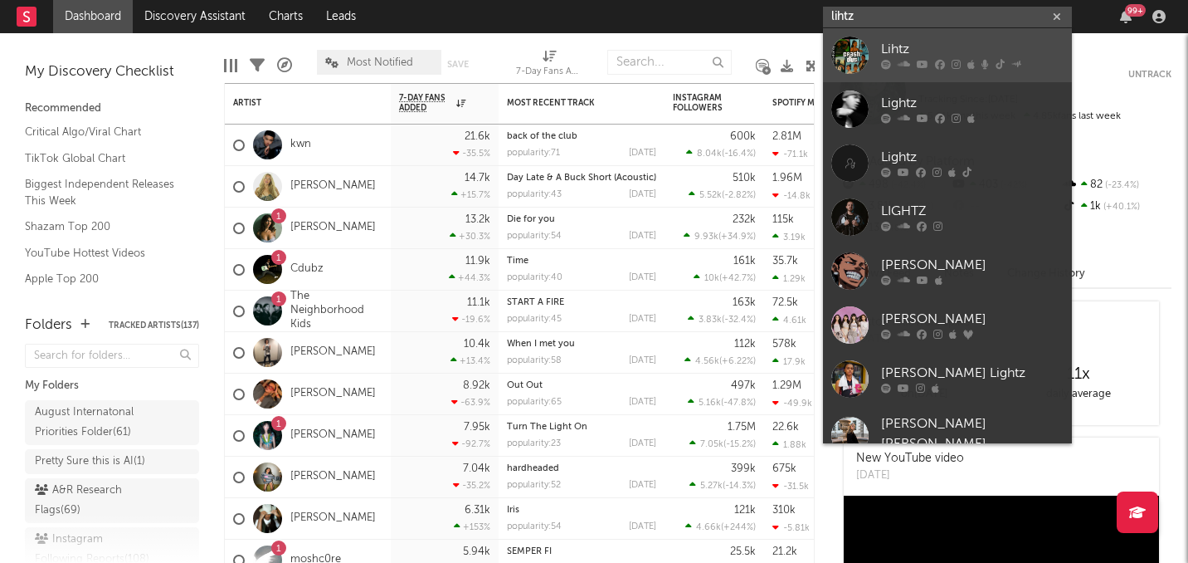
type input "lihtz"
click at [947, 46] on div "Lihtz" at bounding box center [972, 50] width 183 height 20
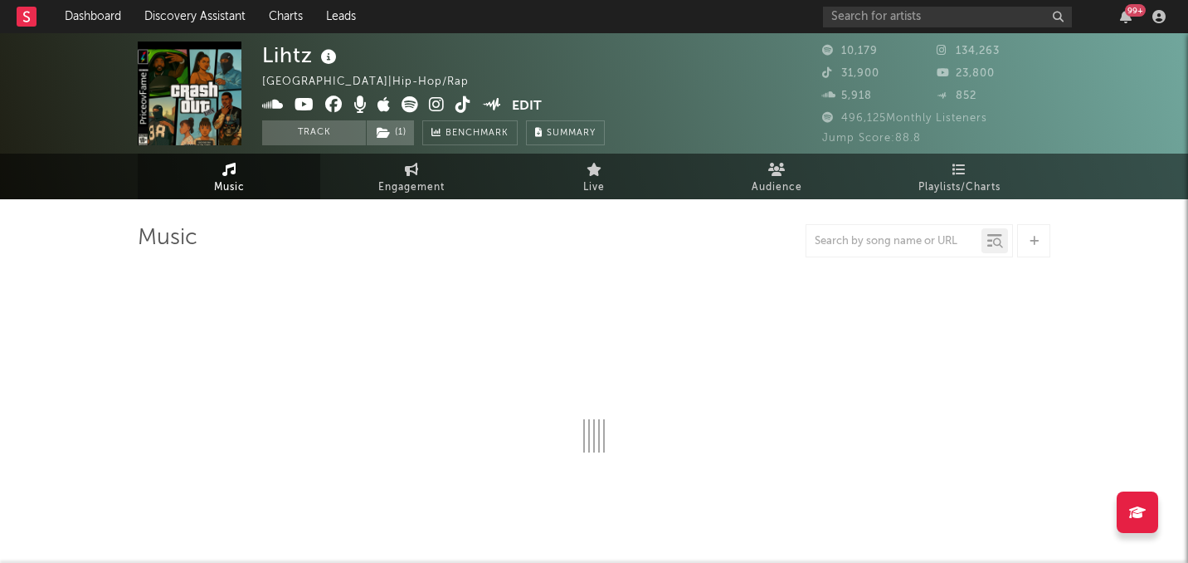
select select "6m"
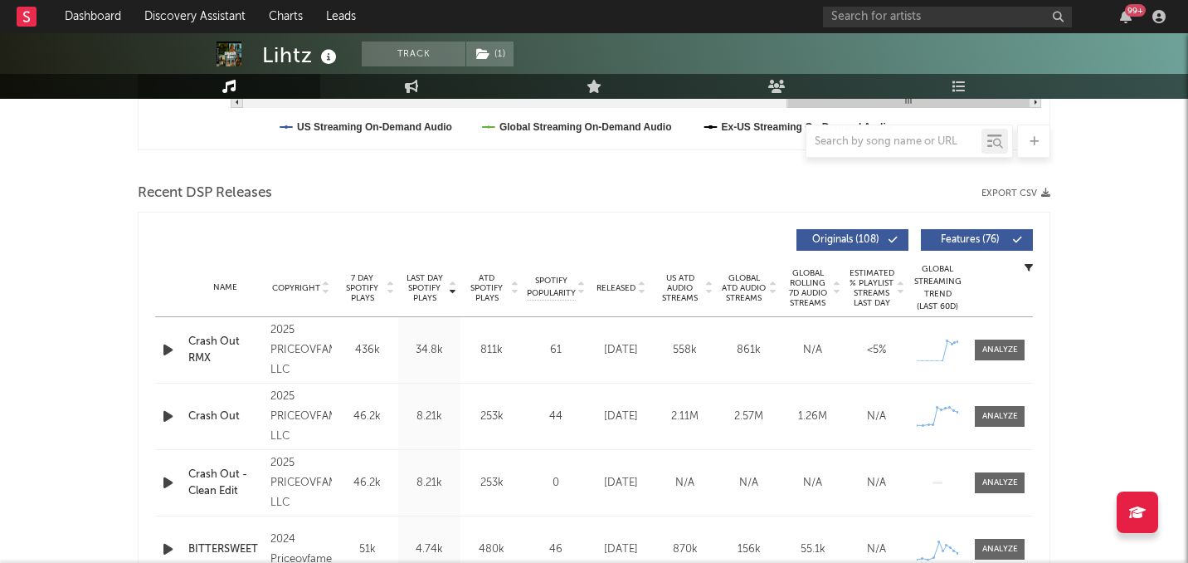
scroll to position [505, 0]
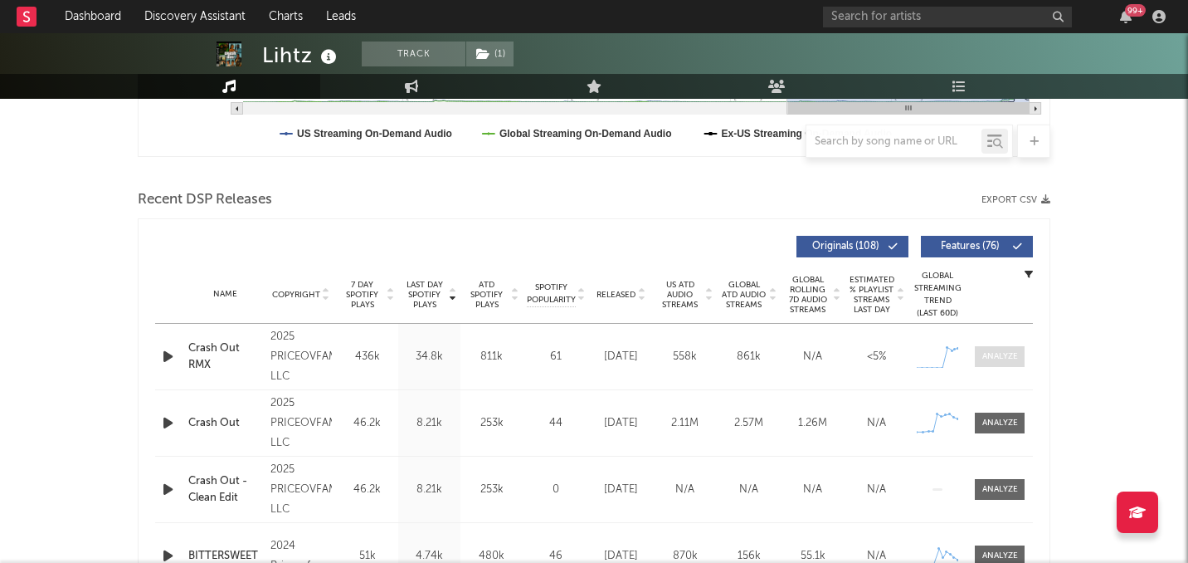
click at [1022, 360] on span at bounding box center [1000, 356] width 50 height 21
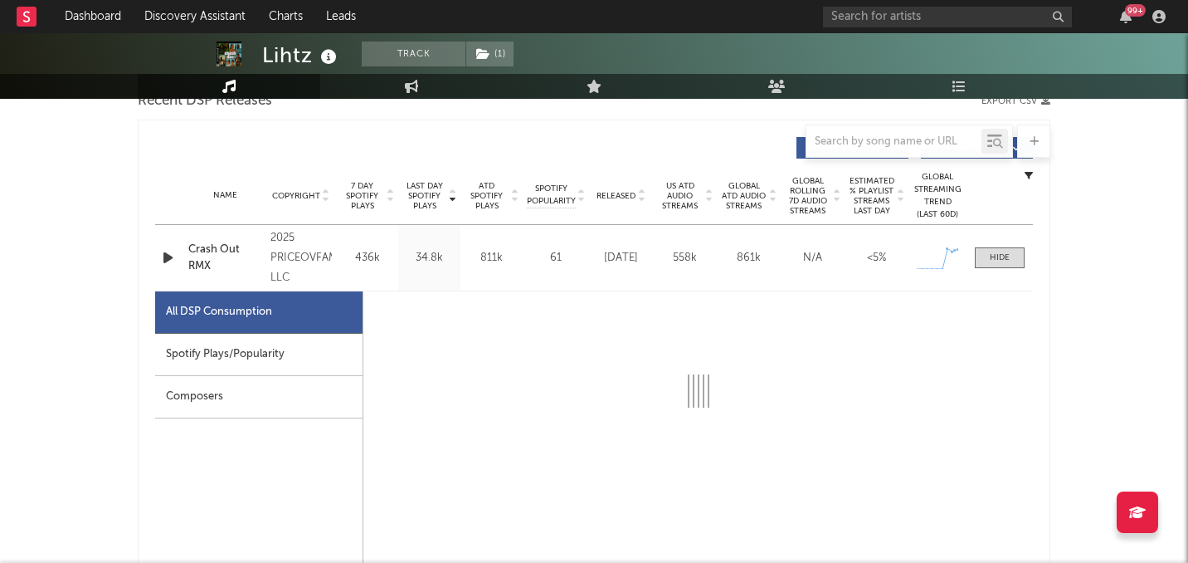
scroll to position [739, 0]
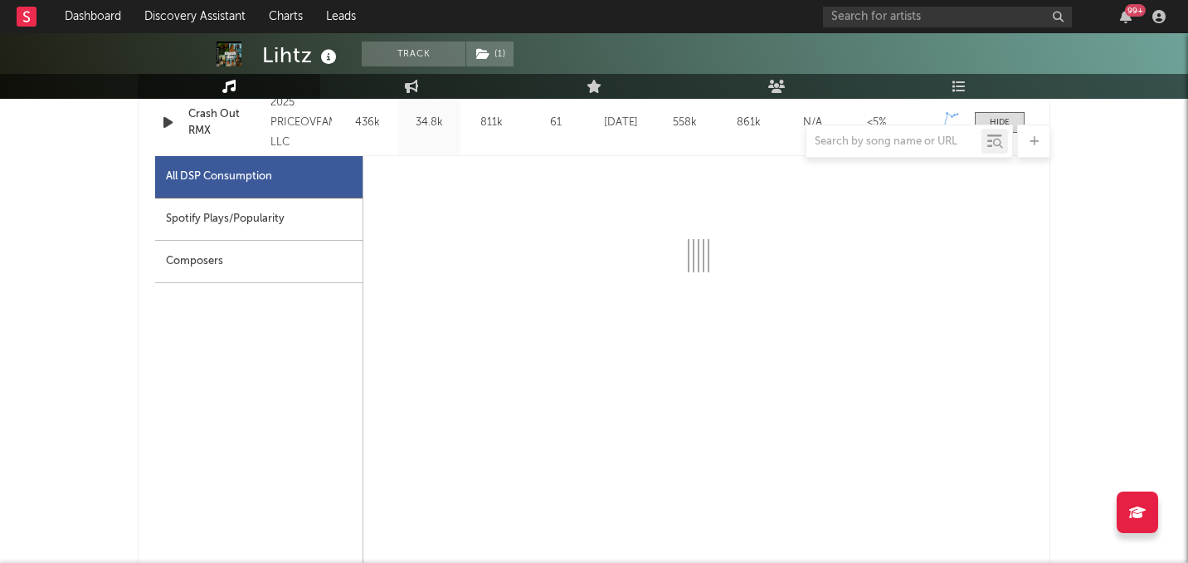
select select "1w"
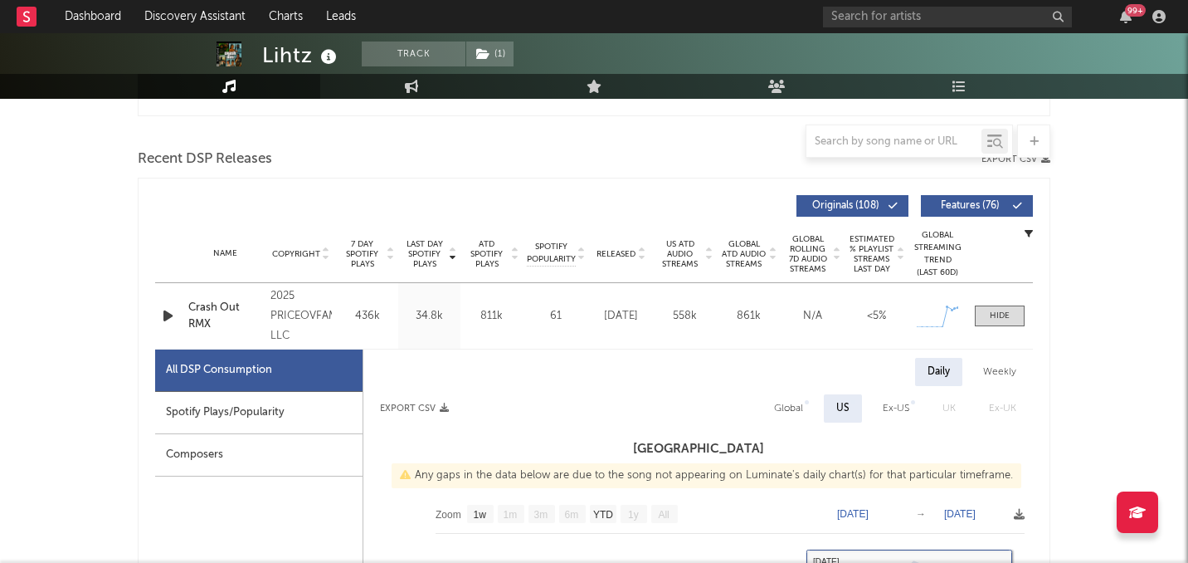
scroll to position [344, 0]
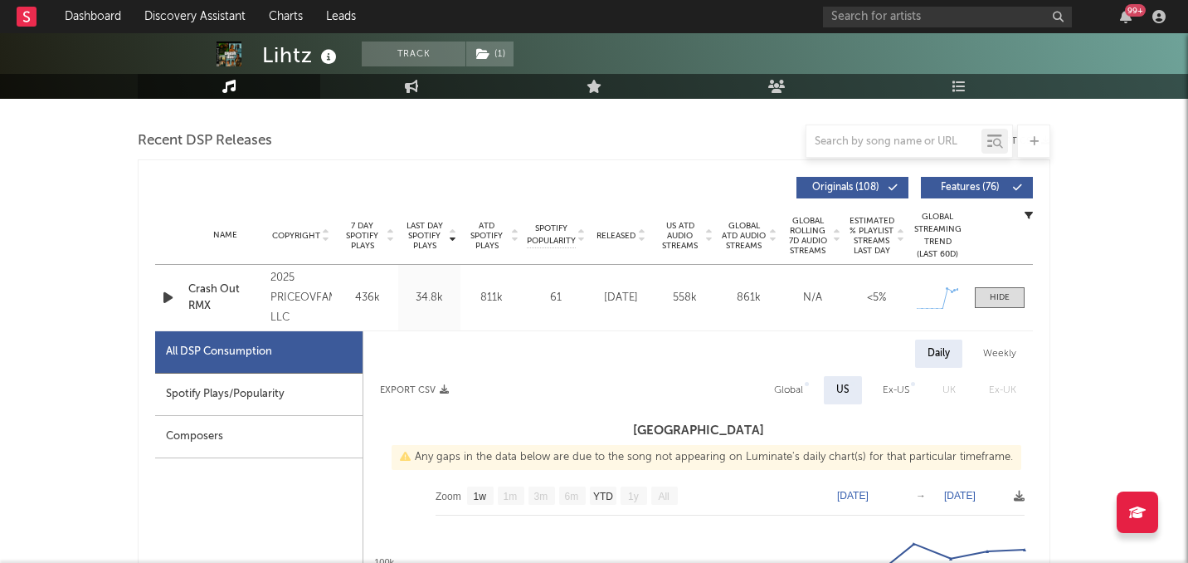
scroll to position [577, 0]
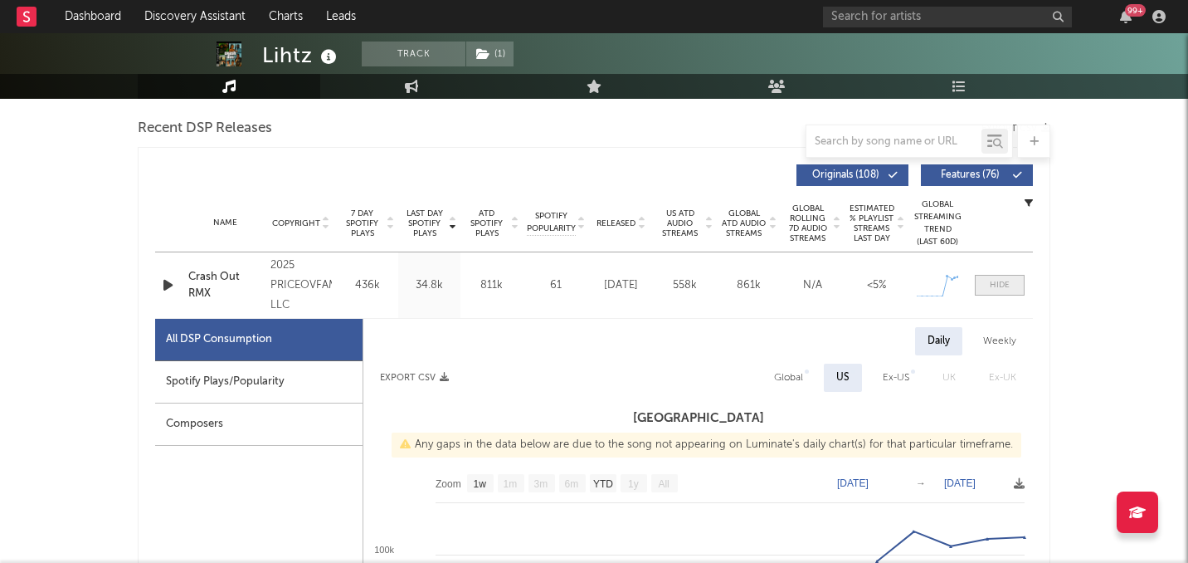
click at [995, 292] on span at bounding box center [1000, 285] width 50 height 21
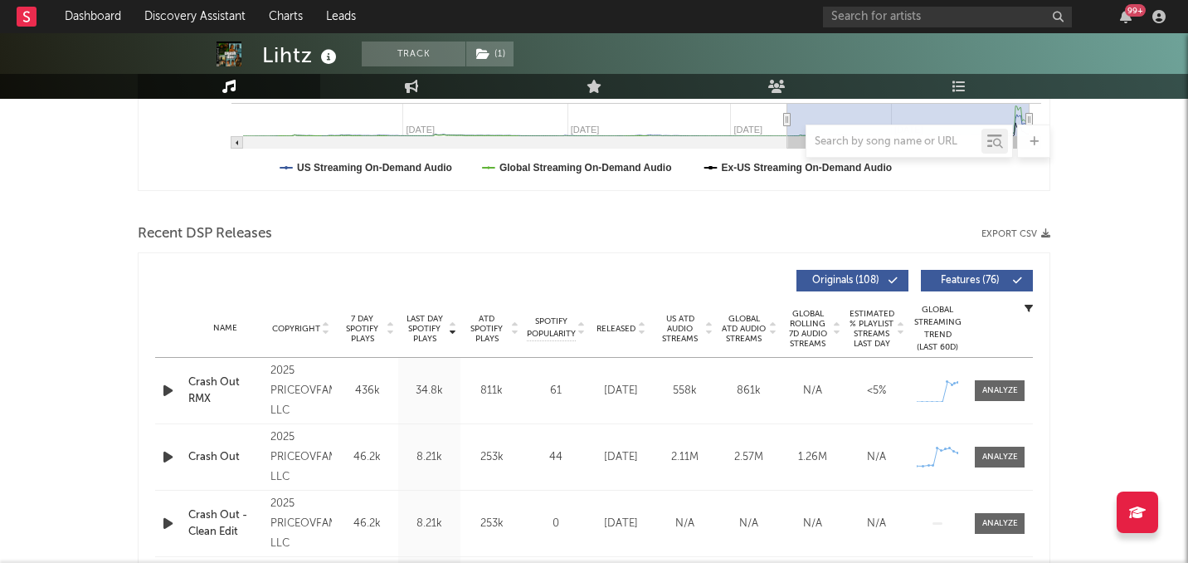
scroll to position [439, 0]
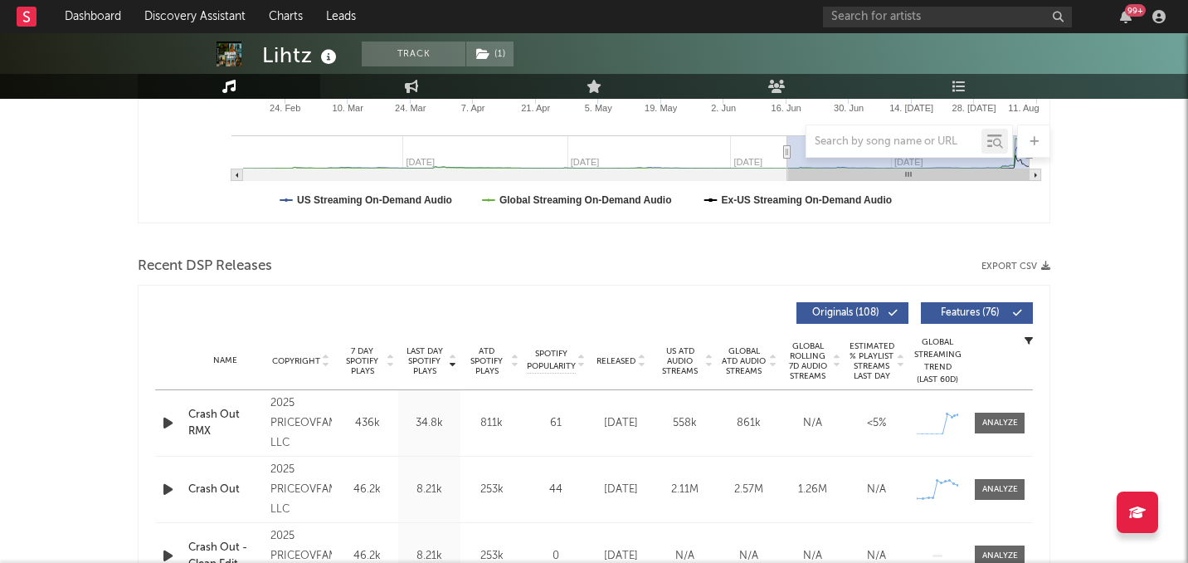
click at [222, 416] on div "Crash Out RMX" at bounding box center [225, 423] width 74 height 32
click at [993, 426] on div at bounding box center [1001, 423] width 36 height 12
select select "1w"
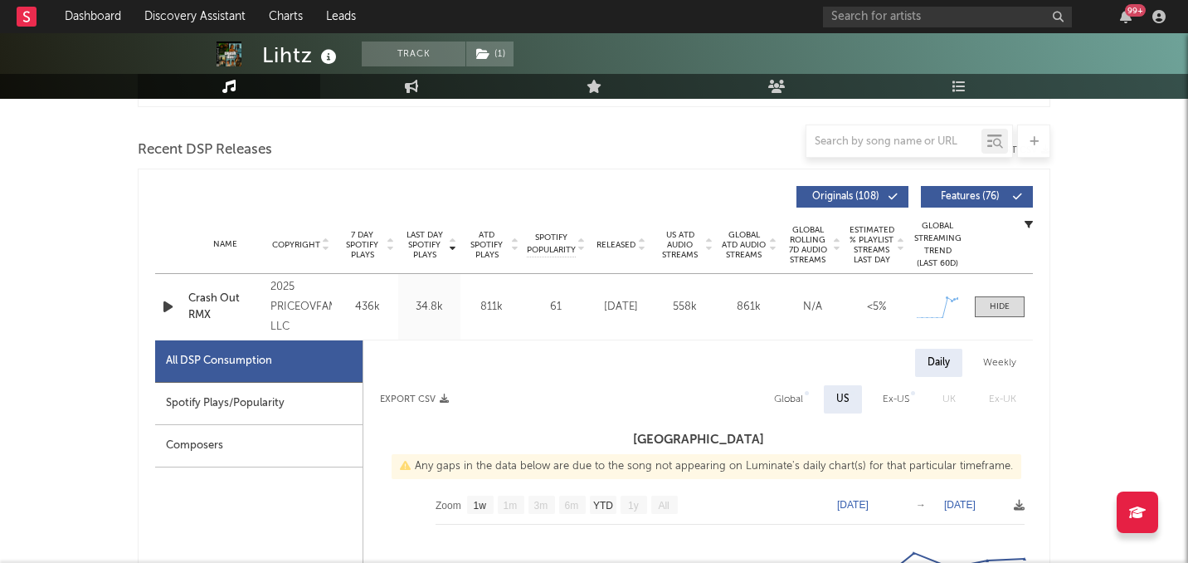
scroll to position [804, 0]
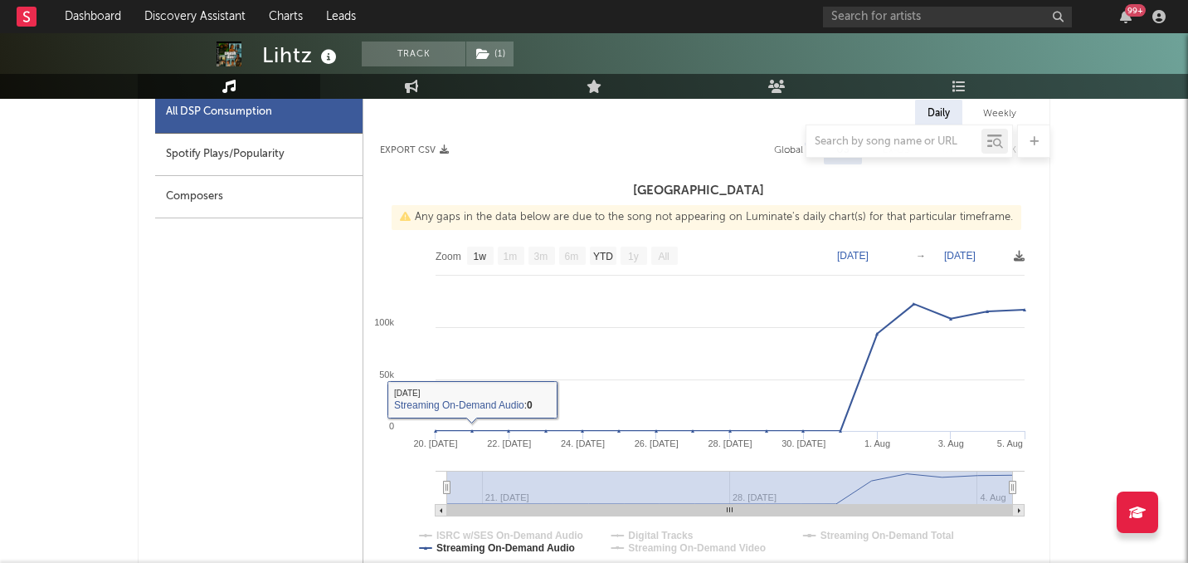
click at [332, 190] on div "Composers" at bounding box center [258, 197] width 207 height 42
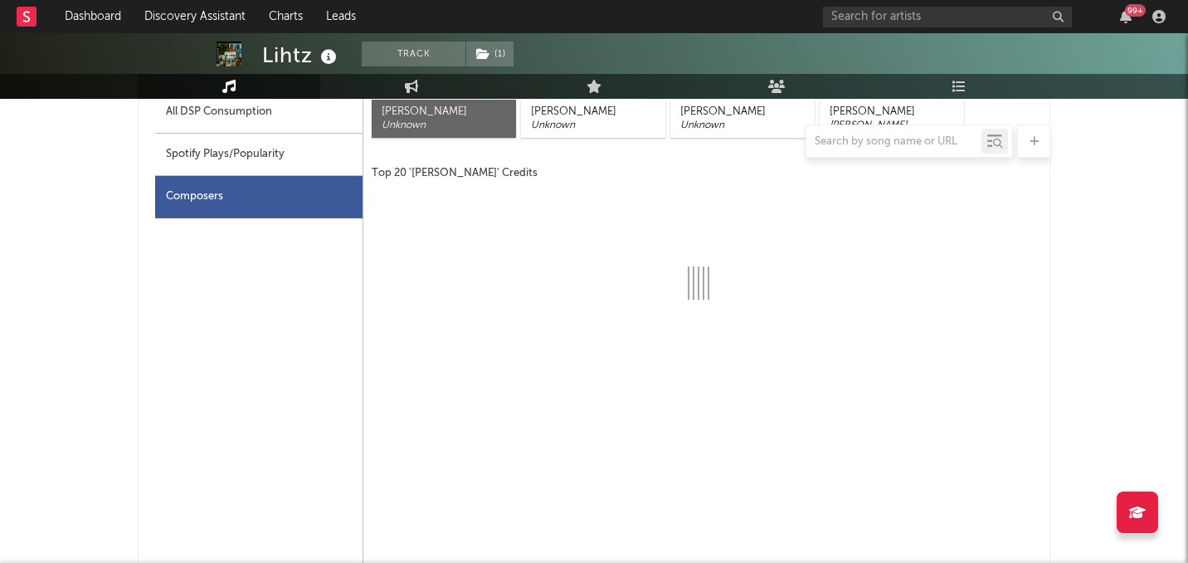
click at [320, 161] on div "Spotify Plays/Popularity" at bounding box center [258, 155] width 207 height 42
select select "1w"
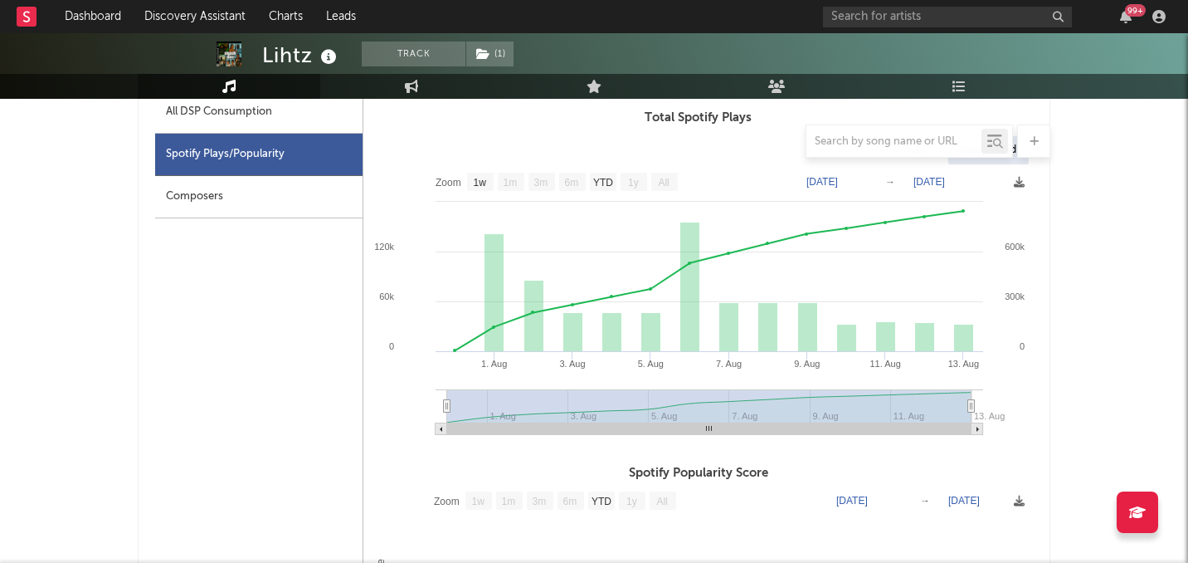
scroll to position [682, 0]
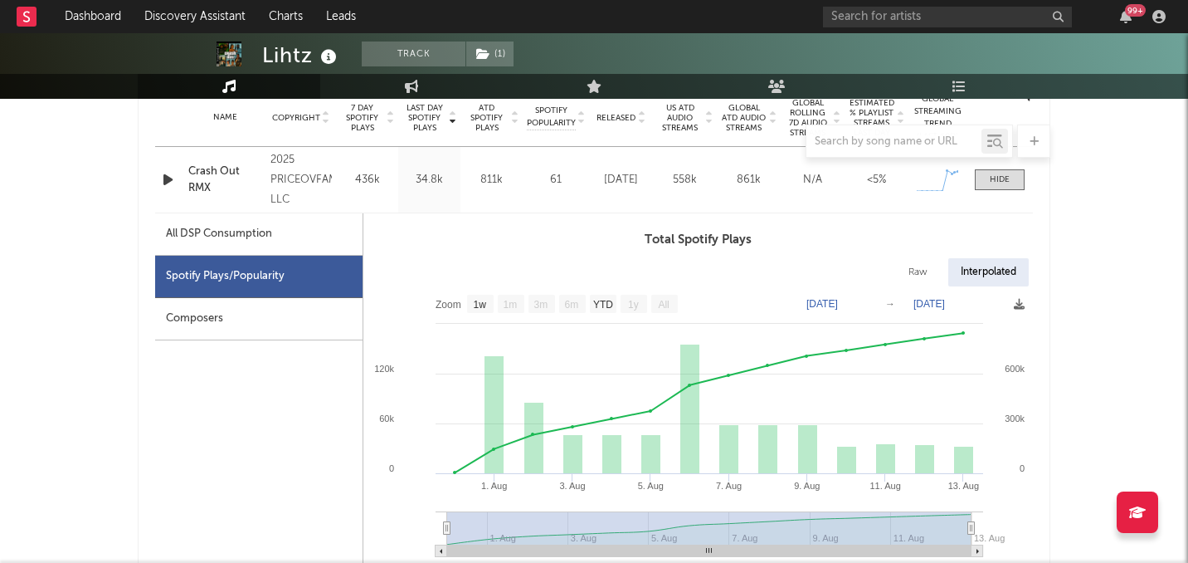
click at [307, 329] on div "Composers" at bounding box center [258, 319] width 207 height 42
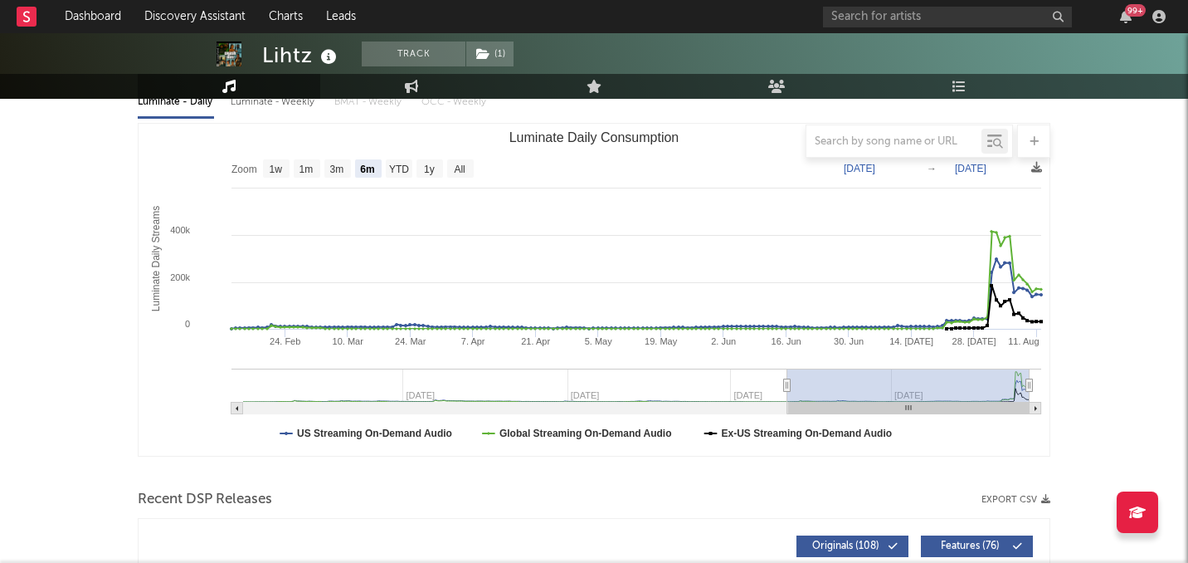
scroll to position [0, 0]
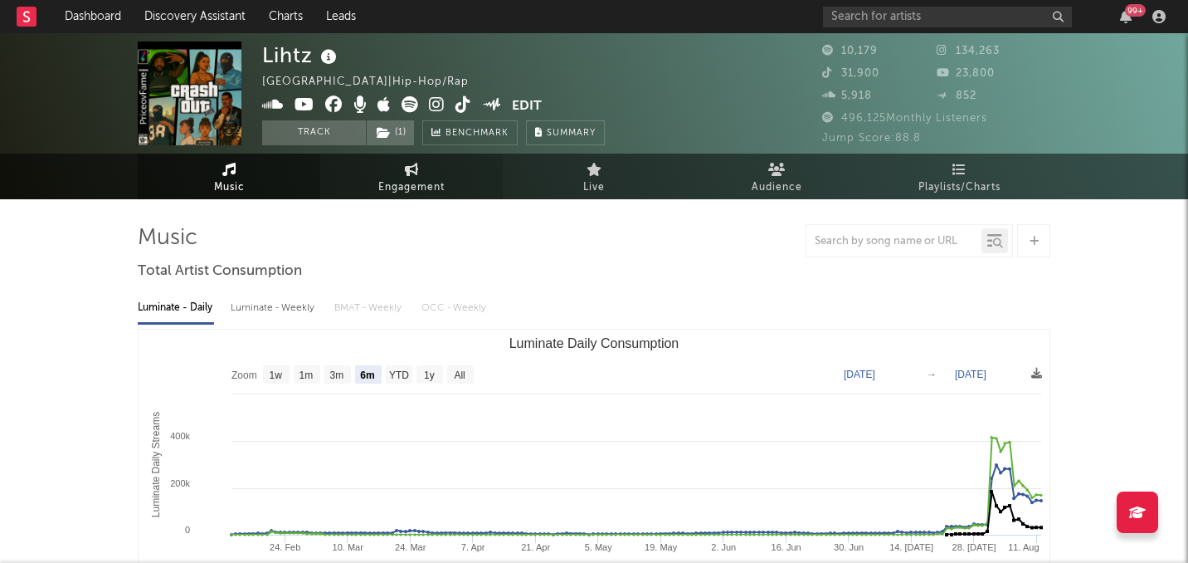
click at [376, 190] on link "Engagement" at bounding box center [411, 177] width 183 height 46
select select "1w"
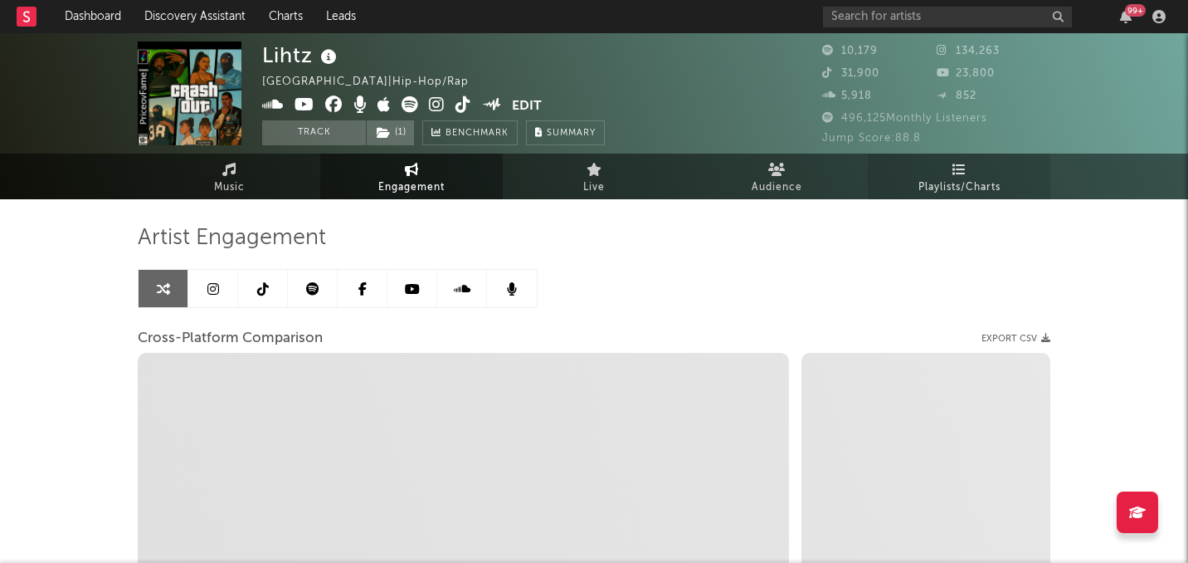
click at [923, 182] on span "Playlists/Charts" at bounding box center [960, 188] width 82 height 20
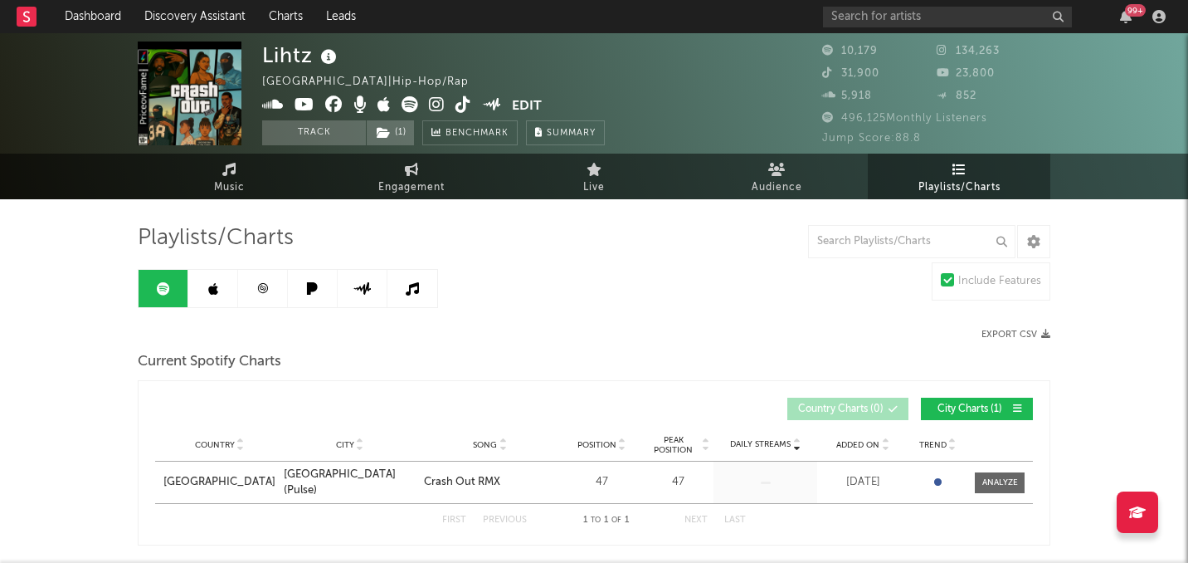
click at [257, 287] on icon at bounding box center [262, 288] width 12 height 12
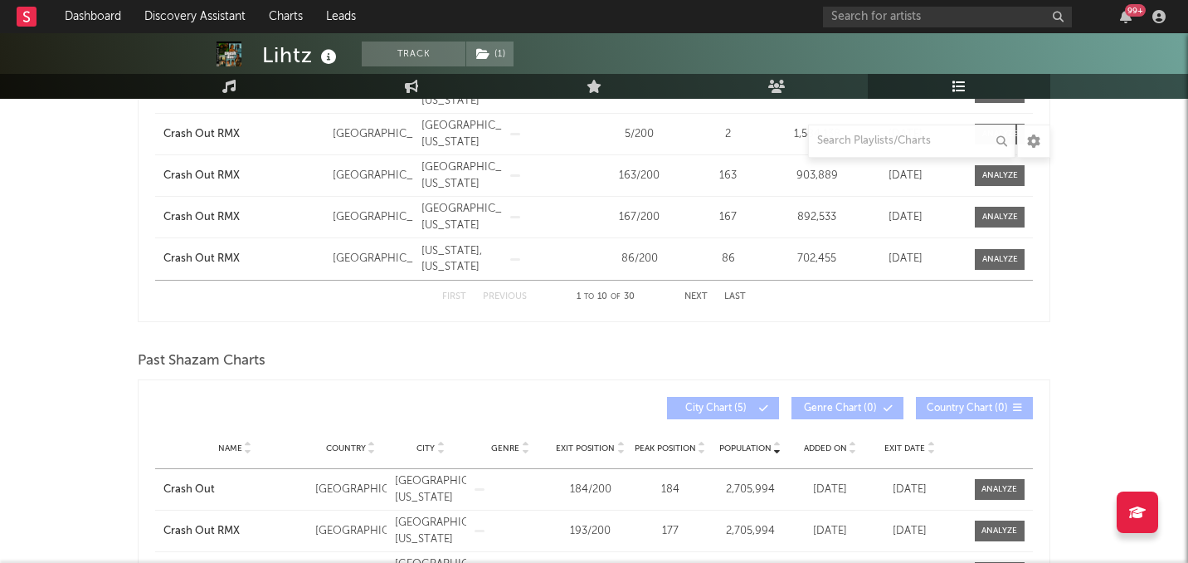
scroll to position [396, 0]
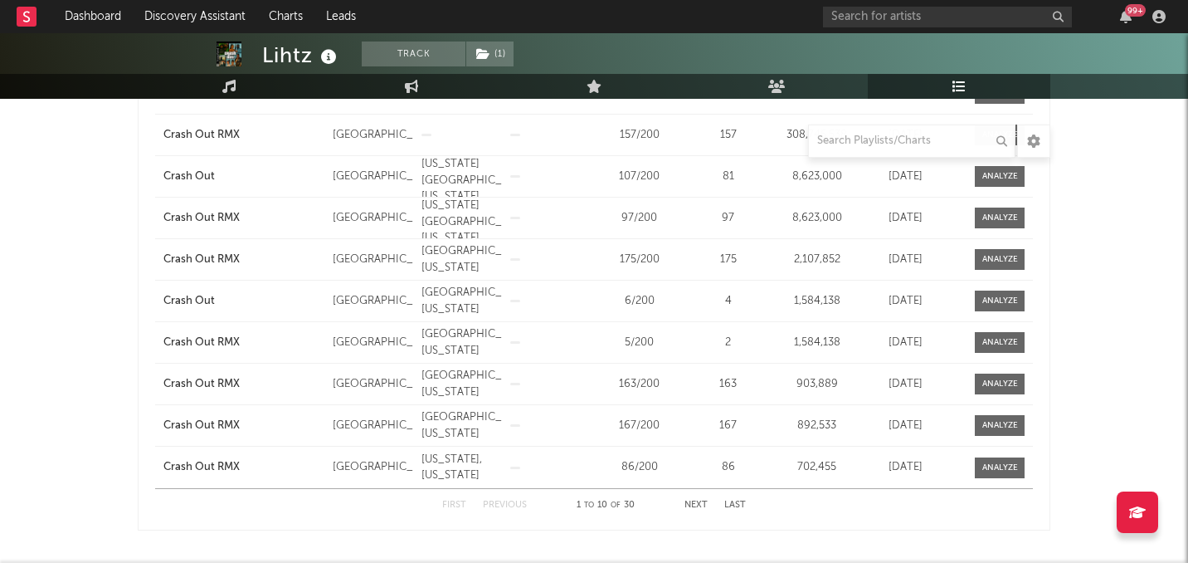
click at [689, 500] on button "Next" at bounding box center [696, 504] width 23 height 9
click at [691, 500] on button "Next" at bounding box center [696, 504] width 23 height 9
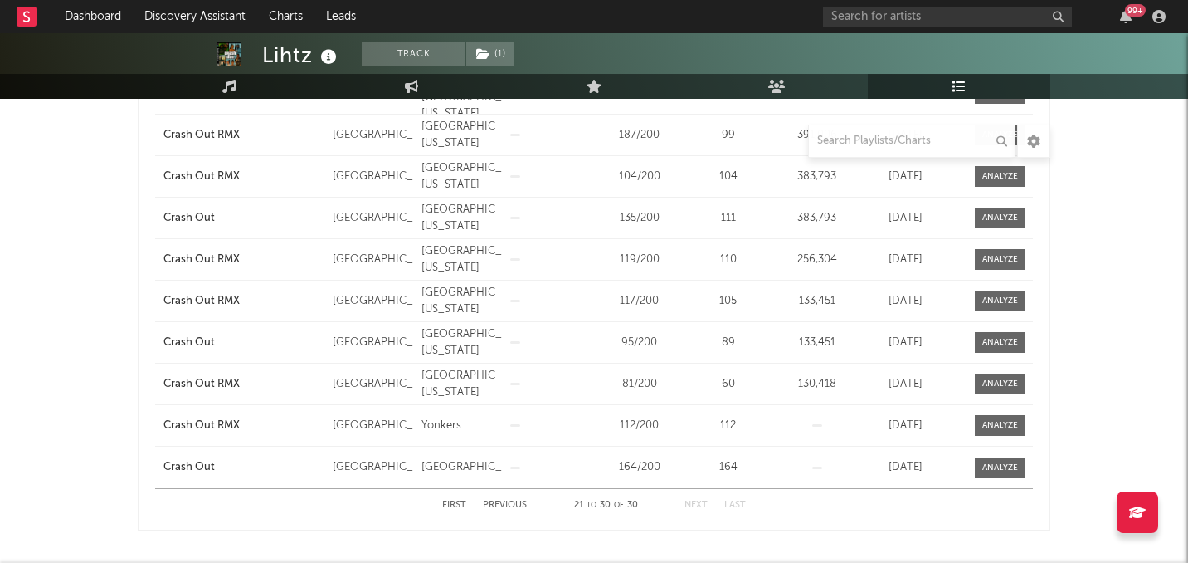
click at [691, 500] on button "Next" at bounding box center [696, 504] width 23 height 9
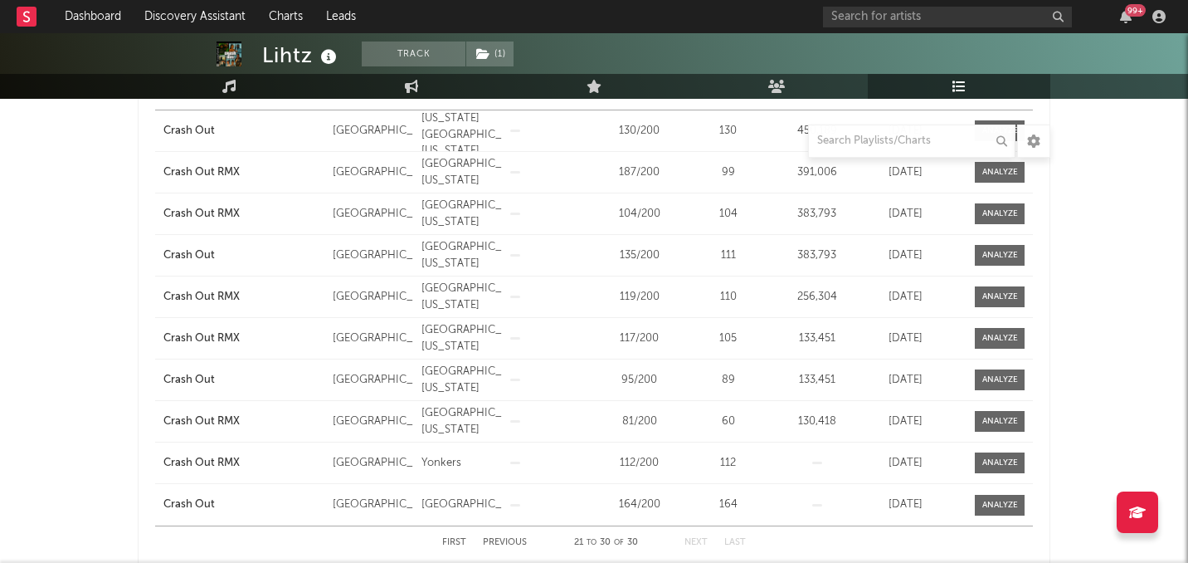
scroll to position [366, 0]
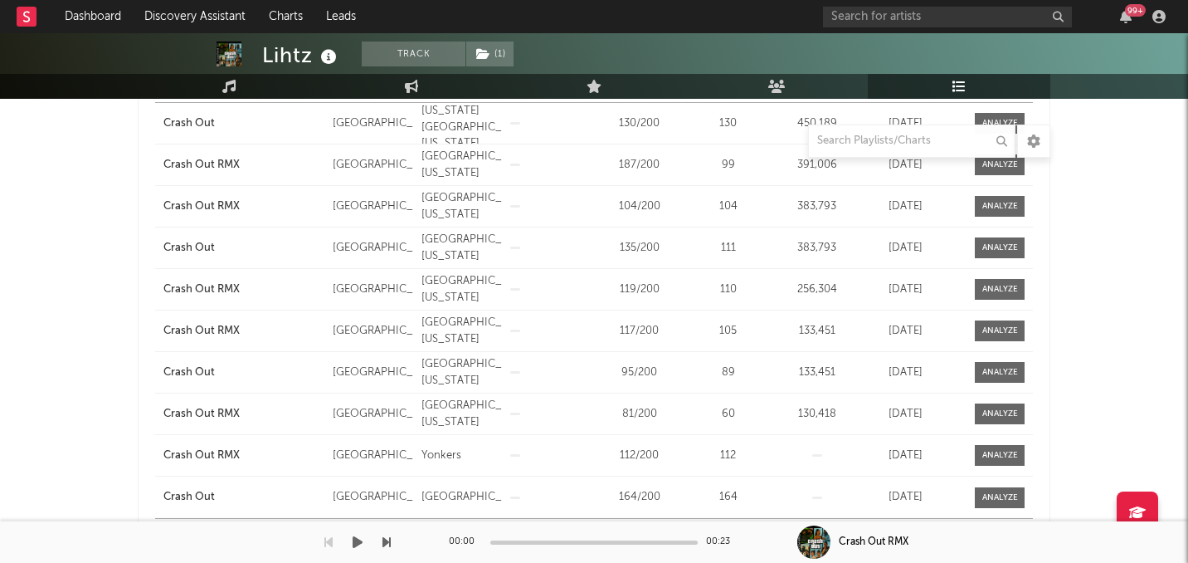
click at [462, 532] on div "00:00" at bounding box center [465, 542] width 33 height 20
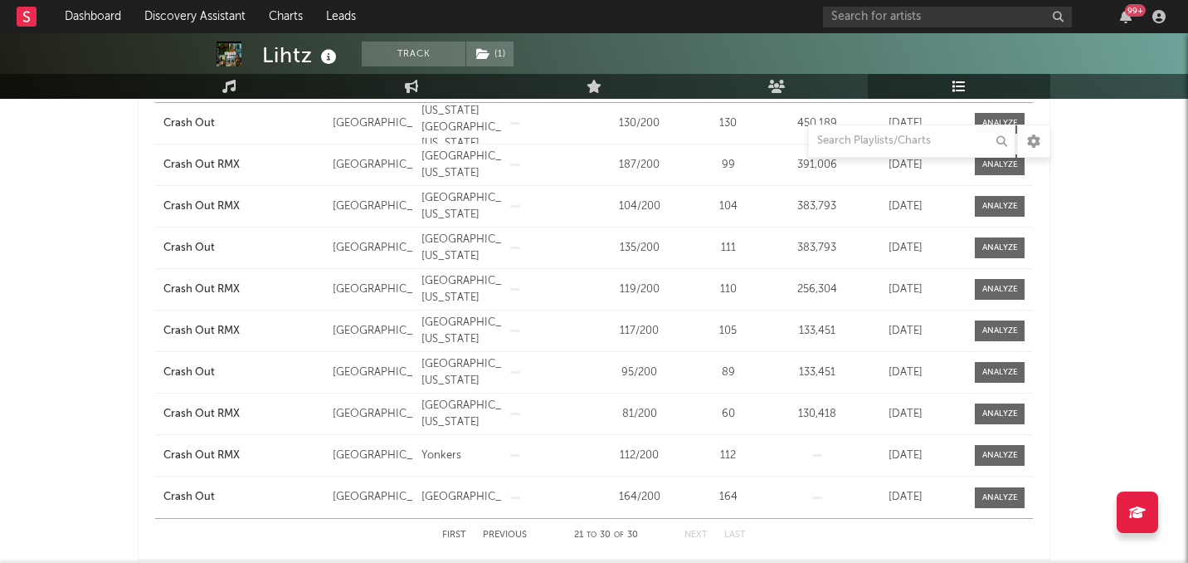
scroll to position [437, 0]
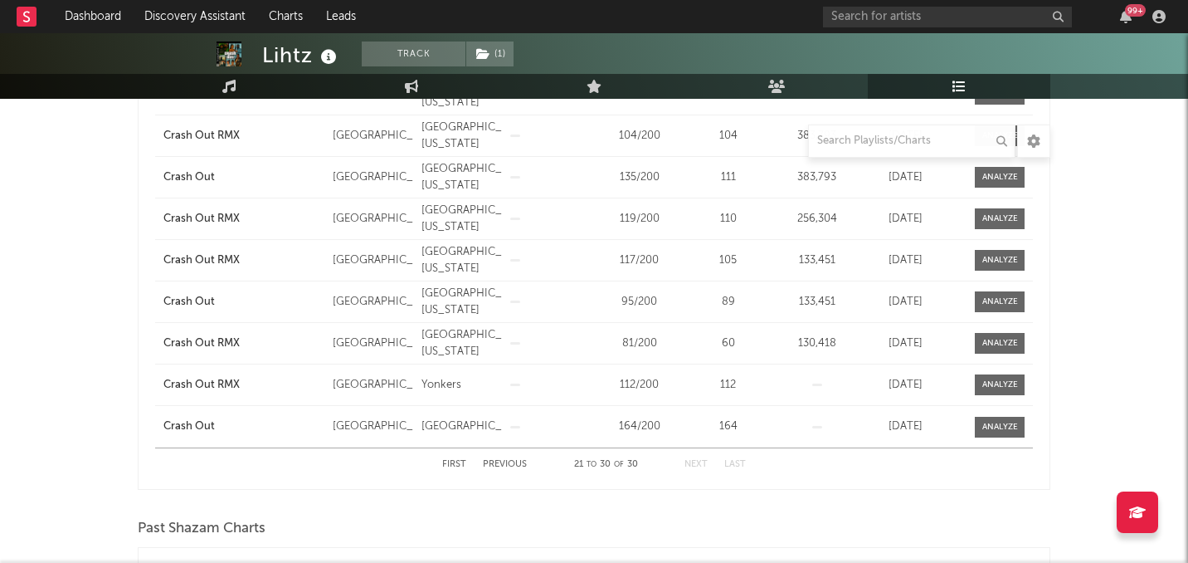
click at [456, 462] on button "First" at bounding box center [454, 464] width 24 height 9
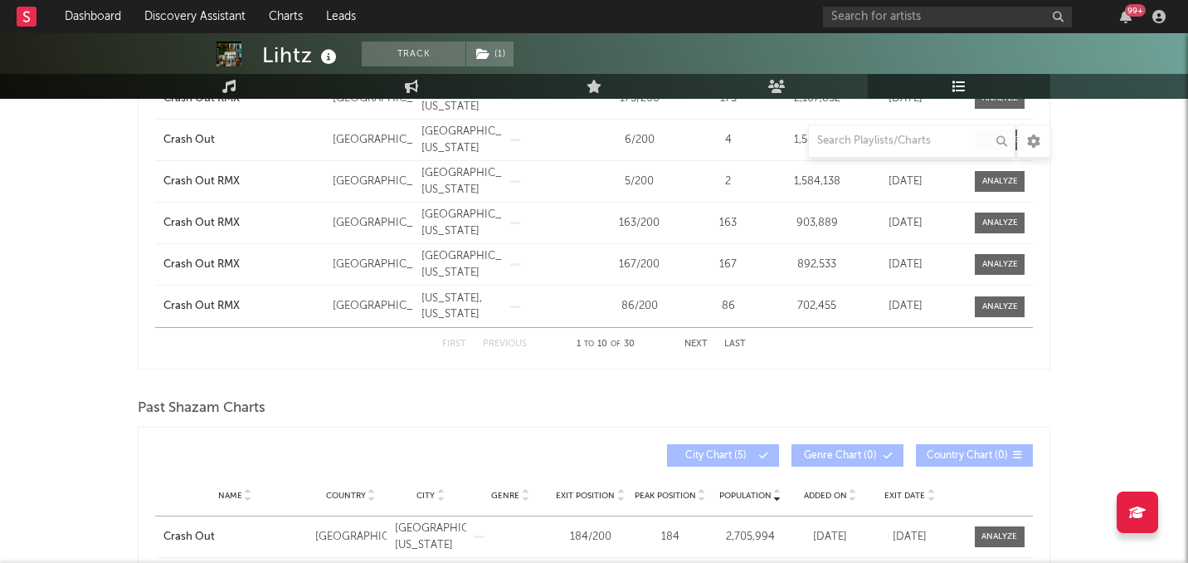
scroll to position [563, 0]
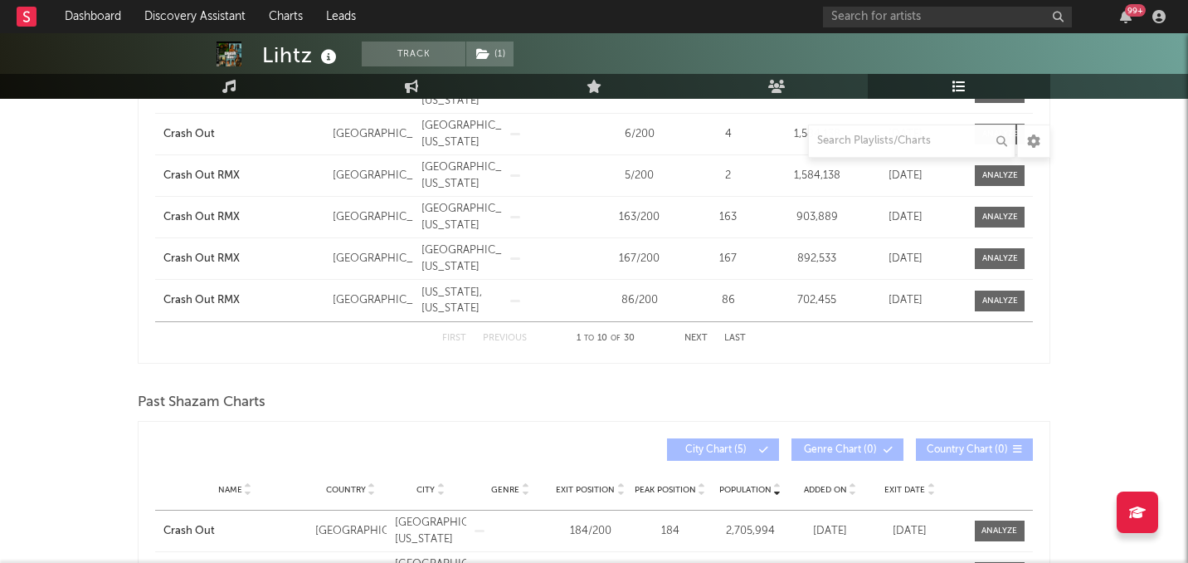
click at [698, 334] on button "Next" at bounding box center [696, 338] width 23 height 9
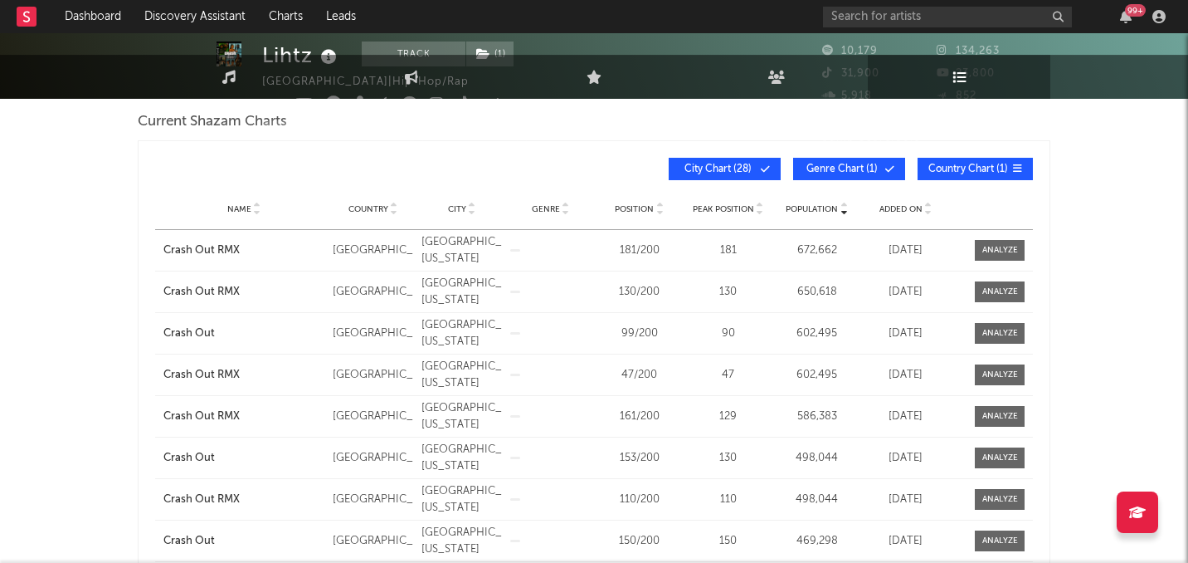
scroll to position [0, 0]
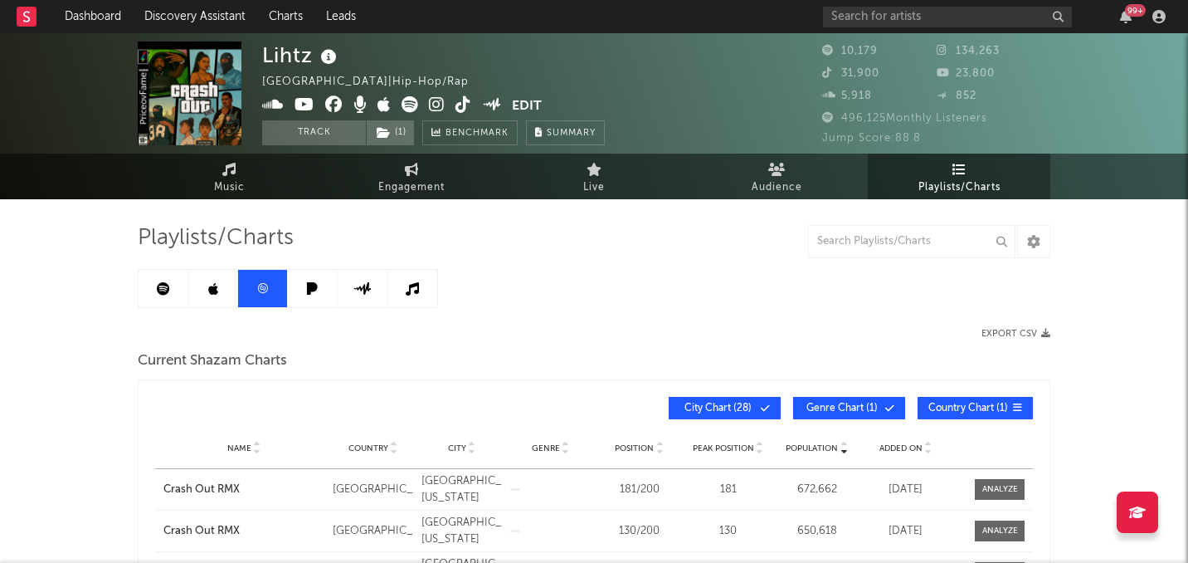
click at [1024, 330] on button "Export CSV" at bounding box center [1016, 334] width 69 height 10
click at [259, 176] on link "Music" at bounding box center [229, 177] width 183 height 46
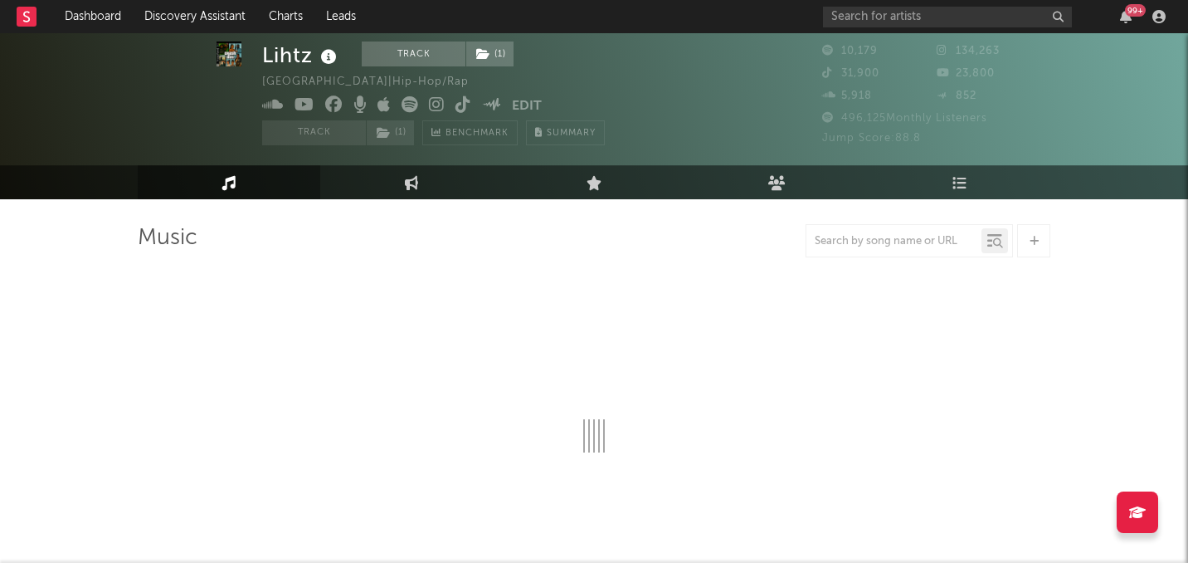
scroll to position [128, 0]
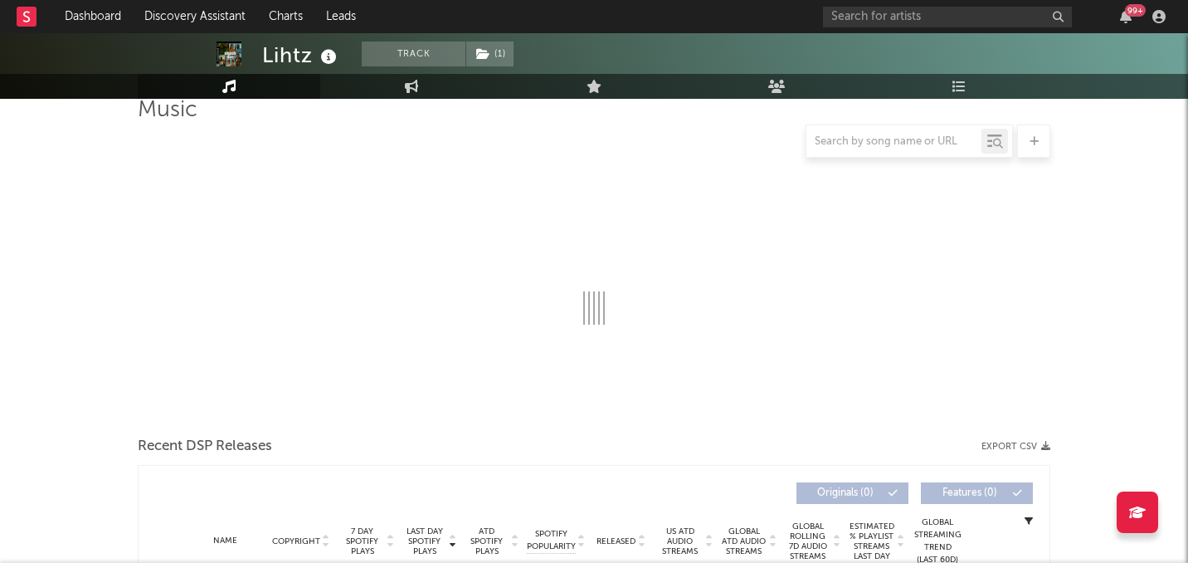
select select "6m"
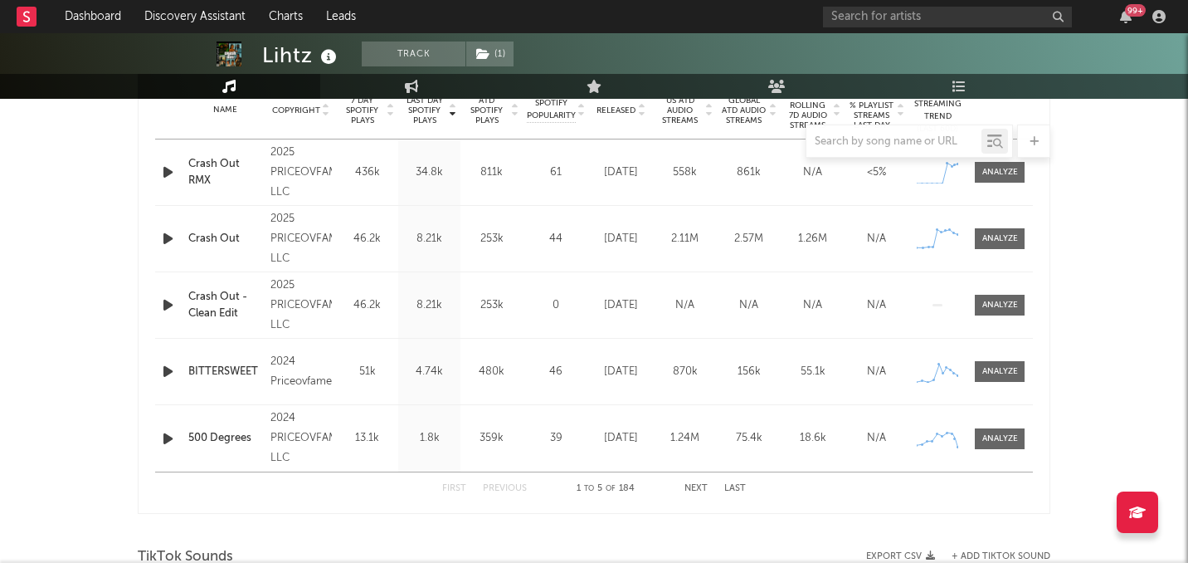
scroll to position [641, 0]
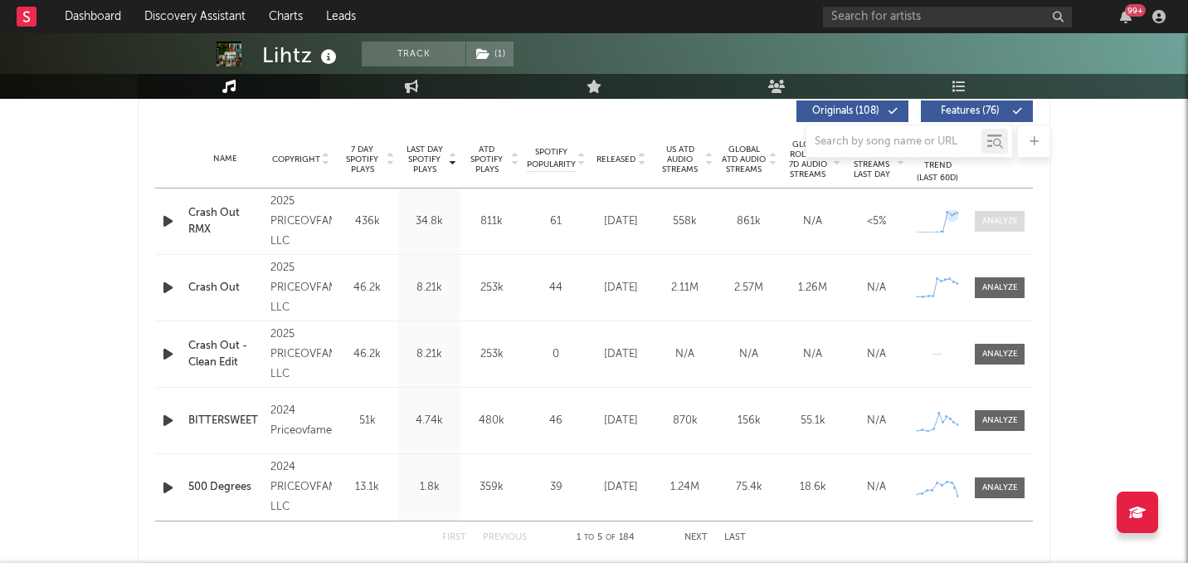
click at [1013, 225] on div at bounding box center [1001, 221] width 36 height 12
select select "1w"
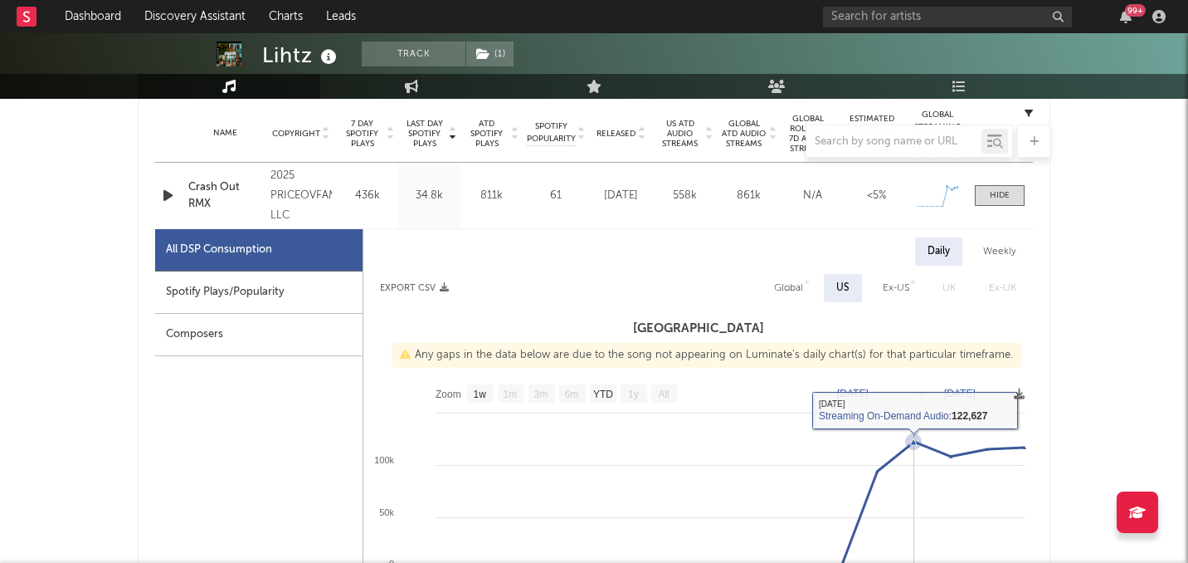
scroll to position [578, 0]
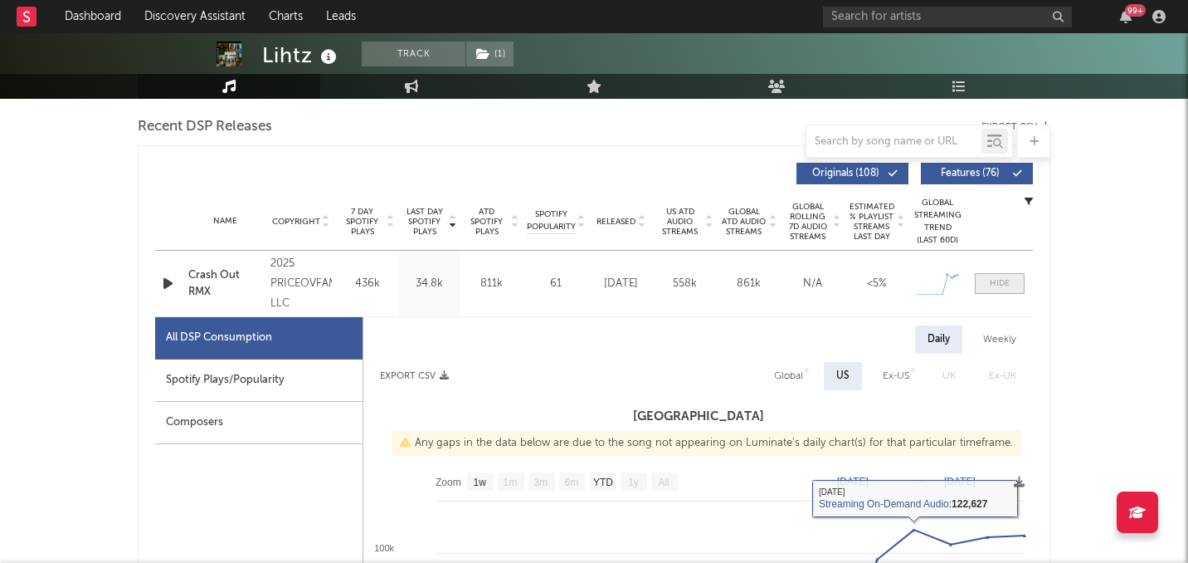
click at [984, 275] on span at bounding box center [1000, 283] width 50 height 21
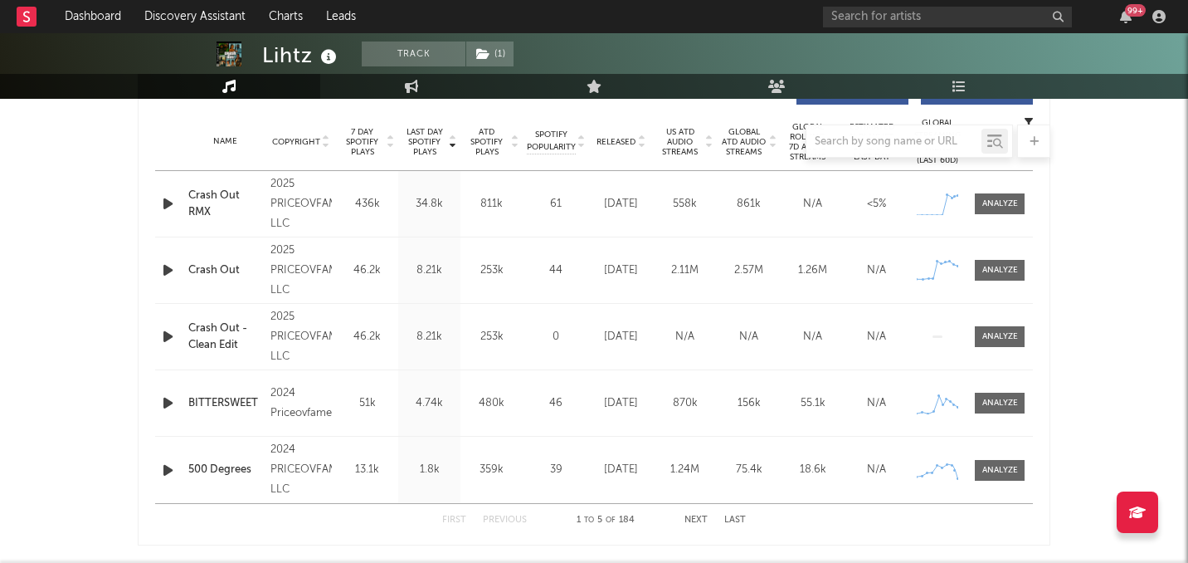
scroll to position [633, 0]
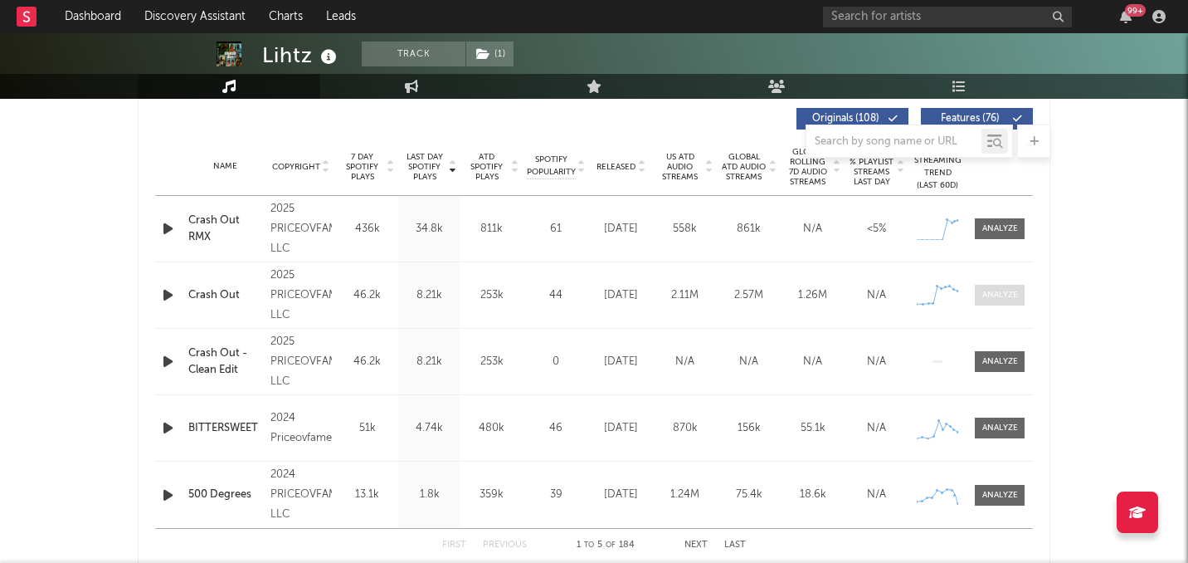
click at [996, 286] on span at bounding box center [1000, 295] width 50 height 21
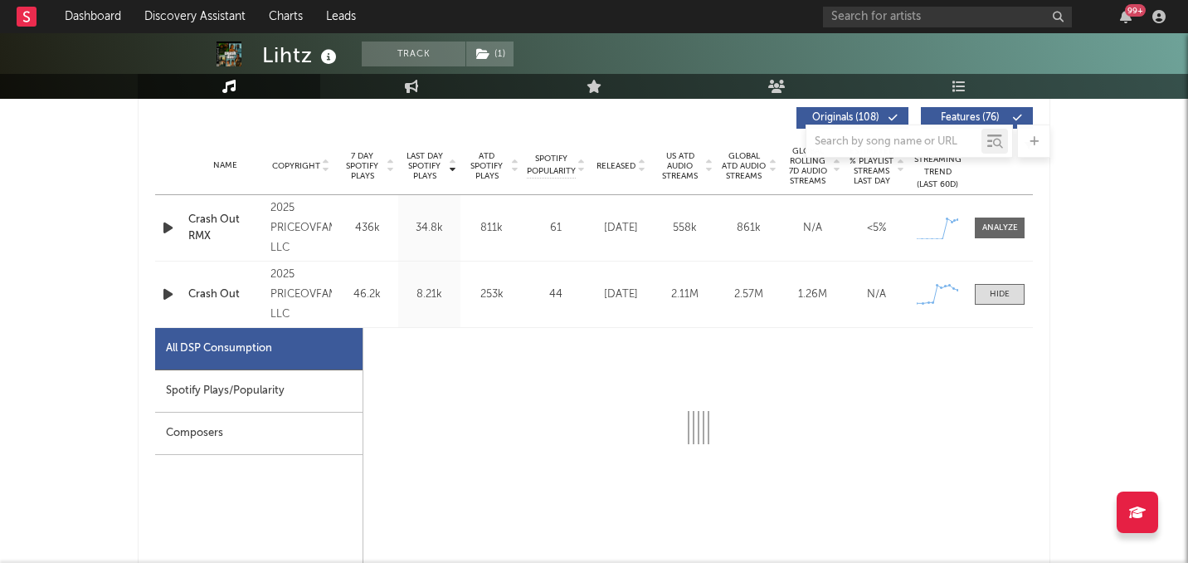
scroll to position [733, 0]
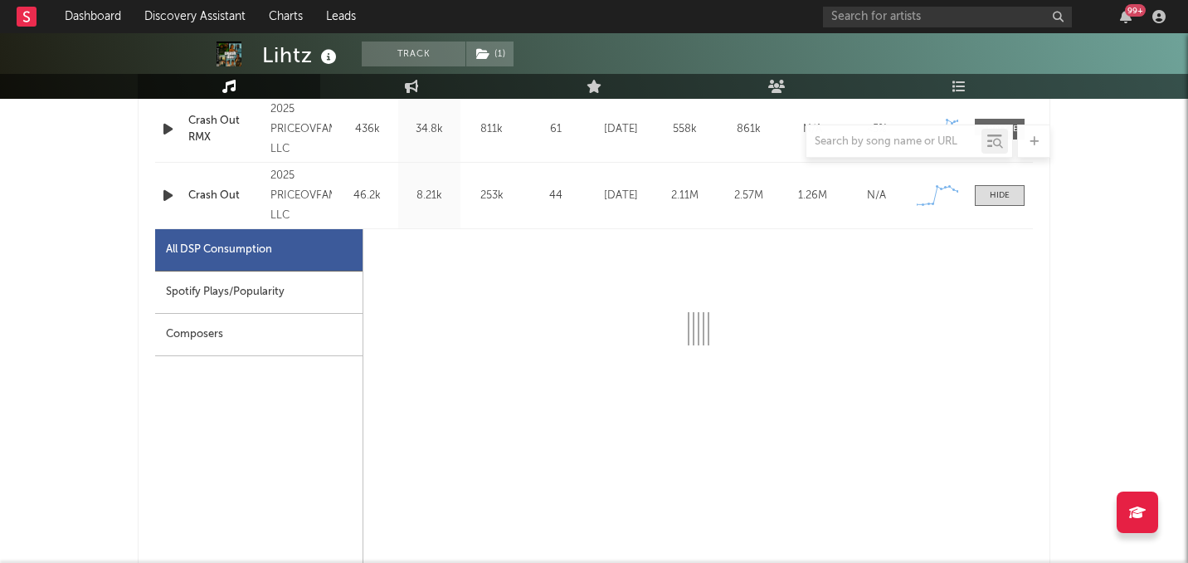
select select "1w"
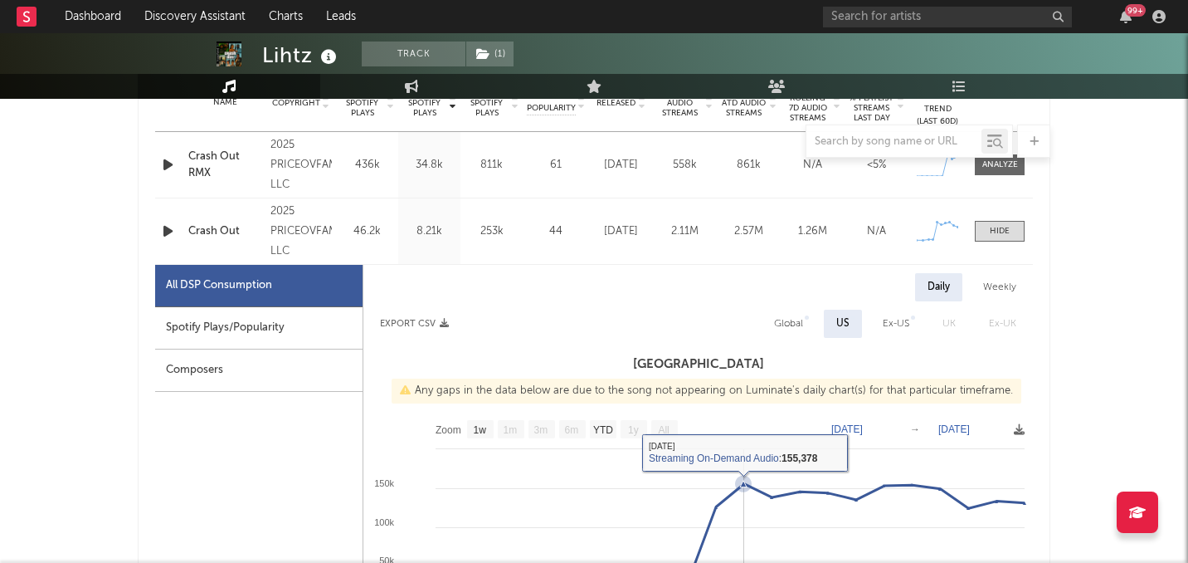
scroll to position [668, 0]
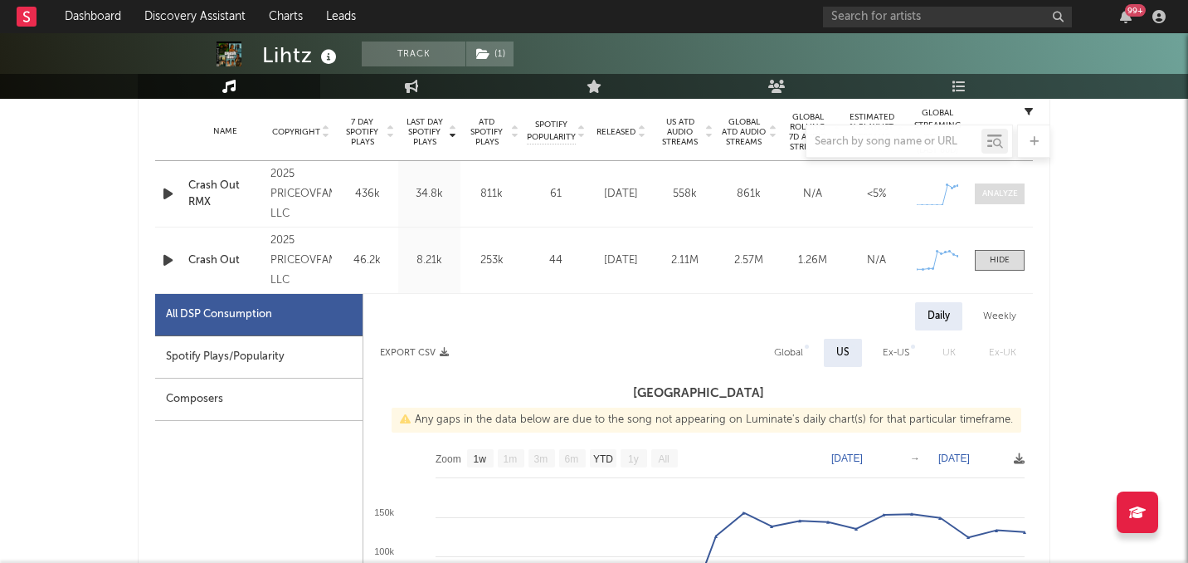
click at [996, 193] on div at bounding box center [1001, 194] width 36 height 12
select select "1w"
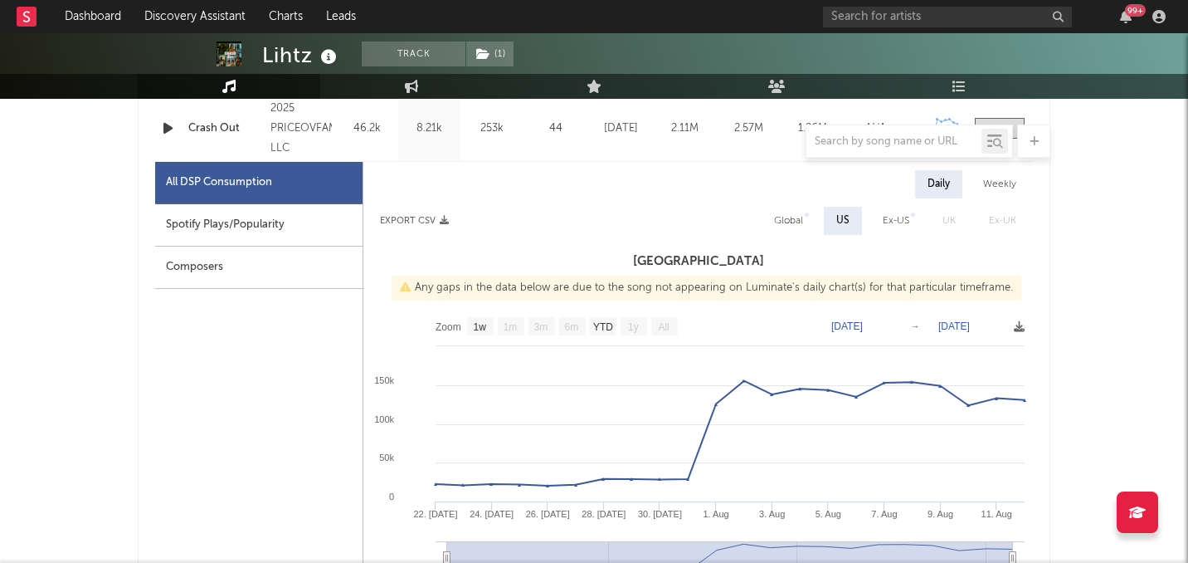
scroll to position [1596, 0]
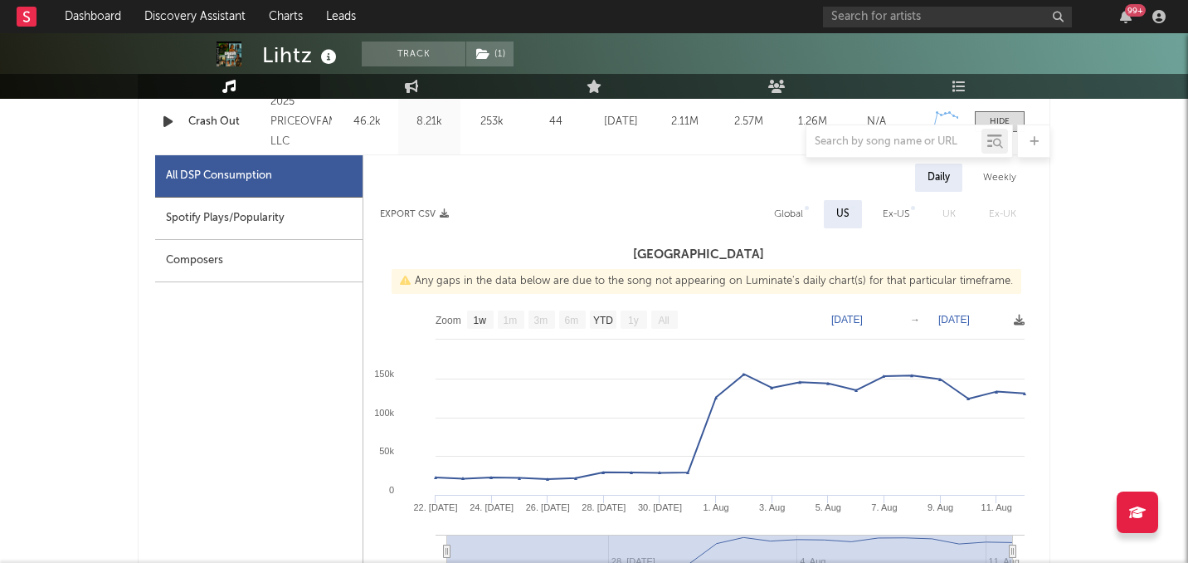
click at [790, 217] on div "Global" at bounding box center [788, 214] width 29 height 20
select select "1w"
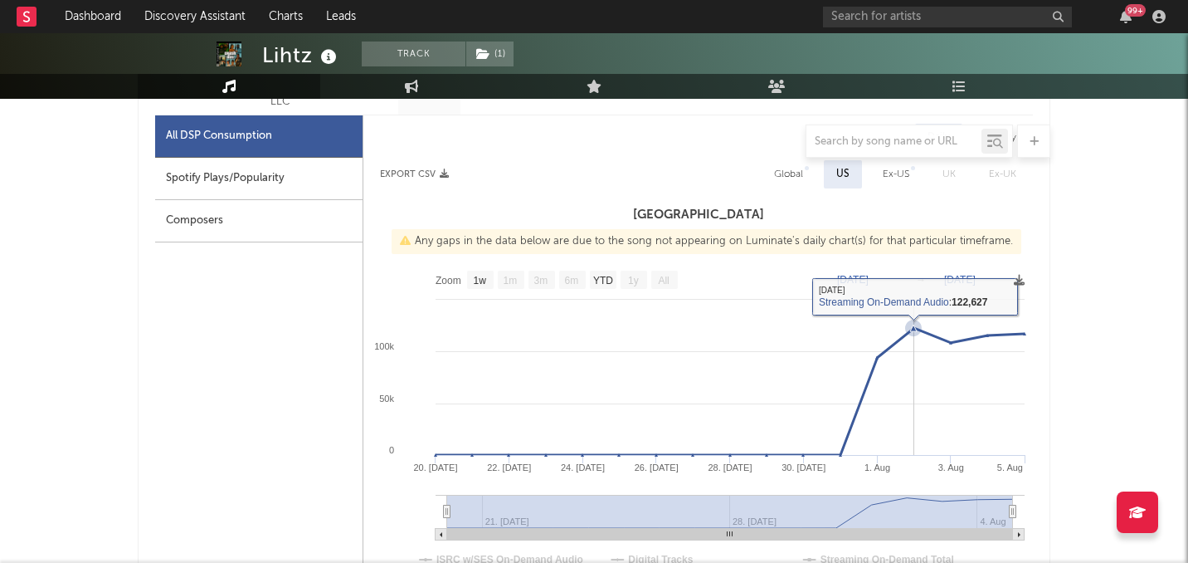
scroll to position [768, 0]
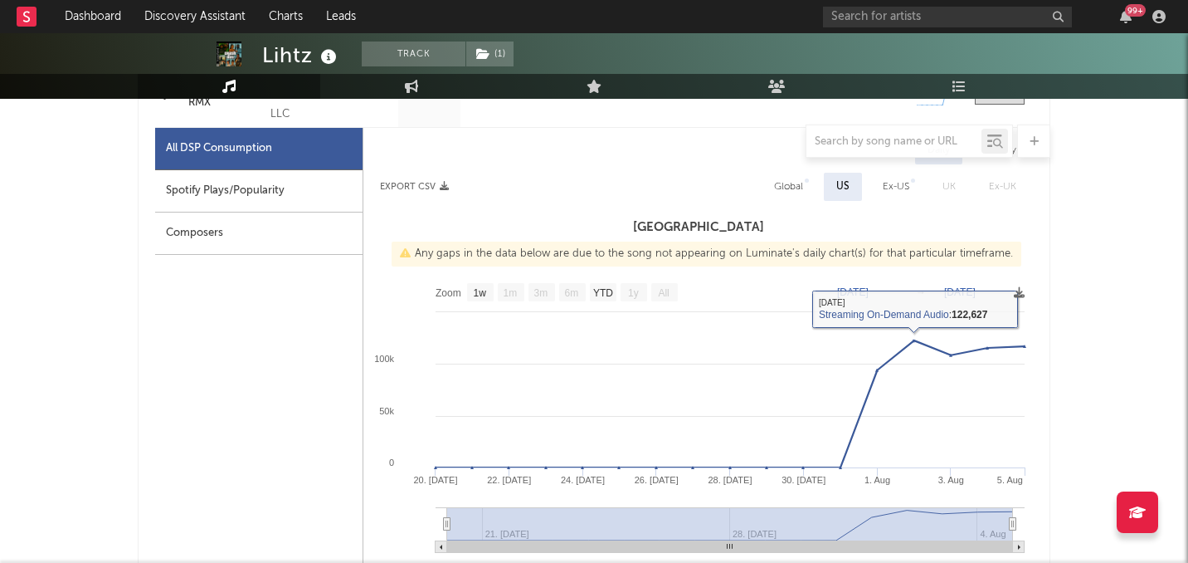
click at [784, 178] on div "Global" at bounding box center [788, 187] width 29 height 20
select select "1w"
